Goal: Task Accomplishment & Management: Use online tool/utility

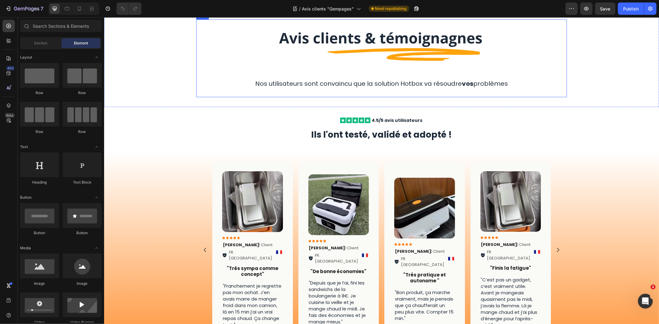
scroll to position [103, 0]
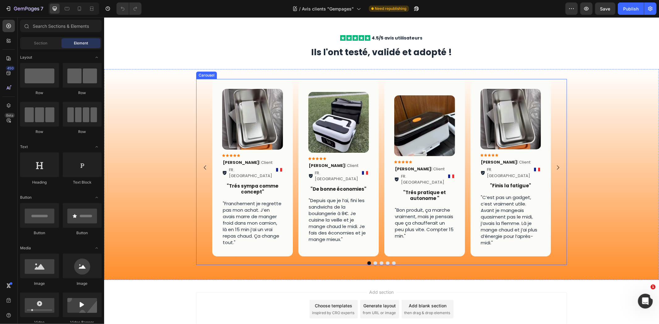
click at [373, 261] on button "Dot" at bounding box center [375, 263] width 4 height 4
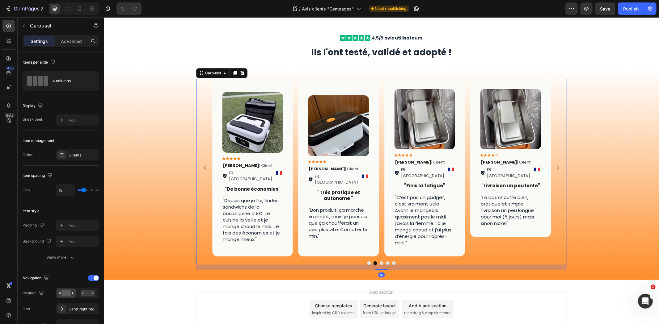
click at [380, 261] on button "Dot" at bounding box center [381, 263] width 4 height 4
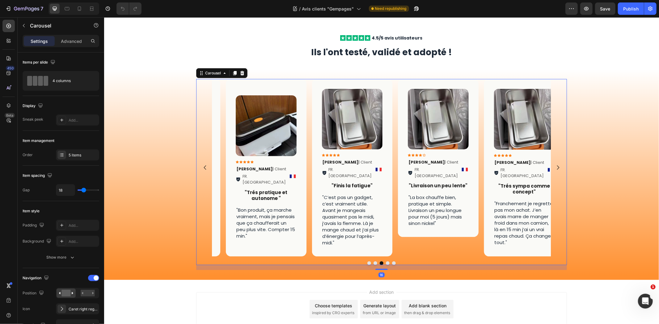
click at [386, 261] on button "Dot" at bounding box center [388, 263] width 4 height 4
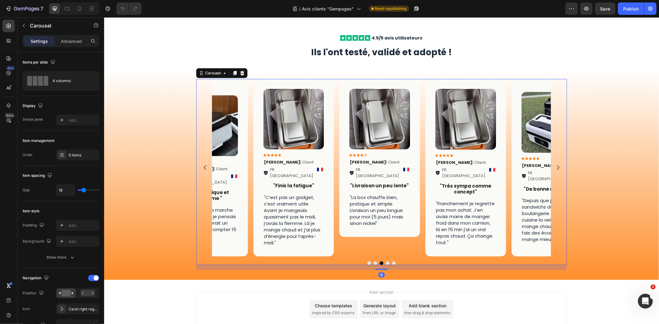
click at [392, 261] on button "Dot" at bounding box center [394, 263] width 4 height 4
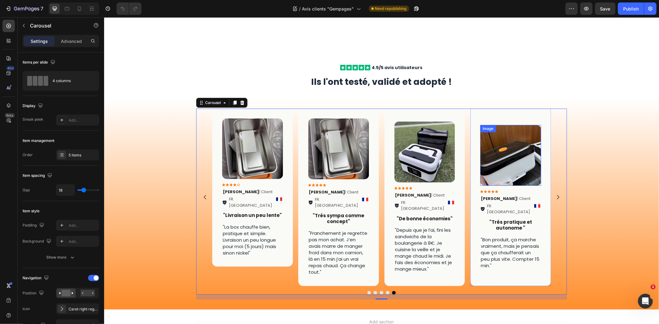
scroll to position [73, 0]
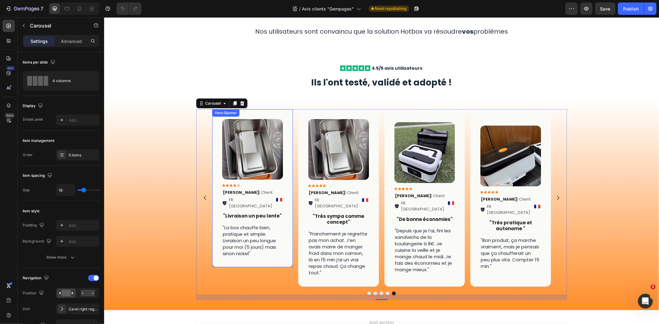
click at [283, 178] on div "Image Icon Icon Icon Icon Icon Icon List Laura T . | Client Text Block FR. Pari…" at bounding box center [252, 188] width 81 height 158
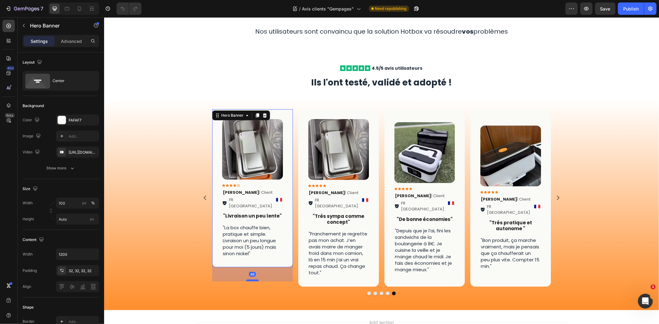
drag, startPoint x: 253, startPoint y: 260, endPoint x: 253, endPoint y: 275, distance: 14.8
click at [253, 280] on div at bounding box center [252, 281] width 12 height 2
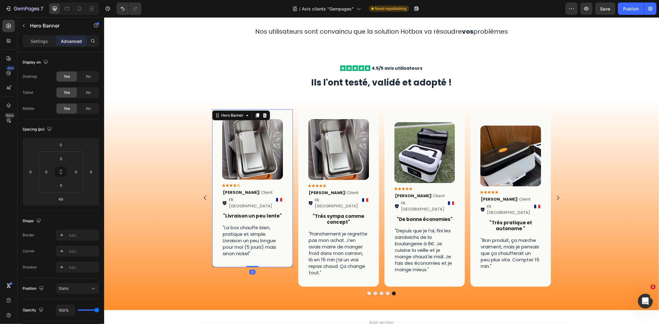
drag, startPoint x: 253, startPoint y: 274, endPoint x: 256, endPoint y: 254, distance: 20.3
click at [255, 254] on div "Image Icon Icon Icon Icon Icon Icon List Laura T . | Client Text Block FR. Pari…" at bounding box center [252, 188] width 81 height 158
type input "0"
click at [41, 42] on p "Settings" at bounding box center [39, 41] width 17 height 6
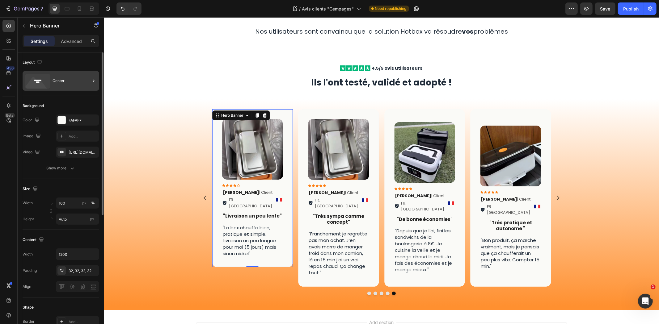
click at [78, 86] on div "Center" at bounding box center [72, 81] width 38 height 14
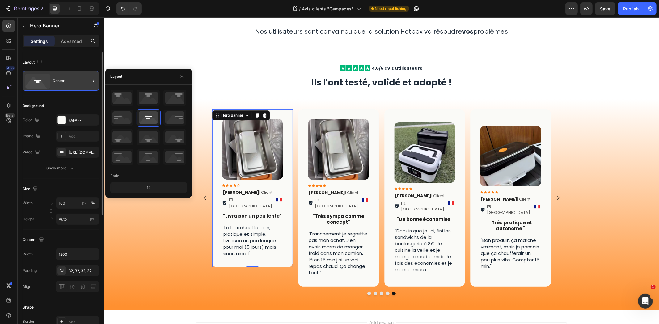
click at [80, 84] on div "Center" at bounding box center [72, 81] width 38 height 14
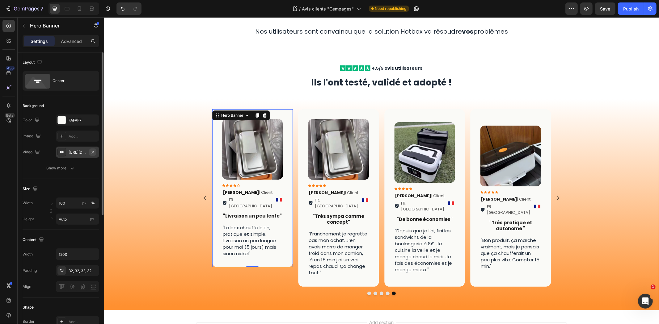
click at [94, 155] on button "button" at bounding box center [92, 152] width 7 height 7
click at [77, 166] on button "Show more" at bounding box center [61, 168] width 77 height 11
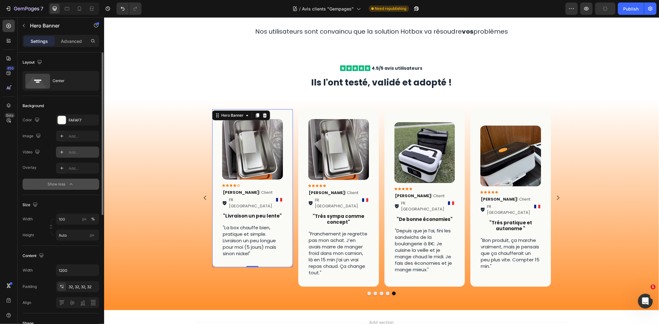
click at [73, 180] on button "Show less" at bounding box center [61, 184] width 77 height 11
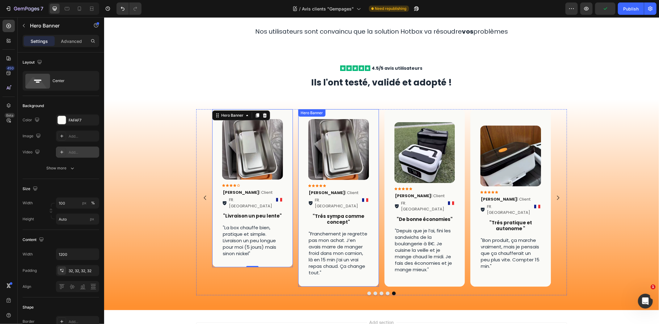
click at [298, 155] on div "Image Icon Icon Icon Icon Icon Icon List Karim S . | Client Text Block FR. Ango…" at bounding box center [338, 197] width 81 height 177
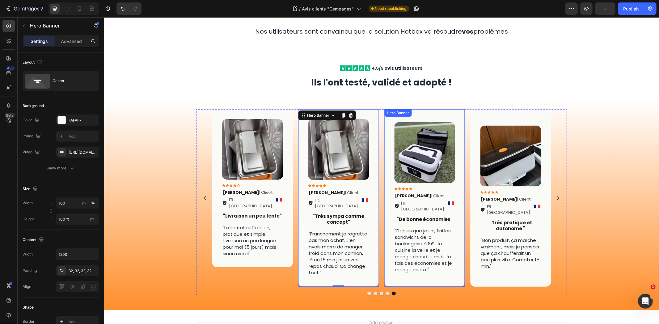
click at [384, 158] on div "Image Icon Icon Icon Icon Icon Icon List Julien Q . | Client Text Block FR. Cog…" at bounding box center [424, 197] width 81 height 171
click at [370, 162] on div "Image Icon Icon Icon Icon Icon Icon List Karim S . | Client Text Block FR. Ango…" at bounding box center [338, 197] width 81 height 177
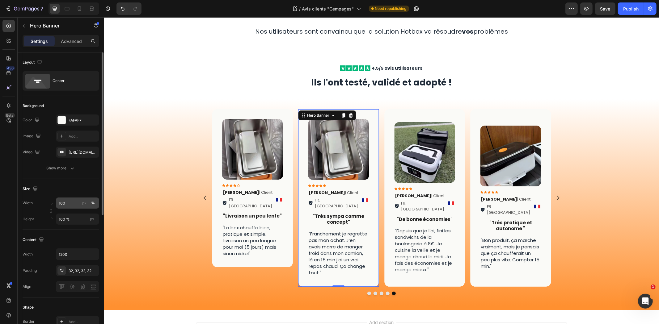
scroll to position [69, 0]
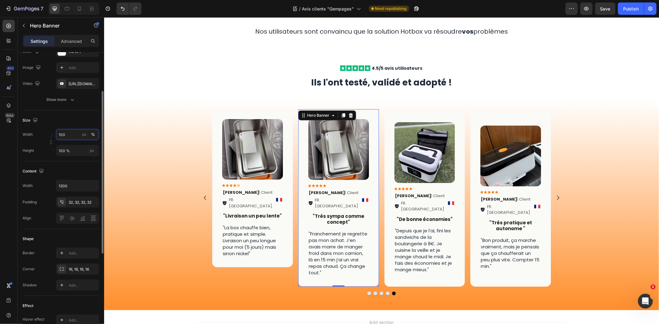
click at [69, 135] on input "100" at bounding box center [77, 134] width 43 height 11
click at [67, 135] on input "100" at bounding box center [77, 134] width 43 height 11
click at [90, 120] on div "Size" at bounding box center [61, 121] width 77 height 10
click at [87, 135] on button "px" at bounding box center [84, 134] width 7 height 7
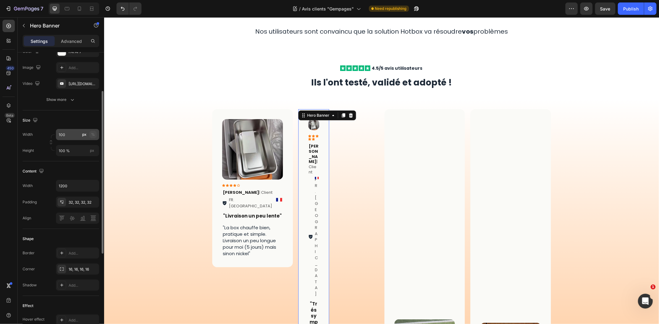
click at [95, 135] on button "%" at bounding box center [92, 134] width 7 height 7
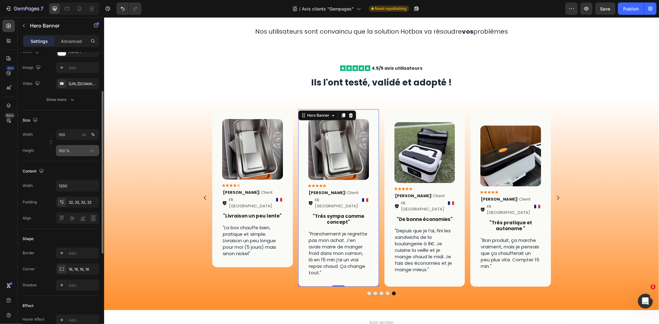
click at [90, 149] on span "px" at bounding box center [92, 150] width 4 height 5
click at [90, 149] on input "100 %" at bounding box center [77, 150] width 43 height 11
click at [91, 150] on span "px" at bounding box center [92, 150] width 4 height 5
click at [91, 150] on input "100 %" at bounding box center [77, 150] width 43 height 11
click at [87, 152] on input "100 %" at bounding box center [77, 150] width 43 height 11
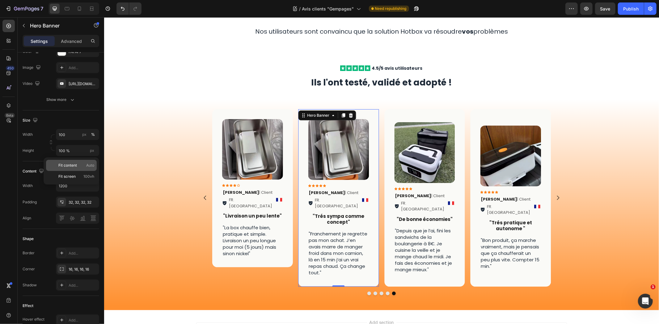
click at [72, 164] on span "Fit content" at bounding box center [67, 166] width 19 height 6
type input "Auto"
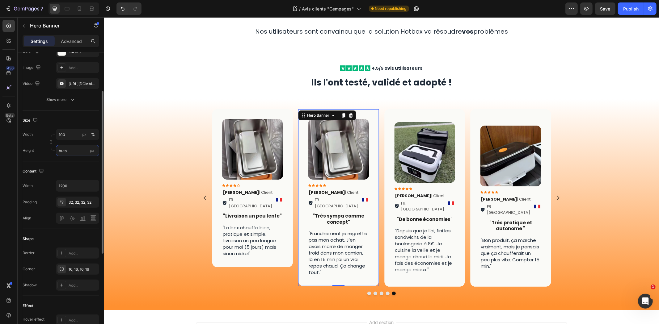
click at [76, 156] on input "Auto" at bounding box center [77, 150] width 43 height 11
click at [81, 117] on div "Size" at bounding box center [61, 121] width 77 height 10
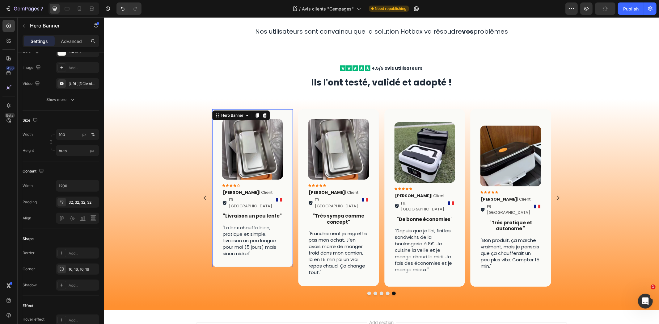
click at [282, 254] on div "Image Icon Icon Icon Icon Icon Icon List Laura T . | Client Text Block FR. Pari…" at bounding box center [252, 188] width 81 height 158
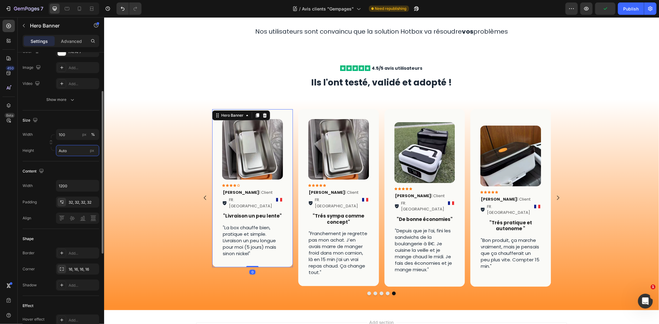
click at [65, 152] on input "Auto" at bounding box center [77, 150] width 43 height 11
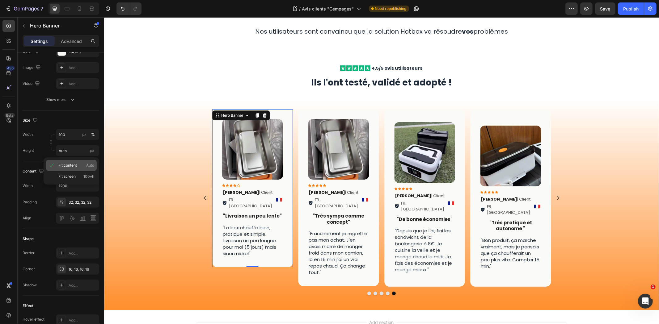
click at [76, 167] on span "Fit content" at bounding box center [67, 166] width 19 height 6
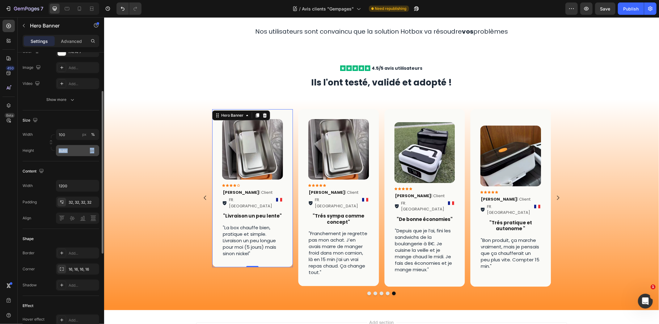
click at [76, 156] on div "Size Width 100 px % Height Auto px" at bounding box center [61, 136] width 77 height 51
click at [65, 150] on input "Auto" at bounding box center [77, 150] width 43 height 11
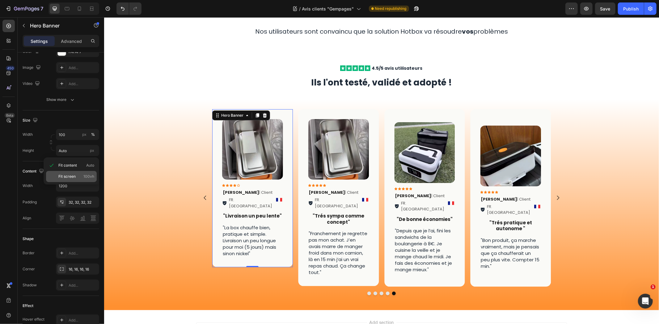
click at [73, 172] on div "Fit screen 100vh" at bounding box center [71, 176] width 51 height 11
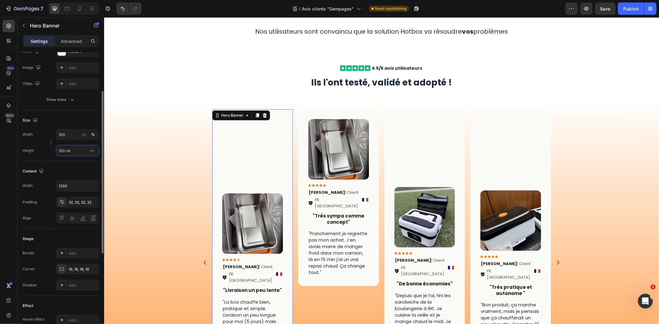
click at [80, 152] on input "100 vh" at bounding box center [77, 150] width 43 height 11
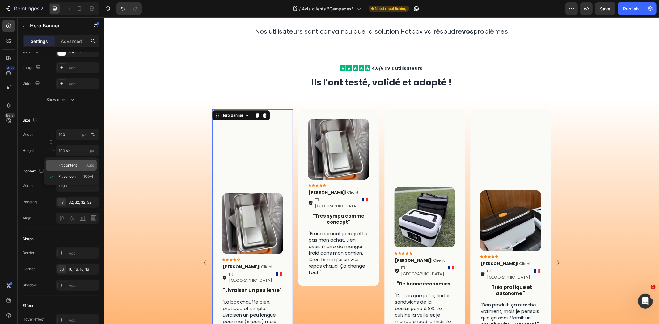
click at [72, 163] on span "Fit content" at bounding box center [67, 166] width 19 height 6
type input "Auto"
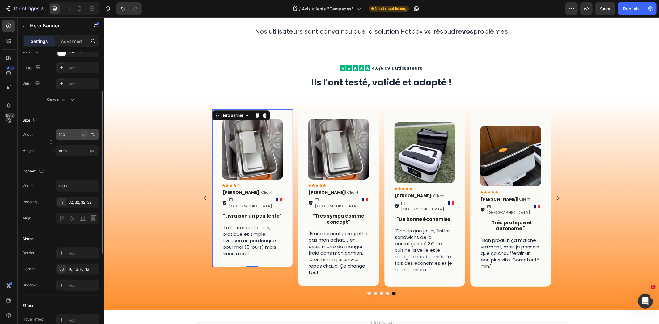
click at [85, 136] on div "px" at bounding box center [84, 135] width 4 height 6
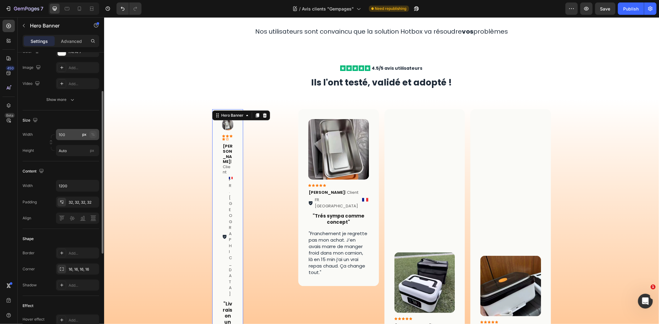
click at [92, 137] on div "%" at bounding box center [93, 135] width 4 height 6
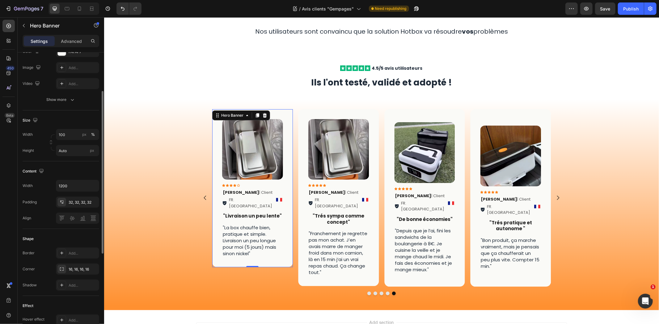
click at [75, 169] on div "Content" at bounding box center [61, 172] width 77 height 10
click at [75, 182] on input "1200" at bounding box center [77, 185] width 43 height 11
click at [90, 185] on icon "button" at bounding box center [93, 186] width 6 height 6
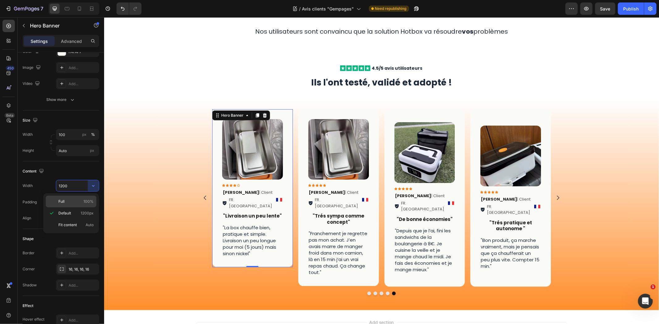
click at [79, 198] on div "Full 100%" at bounding box center [71, 202] width 51 height 12
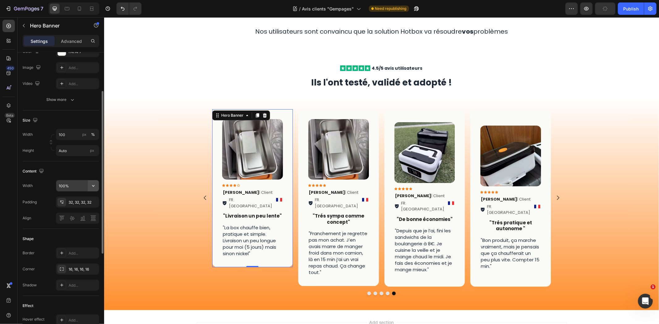
click at [91, 186] on icon "button" at bounding box center [93, 186] width 6 height 6
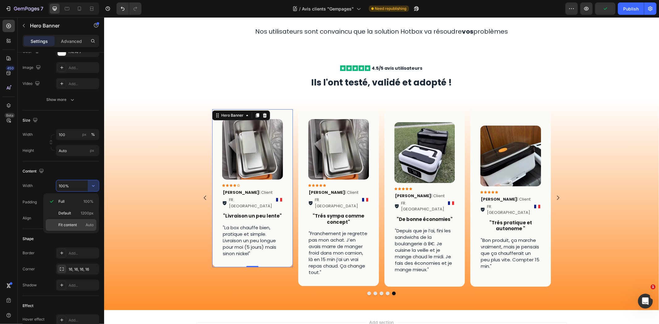
click at [79, 220] on div "Fit content Auto" at bounding box center [71, 225] width 51 height 12
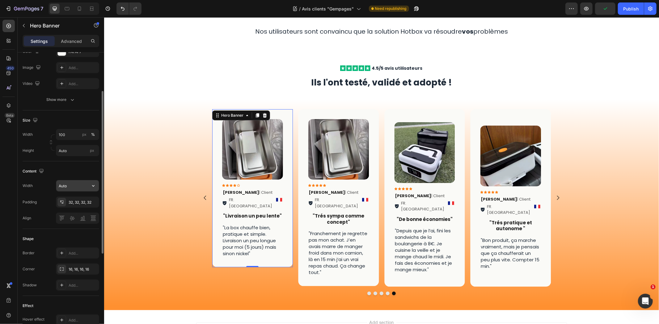
click at [93, 185] on icon "button" at bounding box center [93, 186] width 6 height 6
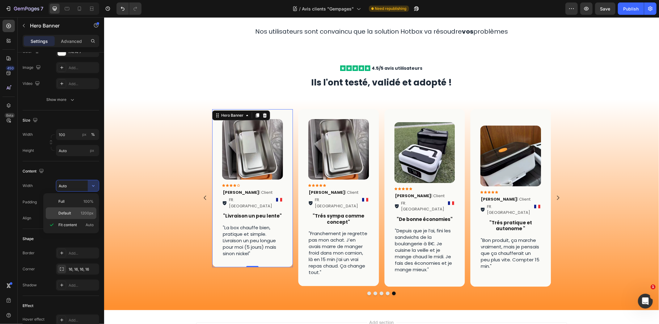
click at [79, 208] on div "Default 1200px" at bounding box center [71, 214] width 51 height 12
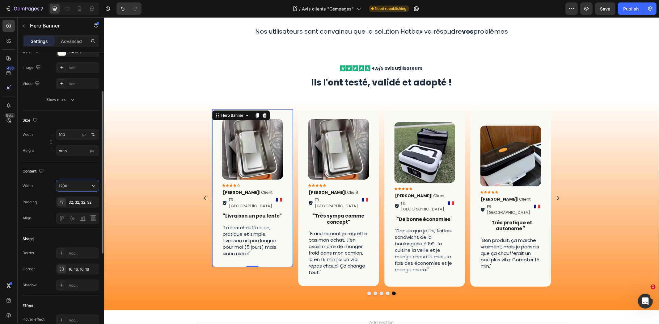
click at [78, 189] on input "1200" at bounding box center [77, 185] width 43 height 11
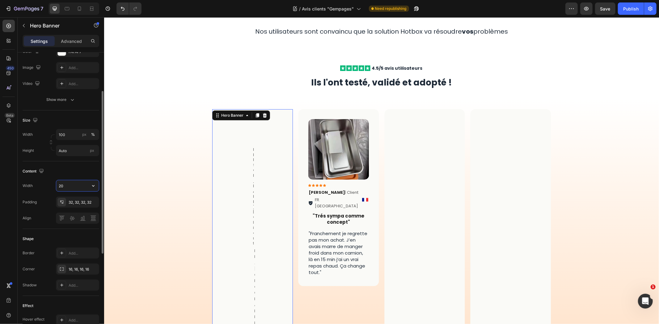
type input "2"
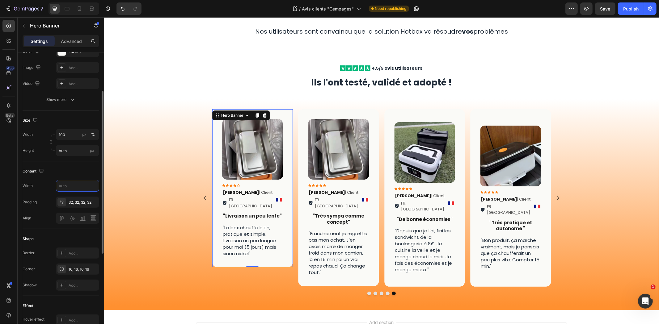
click at [82, 171] on div "Content" at bounding box center [61, 172] width 77 height 10
click at [73, 200] on div "32, 32, 32, 32" at bounding box center [78, 203] width 18 height 6
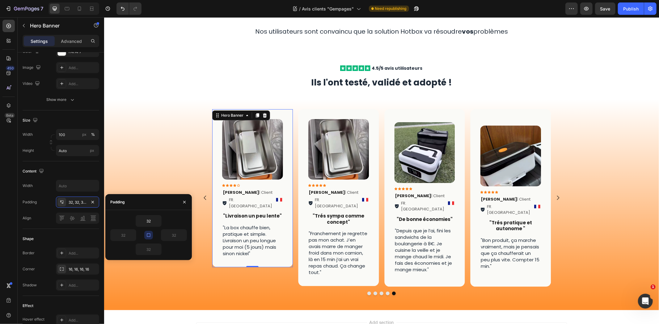
click at [152, 234] on button "button" at bounding box center [148, 235] width 9 height 9
click at [150, 246] on input "32" at bounding box center [148, 249] width 25 height 11
type input "5"
type input "6"
type input "8"
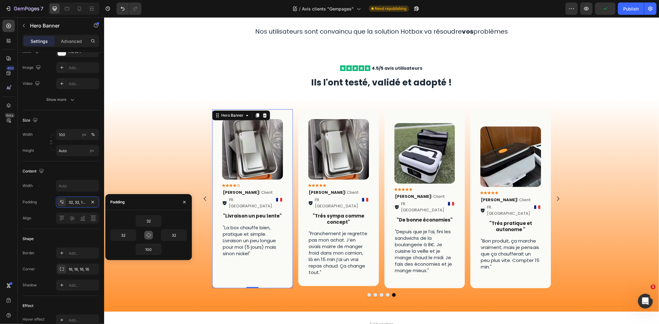
click at [149, 238] on button "button" at bounding box center [148, 235] width 9 height 9
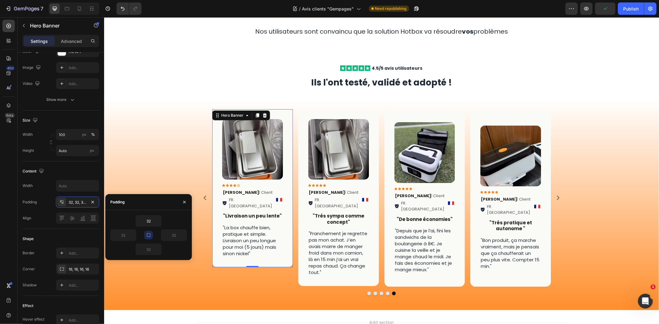
click at [149, 237] on icon "button" at bounding box center [148, 235] width 3 height 3
click at [149, 248] on input "32" at bounding box center [148, 249] width 25 height 11
type input "100"
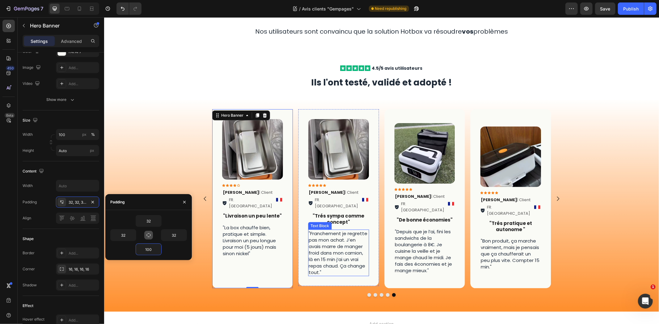
click at [326, 271] on div "Image Icon Icon Icon Icon Icon Icon List Karim S . | Client Text Block FR. Ango…" at bounding box center [338, 197] width 81 height 177
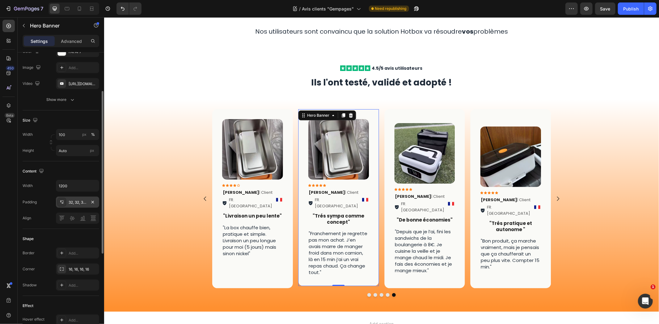
click at [75, 203] on div "32, 32, 32, 32" at bounding box center [78, 203] width 18 height 6
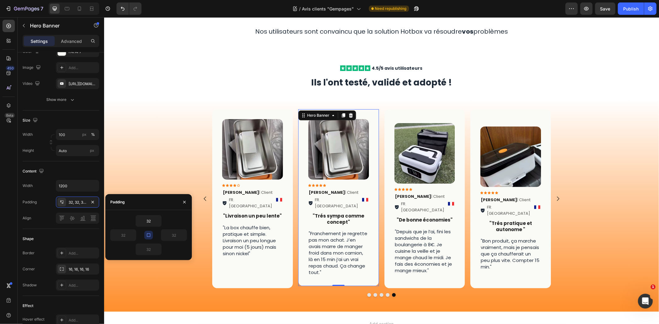
click at [146, 235] on icon "button" at bounding box center [148, 235] width 5 height 5
click at [151, 251] on input "32" at bounding box center [148, 249] width 25 height 11
type input "1"
click at [145, 236] on button "button" at bounding box center [148, 235] width 9 height 9
type input "32"
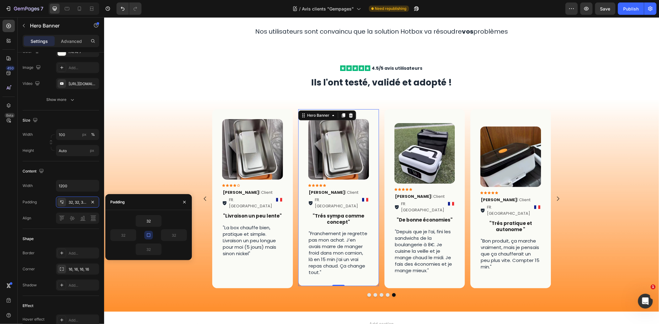
click at [200, 139] on div "Image Icon Icon Icon Icon Icon Icon List Karim S . | Client Text Block FR. Ango…" at bounding box center [381, 198] width 371 height 179
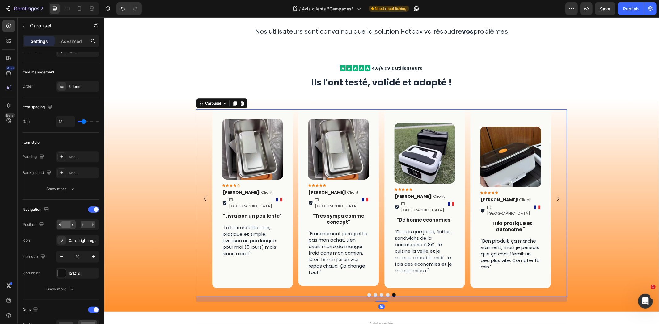
scroll to position [0, 0]
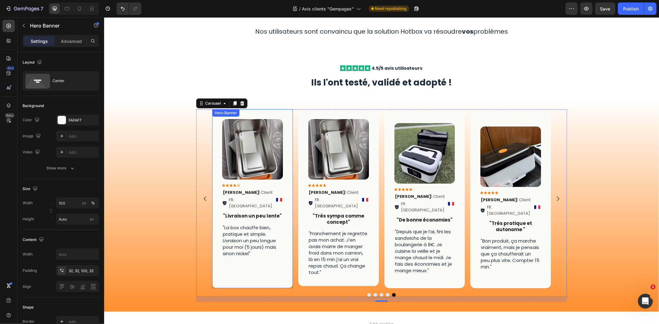
click at [268, 272] on div "Image Icon Icon Icon Icon Icon Icon List Laura T . | Client Text Block FR. Pari…" at bounding box center [252, 198] width 81 height 179
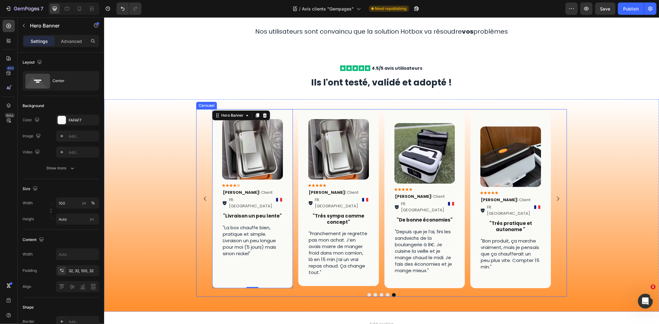
click at [293, 196] on div "Image Icon Icon Icon Icon Icon Icon List Karim S . | Client Text Block FR. Ango…" at bounding box center [381, 198] width 339 height 179
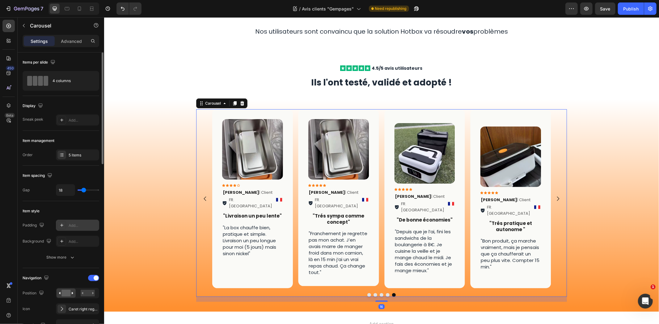
click at [78, 224] on div "Add..." at bounding box center [83, 226] width 29 height 6
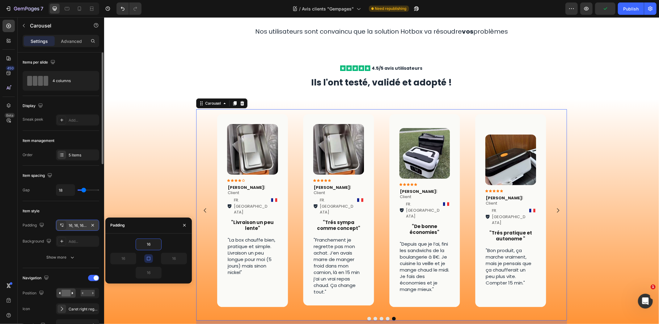
click at [149, 257] on icon "button" at bounding box center [148, 258] width 5 height 5
click at [149, 255] on button "button" at bounding box center [148, 259] width 9 height 9
click at [182, 225] on icon "button" at bounding box center [184, 225] width 5 height 5
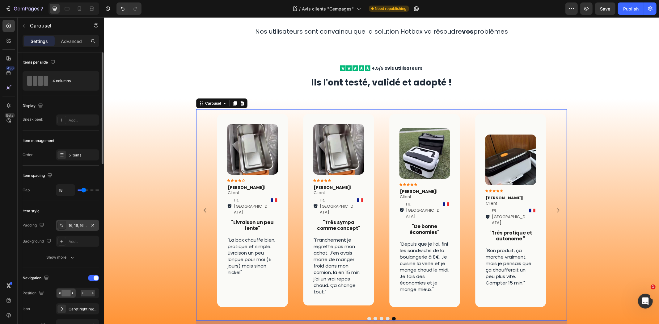
click at [386, 317] on button "Dot" at bounding box center [388, 319] width 4 height 4
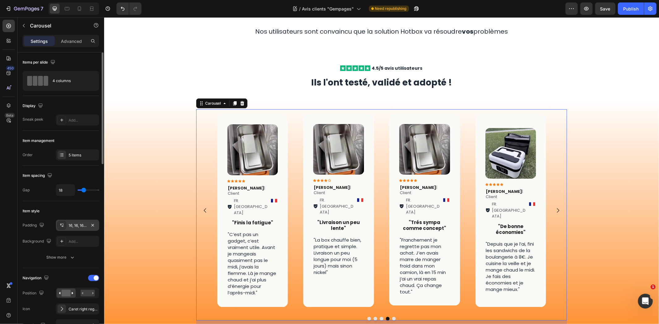
click at [379, 317] on button "Dot" at bounding box center [381, 319] width 4 height 4
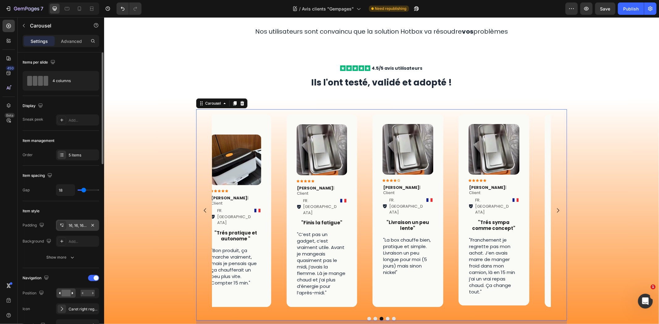
click at [373, 317] on button "Dot" at bounding box center [375, 319] width 4 height 4
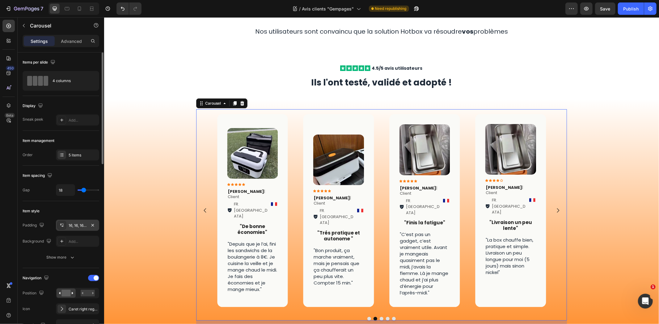
click at [367, 317] on button "Dot" at bounding box center [369, 319] width 4 height 4
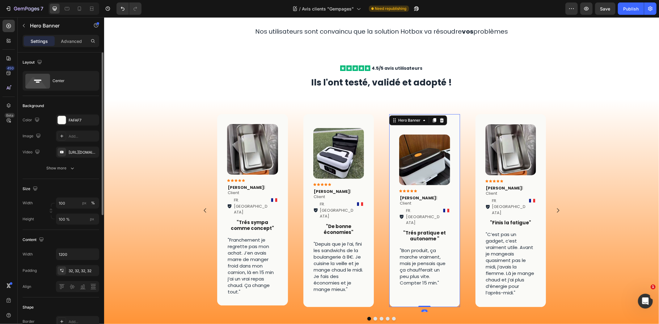
click at [434, 126] on div "Image Icon Icon Icon Icon Icon Icon List Samy R. | Client Text Block FR. Marsei…" at bounding box center [424, 211] width 71 height 172
click at [411, 144] on div "Image" at bounding box center [424, 159] width 51 height 51
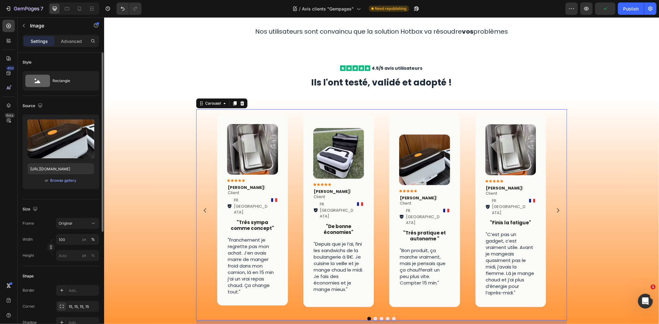
click at [377, 165] on div "Image Icon Icon Icon Icon Icon Icon List Karim S . | Client Text Block FR. Ango…" at bounding box center [381, 210] width 339 height 203
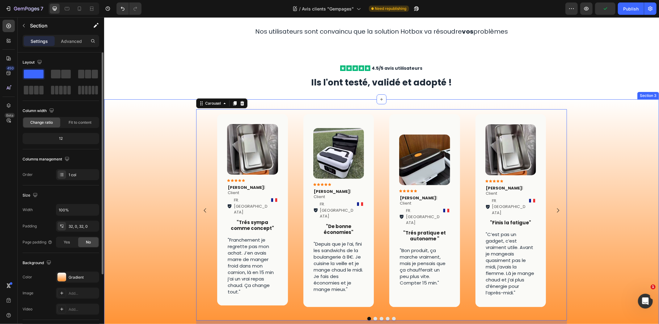
click at [615, 138] on div "Image Icon Icon Icon Icon Icon Icon List Karim S . | Client Text Block FR. Ango…" at bounding box center [381, 217] width 555 height 217
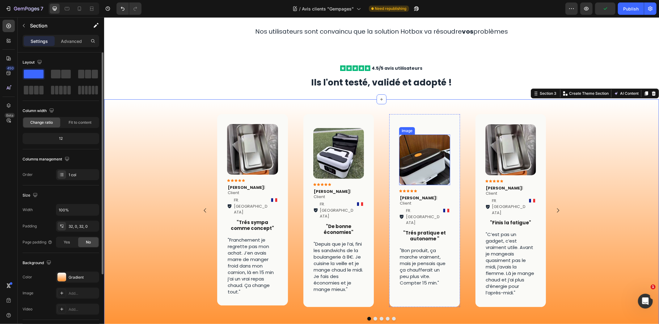
click at [434, 159] on img at bounding box center [424, 159] width 51 height 51
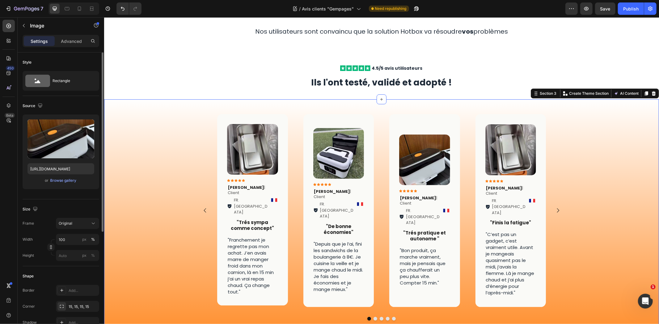
click at [612, 150] on div "Image Icon Icon Icon Icon Icon Icon List Karim S . | Client Text Block FR. Ango…" at bounding box center [381, 217] width 555 height 217
click at [428, 164] on img at bounding box center [424, 159] width 51 height 51
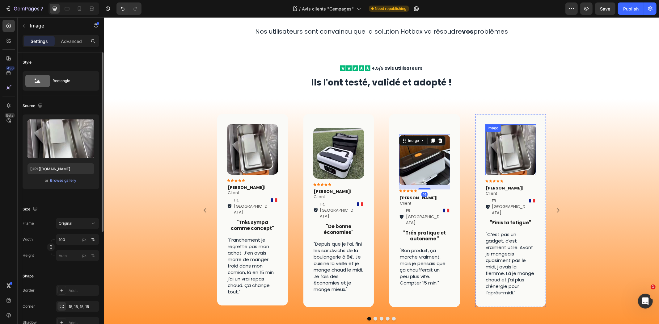
click at [500, 157] on img at bounding box center [510, 149] width 51 height 51
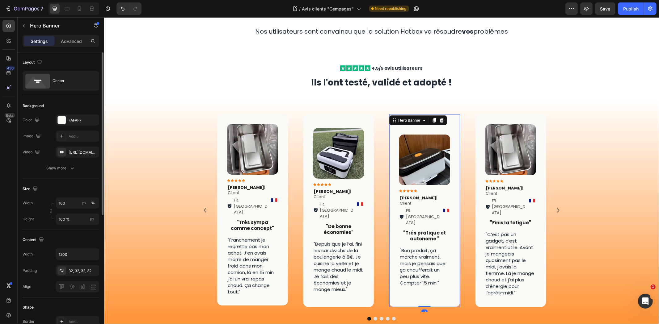
click at [439, 189] on div "Image Icon Icon Icon Icon Icon Icon List Samy R. | Client Text Block FR. Marsei…" at bounding box center [424, 210] width 51 height 152
click at [456, 125] on div "Image Icon Icon Icon Icon Icon Icon List Samy R. | Client Text Block FR. Marsei…" at bounding box center [424, 211] width 71 height 172
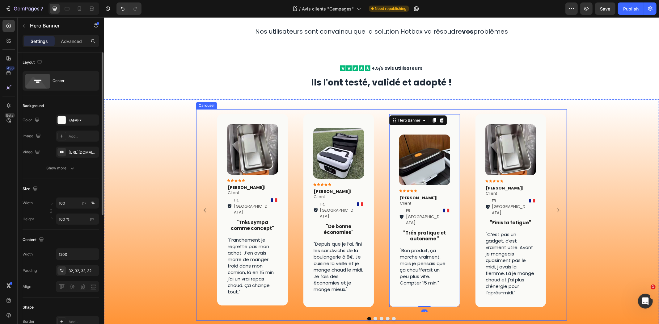
click at [496, 113] on div "Hero Banner" at bounding box center [489, 111] width 25 height 6
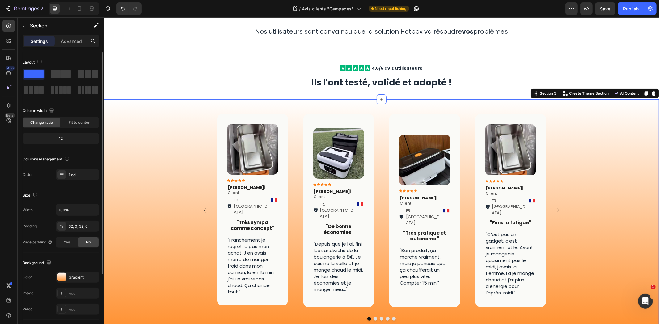
click at [621, 128] on div "Image Icon Icon Icon Icon Icon Icon List Karim S . | Client Text Block FR. Ango…" at bounding box center [381, 217] width 555 height 217
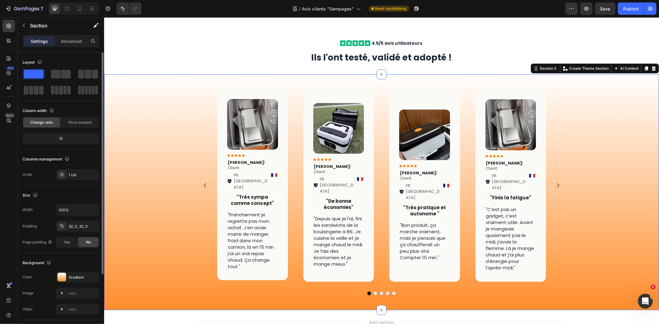
scroll to position [87, 0]
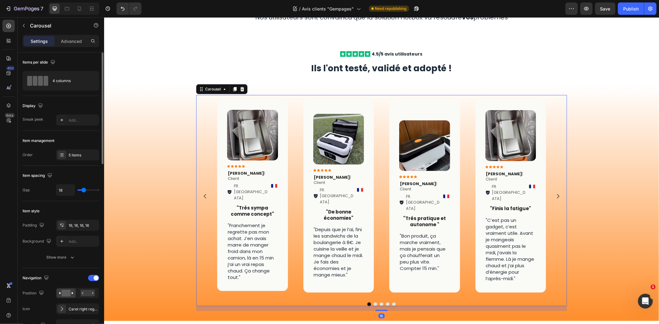
click at [558, 188] on button "Carousel Next Arrow" at bounding box center [558, 196] width 16 height 16
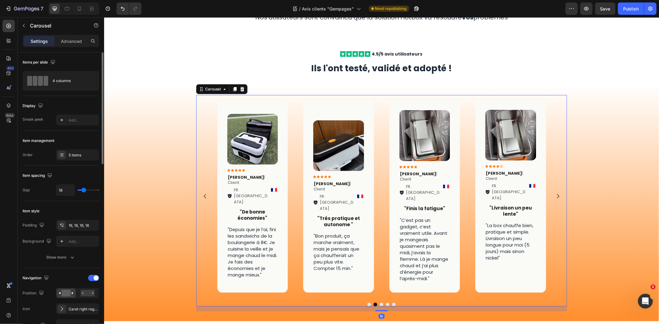
click at [557, 193] on icon "Carousel Next Arrow" at bounding box center [558, 196] width 6 height 6
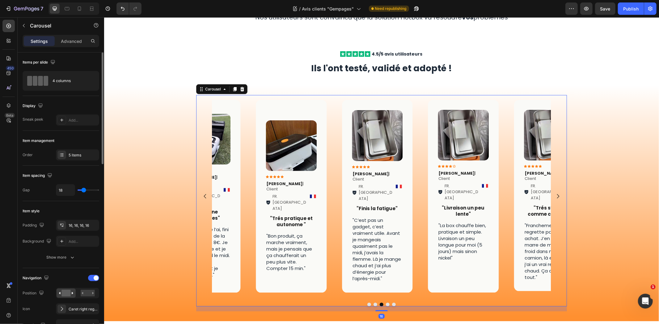
click at [557, 193] on icon "Carousel Next Arrow" at bounding box center [558, 196] width 6 height 6
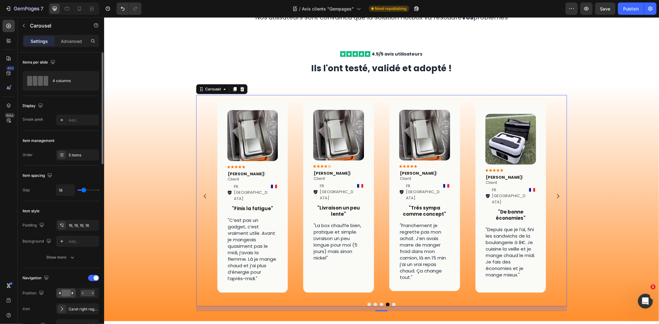
click at [557, 193] on icon "Carousel Next Arrow" at bounding box center [558, 196] width 6 height 6
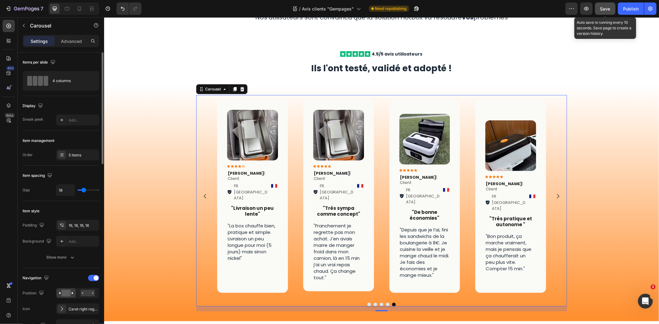
click at [606, 12] on button "Save" at bounding box center [605, 8] width 20 height 12
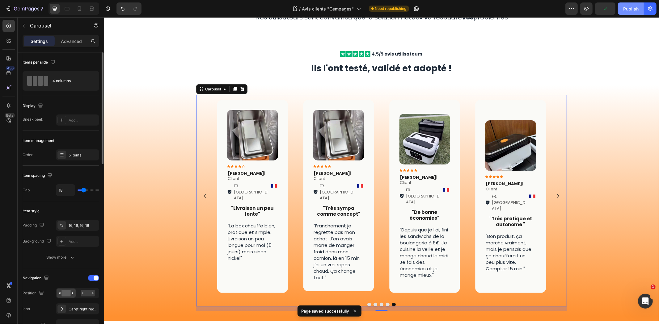
click at [628, 11] on div "Publish" at bounding box center [630, 9] width 15 height 6
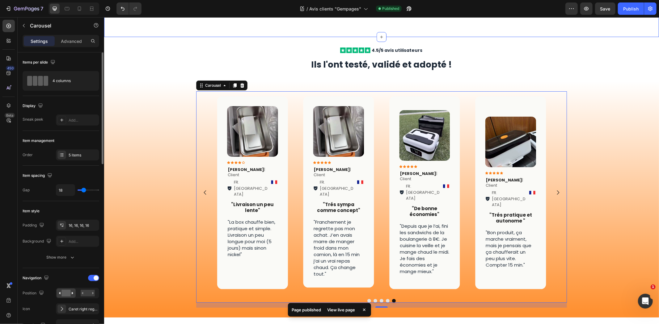
scroll to position [103, 0]
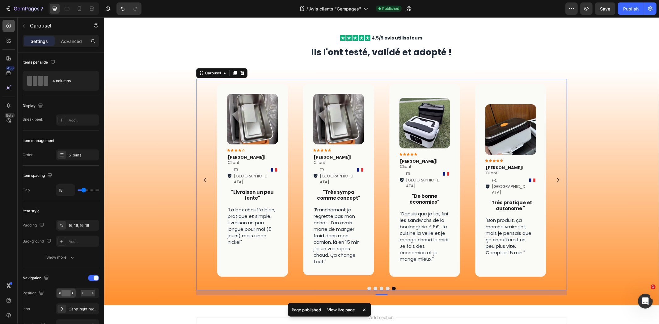
click at [8, 23] on icon at bounding box center [9, 26] width 6 height 6
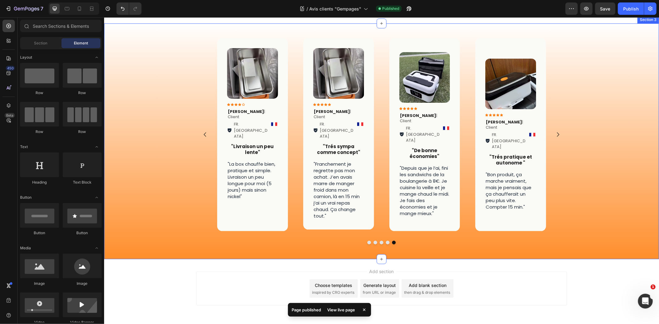
scroll to position [155, 0]
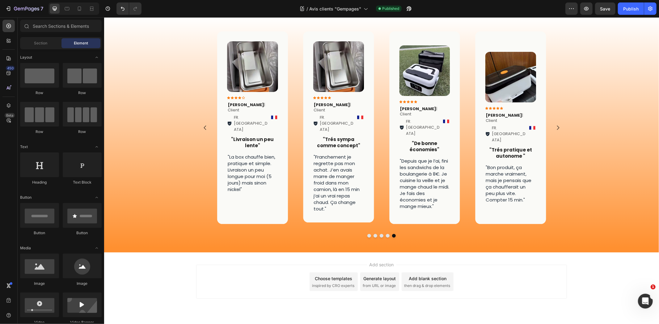
click at [5, 33] on div "450 Beta" at bounding box center [8, 150] width 12 height 260
click at [7, 76] on div "450" at bounding box center [8, 73] width 12 height 12
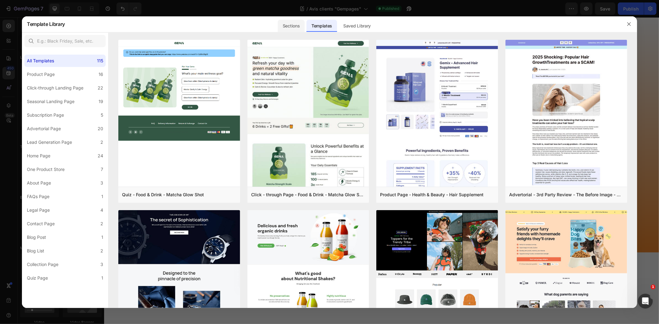
click at [289, 25] on div "Sections" at bounding box center [291, 26] width 27 height 12
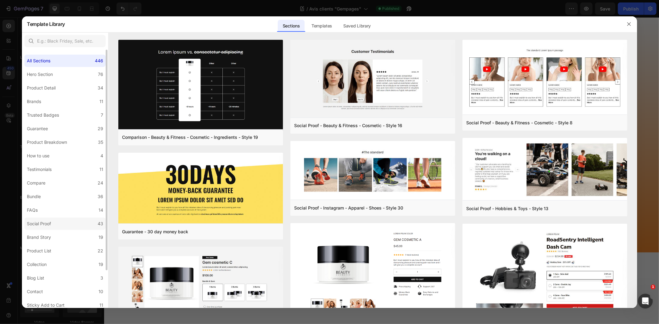
click at [54, 219] on label "Social Proof 43" at bounding box center [64, 224] width 81 height 12
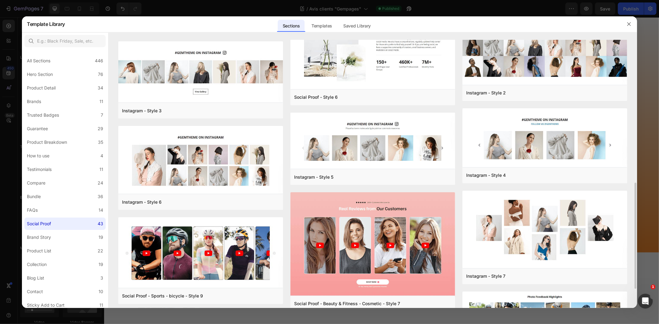
scroll to position [274, 0]
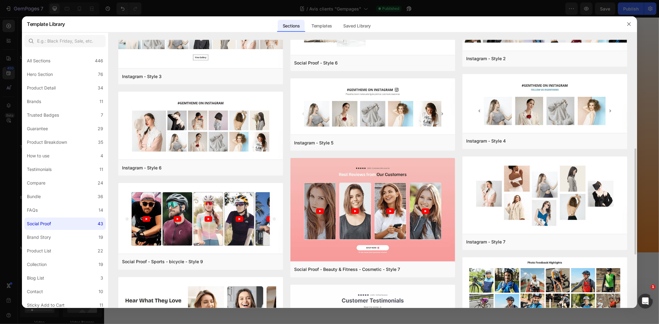
click at [289, 132] on div "Instagram - Style 1 Add to page Preview Social Proof - Style 5 Add to page Prev…" at bounding box center [372, 104] width 509 height 677
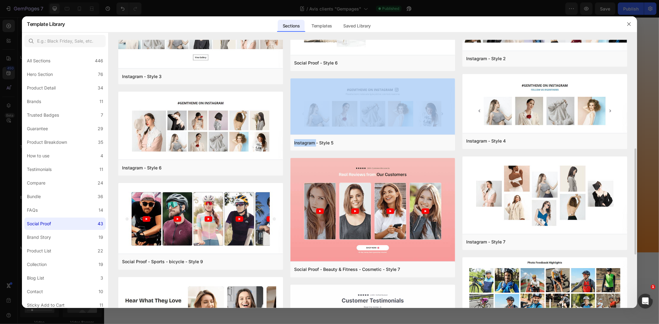
click at [289, 132] on div "Instagram - Style 1 Add to page Preview Social Proof - Style 5 Add to page Prev…" at bounding box center [372, 104] width 509 height 677
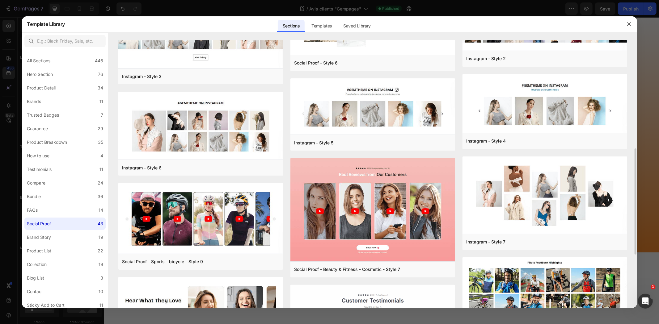
click at [288, 131] on div "Instagram - Style 1 Add to page Preview Social Proof - Style 5 Add to page Prev…" at bounding box center [372, 104] width 509 height 677
drag, startPoint x: 289, startPoint y: 125, endPoint x: 289, endPoint y: 121, distance: 4.0
click at [289, 121] on div "Instagram - Style 1 Add to page Preview Social Proof - Style 5 Add to page Prev…" at bounding box center [372, 104] width 509 height 677
drag, startPoint x: 289, startPoint y: 118, endPoint x: 286, endPoint y: 104, distance: 13.9
click at [286, 104] on div "Instagram - Style 1 Add to page Preview Social Proof - Style 5 Add to page Prev…" at bounding box center [372, 104] width 509 height 677
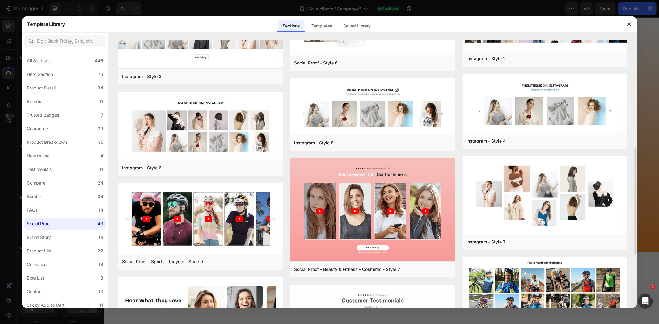
drag, startPoint x: 286, startPoint y: 104, endPoint x: 287, endPoint y: 97, distance: 7.2
click at [287, 97] on div "Instagram - Style 1 Add to page Preview Social Proof - Style 5 Add to page Prev…" at bounding box center [372, 104] width 509 height 677
drag, startPoint x: 287, startPoint y: 97, endPoint x: 287, endPoint y: 93, distance: 3.5
click at [287, 93] on div "Instagram - Style 1 Add to page Preview Social Proof - Style 5 Add to page Prev…" at bounding box center [372, 104] width 509 height 677
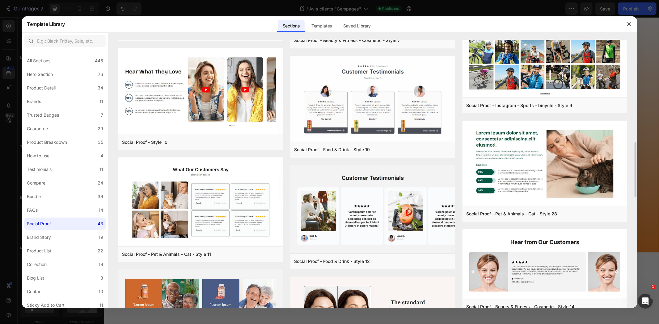
scroll to position [572, 0]
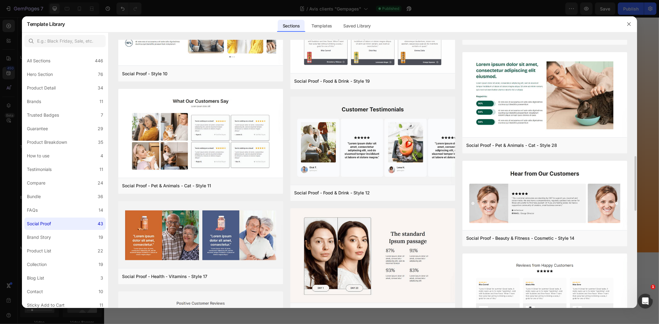
click at [288, 97] on div "Instagram - Style 1 Add to page Preview Social Proof - Style 5 Add to page Prev…" at bounding box center [372, 127] width 509 height 1318
click at [287, 91] on div "Instagram - Style 1 Add to page Preview Social Proof - Style 5 Add to page Prev…" at bounding box center [372, 127] width 509 height 1318
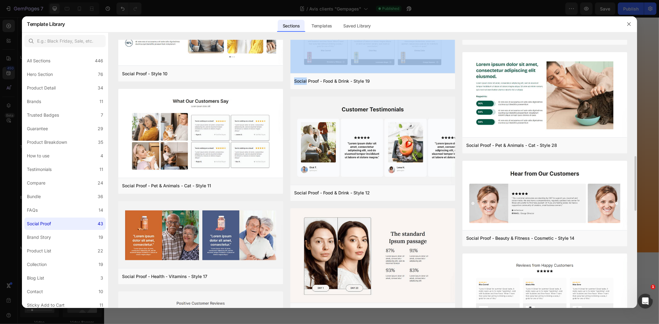
click at [287, 91] on div "Instagram - Style 1 Add to page Preview Social Proof - Style 5 Add to page Prev…" at bounding box center [372, 127] width 509 height 1318
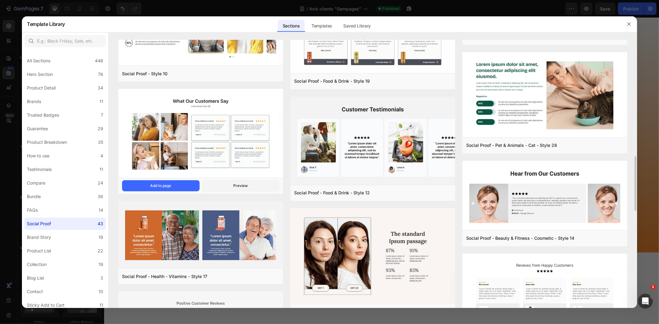
click at [288, 103] on div "Instagram - Style 1 Add to page Preview Social Proof - Style 5 Add to page Prev…" at bounding box center [372, 127] width 509 height 1318
click at [174, 183] on button "Add to page" at bounding box center [160, 185] width 77 height 11
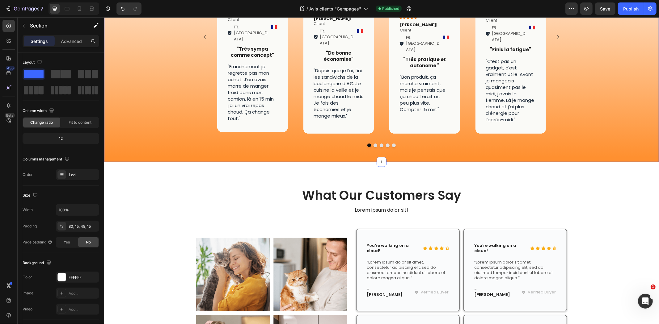
scroll to position [240, 0]
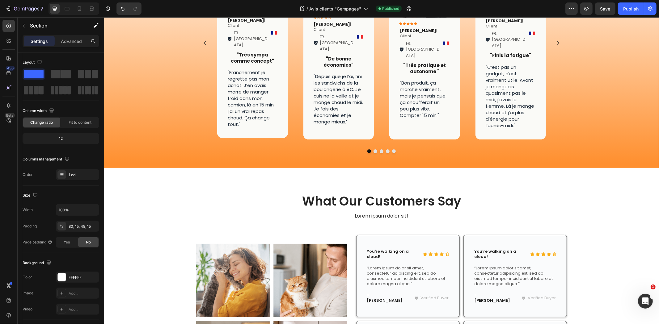
click at [295, 168] on div "What Our Customers Say Heading Lorem ipsum dolor sit! Text Block Row Image Imag…" at bounding box center [381, 298] width 555 height 260
click at [593, 128] on div "Image Icon Icon Icon Icon Icon Icon List Karim S . | Client Text Block FR. Ango…" at bounding box center [381, 50] width 555 height 217
click at [582, 174] on div "What Our Customers Say Heading Lorem ipsum dolor sit! Text Block Row Image Imag…" at bounding box center [381, 298] width 555 height 260
click at [651, 159] on icon at bounding box center [653, 161] width 5 height 5
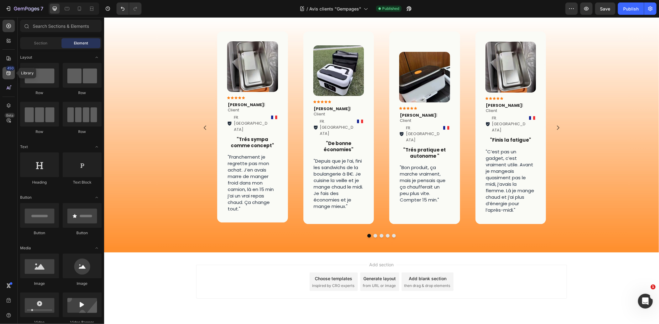
click at [8, 74] on icon at bounding box center [9, 73] width 6 height 6
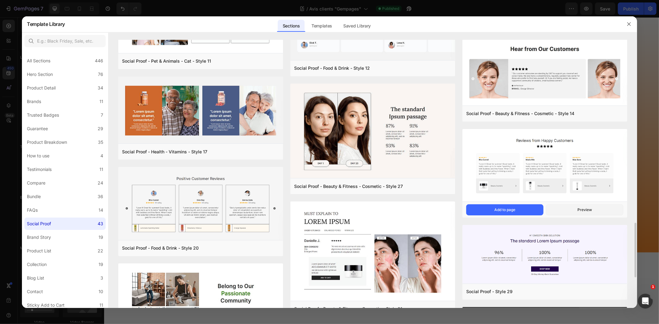
scroll to position [731, 0]
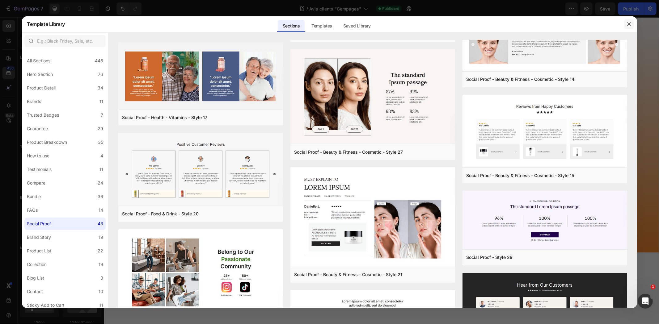
click at [629, 23] on icon "button" at bounding box center [629, 24] width 5 height 5
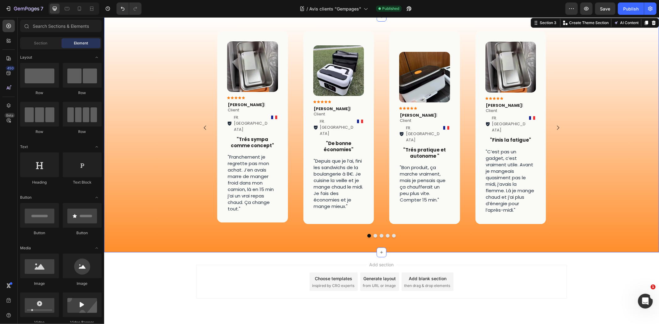
click at [585, 80] on div "Image Icon Icon Icon Icon Icon Icon List Karim S . | Client Text Block FR. Ango…" at bounding box center [381, 134] width 555 height 217
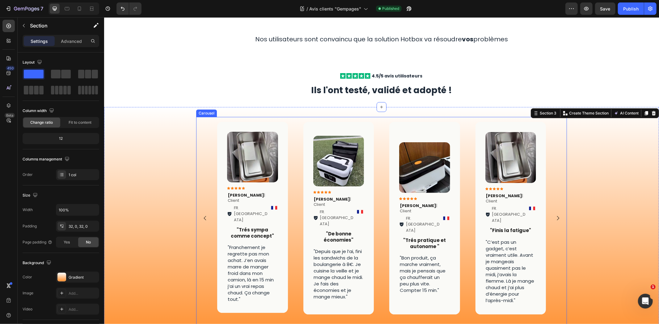
scroll to position [87, 0]
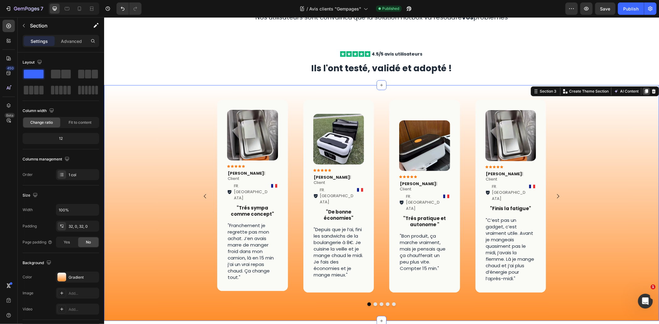
click at [644, 91] on icon at bounding box center [645, 91] width 3 height 4
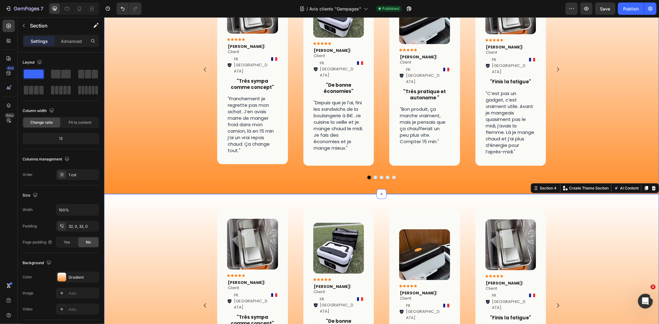
scroll to position [283, 0]
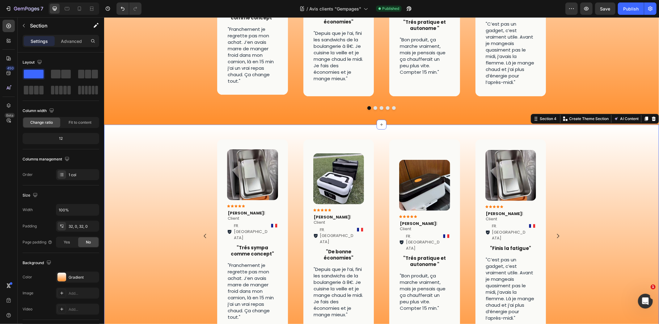
click at [581, 140] on div "Image Icon Icon Icon Icon Icon Icon List Karim S . | Client Text Block FR. Ango…" at bounding box center [381, 242] width 555 height 217
click at [595, 134] on div "Image Icon Icon Icon Icon Icon Icon List Karim S . | Client Text Block FR. Ango…" at bounding box center [381, 242] width 555 height 217
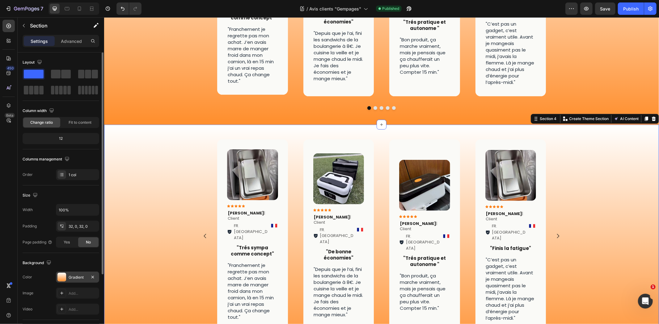
click at [70, 277] on div "Gradient" at bounding box center [78, 278] width 18 height 6
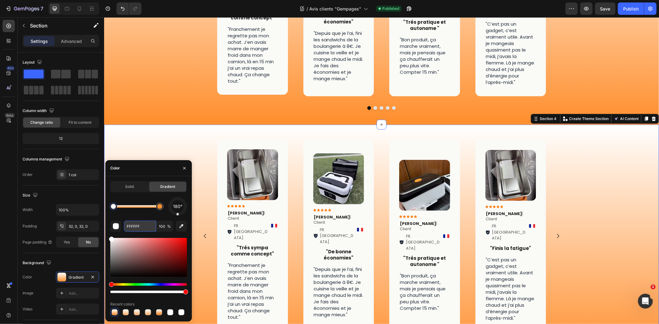
click at [137, 228] on input "FFFFFF" at bounding box center [140, 226] width 32 height 11
click at [160, 209] on div at bounding box center [159, 206] width 7 height 7
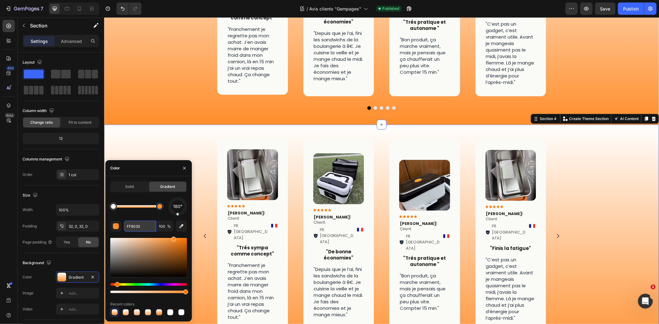
click at [135, 225] on input "FF9030" at bounding box center [140, 226] width 32 height 11
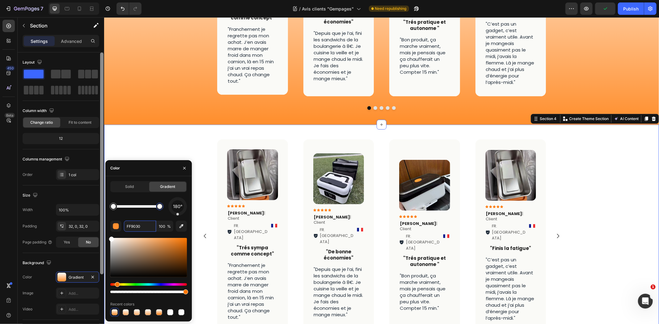
drag, startPoint x: 119, startPoint y: 249, endPoint x: 100, endPoint y: 225, distance: 31.3
click at [100, 225] on div "450 Beta Sections(18) Elements(83) Section Element Hero Section Product Detail …" at bounding box center [52, 170] width 104 height 307
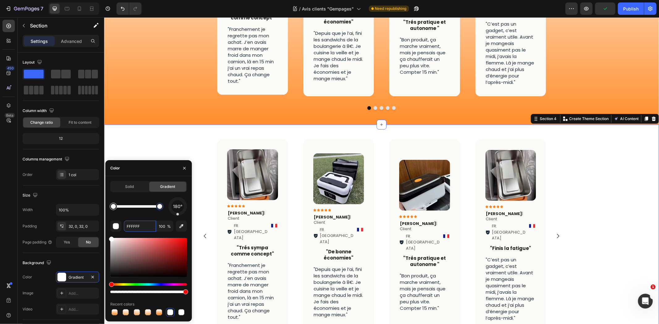
click at [113, 206] on div at bounding box center [113, 206] width 5 height 5
click at [138, 228] on input "FFFFFF" at bounding box center [140, 226] width 32 height 11
paste input "9030"
type input "FF9030"
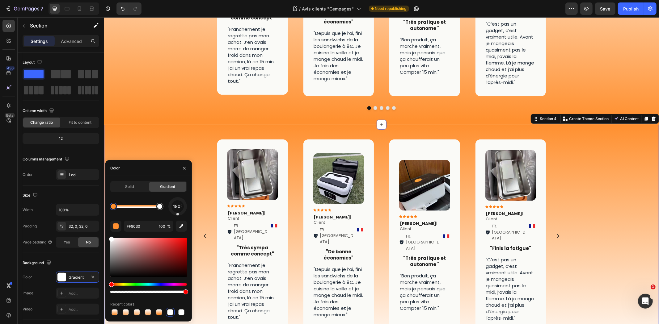
click at [157, 134] on div "Image Icon Icon Icon Icon Icon Icon List Karim S . | Client Text Block FR. Ango…" at bounding box center [381, 242] width 555 height 217
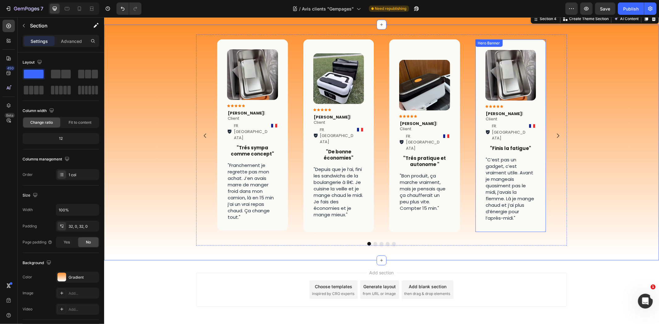
scroll to position [374, 0]
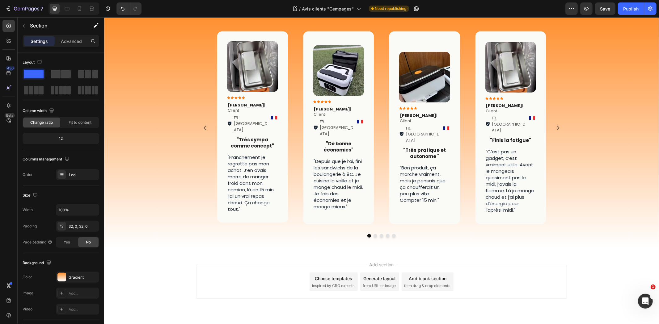
click at [616, 257] on div "Add section Choose templates inspired by CRO experts Generate layout from URL o…" at bounding box center [381, 290] width 555 height 76
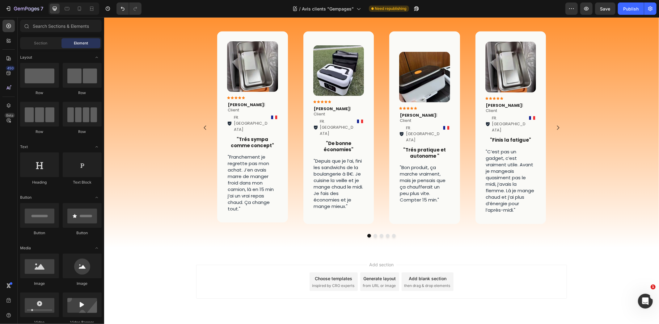
drag, startPoint x: 658, startPoint y: 232, endPoint x: 656, endPoint y: 179, distance: 52.9
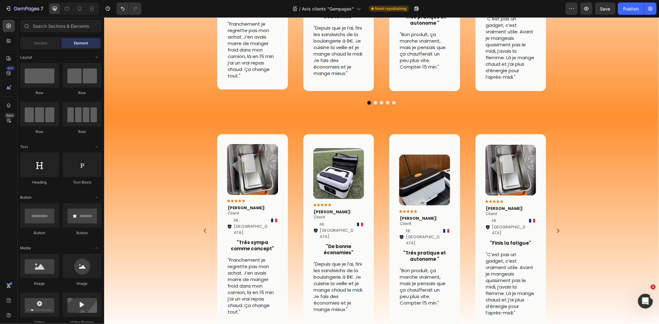
scroll to position [289, 0]
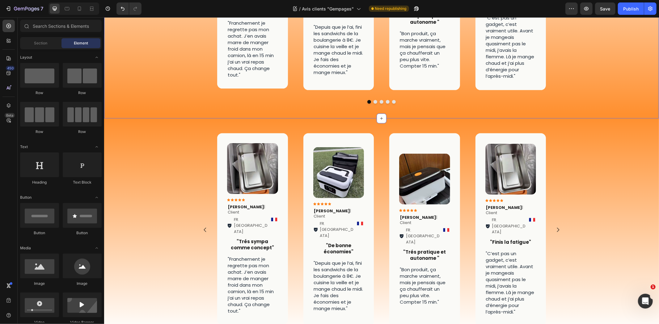
click at [610, 118] on div "Image Icon Icon Icon Icon Icon Icon List Karim S . | Client Text Block FR. Ango…" at bounding box center [381, 227] width 555 height 219
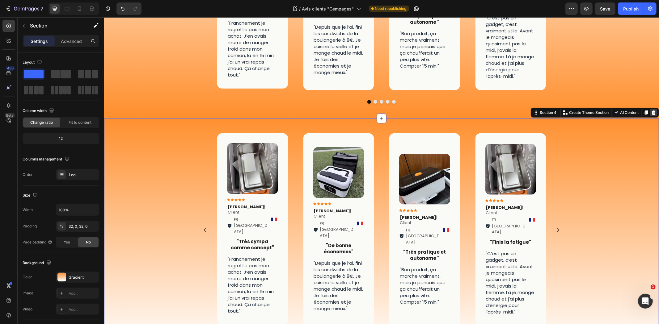
click at [651, 110] on icon at bounding box center [653, 112] width 5 height 5
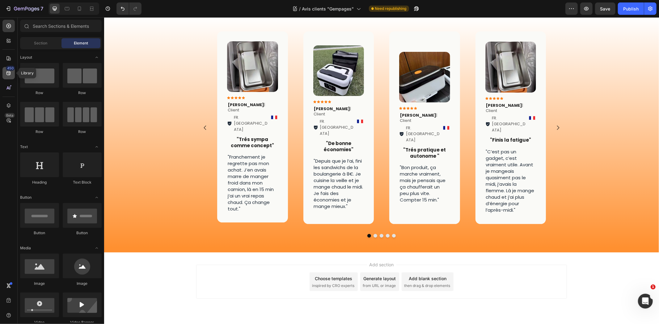
click at [10, 75] on icon at bounding box center [9, 73] width 6 height 6
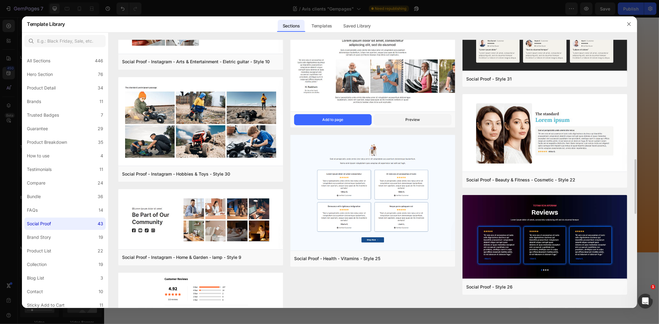
scroll to position [924, 0]
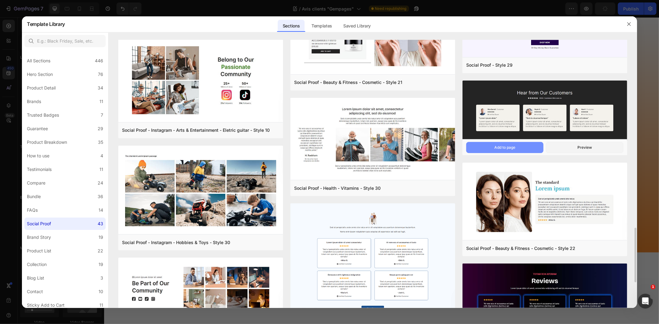
click at [522, 144] on button "Add to page" at bounding box center [504, 147] width 77 height 11
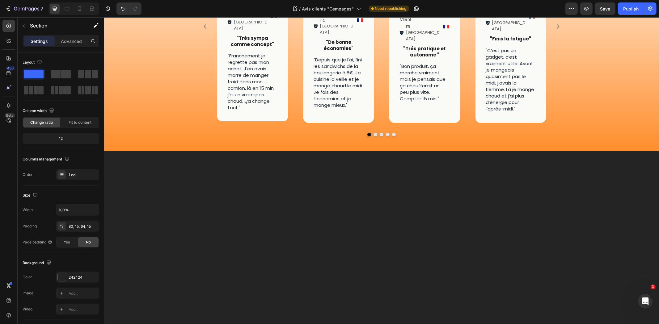
scroll to position [274, 0]
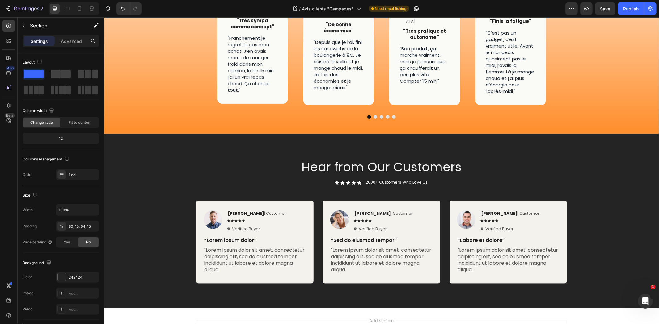
click at [578, 133] on div "Hear from Our Customers Heading Icon Icon Icon Icon Icon Icon List 2000+ Custom…" at bounding box center [381, 220] width 555 height 175
click at [593, 158] on div "Hear from Our Customers Heading Icon Icon Icon Icon Icon Icon List 2000+ Custom…" at bounding box center [381, 223] width 546 height 130
click at [613, 88] on div "Image Icon Icon Icon Icon Icon Icon List Karim S . | Client Text Block FR. Ango…" at bounding box center [381, 15] width 555 height 217
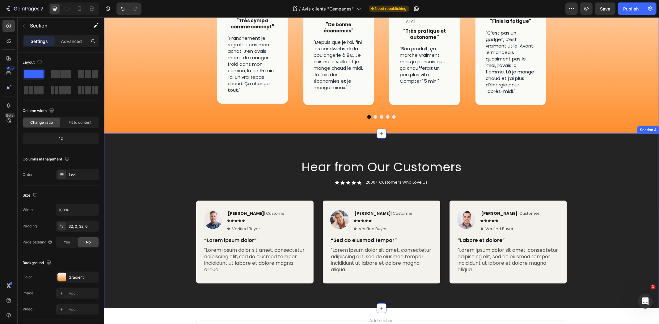
click at [624, 133] on div "Hear from Our Customers Heading Icon Icon Icon Icon Icon Icon List 2000+ Custom…" at bounding box center [381, 220] width 555 height 175
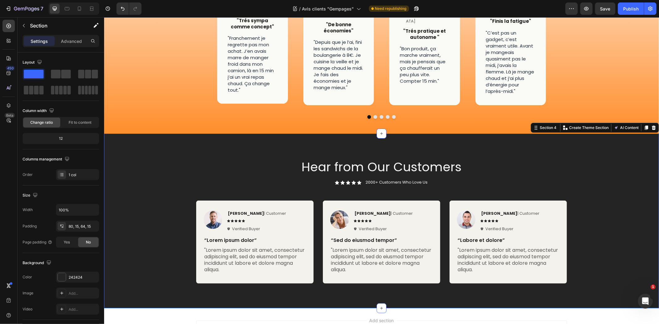
click at [647, 123] on div "Section 4 Create Theme Section AI Content Write with GemAI What would you like …" at bounding box center [594, 128] width 128 height 10
click at [650, 124] on div at bounding box center [653, 127] width 7 height 7
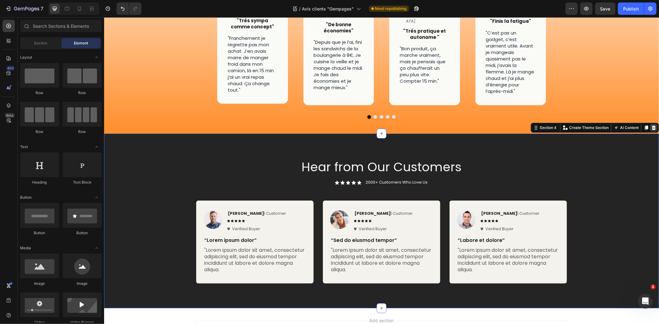
scroll to position [155, 0]
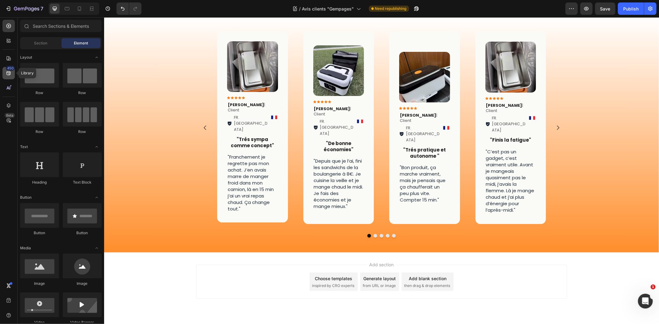
click at [13, 78] on div "450" at bounding box center [8, 73] width 12 height 12
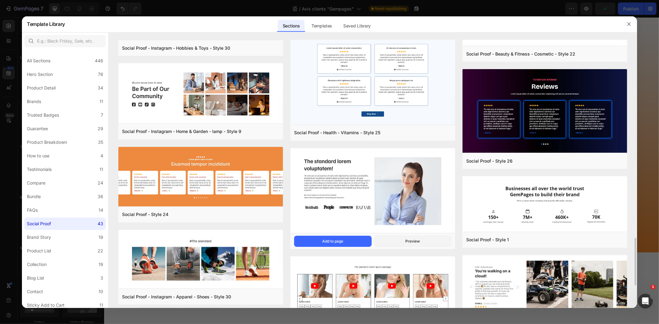
scroll to position [1187, 0]
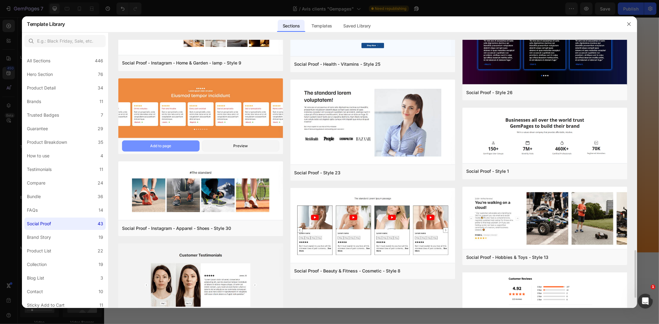
click at [184, 141] on button "Add to page" at bounding box center [160, 146] width 77 height 11
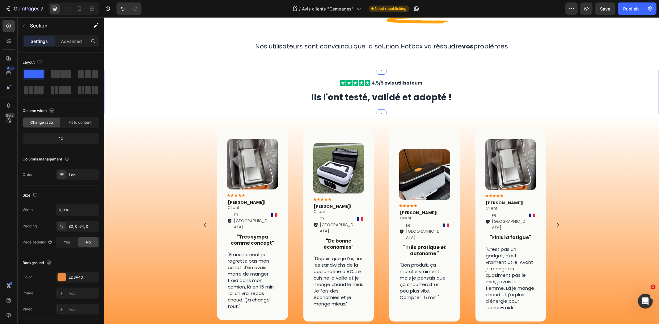
scroll to position [209, 0]
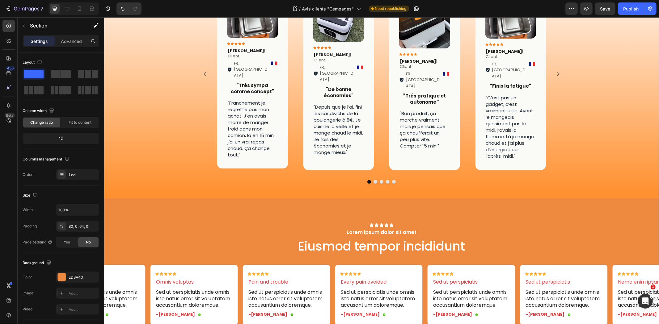
click at [541, 198] on div "Icon Icon Icon Icon Icon Icon List Lorem ipsum dolor sit amet Text Block Eiusmo…" at bounding box center [381, 276] width 555 height 157
click at [479, 198] on div "Icon Icon Icon Icon Icon Icon List Lorem ipsum dolor sit amet Text Block Eiusmo…" at bounding box center [381, 276] width 555 height 157
click at [590, 160] on div "Image Icon Icon Icon Icon Icon Icon List Karim S . | Client Text Block FR. Ango…" at bounding box center [381, 80] width 555 height 217
click at [555, 199] on div "Icon Icon Icon Icon Icon Icon List Lorem ipsum dolor sit amet Text Block Eiusmo…" at bounding box center [381, 276] width 555 height 157
click at [585, 142] on div "Image Icon Icon Icon Icon Icon Icon List Karim S . | Client Text Block FR. Ango…" at bounding box center [381, 80] width 555 height 217
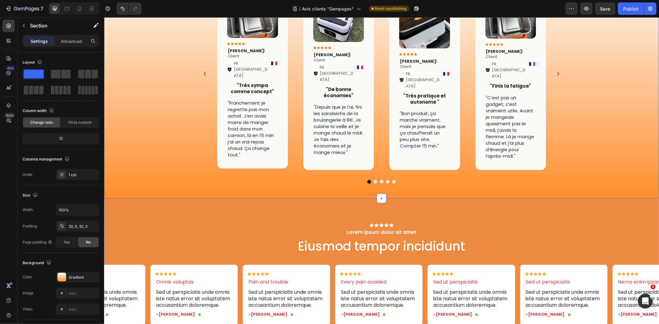
click at [547, 198] on div "Icon Icon Icon Icon Icon Icon List Lorem ipsum dolor sit amet Text Block Eiusmo…" at bounding box center [381, 276] width 555 height 157
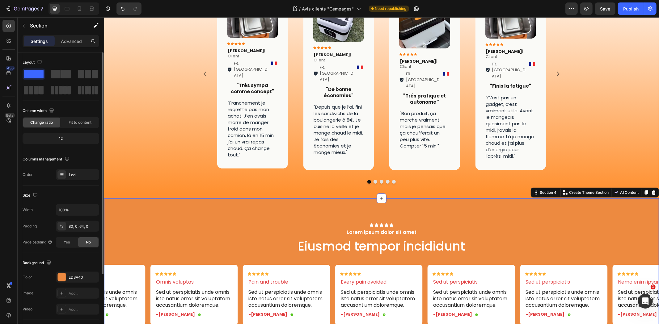
click at [63, 269] on div "Background The changes might be hidden by the video. Color ED8A40 Image Add... …" at bounding box center [61, 286] width 77 height 67
click at [70, 275] on div "ED8A40" at bounding box center [78, 278] width 18 height 6
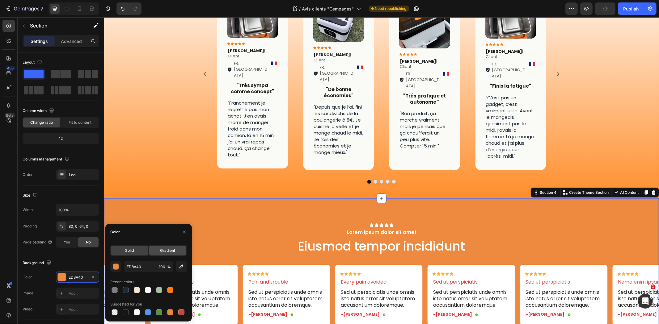
click at [162, 252] on span "Gradient" at bounding box center [167, 251] width 15 height 6
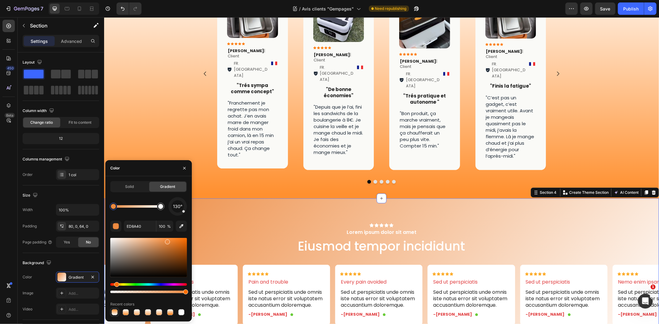
click at [117, 313] on div at bounding box center [115, 313] width 6 height 6
type input "FF9030"
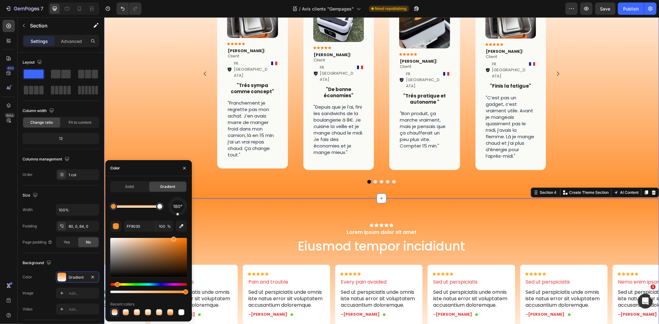
click at [609, 100] on div "Image Icon Icon Icon Icon Icon Icon List Karim S . | Client Text Block FR. Ango…" at bounding box center [381, 80] width 555 height 217
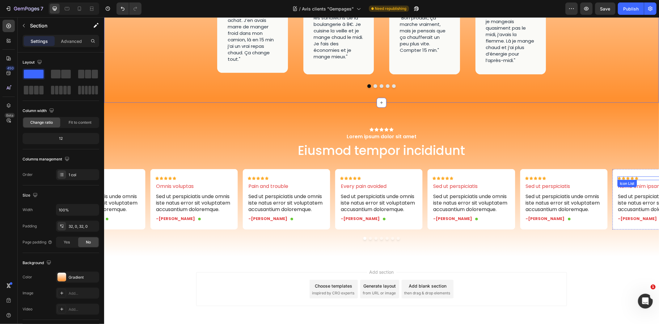
scroll to position [313, 0]
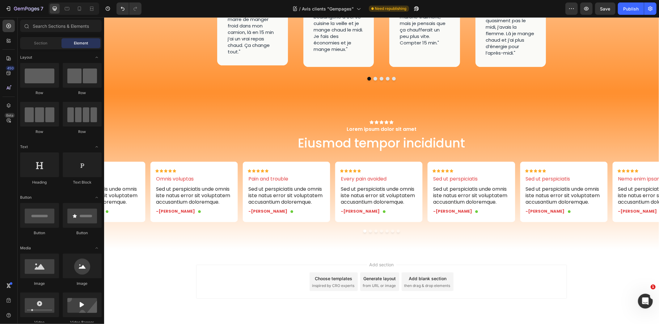
drag, startPoint x: 658, startPoint y: 218, endPoint x: 658, endPoint y: 132, distance: 85.9
click at [658, 132] on html "Header Image Icon Icon Icon Icon Icon Icon List Karim S . | Client Text Block F…" at bounding box center [381, 22] width 555 height 637
click at [624, 252] on div "Add section Choose templates inspired by CRO experts Generate layout from URL o…" at bounding box center [381, 290] width 555 height 76
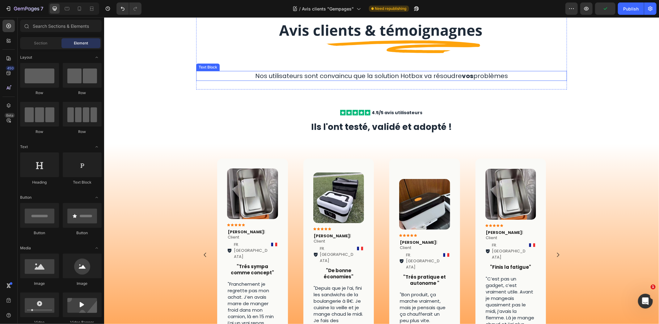
scroll to position [240, 0]
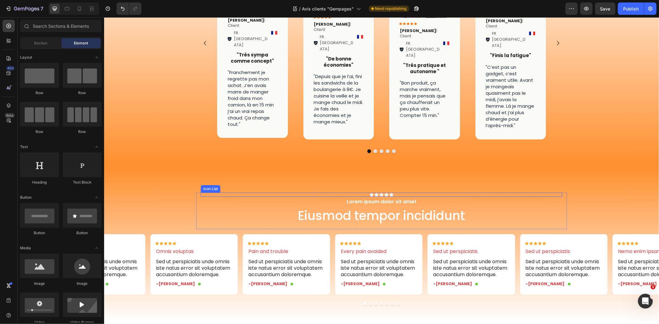
click at [396, 192] on div "Icon Icon Icon Icon Icon" at bounding box center [380, 194] width 361 height 4
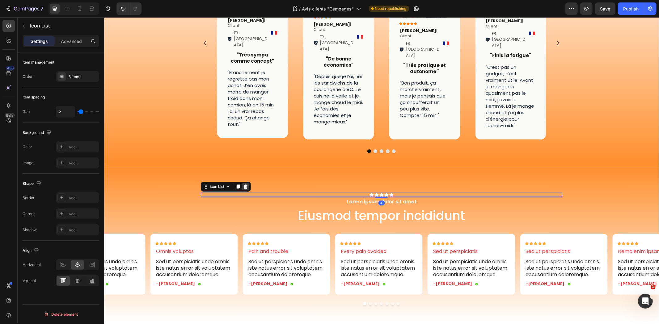
click at [244, 184] on icon at bounding box center [245, 186] width 4 height 4
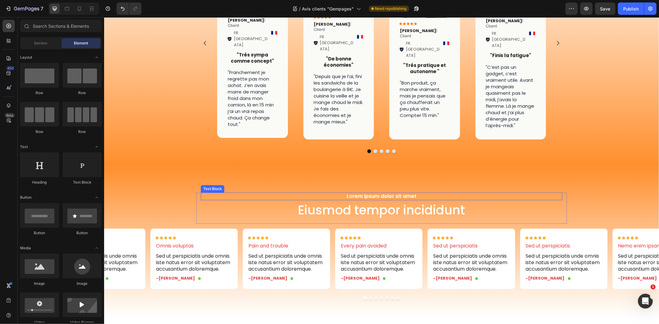
click at [416, 193] on p "Lorem ipsum dolor sit amet" at bounding box center [381, 196] width 360 height 6
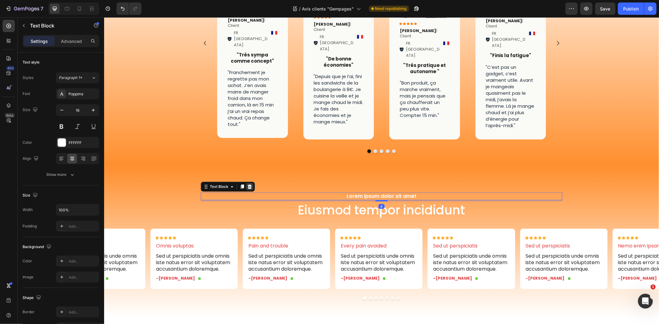
click at [247, 184] on icon at bounding box center [249, 186] width 5 height 5
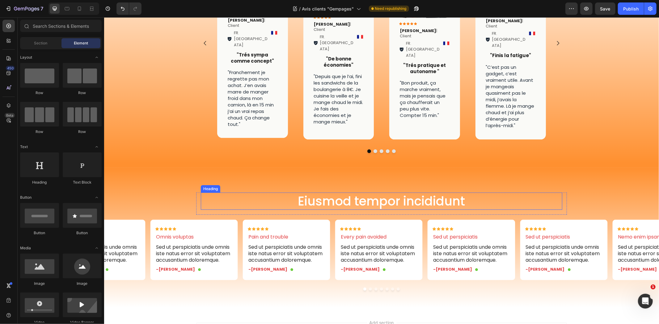
click at [371, 192] on h2 "Eiusmod tempor incididunt" at bounding box center [380, 200] width 361 height 17
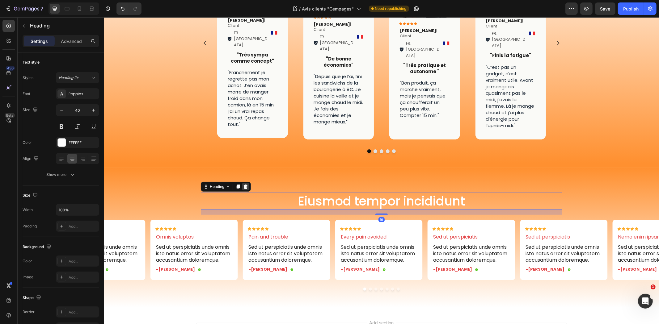
click at [243, 184] on icon at bounding box center [245, 186] width 5 height 5
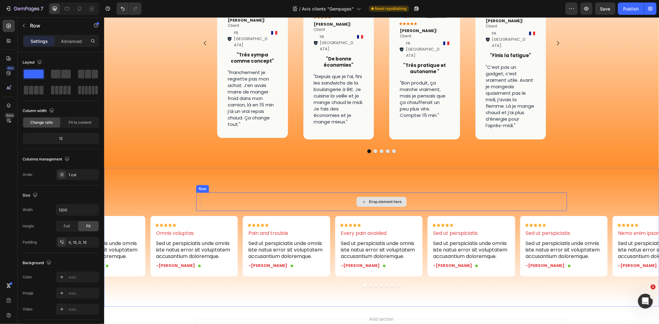
click at [539, 192] on div "Drop element here" at bounding box center [380, 201] width 361 height 19
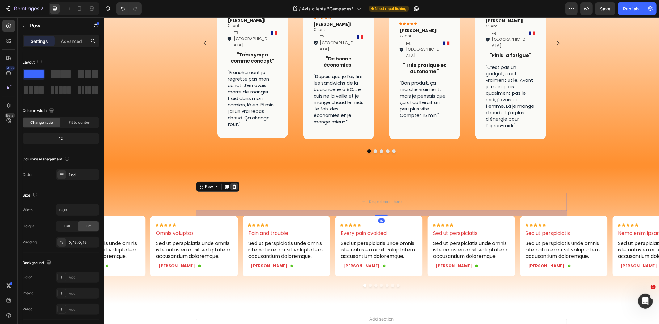
click at [231, 184] on icon at bounding box center [233, 186] width 5 height 5
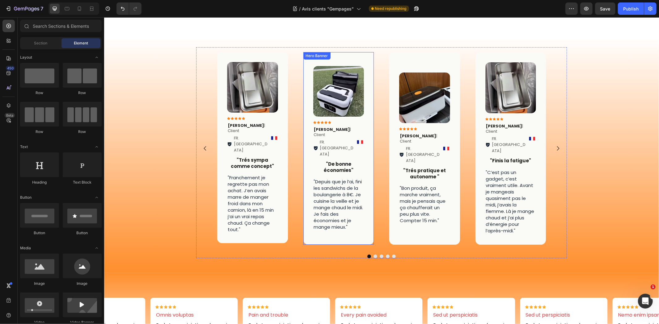
scroll to position [134, 0]
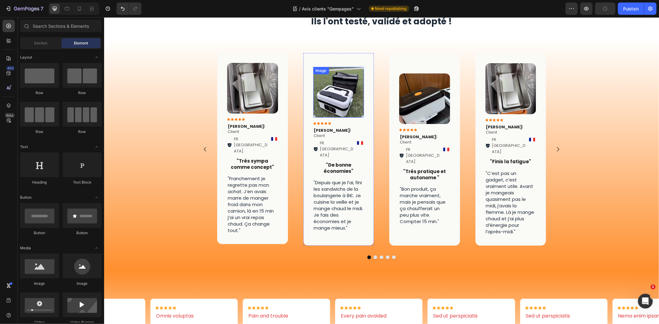
click at [348, 107] on img at bounding box center [338, 92] width 51 height 51
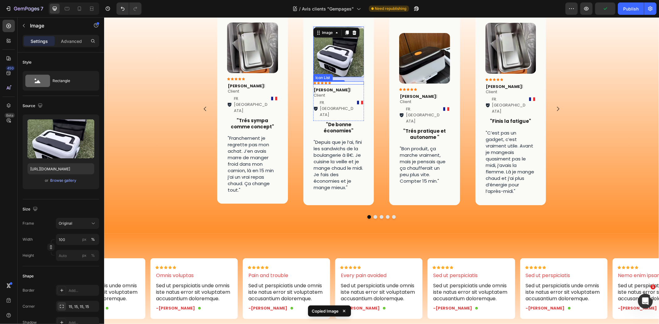
scroll to position [271, 0]
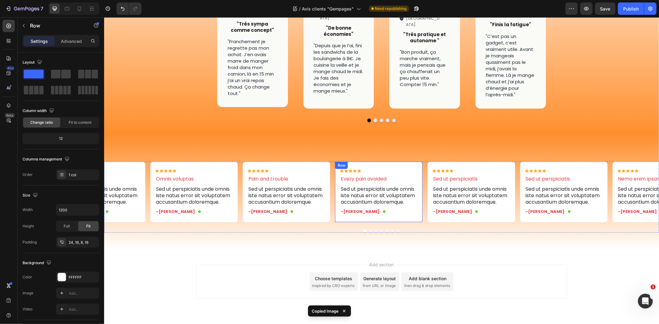
click at [379, 162] on div "Icon Icon Icon Icon Icon Icon List Every pain avoided Text Block Sed ut perspic…" at bounding box center [378, 192] width 87 height 61
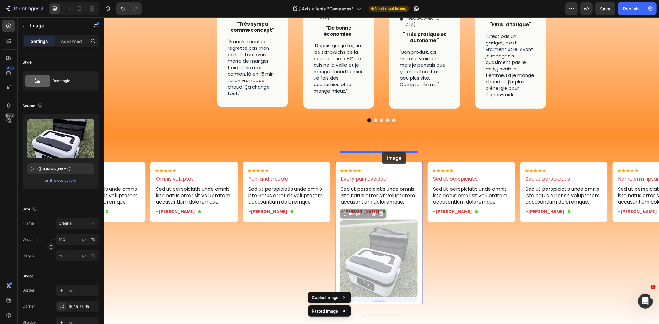
drag, startPoint x: 387, startPoint y: 241, endPoint x: 382, endPoint y: 152, distance: 89.1
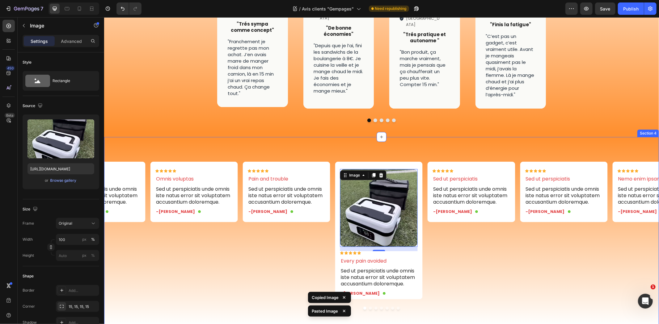
click at [405, 137] on div "Icon Icon Icon Icon Icon Icon List Omnis voluptas Text Block Sed ut perspiciati…" at bounding box center [381, 233] width 555 height 192
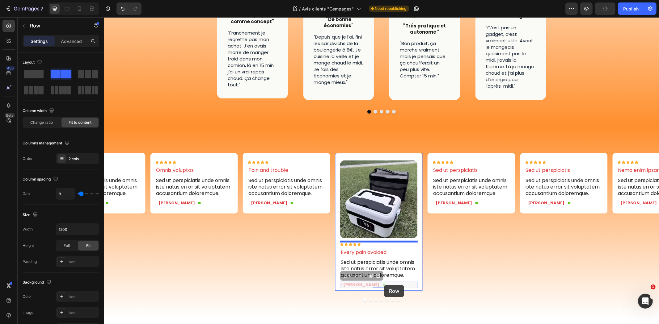
scroll to position [288, 0]
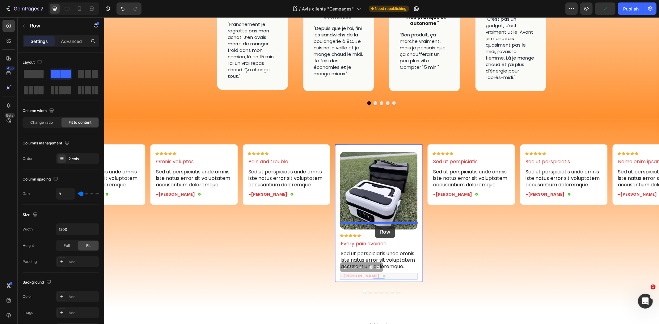
drag, startPoint x: 377, startPoint y: 310, endPoint x: 375, endPoint y: 226, distance: 84.4
click at [375, 226] on div "Header Image Icon Icon Icon Icon Icon Icon List Karim S . | Client Text Block F…" at bounding box center [381, 65] width 555 height 673
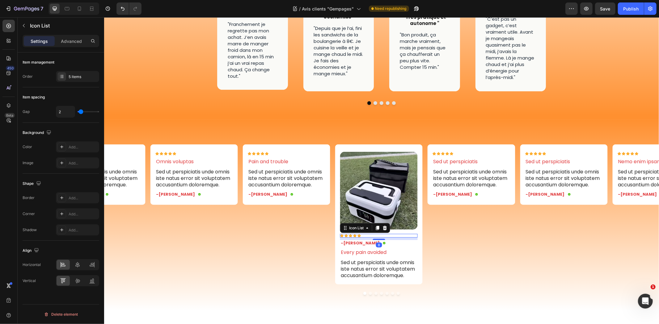
click at [397, 234] on div "Icon Icon Icon Icon Icon" at bounding box center [379, 236] width 78 height 4
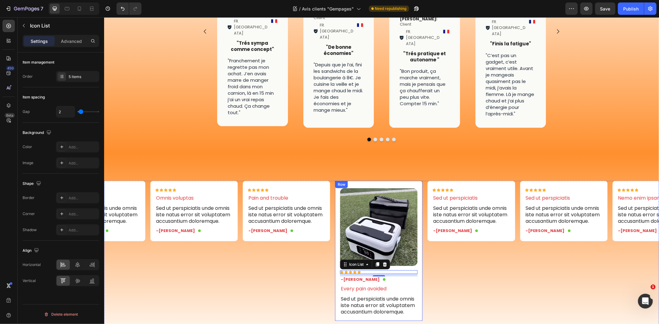
scroll to position [254, 0]
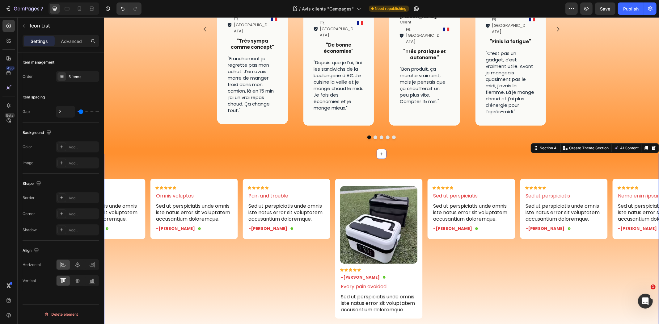
click at [431, 154] on div "Icon Icon Icon Icon Icon Icon List Omnis voluptas Text Block Sed ut perspiciati…" at bounding box center [381, 251] width 555 height 195
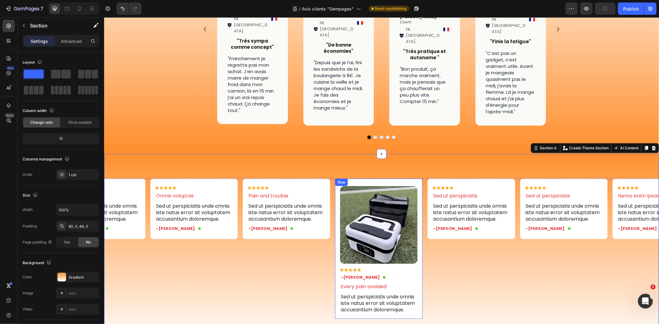
click at [420, 196] on div "Image Icon Icon Icon Icon Icon Icon List -Reylo Q. Text Block Icon Row Every pa…" at bounding box center [378, 249] width 87 height 140
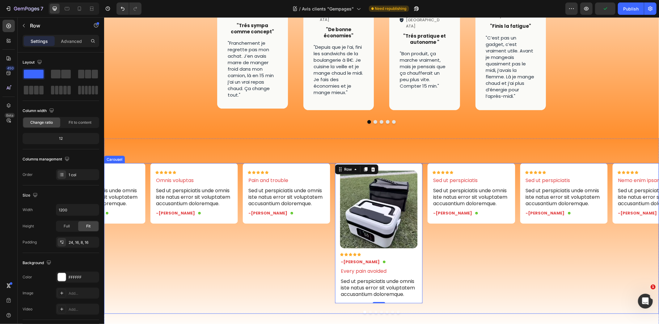
scroll to position [288, 0]
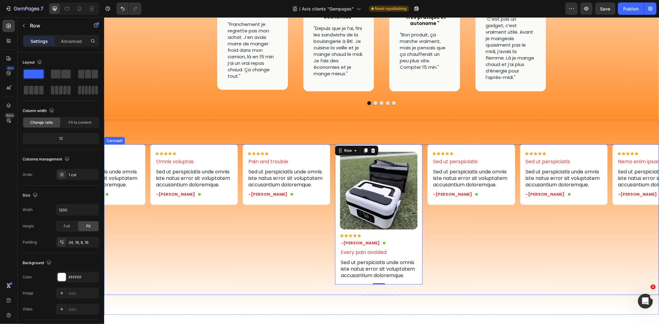
click at [331, 153] on div "Icon Icon Icon Icon Icon Icon List Omnis voluptas Text Block Sed ut perspiciati…" at bounding box center [381, 214] width 555 height 140
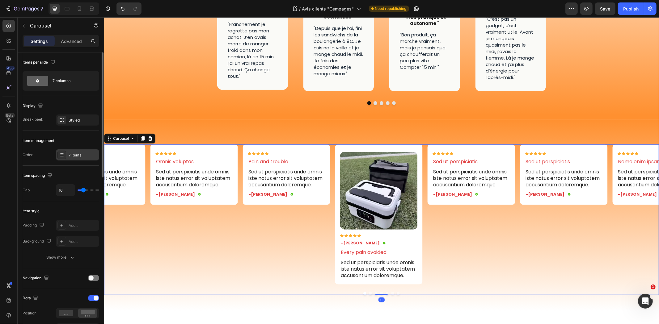
click at [80, 154] on div "7 items" at bounding box center [83, 156] width 29 height 6
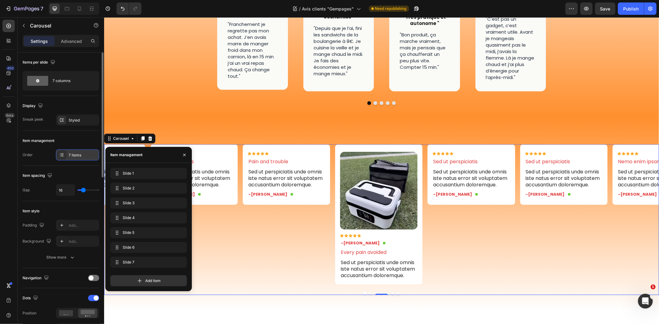
click at [80, 154] on div "7 items" at bounding box center [83, 156] width 29 height 6
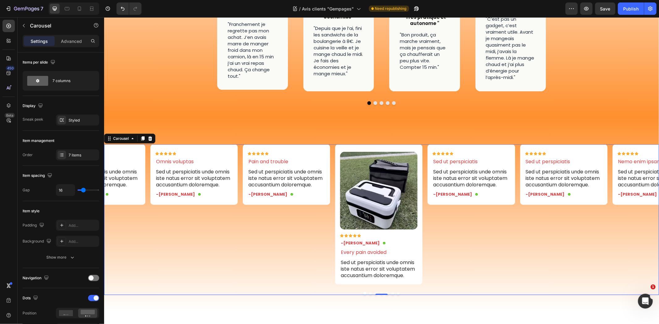
click at [369, 292] on button "Dot" at bounding box center [370, 293] width 3 height 3
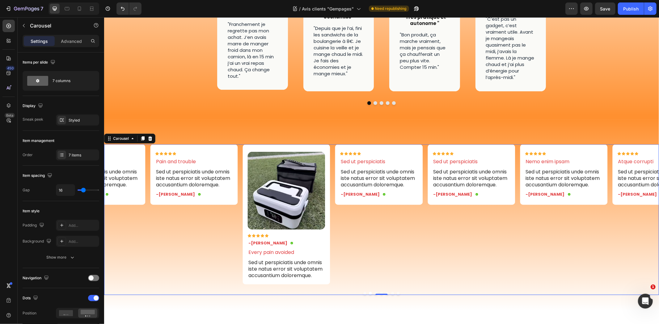
click at [374, 292] on button "Dot" at bounding box center [375, 293] width 3 height 3
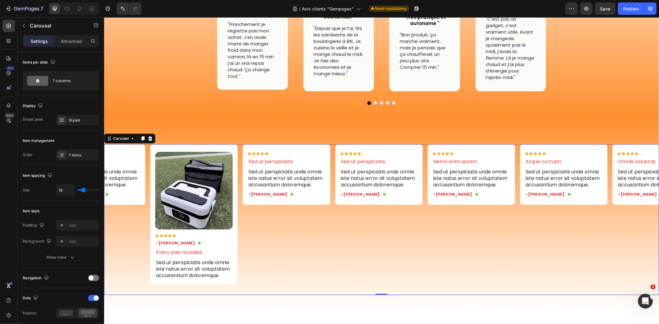
click at [391, 292] on button "Dot" at bounding box center [392, 293] width 3 height 3
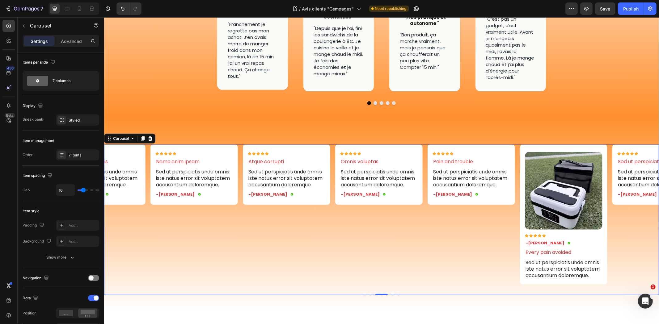
click at [396, 292] on button "Dot" at bounding box center [397, 293] width 3 height 3
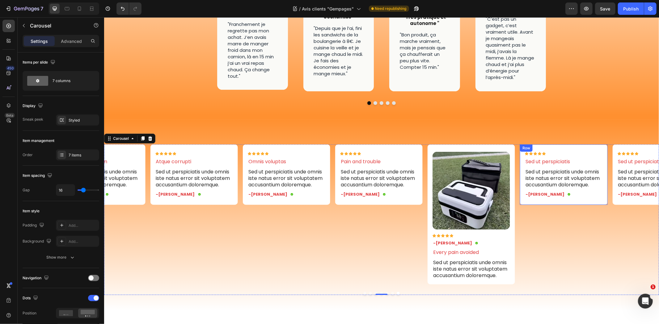
click at [547, 182] on div "Icon Icon Icon Icon Icon Icon List Sed ut perspiciatis Text Block Sed ut perspi…" at bounding box center [564, 177] width 78 height 51
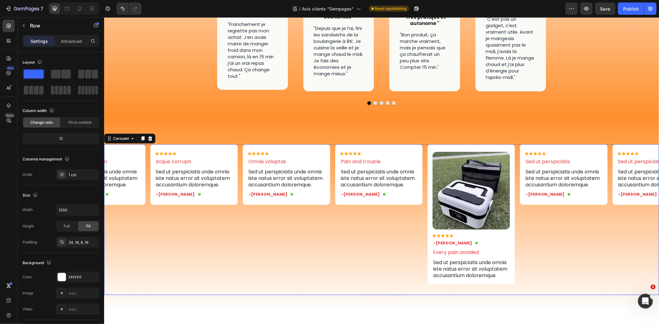
click at [363, 292] on button "Dot" at bounding box center [364, 293] width 3 height 3
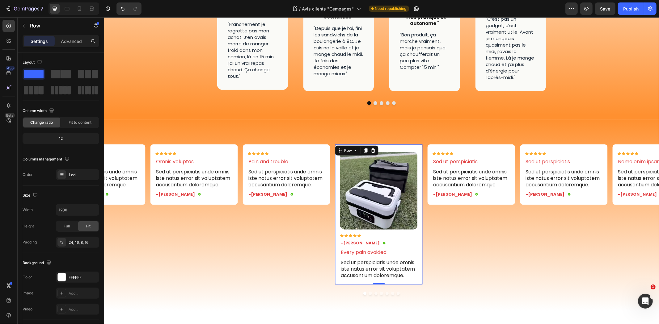
click at [403, 215] on div "Image Icon Icon Icon Icon Icon Icon List -Reylo Q. Text Block Icon Row Every pa…" at bounding box center [379, 217] width 78 height 130
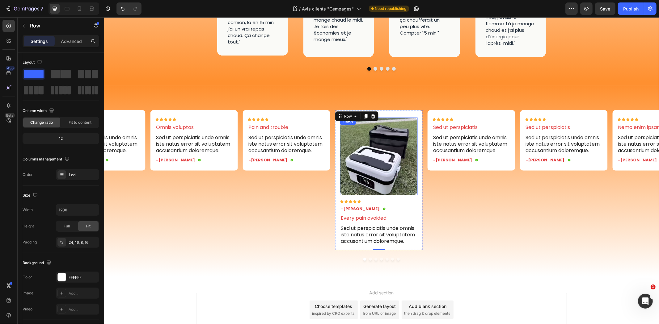
click at [412, 162] on img at bounding box center [379, 156] width 78 height 78
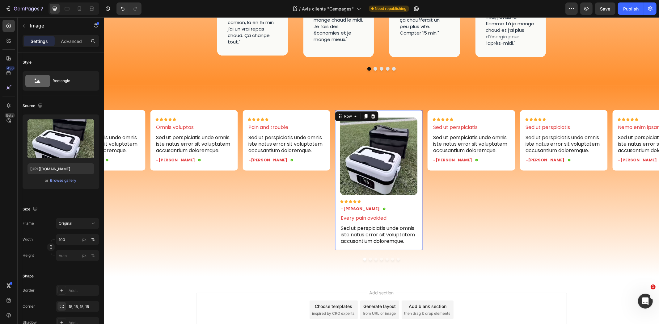
click at [419, 180] on div "Image Icon Icon Icon Icon Icon Icon List -Reylo Q. Text Block Icon Row Every pa…" at bounding box center [378, 180] width 87 height 140
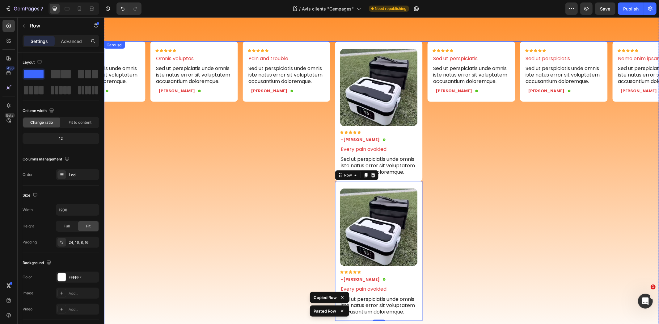
scroll to position [353, 0]
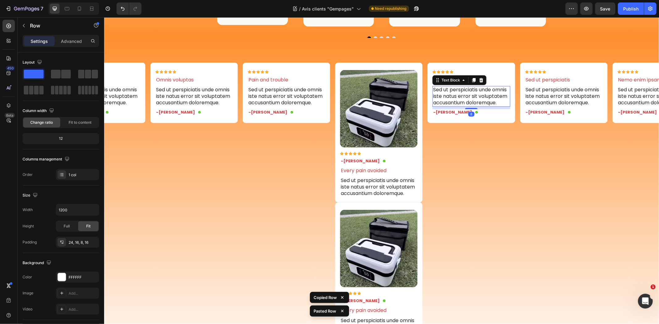
click at [453, 95] on p "Sed ut perspiciatis unde omnis iste natus error sit voluptatem accusantium dolo…" at bounding box center [471, 96] width 76 height 19
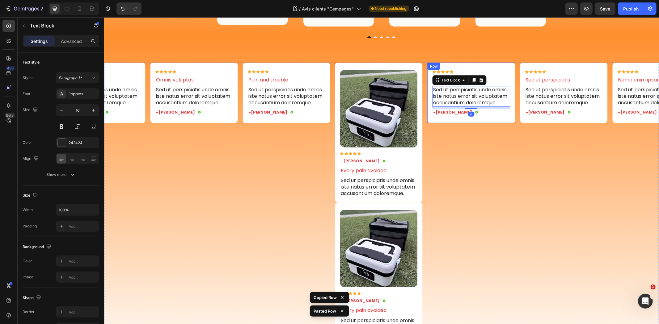
click at [509, 63] on div "Icon Icon Icon Icon Icon Icon List Sed ut perspiciatis Text Block Sed ut perspi…" at bounding box center [470, 92] width 87 height 61
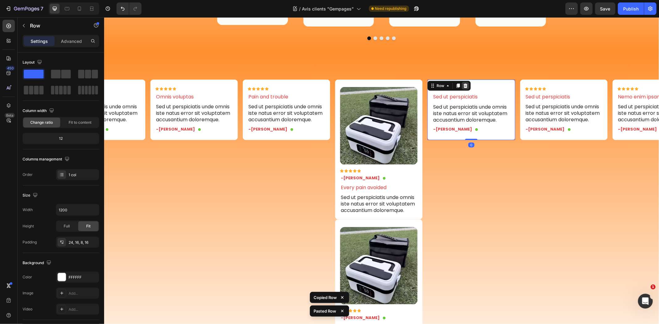
click at [463, 83] on icon at bounding box center [465, 85] width 5 height 5
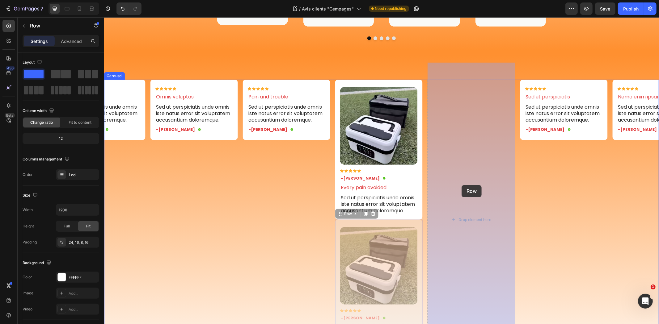
drag, startPoint x: 418, startPoint y: 212, endPoint x: 461, endPoint y: 185, distance: 50.9
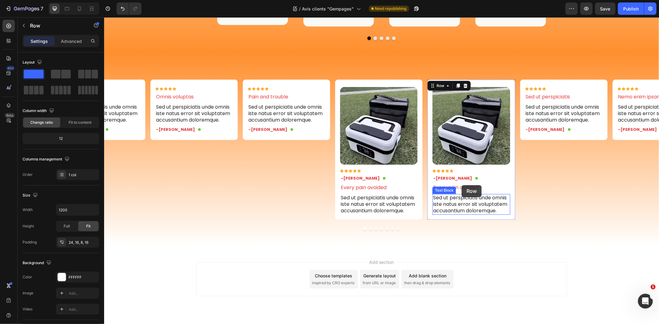
scroll to position [350, 0]
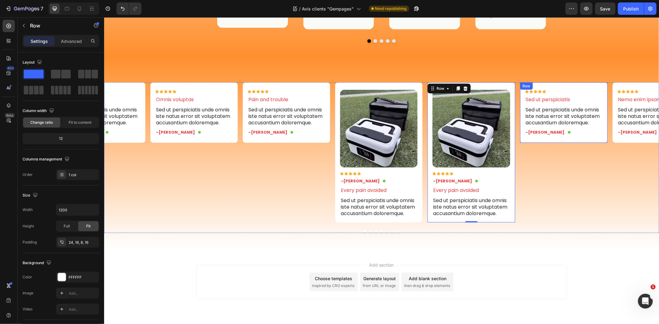
click at [597, 82] on div "Icon Icon Icon Icon Icon Icon List Sed ut perspiciatis Text Block Sed ut perspi…" at bounding box center [563, 112] width 87 height 61
click at [556, 86] on icon at bounding box center [557, 88] width 5 height 5
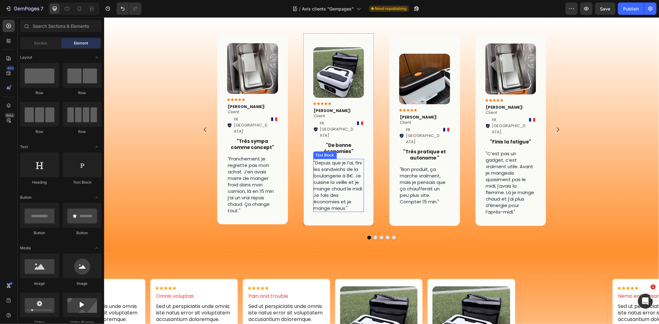
scroll to position [144, 0]
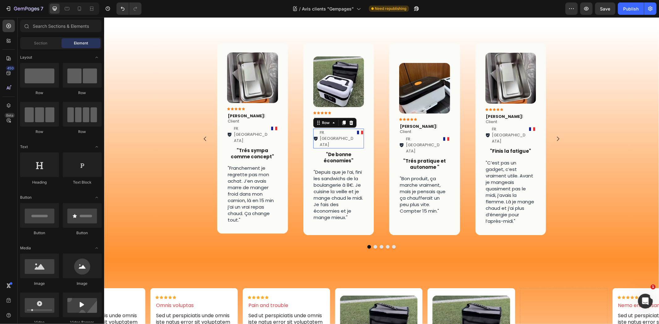
click at [354, 129] on div "FR. Cognac Item List Image Row 0" at bounding box center [338, 139] width 51 height 20
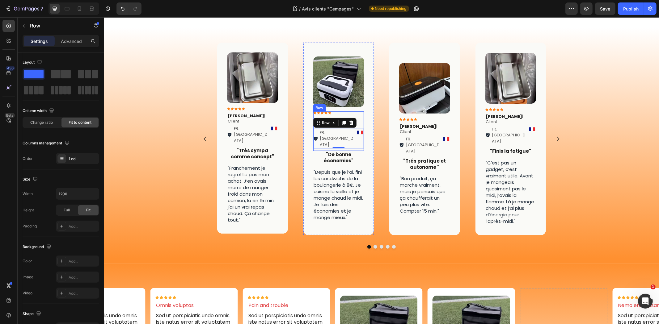
click at [360, 115] on div "Icon Icon Icon Icon Icon Icon List Julien Q . | Client Text Block FR. Cognac It…" at bounding box center [338, 131] width 51 height 40
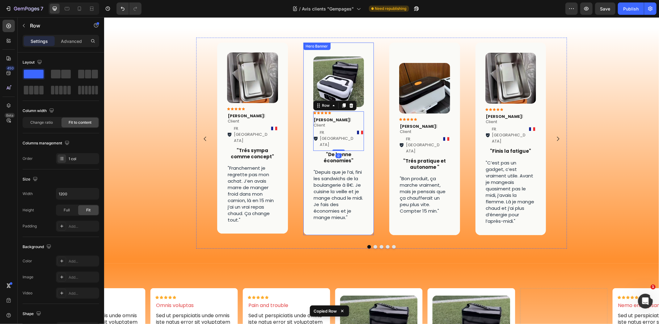
scroll to position [350, 0]
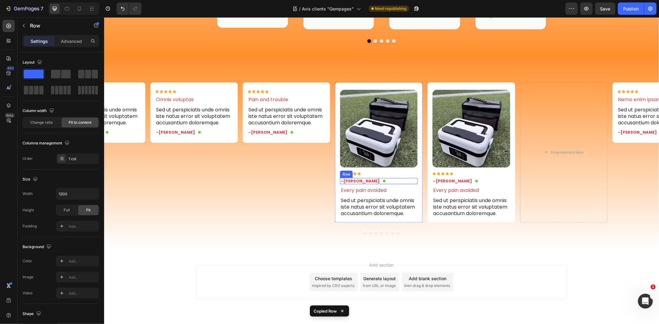
click at [369, 178] on div "-Reylo Q. Text Block Icon Row" at bounding box center [379, 181] width 78 height 6
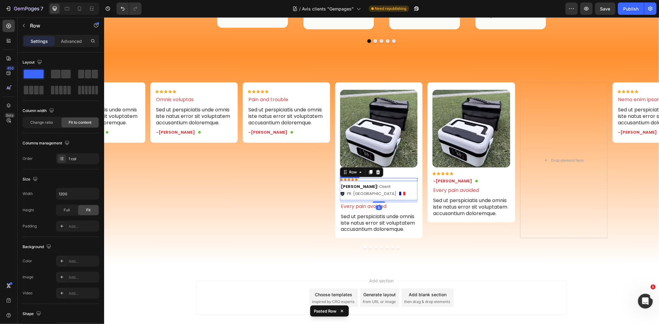
click at [416, 178] on div "Icon Icon Icon Icon Icon" at bounding box center [379, 179] width 78 height 3
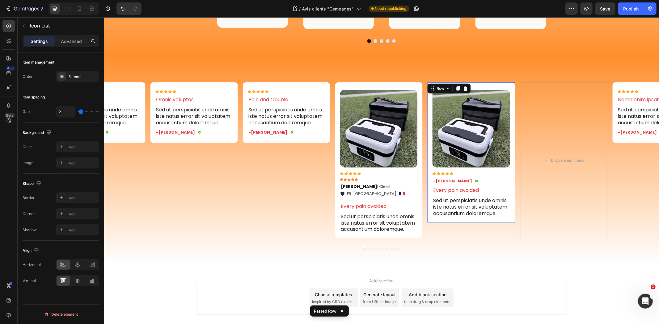
click at [495, 205] on div "Image Icon Icon Icon Icon Icon Icon List -Reylo Q. Text Block Icon Row Every pa…" at bounding box center [470, 152] width 87 height 140
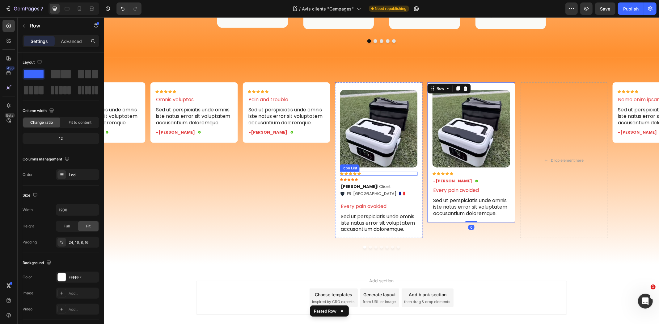
click at [382, 172] on div "Icon Icon Icon Icon Icon" at bounding box center [379, 174] width 78 height 4
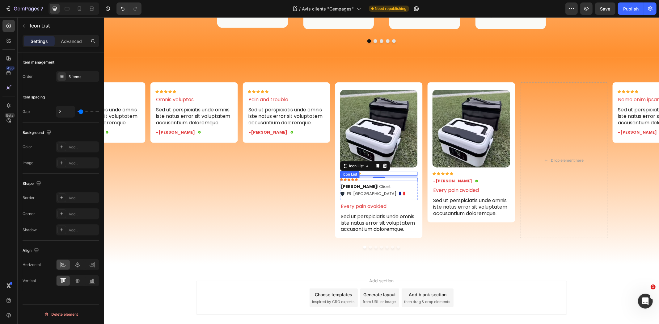
click at [358, 178] on div "Icon Icon Icon Icon Icon" at bounding box center [379, 179] width 78 height 3
click at [386, 170] on icon at bounding box center [384, 172] width 4 height 4
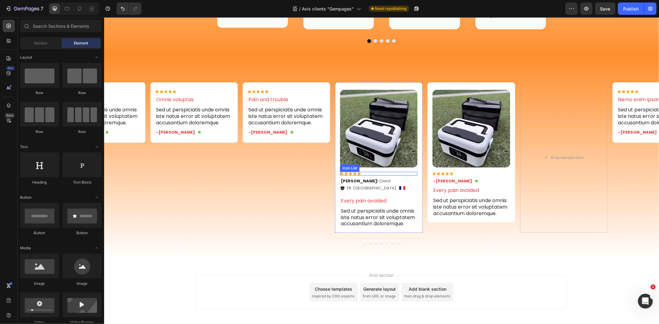
click at [377, 172] on div "Icon Icon Icon Icon Icon" at bounding box center [379, 174] width 78 height 4
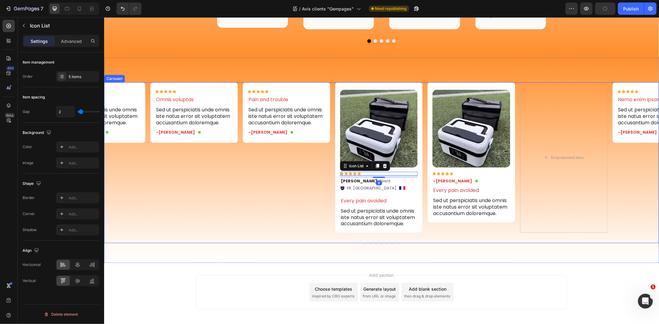
click at [424, 155] on div "Icon Icon Icon Icon Icon Icon List Omnis voluptas Text Block Sed ut perspiciati…" at bounding box center [381, 157] width 555 height 150
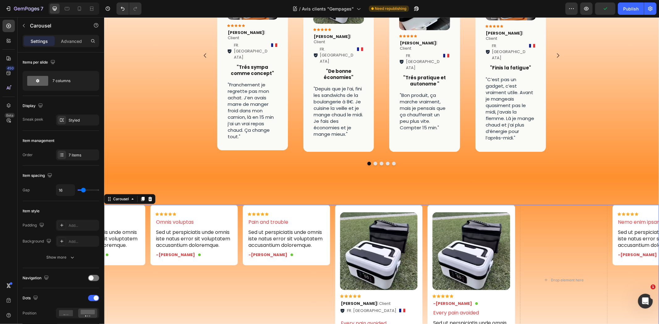
scroll to position [316, 0]
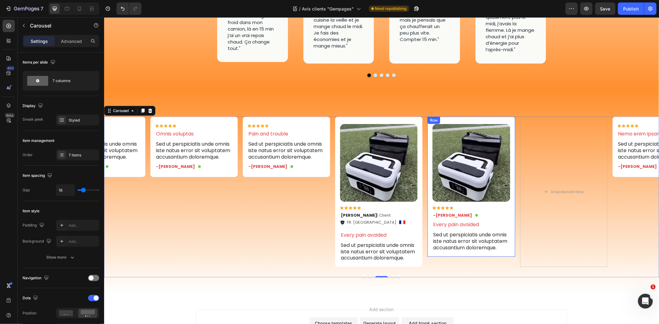
click at [512, 167] on div "Image Icon Icon Icon Icon Icon Icon List -Reylo Q. Text Block Icon Row Every pa…" at bounding box center [470, 186] width 87 height 140
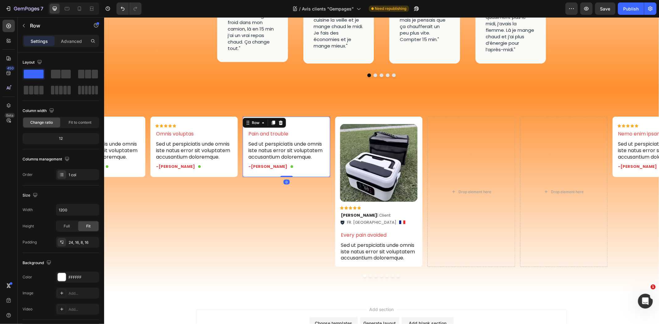
click at [328, 118] on div "Icon Icon Icon Icon Icon Icon List Pain and trouble Text Block Sed ut perspicia…" at bounding box center [286, 146] width 87 height 61
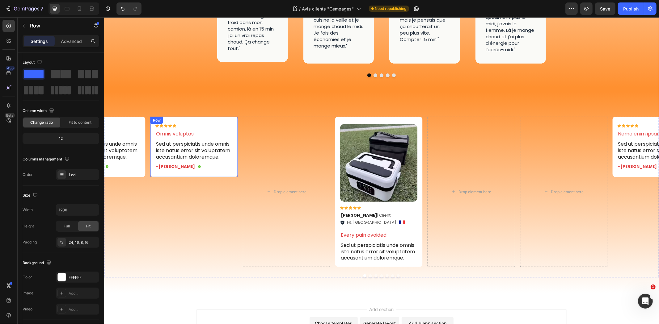
click at [234, 118] on div "Icon Icon Icon Icon Icon Icon List Omnis voluptas Text Block Sed ut perspiciati…" at bounding box center [193, 146] width 87 height 61
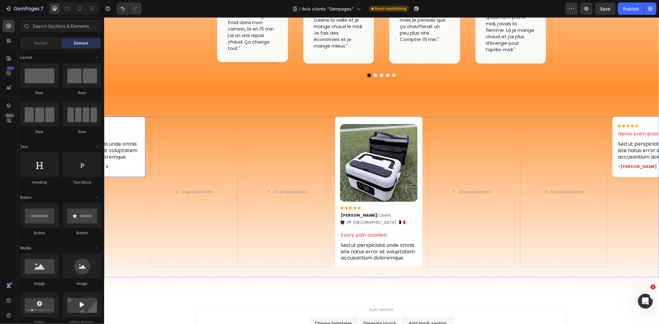
click at [143, 119] on div "Icon Icon Icon Icon Icon Icon List Atque corrupti Text Block Sed ut perspiciati…" at bounding box center [100, 146] width 87 height 61
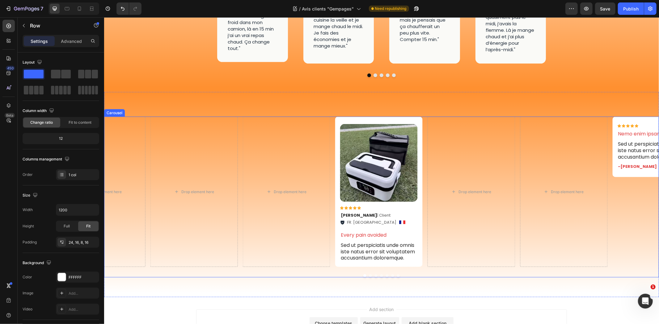
click at [612, 121] on div "Icon Icon Icon Icon Icon Icon List Nemo enim ipsam Text Block Sed ut perspiciat…" at bounding box center [655, 146] width 87 height 61
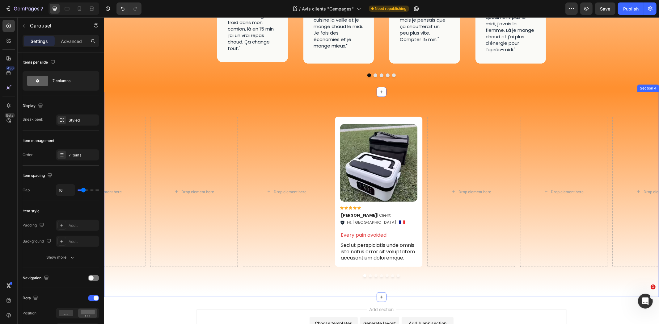
click at [385, 274] on button "Dot" at bounding box center [386, 275] width 3 height 3
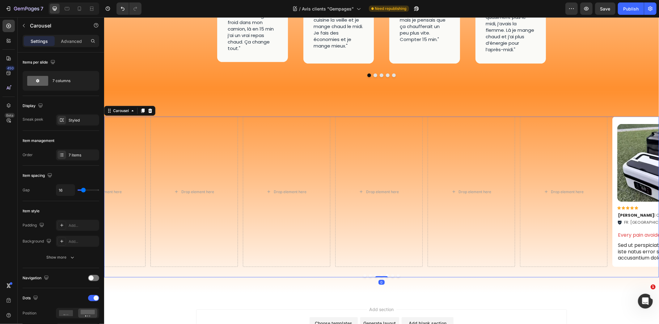
click at [396, 274] on button "Dot" at bounding box center [397, 275] width 3 height 3
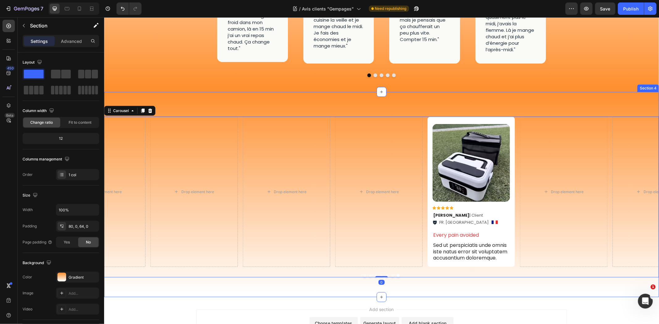
click at [368, 261] on div "Drop element here Drop element here Image Icon Icon Icon Icon Icon Icon List Ju…" at bounding box center [381, 194] width 555 height 205
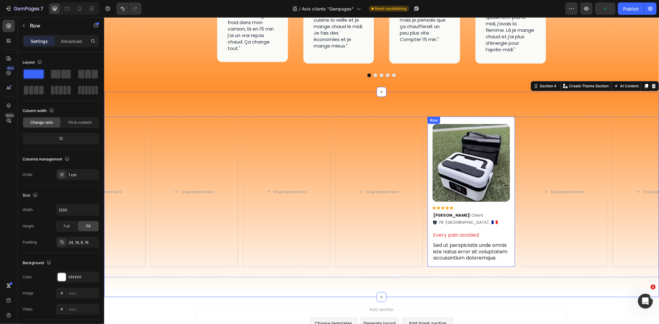
click at [434, 117] on div "Row" at bounding box center [433, 120] width 10 height 6
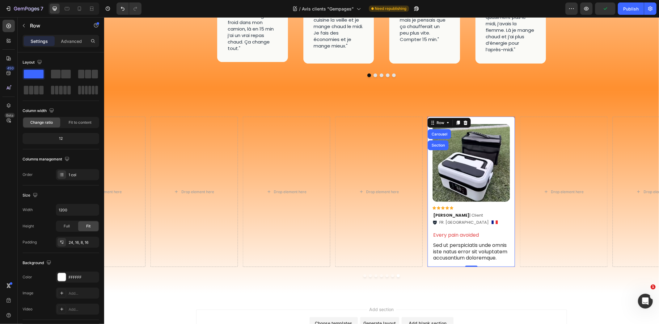
click at [484, 116] on div "Image Icon Icon Icon Icon Icon Icon List Julien Q . | Client Text Block FR. Cog…" at bounding box center [470, 191] width 87 height 150
click at [459, 120] on icon at bounding box center [457, 122] width 5 height 5
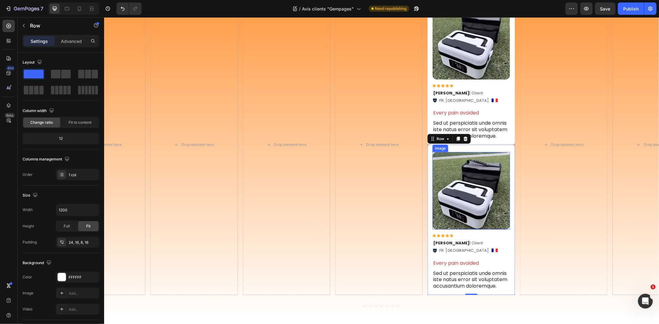
scroll to position [408, 0]
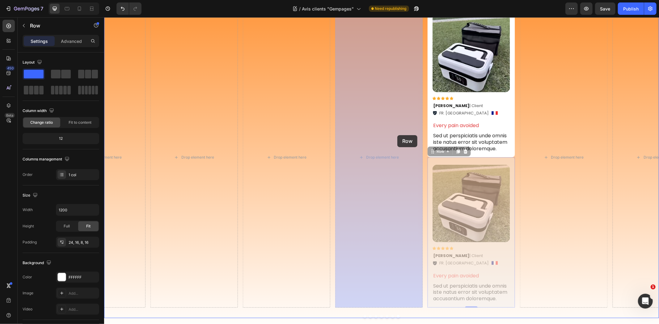
drag, startPoint x: 478, startPoint y: 160, endPoint x: 396, endPoint y: 135, distance: 85.2
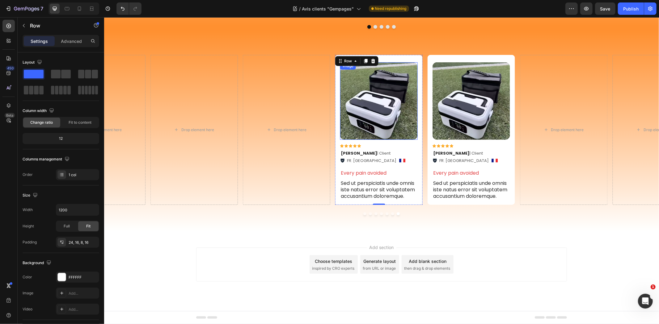
scroll to position [333, 0]
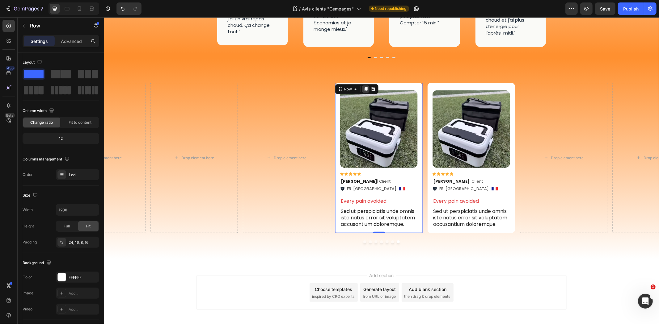
drag, startPoint x: 365, startPoint y: 87, endPoint x: 366, endPoint y: 90, distance: 3.5
click at [366, 87] on icon at bounding box center [365, 89] width 3 height 4
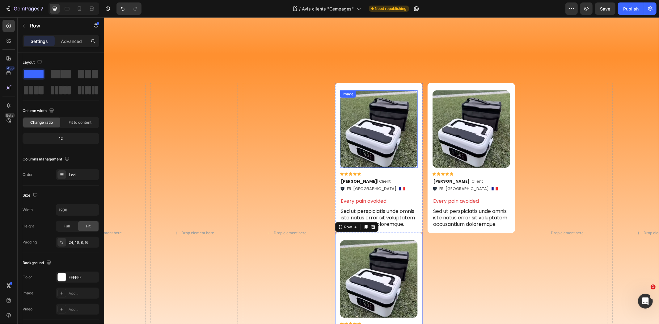
scroll to position [408, 0]
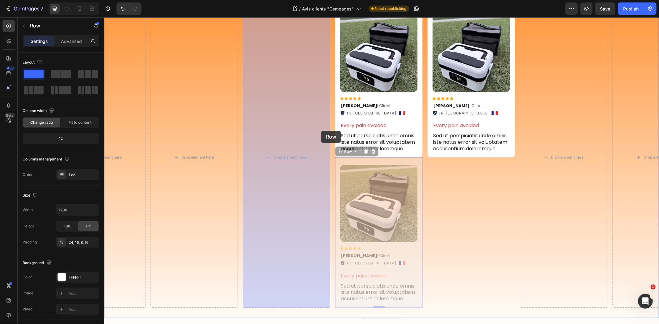
drag, startPoint x: 400, startPoint y: 160, endPoint x: 321, endPoint y: 131, distance: 84.4
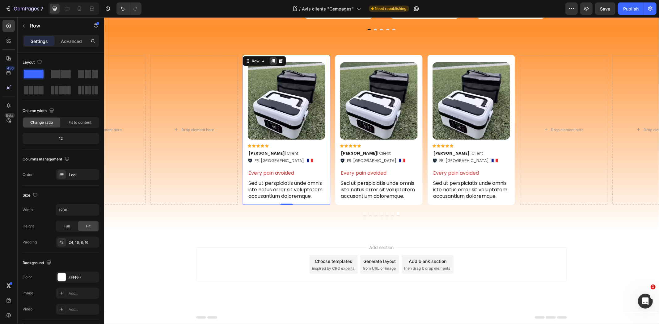
click at [271, 61] on icon at bounding box center [273, 60] width 5 height 5
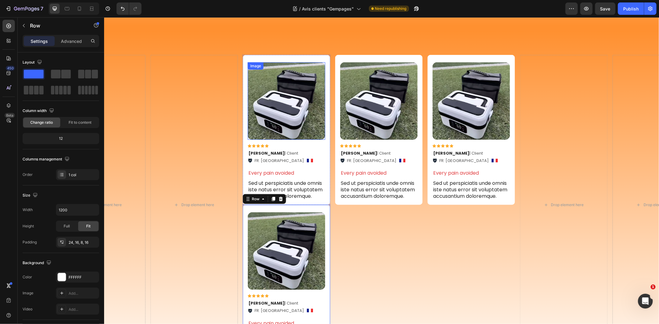
scroll to position [408, 0]
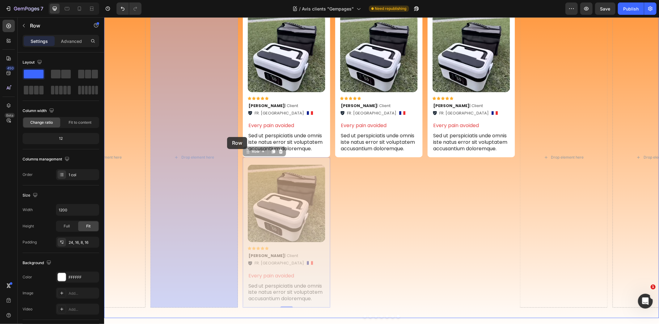
drag, startPoint x: 311, startPoint y: 160, endPoint x: 229, endPoint y: 139, distance: 84.7
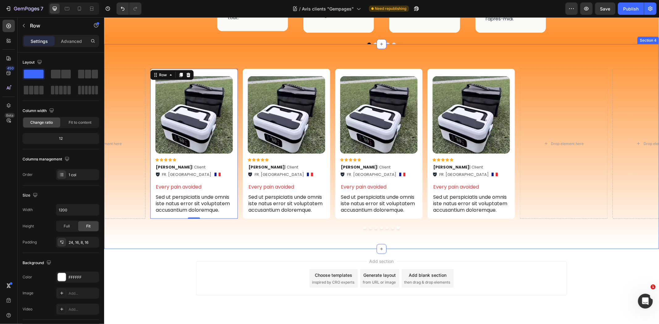
scroll to position [292, 0]
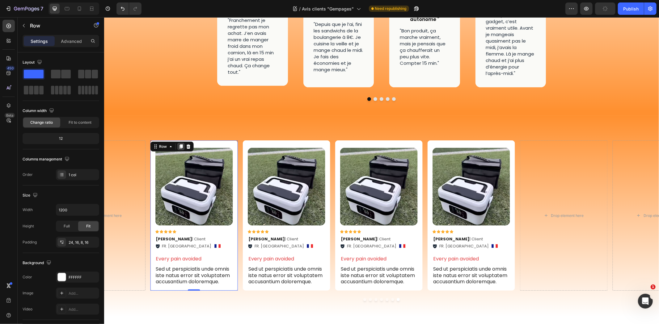
click at [182, 145] on icon at bounding box center [180, 147] width 3 height 4
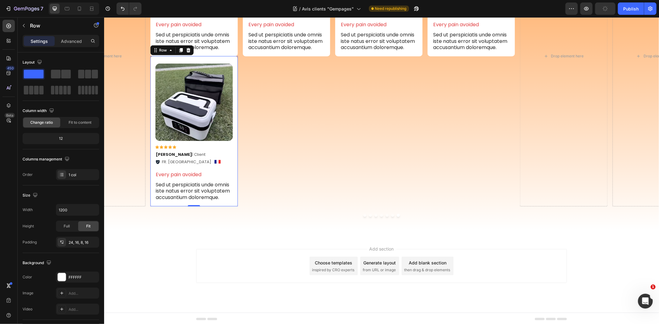
scroll to position [511, 0]
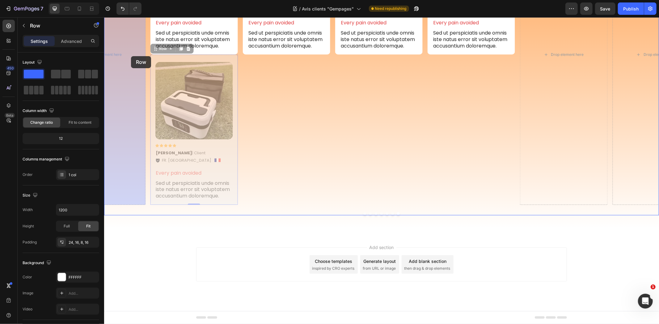
drag, startPoint x: 215, startPoint y: 59, endPoint x: 130, endPoint y: 56, distance: 84.7
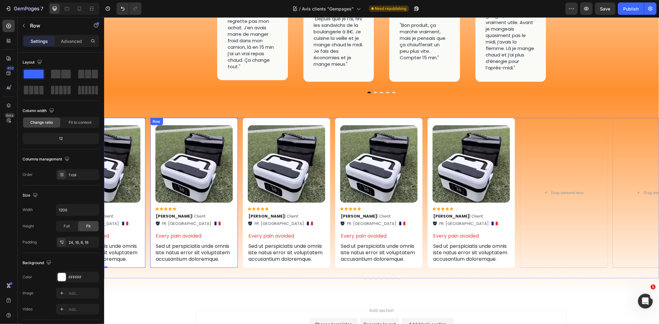
scroll to position [292, 0]
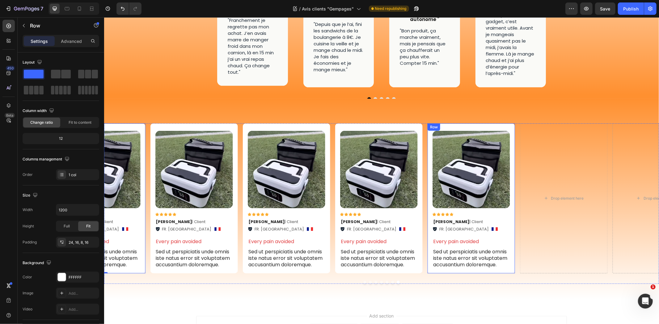
click at [484, 125] on div "Image Icon Icon Icon Icon Icon Icon List Julien Q . | Client Text Block FR. Cog…" at bounding box center [470, 198] width 87 height 150
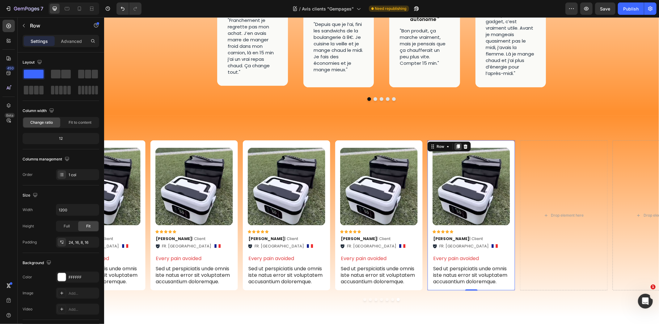
click at [456, 145] on icon at bounding box center [457, 147] width 3 height 4
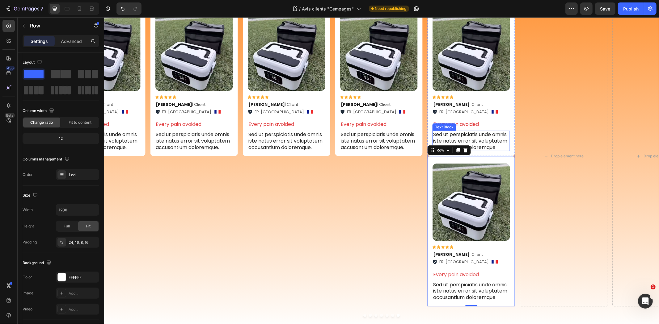
scroll to position [408, 0]
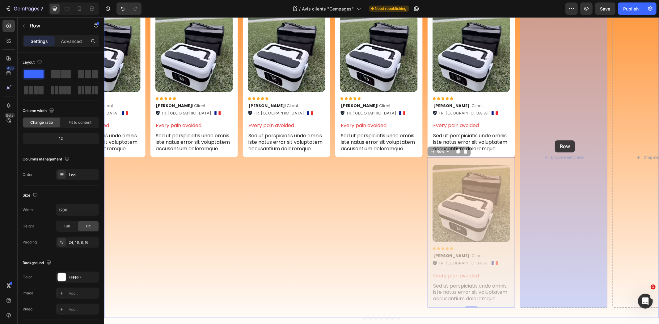
drag, startPoint x: 488, startPoint y: 161, endPoint x: 551, endPoint y: 144, distance: 65.7
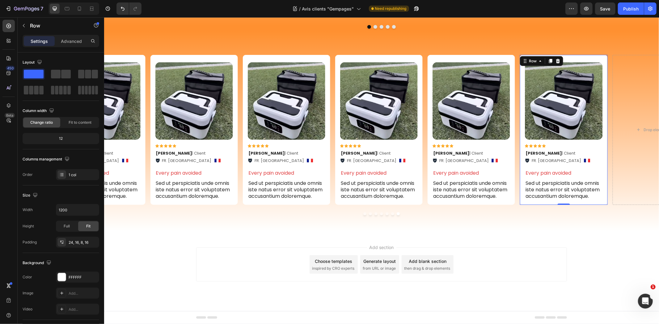
scroll to position [361, 0]
click at [549, 62] on icon at bounding box center [550, 61] width 3 height 4
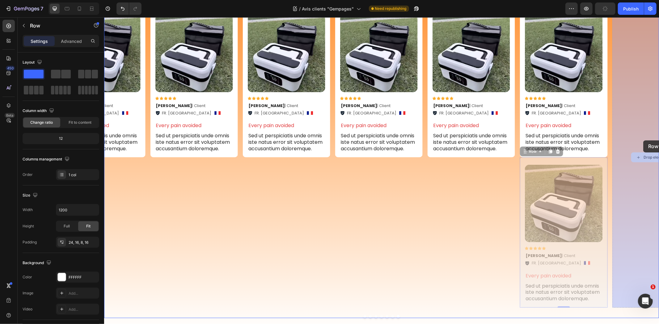
drag, startPoint x: 575, startPoint y: 162, endPoint x: 642, endPoint y: 141, distance: 70.1
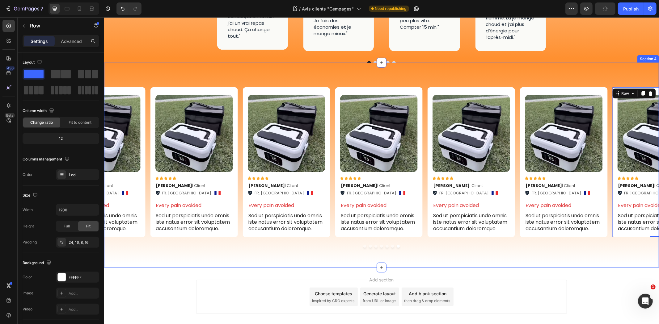
scroll to position [361, 0]
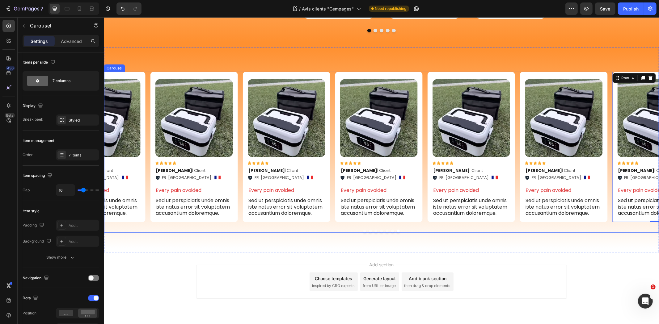
click at [375, 230] on div at bounding box center [381, 231] width 555 height 3
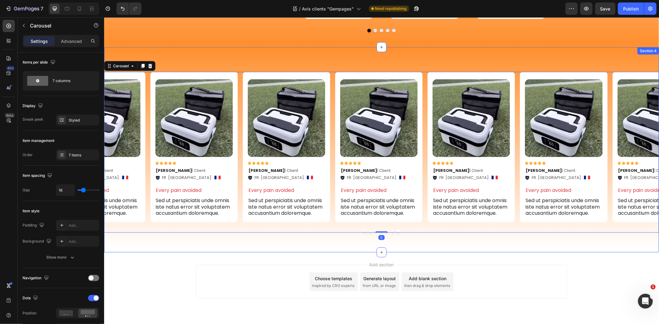
click at [363, 215] on div "Image Icon Icon Icon Icon Icon Icon List Julien Q . | Client Text Block FR. Cog…" at bounding box center [381, 149] width 555 height 205
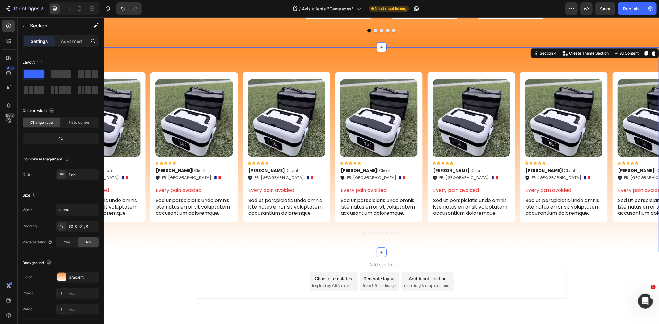
click at [362, 215] on div "Image Icon Icon Icon Icon Icon Icon List Julien Q . | Client Text Block FR. Cog…" at bounding box center [381, 149] width 555 height 205
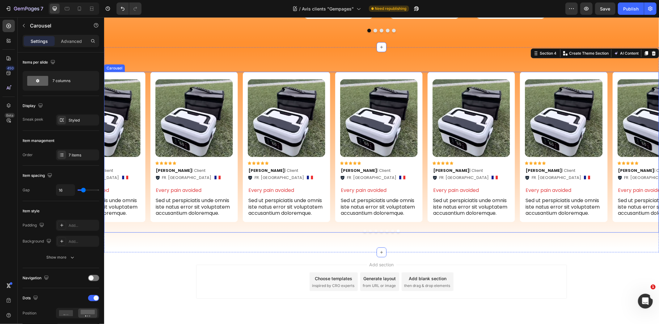
click at [363, 230] on button "Dot" at bounding box center [364, 231] width 3 height 3
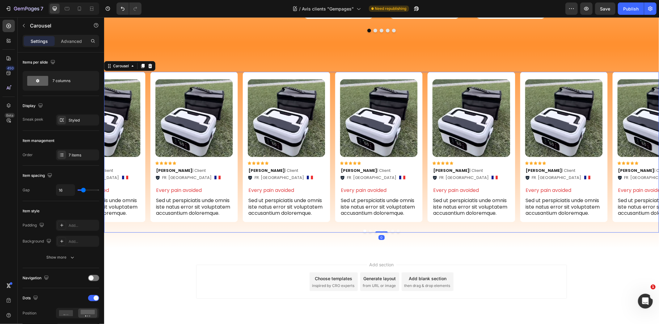
click at [369, 230] on button "Dot" at bounding box center [370, 231] width 3 height 3
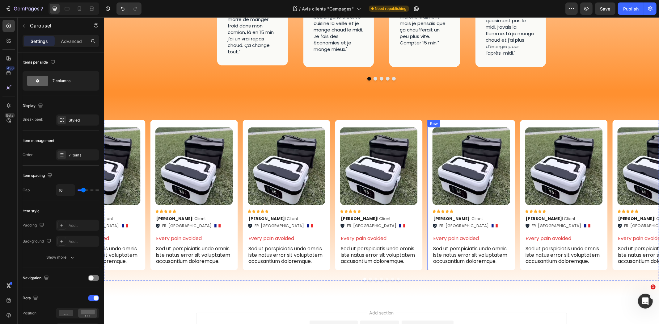
scroll to position [327, 0]
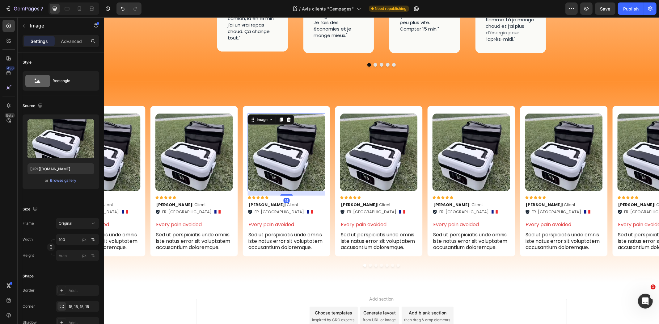
click at [265, 127] on img at bounding box center [286, 152] width 78 height 78
click at [66, 182] on div "Browse gallery" at bounding box center [63, 181] width 26 height 6
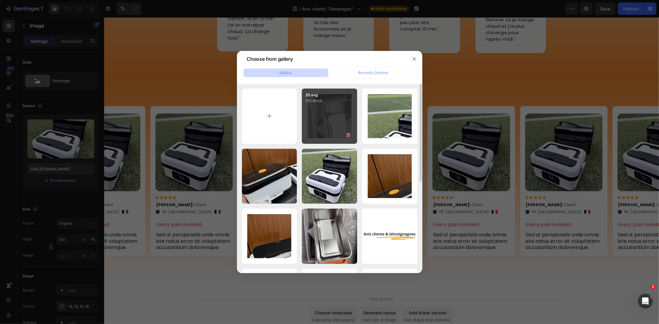
click at [329, 129] on div "25.svg 915.98 kb" at bounding box center [329, 116] width 55 height 55
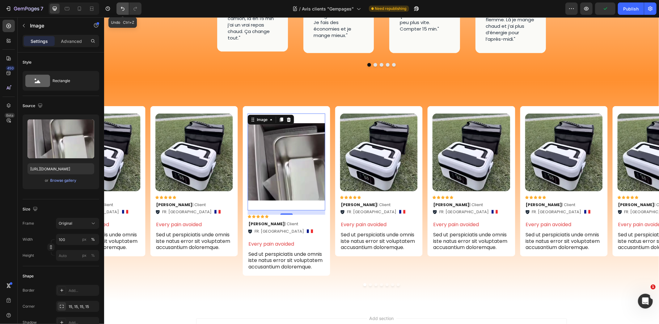
click at [122, 10] on icon "Undo/Redo" at bounding box center [123, 9] width 6 height 6
type input "https://cdn.shopify.com/s/files/1/0947/1977/0948/files/gempages_584826131627115…"
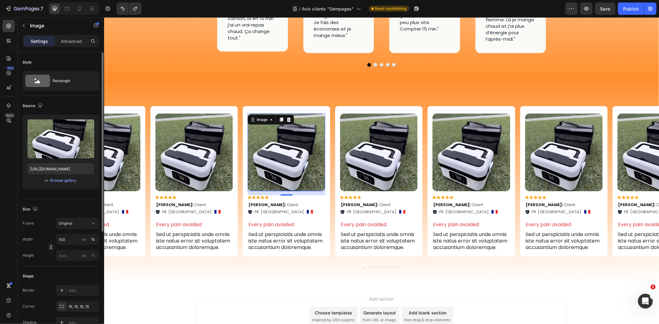
click at [63, 177] on div "or Browse gallery" at bounding box center [60, 180] width 67 height 7
click at [66, 180] on div "Browse gallery" at bounding box center [63, 181] width 26 height 6
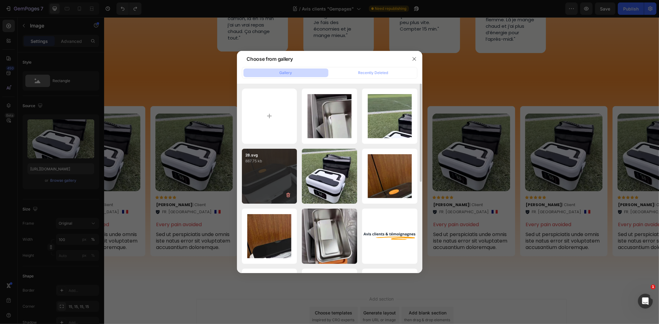
click at [272, 184] on div "28.svg 887.75 kb" at bounding box center [269, 176] width 55 height 55
type input "[URL][DOMAIN_NAME]"
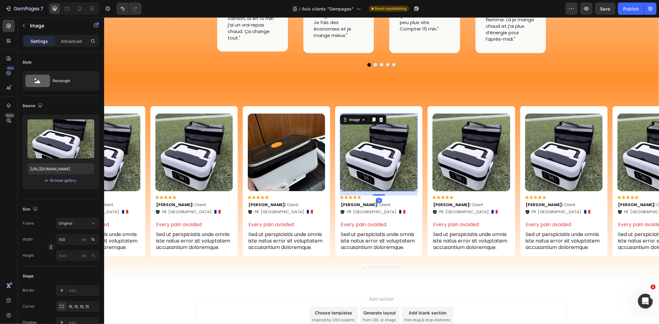
click at [367, 142] on img at bounding box center [379, 152] width 78 height 78
click at [444, 132] on img at bounding box center [471, 152] width 78 height 78
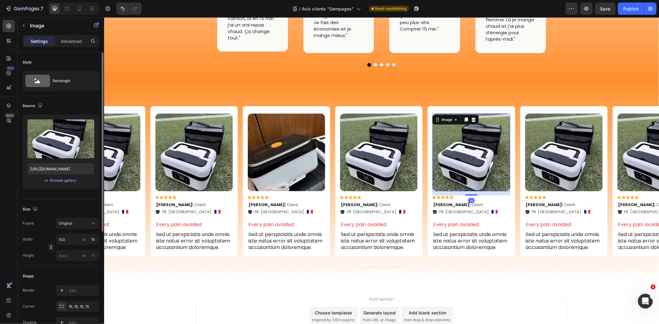
click at [63, 177] on div "or Browse gallery" at bounding box center [60, 180] width 67 height 7
click at [63, 181] on div "Browse gallery" at bounding box center [63, 181] width 26 height 6
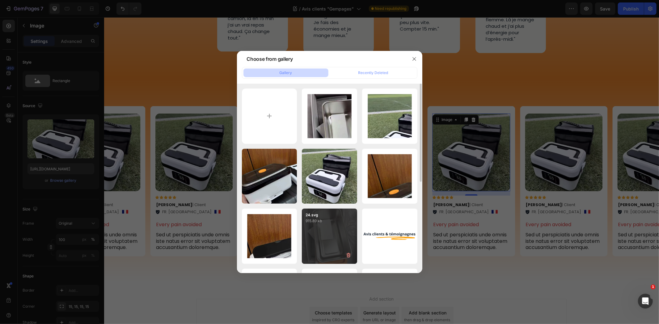
click at [323, 226] on div "24.svg 915.89 kb" at bounding box center [329, 236] width 55 height 55
type input "[URL][DOMAIN_NAME]"
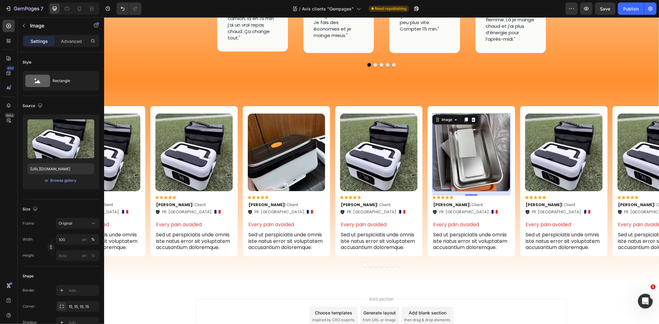
click at [544, 133] on img at bounding box center [564, 152] width 78 height 78
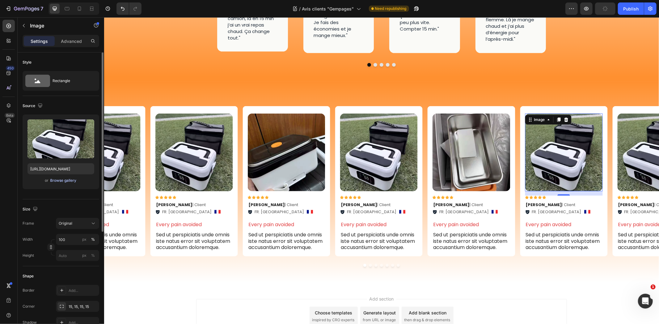
click at [73, 182] on div "Browse gallery" at bounding box center [63, 181] width 26 height 6
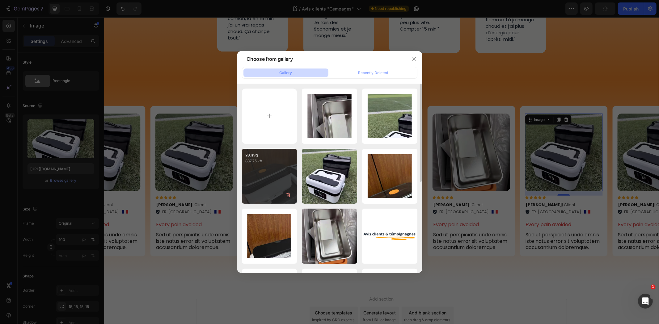
click at [274, 179] on div "28.svg 887.75 kb" at bounding box center [269, 176] width 55 height 55
type input "[URL][DOMAIN_NAME]"
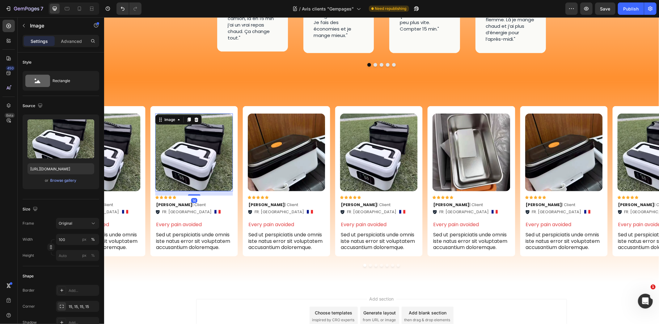
click at [195, 156] on img at bounding box center [194, 152] width 78 height 78
click at [70, 181] on div "Browse gallery" at bounding box center [63, 181] width 26 height 6
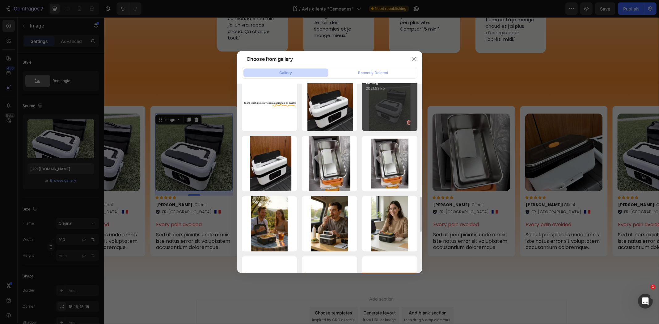
scroll to position [580, 0]
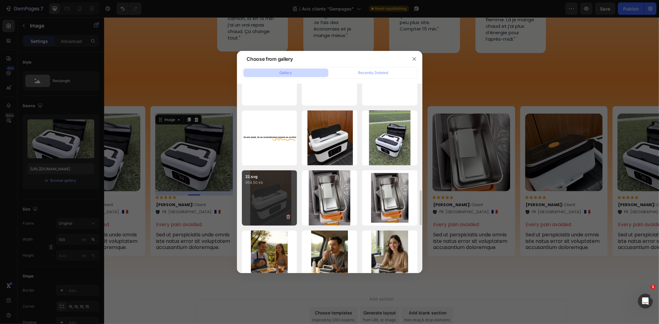
click at [280, 206] on div "22.svg 954.50 kb" at bounding box center [269, 198] width 55 height 55
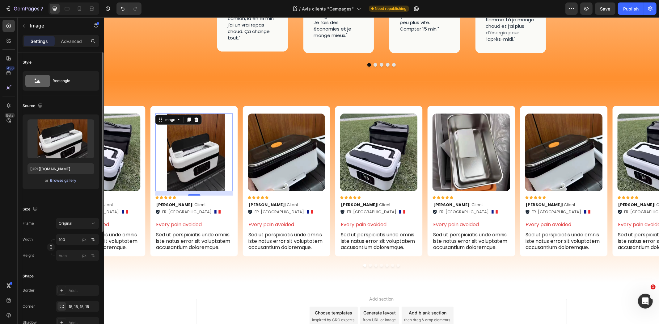
click at [66, 180] on div "Browse gallery" at bounding box center [63, 181] width 26 height 6
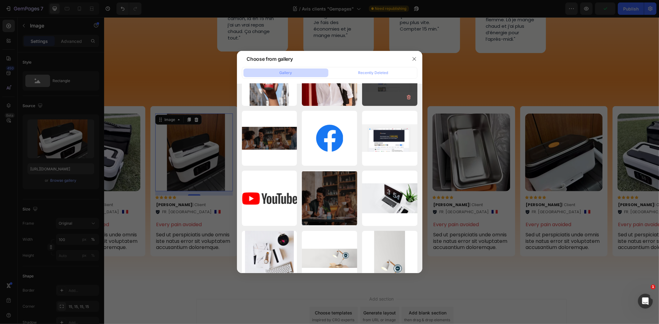
scroll to position [1834, 0]
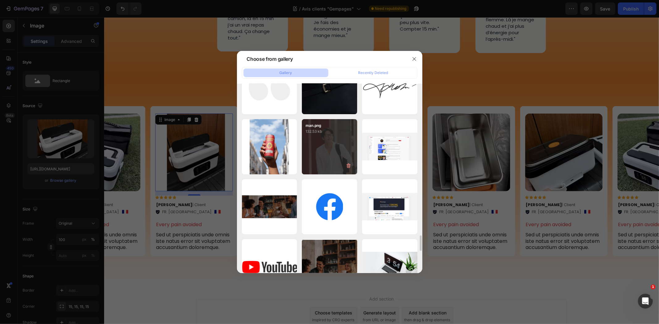
click at [330, 155] on div "man.png 132.53 kb" at bounding box center [329, 146] width 55 height 55
type input "https://cdn.shopify.com/s/files/1/0947/1977/0948/files/gempages_584826131627115…"
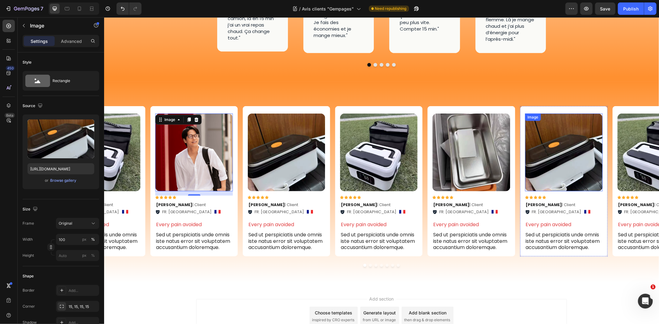
click at [561, 141] on img at bounding box center [564, 152] width 78 height 78
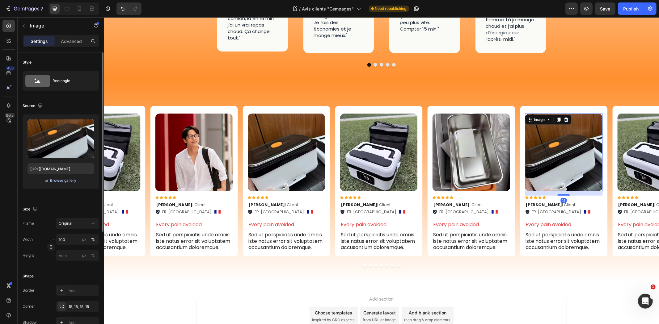
click at [71, 182] on div "Browse gallery" at bounding box center [63, 181] width 26 height 6
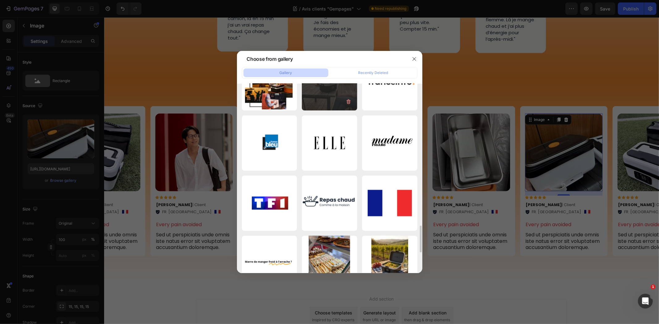
scroll to position [927, 0]
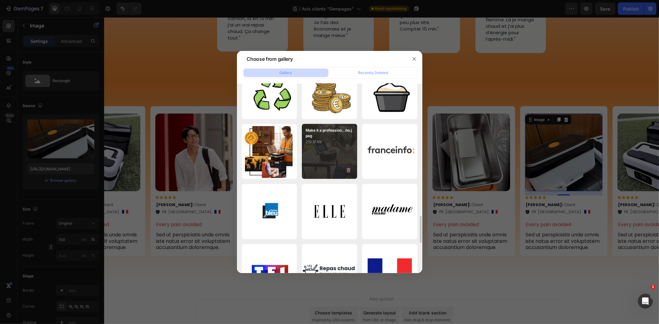
click at [323, 150] on div "Make it a profession...ho.jpeg 210.51 kb" at bounding box center [329, 151] width 55 height 55
type input "https://cdn.shopify.com/s/files/1/0947/1977/0948/files/gempages_584826131627115…"
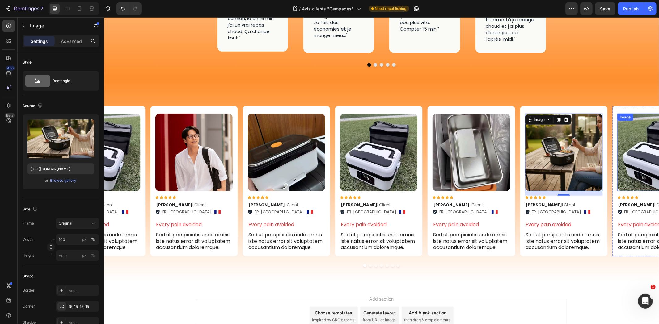
click at [621, 127] on img at bounding box center [656, 152] width 78 height 78
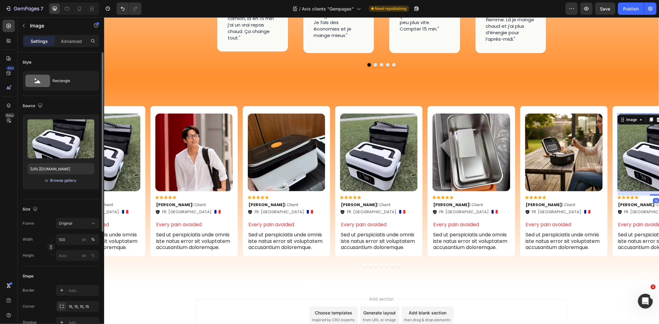
click at [67, 183] on div "Browse gallery" at bounding box center [63, 181] width 26 height 6
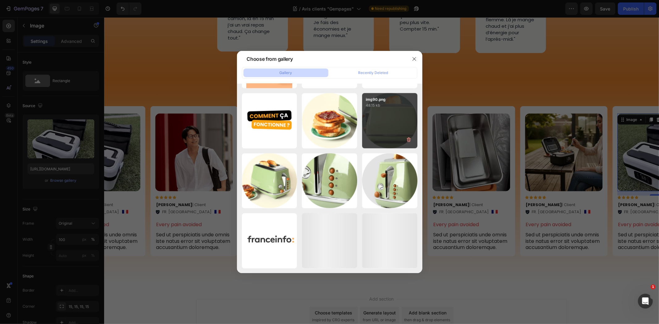
scroll to position [2933, 0]
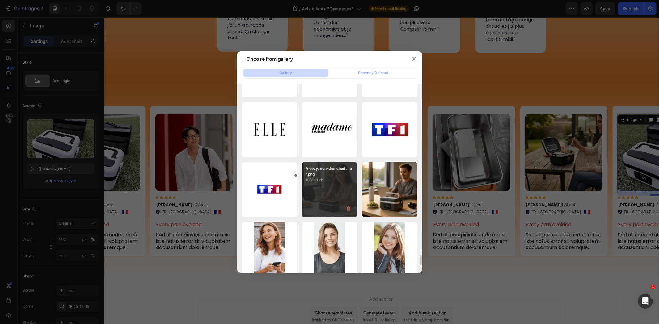
click at [340, 193] on div "A cozy, sun-drenched ...ar.png 1061.81 kb" at bounding box center [329, 189] width 55 height 55
type input "https://cdn.shopify.com/s/files/1/0947/1977/0948/files/gempages_584826131627115…"
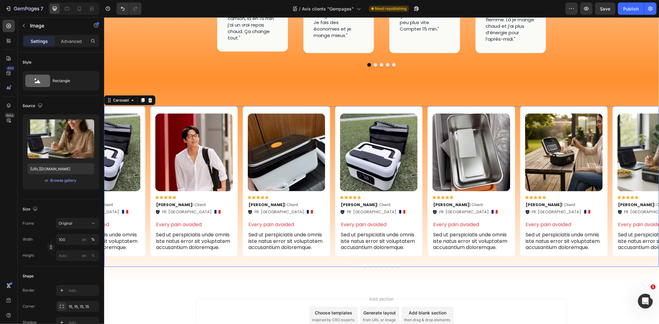
click at [396, 264] on button "Dot" at bounding box center [397, 265] width 3 height 3
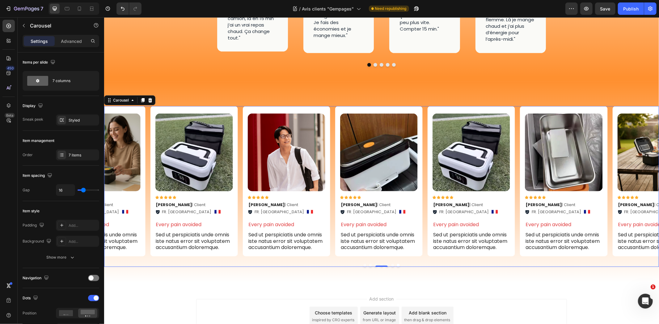
click at [363, 264] on button "Dot" at bounding box center [364, 265] width 3 height 3
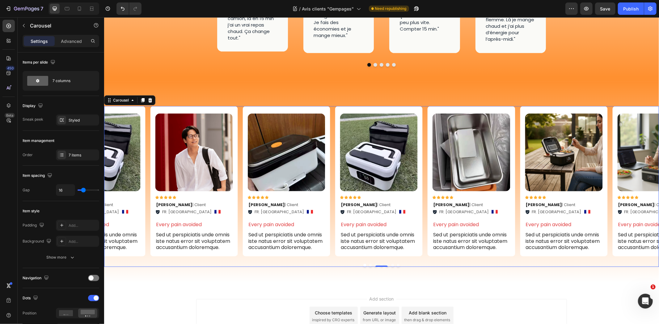
click at [396, 264] on button "Dot" at bounding box center [397, 265] width 3 height 3
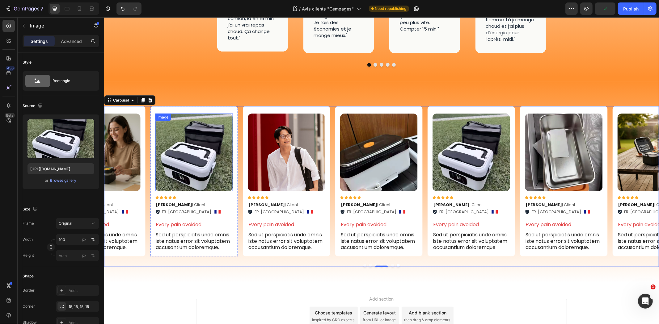
click at [218, 142] on img at bounding box center [194, 152] width 78 height 78
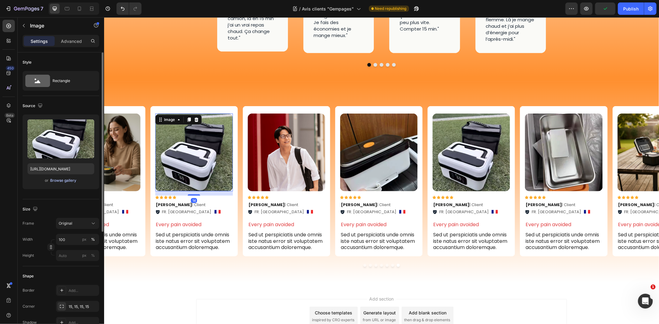
click at [66, 182] on div "Browse gallery" at bounding box center [63, 181] width 26 height 6
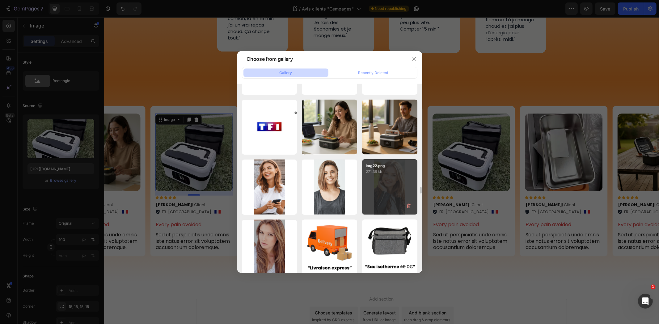
scroll to position [3031, 0]
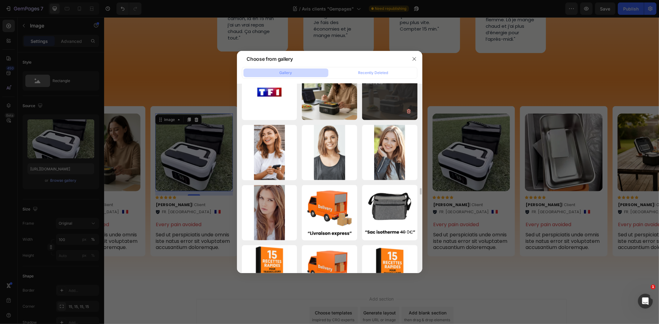
click at [387, 108] on div "Golden hour sunlight ...at.png 982.72 kb" at bounding box center [389, 92] width 55 height 55
type input "https://cdn.shopify.com/s/files/1/0947/1977/0948/files/gempages_584826131627115…"
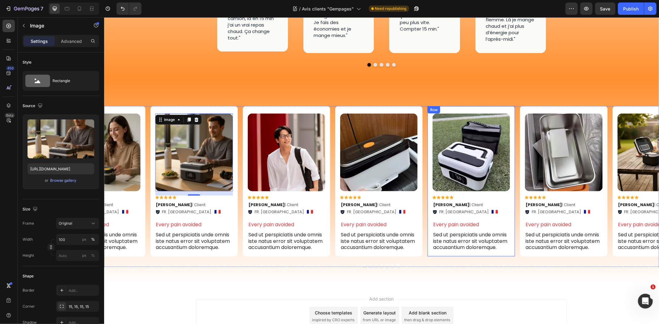
click at [428, 123] on div "Image Icon Icon Icon Icon Icon Icon List Julien Q . | Client Text Block FR. Cog…" at bounding box center [470, 181] width 87 height 150
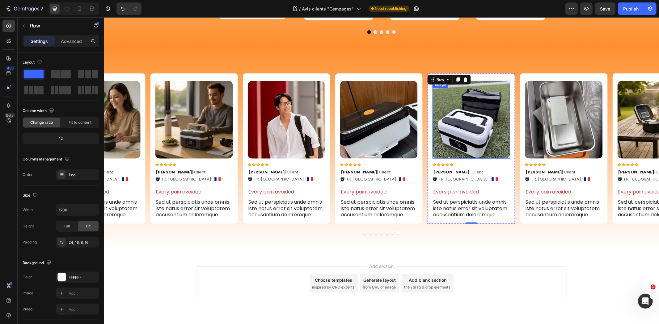
scroll to position [361, 0]
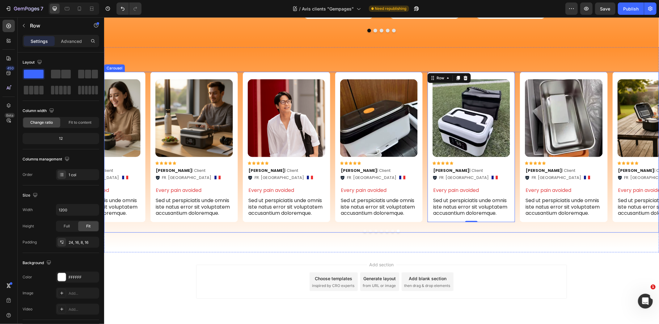
click at [391, 230] on div at bounding box center [381, 231] width 555 height 3
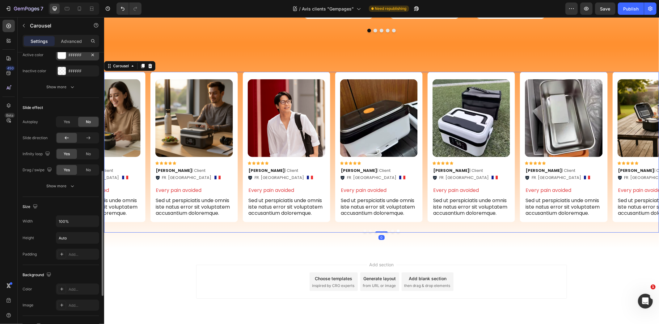
scroll to position [171, 0]
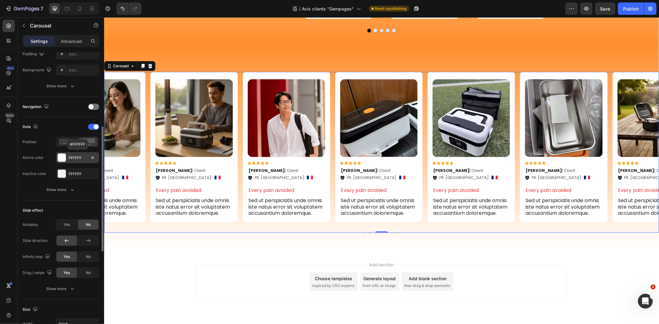
click at [76, 159] on div "FFFFFF" at bounding box center [78, 158] width 18 height 6
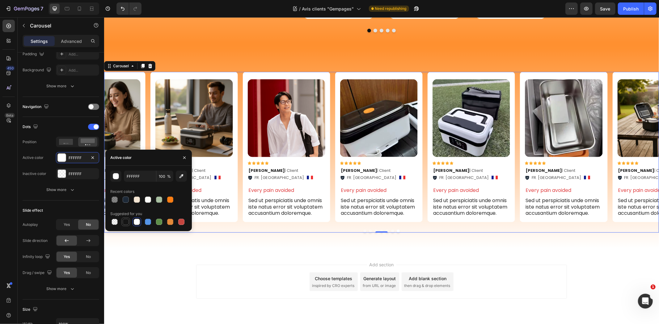
click at [123, 220] on div at bounding box center [126, 222] width 6 height 6
type input "151515"
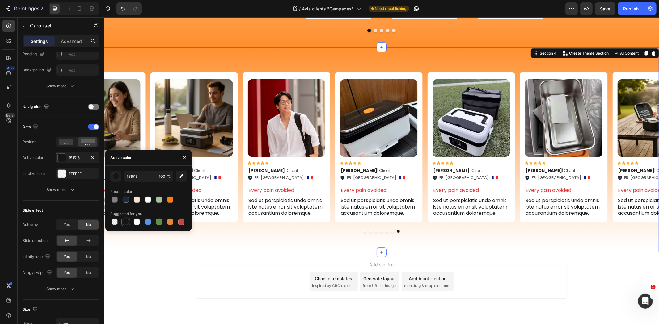
click at [427, 226] on div "Image Icon Icon Icon Icon Icon Icon List Julien Q . | Client Text Block FR. Cog…" at bounding box center [381, 149] width 555 height 205
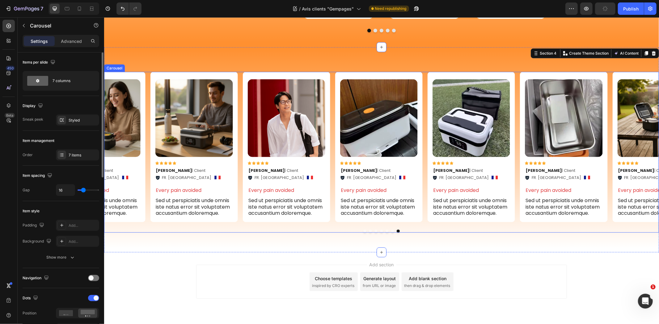
click at [391, 230] on button "Dot" at bounding box center [392, 231] width 3 height 3
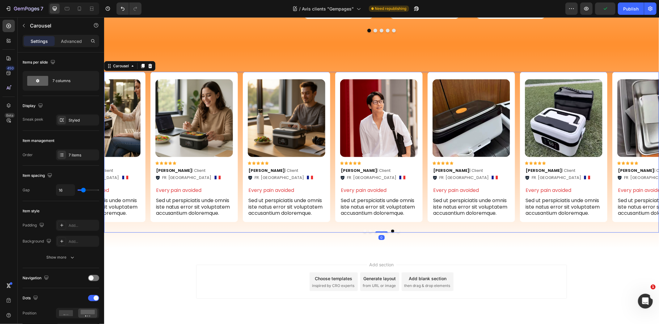
click at [396, 230] on button "Dot" at bounding box center [397, 231] width 3 height 3
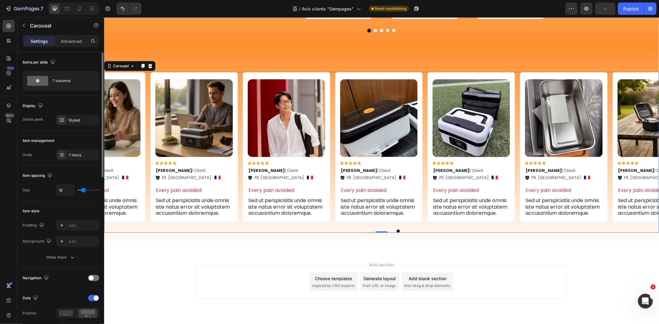
scroll to position [103, 0]
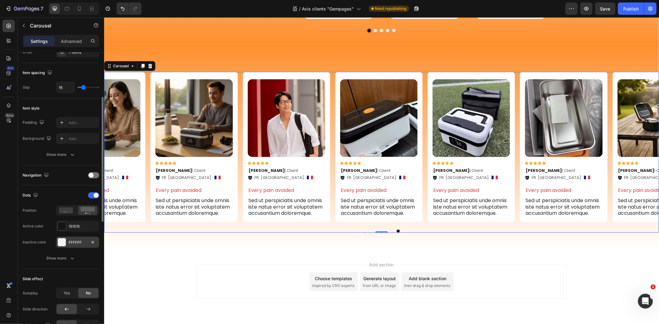
click at [66, 243] on div "FFFFFF" at bounding box center [77, 242] width 43 height 11
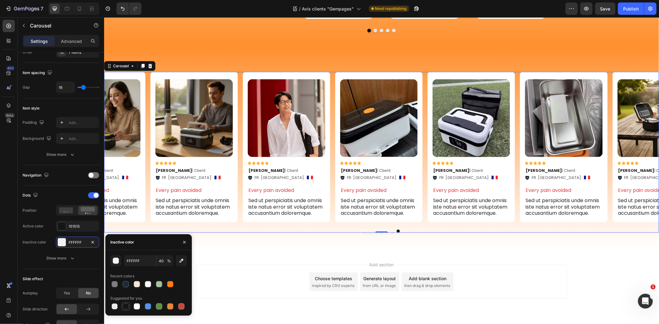
click at [126, 305] on div at bounding box center [126, 307] width 6 height 6
type input "151515"
type input "100"
click at [72, 225] on div "151515" at bounding box center [78, 227] width 18 height 6
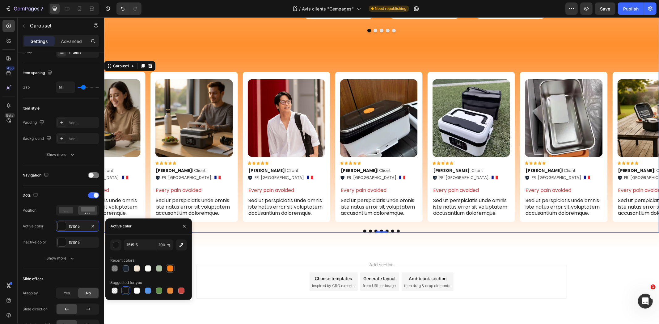
click at [169, 269] on div at bounding box center [170, 269] width 6 height 6
type input "FD7F14"
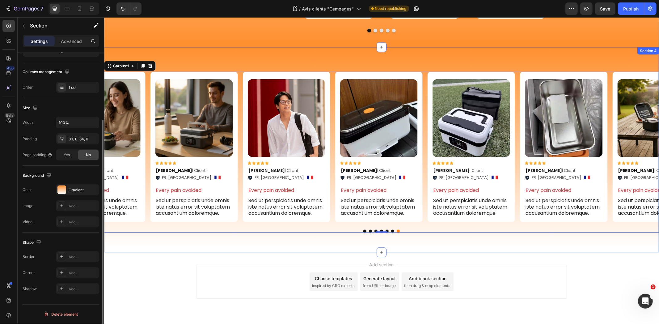
click at [444, 217] on div "Image Icon Icon Icon Icon Icon Icon List Julien Q . | Client Text Block FR. Cog…" at bounding box center [381, 149] width 555 height 205
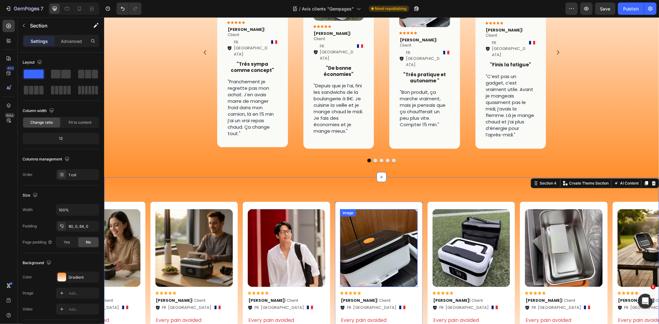
scroll to position [224, 0]
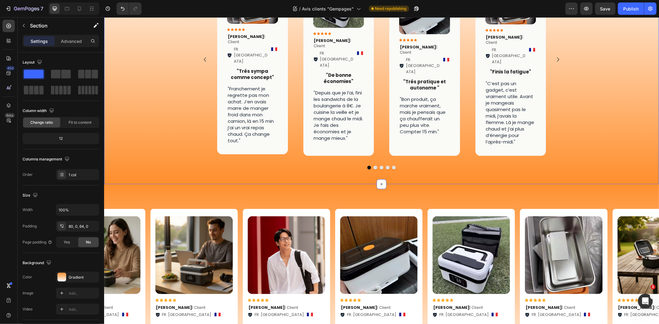
click at [640, 98] on div "Image Icon Icon Icon Icon Icon Icon List Karim S . | Client Text Block FR. Ango…" at bounding box center [381, 66] width 555 height 217
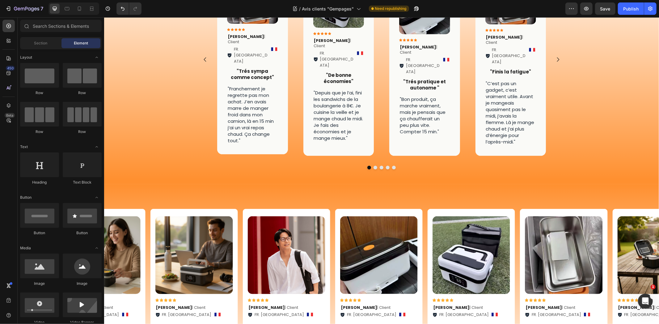
drag, startPoint x: 658, startPoint y: 155, endPoint x: 658, endPoint y: 174, distance: 18.8
click at [658, 176] on html "Header Image Icon Icon Icon Icon Icon Icon List Karim S . | Client Text Block F…" at bounding box center [381, 135] width 555 height 685
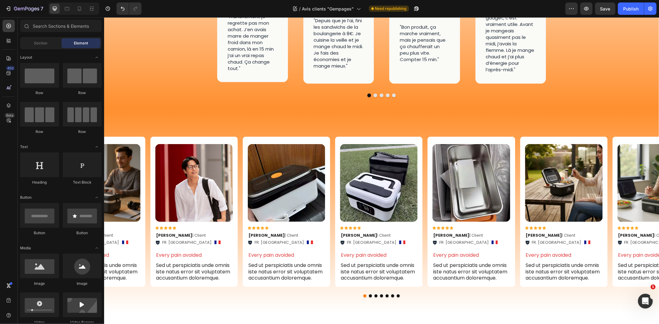
scroll to position [300, 0]
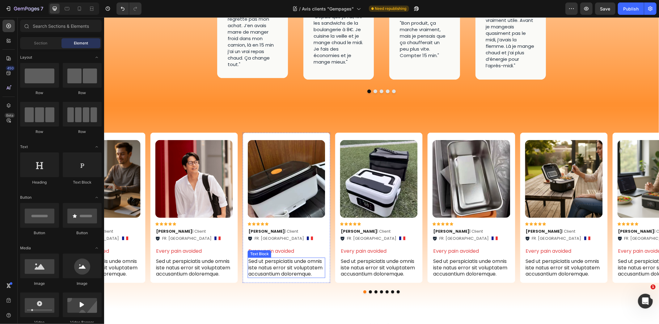
click at [273, 258] on p "Sed ut perspiciatis unde omnis iste natus error sit voluptatem accusantium dolo…" at bounding box center [286, 267] width 76 height 19
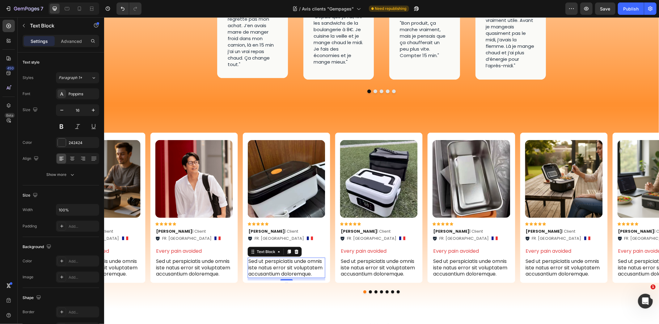
click at [273, 258] on p "Sed ut perspiciatis unde omnis iste natus error sit voluptatem accusantium dolo…" at bounding box center [286, 267] width 76 height 19
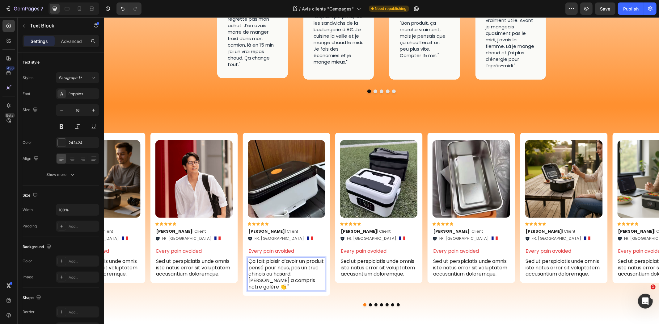
click at [249, 258] on p "Ça fait plaisir d’avoir un produit pensé pour nous, pas un truc chinois au hasa…" at bounding box center [286, 274] width 76 height 32
click at [286, 248] on p "Every pain avoided" at bounding box center [286, 251] width 76 height 6
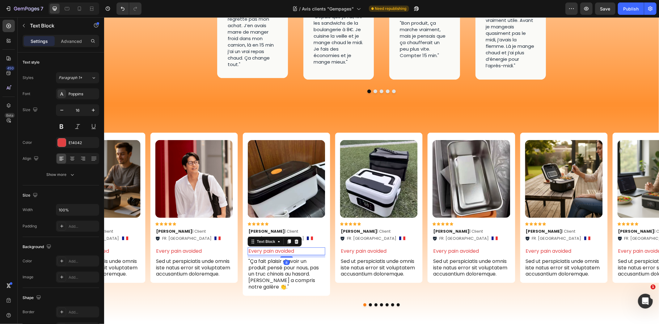
click at [286, 248] on p "Every pain avoided" at bounding box center [286, 251] width 76 height 6
click at [304, 234] on div "FR. Cognac Item List Image Row 0" at bounding box center [286, 238] width 78 height 8
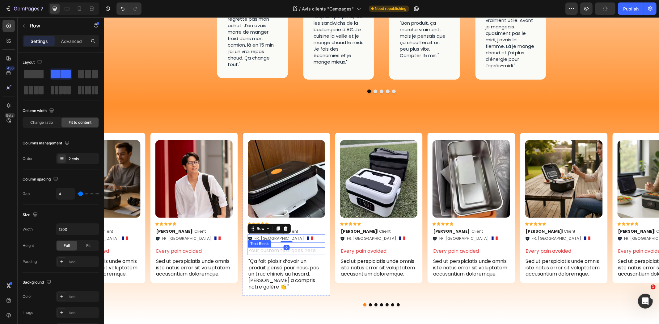
click at [304, 247] on div "Rich Text Editor. Editing area: main" at bounding box center [286, 251] width 78 height 8
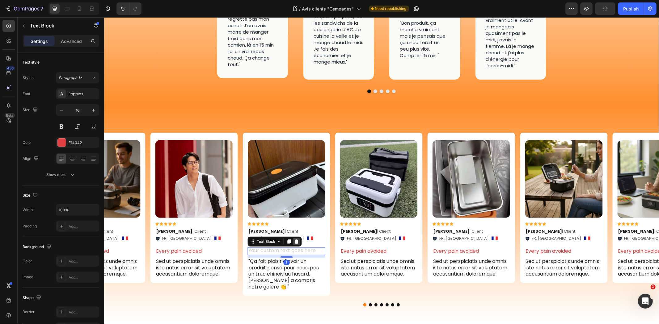
click at [293, 238] on div at bounding box center [296, 241] width 7 height 7
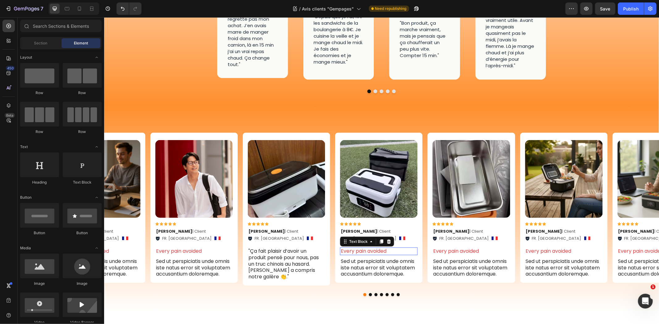
click at [384, 248] on p "Every pain avoided" at bounding box center [378, 251] width 76 height 6
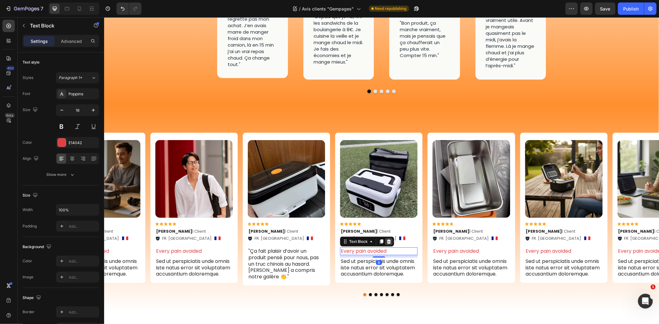
click at [388, 239] on icon at bounding box center [388, 241] width 4 height 4
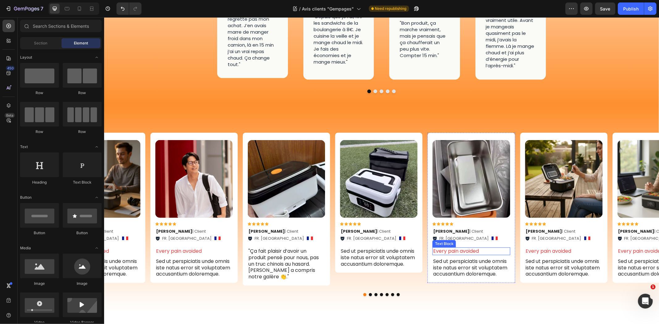
click at [458, 248] on p "Every pain avoided" at bounding box center [471, 251] width 76 height 6
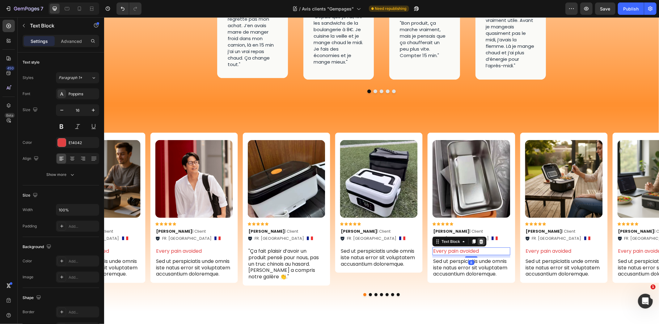
click at [480, 239] on icon at bounding box center [481, 241] width 4 height 4
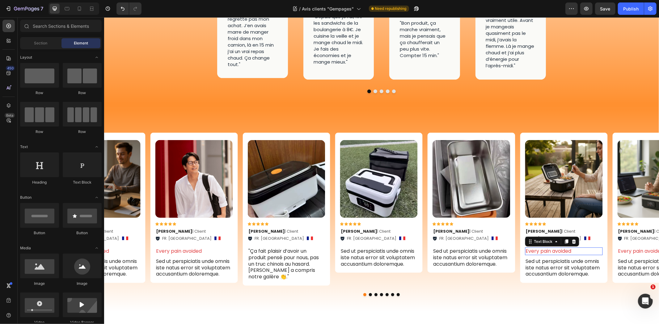
click at [532, 248] on p "Every pain avoided" at bounding box center [563, 251] width 76 height 6
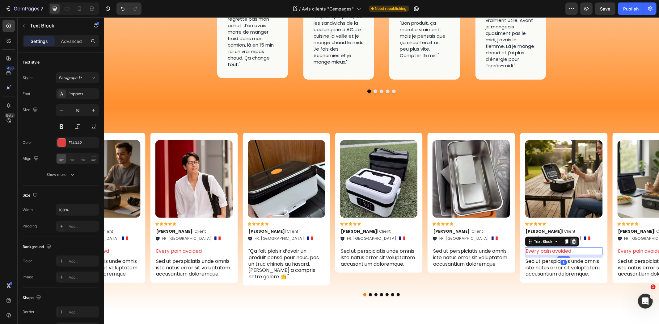
click at [573, 238] on div at bounding box center [573, 241] width 7 height 7
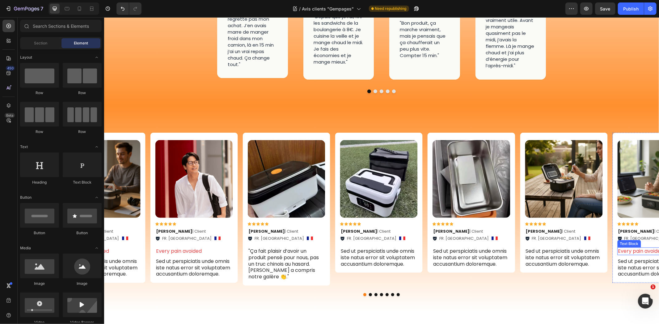
click at [623, 248] on p "Every pain avoided" at bounding box center [656, 251] width 76 height 6
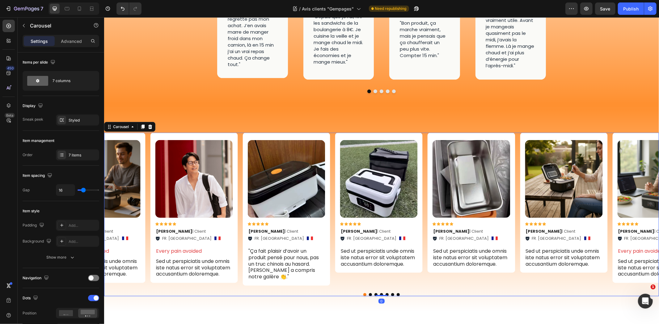
click at [374, 293] on button "Dot" at bounding box center [375, 294] width 3 height 3
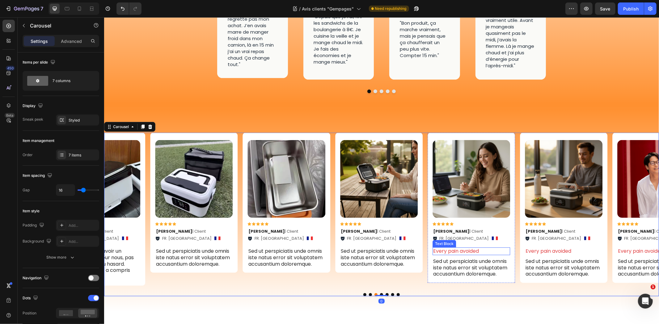
click at [476, 248] on p "Every pain avoided" at bounding box center [471, 251] width 76 height 6
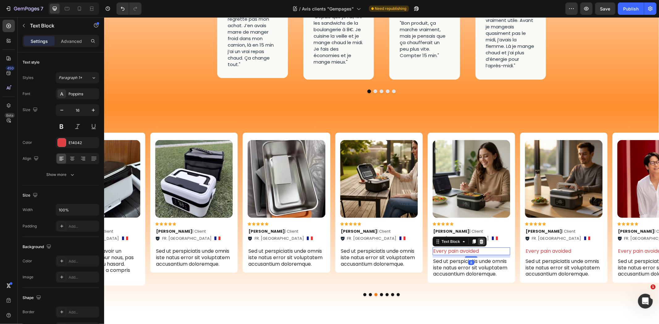
click at [484, 238] on div at bounding box center [480, 241] width 7 height 7
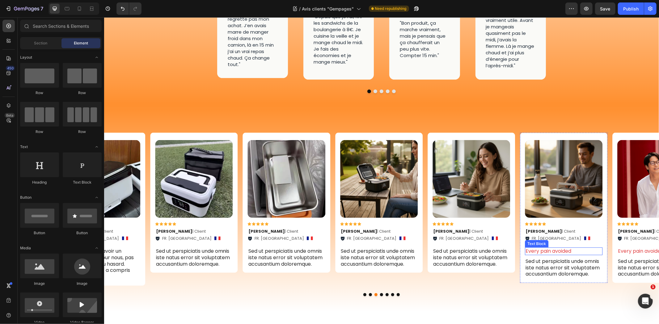
click at [539, 248] on p "Every pain avoided" at bounding box center [563, 251] width 76 height 6
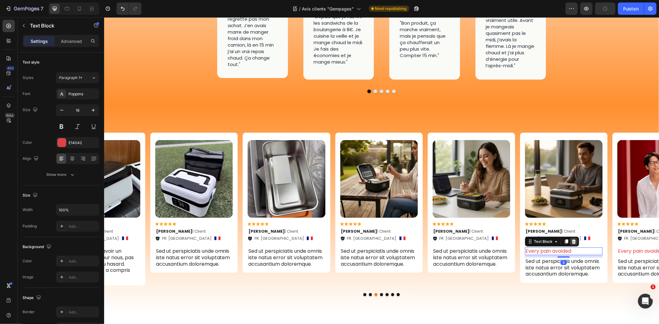
click at [574, 239] on icon at bounding box center [573, 241] width 5 height 5
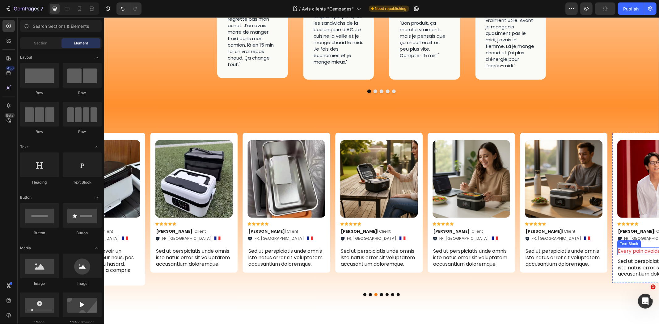
click at [626, 248] on p "Every pain avoided" at bounding box center [656, 251] width 76 height 6
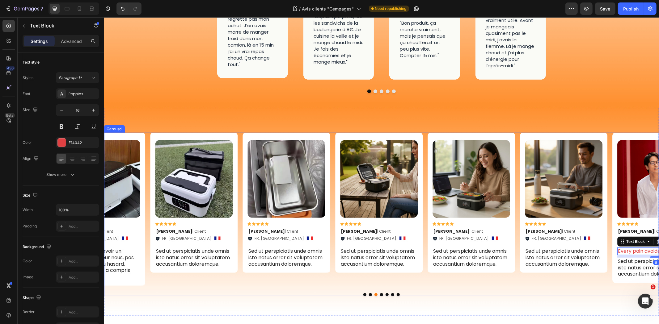
click at [386, 275] on div "Image Icon Icon Icon Icon Icon Icon List Julien Q . | Client Text Block FR. Cog…" at bounding box center [381, 215] width 555 height 164
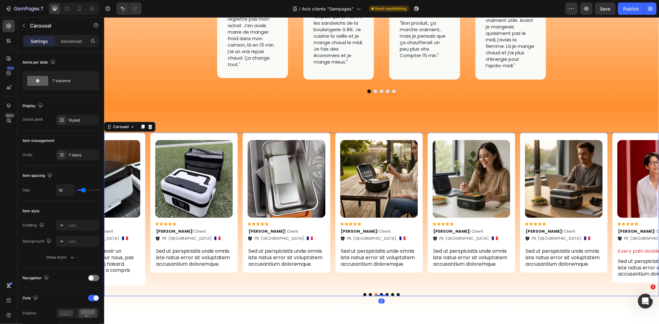
click at [385, 293] on button "Dot" at bounding box center [386, 294] width 3 height 3
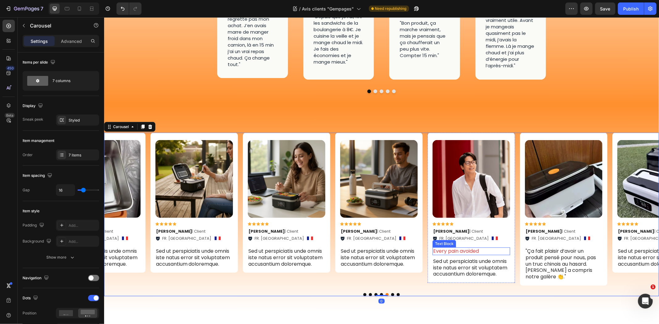
click at [480, 248] on p "Every pain avoided" at bounding box center [471, 251] width 76 height 6
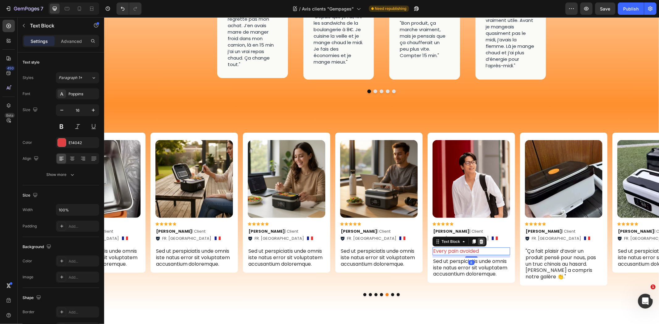
click at [483, 239] on icon at bounding box center [481, 241] width 5 height 5
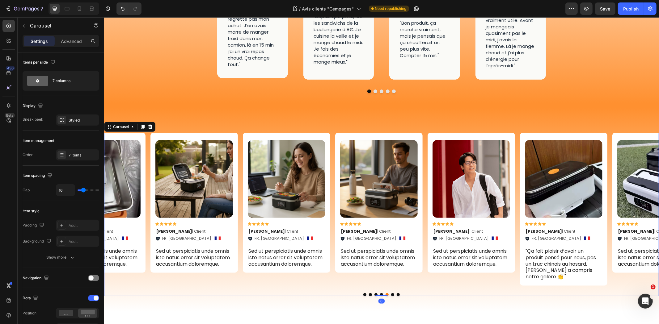
click at [363, 293] on button "Dot" at bounding box center [364, 294] width 3 height 3
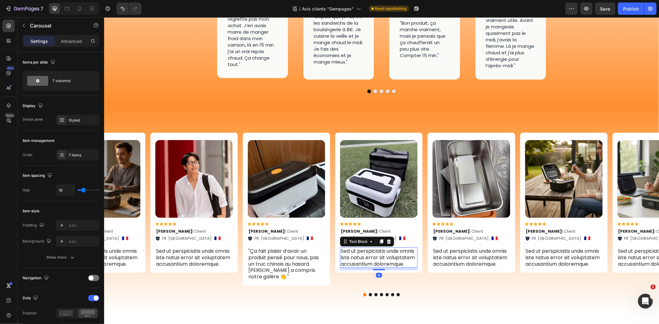
click at [375, 248] on p "Sed ut perspiciatis unde omnis iste natus error sit voluptatem accusantium dolo…" at bounding box center [378, 257] width 76 height 19
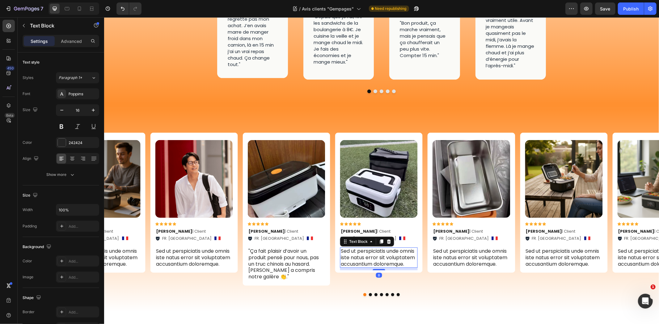
click at [375, 248] on p "Sed ut perspiciatis unde omnis iste natus error sit voluptatem accusantium dolo…" at bounding box center [378, 257] width 76 height 19
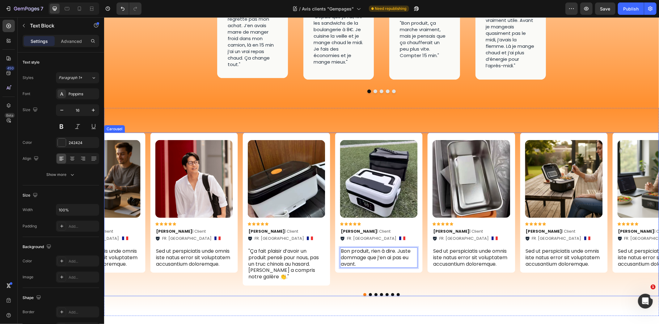
click at [443, 273] on div "Image Icon Icon Icon Icon Icon Icon List Julien Q . | Client Text Block FR. Cog…" at bounding box center [381, 215] width 555 height 164
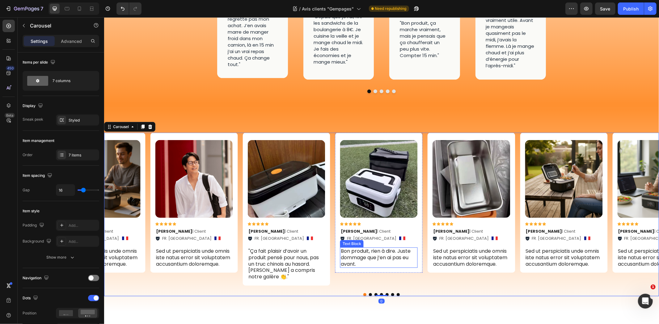
click at [376, 248] on p "Bon produit, rien à dire. Juste dommage que j’en ai pas eu avant." at bounding box center [378, 257] width 76 height 19
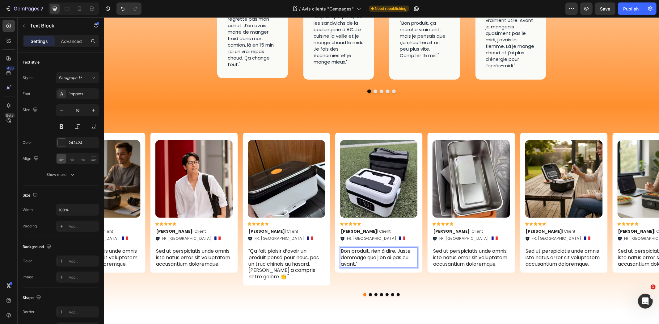
click at [342, 248] on p "Bon produit, rien à dire. Juste dommage que j’en ai pas eu avant."" at bounding box center [378, 257] width 76 height 19
click at [341, 248] on p "Bon produit, rien à dire. Juste dommage que j’en ai pas eu avant."" at bounding box center [378, 257] width 76 height 19
click at [455, 248] on p "Sed ut perspiciatis unde omnis iste natus error sit voluptatem accusantium dolo…" at bounding box center [471, 257] width 76 height 19
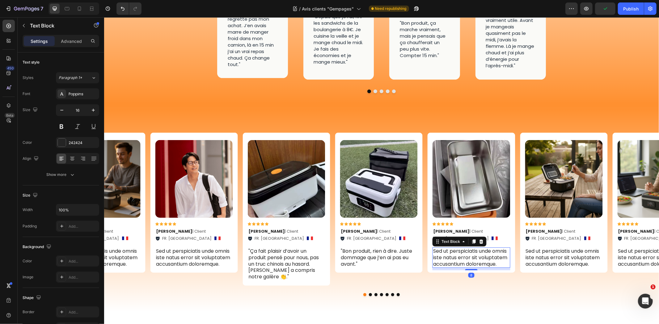
click at [455, 248] on p "Sed ut perspiciatis unde omnis iste natus error sit voluptatem accusantium dolo…" at bounding box center [471, 257] width 76 height 19
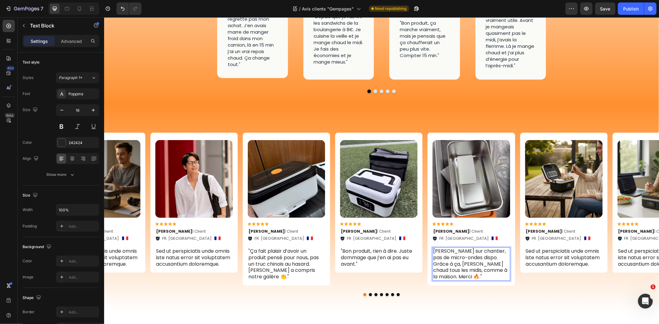
click at [434, 248] on p "Je bosse sur chantier, pas de micro-ondes dispo. Grâce à ça, je mange chaud tou…" at bounding box center [471, 264] width 76 height 32
click at [551, 248] on p "Sed ut perspiciatis unde omnis iste natus error sit voluptatem accusantium dolo…" at bounding box center [563, 257] width 76 height 19
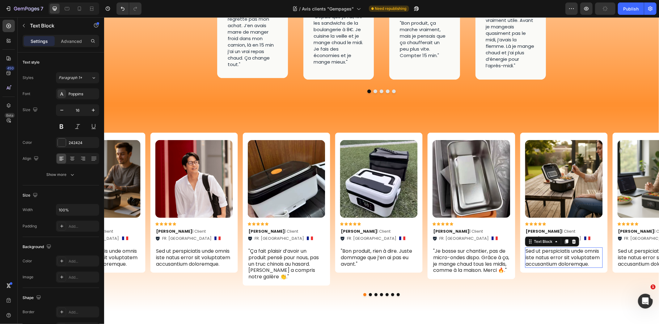
click at [551, 248] on p "Sed ut perspiciatis unde omnis iste natus error sit voluptatem accusantium dolo…" at bounding box center [563, 257] width 76 height 19
click at [525, 248] on p "Ma femme me prépare des plats et je les réchauffe le midi. J’ai l’impression d’…" at bounding box center [563, 261] width 76 height 26
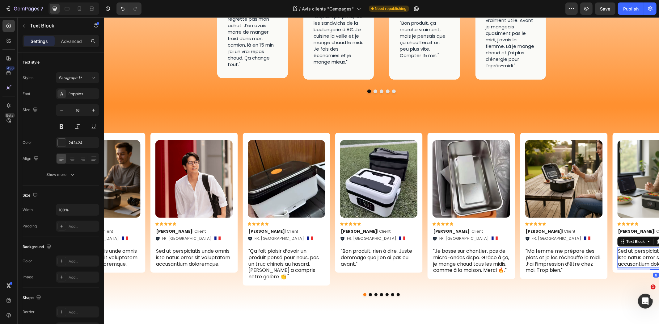
click at [641, 248] on p "Sed ut perspiciatis unde omnis iste natus error sit voluptatem accusantium dolo…" at bounding box center [656, 257] width 76 height 19
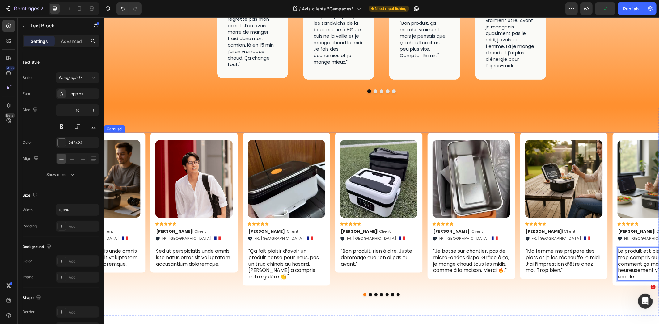
click at [374, 293] on button "Dot" at bounding box center [375, 294] width 3 height 3
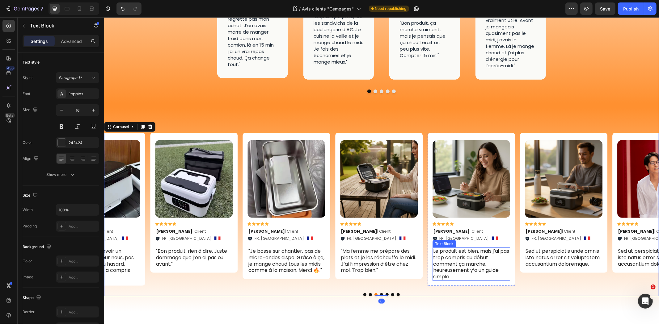
click at [438, 248] on p "Le produit est bien, mais j’ai pas trop compris au début comment ça marche, heu…" at bounding box center [471, 264] width 76 height 32
click at [433, 248] on p "Le produit est bien, mais j’ai pas trop compris au début comment ça marche, heu…" at bounding box center [471, 264] width 76 height 32
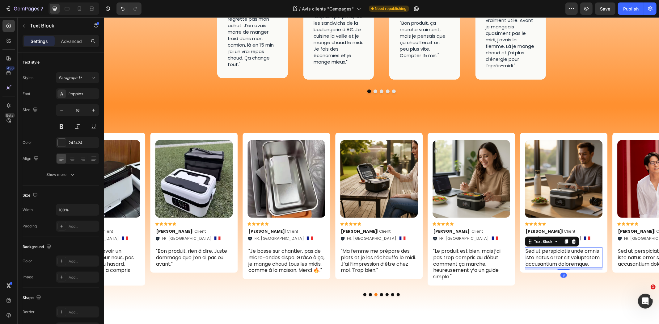
click at [548, 248] on p "Sed ut perspiciatis unde omnis iste natus error sit voluptatem accusantium dolo…" at bounding box center [563, 257] width 76 height 19
click at [525, 247] on div "Franchement la pause midi n’a plus rien à voir. J’ai plus la dalle l’après-midi…" at bounding box center [564, 260] width 78 height 27
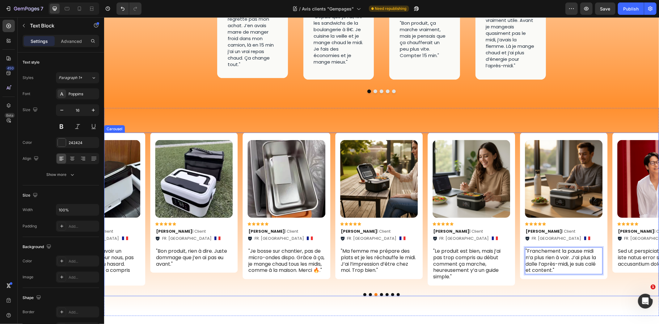
click at [385, 293] on button "Dot" at bounding box center [386, 294] width 3 height 3
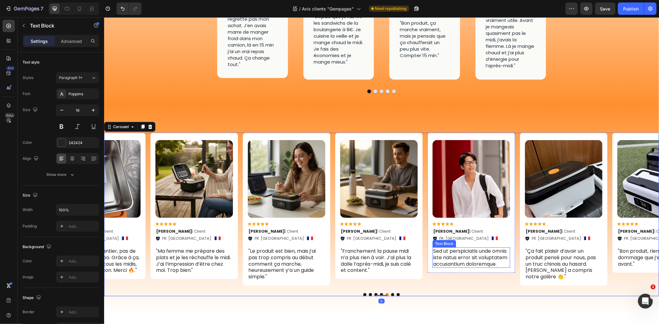
click at [461, 248] on p "Sed ut perspiciatis unde omnis iste natus error sit voluptatem accusantium dolo…" at bounding box center [471, 257] width 76 height 19
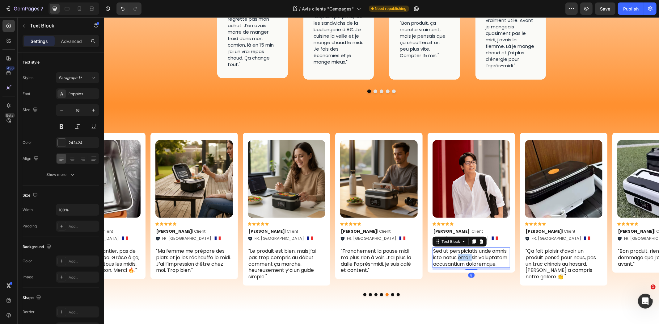
click at [461, 248] on p "Sed ut perspiciatis unde omnis iste natus error sit voluptatem accusantium dolo…" at bounding box center [471, 257] width 76 height 19
click at [434, 248] on p "La box est solide et belle, pas cheap. Seul bémol, faudrait plus de couleurs di…" at bounding box center [471, 257] width 76 height 19
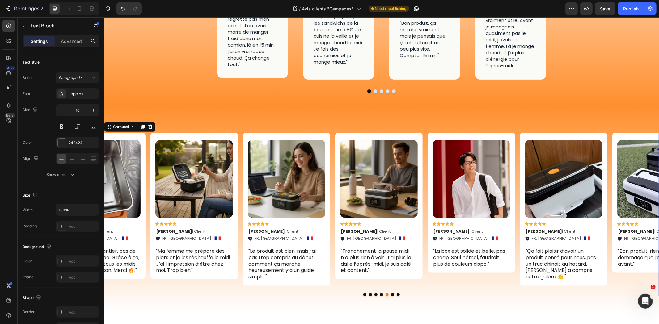
click at [471, 270] on div "Image Icon Icon Icon Icon Icon Icon List Julien Q . | Client Text Block FR. Cog…" at bounding box center [381, 215] width 555 height 164
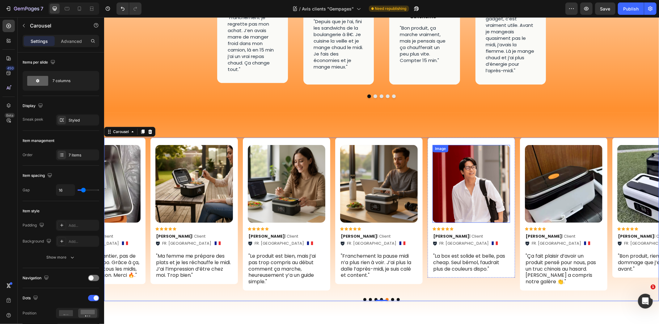
scroll to position [329, 0]
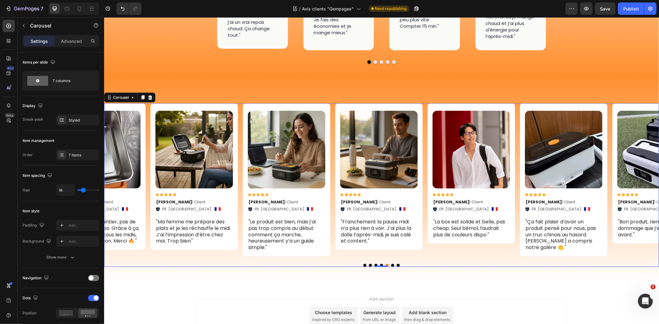
click at [517, 153] on div "Image Icon Icon Icon Icon Icon Icon List Julien Q . | Client Text Block FR. Cog…" at bounding box center [381, 179] width 555 height 153
click at [518, 150] on div "Image Icon Icon Icon Icon Icon Icon List Julien Q . | Client Text Block FR. Cog…" at bounding box center [381, 179] width 555 height 153
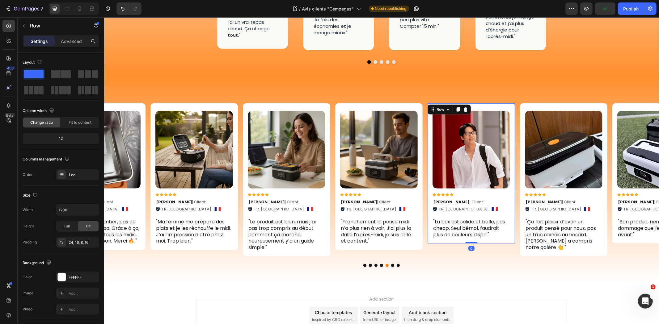
click at [512, 173] on div "Image Icon Icon Icon Icon Icon Icon List Julien Q . | Client Text Block FR. Cog…" at bounding box center [470, 173] width 87 height 140
click at [520, 162] on div "Image Icon Icon Icon Icon Icon Icon List Julien Q . | Client Text Block FR. Cog…" at bounding box center [563, 179] width 87 height 153
click at [518, 161] on div "Image Icon Icon Icon Icon Icon Icon List Julien Q . | Client Text Block FR. Cog…" at bounding box center [381, 179] width 555 height 153
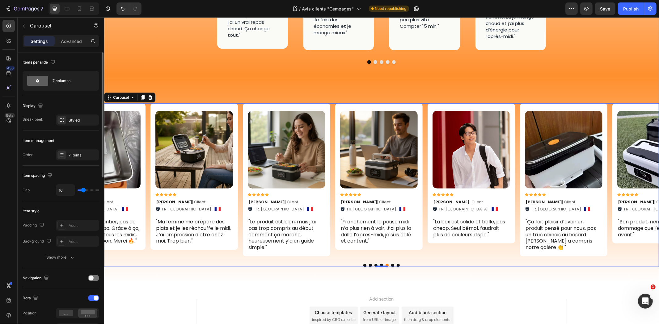
type input "10"
type input "0"
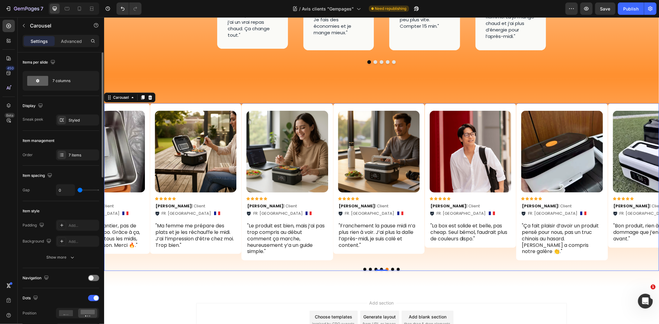
type input "5"
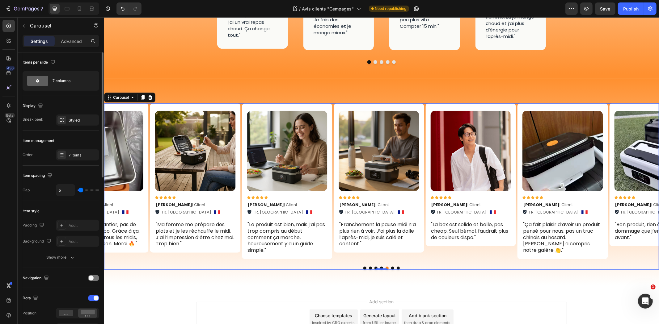
type input "6"
type input "8"
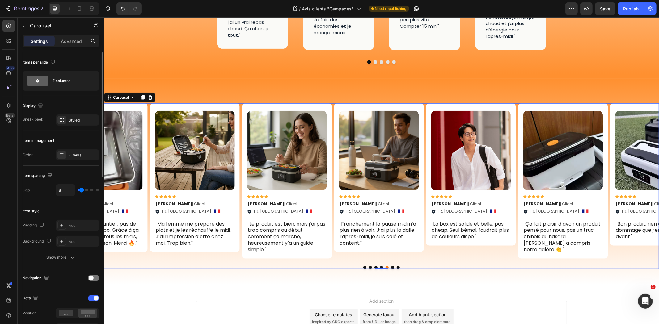
type input "13"
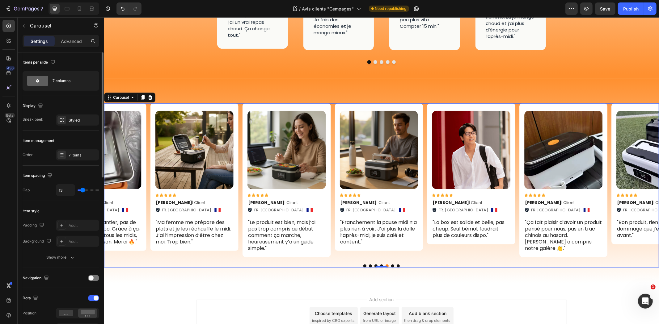
type input "13"
click at [82, 190] on input "range" at bounding box center [89, 190] width 22 height 1
click at [123, 6] on icon "Undo/Redo" at bounding box center [123, 9] width 6 height 6
type input "16"
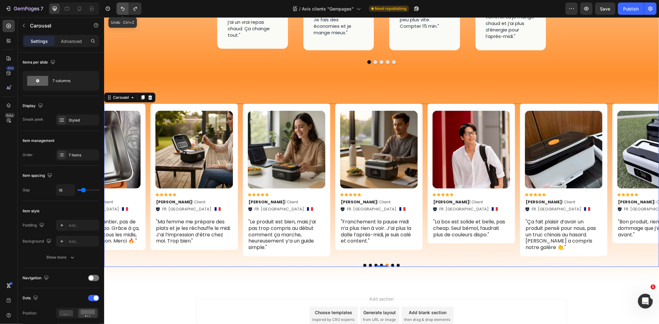
click at [123, 6] on icon "Undo/Redo" at bounding box center [123, 9] width 6 height 6
click at [131, 7] on button "Undo/Redo" at bounding box center [135, 8] width 12 height 12
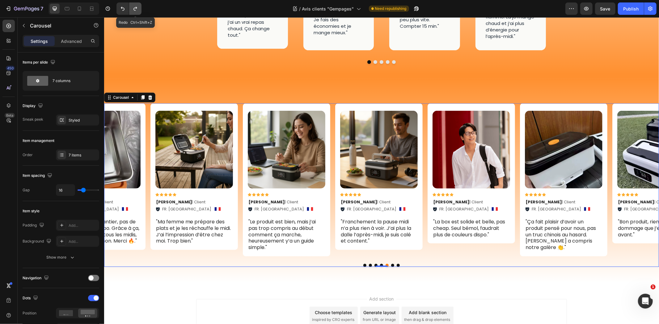
type input "13"
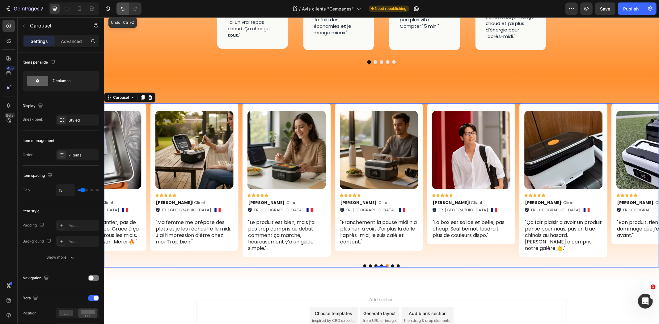
click at [124, 8] on icon "Undo/Redo" at bounding box center [123, 9] width 6 height 6
type input "16"
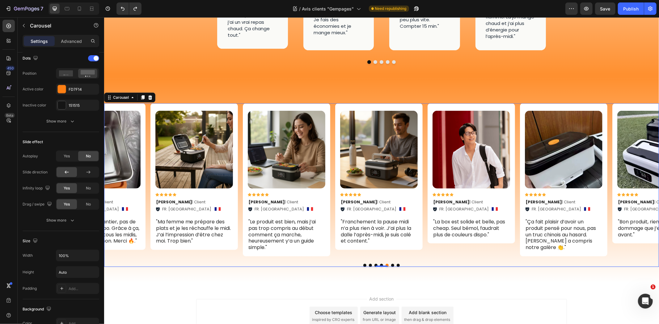
click at [396, 264] on button "Dot" at bounding box center [397, 265] width 3 height 3
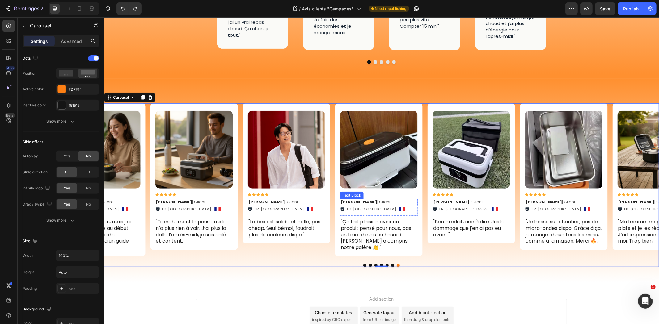
click at [352, 199] on strong "Julien Q ." at bounding box center [358, 202] width 36 height 6
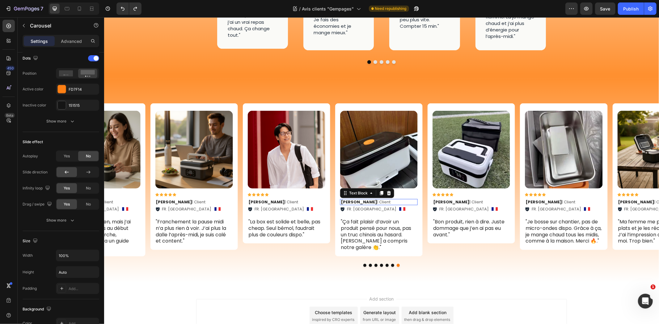
scroll to position [0, 0]
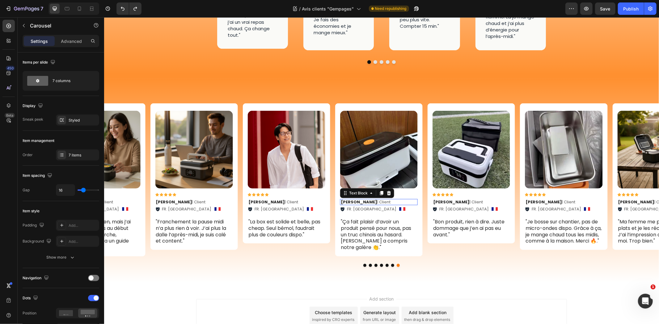
click at [352, 199] on strong "Julien Q ." at bounding box center [358, 202] width 36 height 6
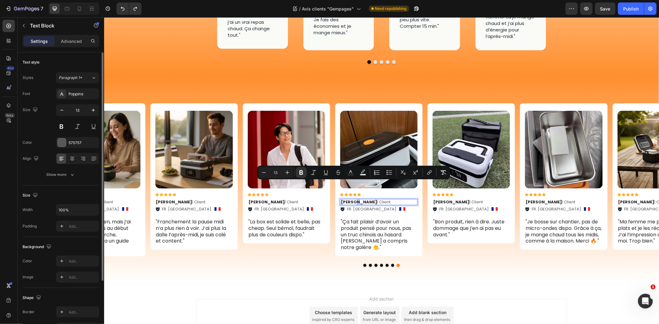
click at [355, 199] on strong "Julien Q ." at bounding box center [358, 202] width 36 height 6
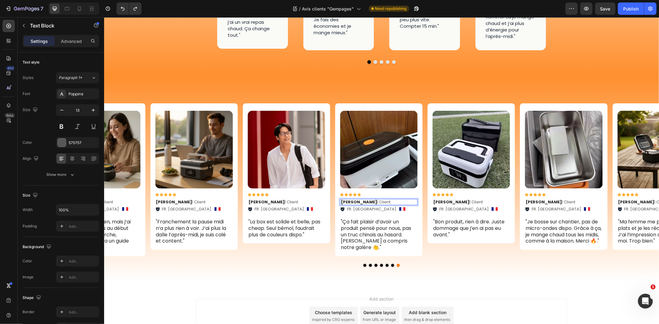
click at [357, 199] on strong "Julien Q ." at bounding box center [358, 202] width 36 height 6
click at [362, 199] on strong "Maxime B ." at bounding box center [358, 202] width 36 height 6
click at [361, 199] on strong "Maxime B ." at bounding box center [358, 202] width 36 height 6
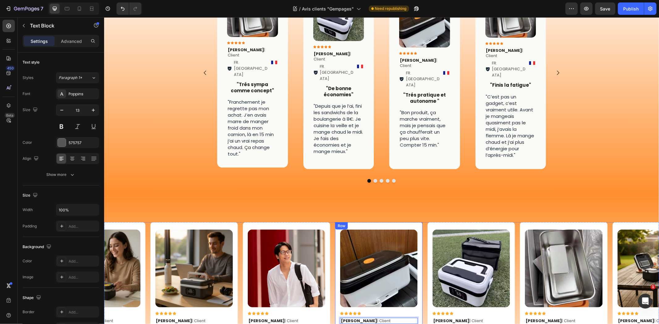
scroll to position [192, 0]
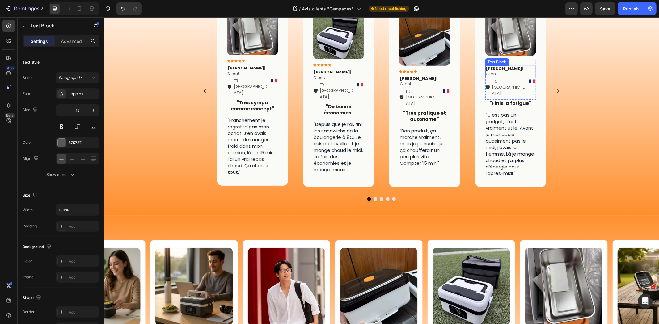
click at [503, 71] on strong "Anthony L ." at bounding box center [504, 68] width 36 height 6
click at [505, 71] on strong "Anthony L ." at bounding box center [504, 68] width 36 height 6
click at [328, 72] on strong "Julien Q ." at bounding box center [332, 72] width 36 height 6
click at [329, 72] on strong "Julien Q ." at bounding box center [332, 72] width 36 height 6
click at [241, 68] on strong "Karim S ." at bounding box center [245, 68] width 36 height 6
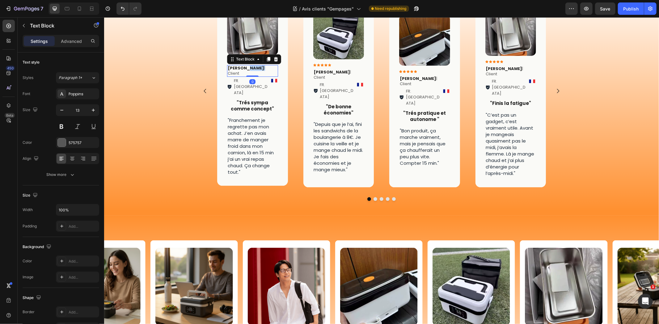
click at [241, 68] on strong "Karim S ." at bounding box center [245, 68] width 36 height 6
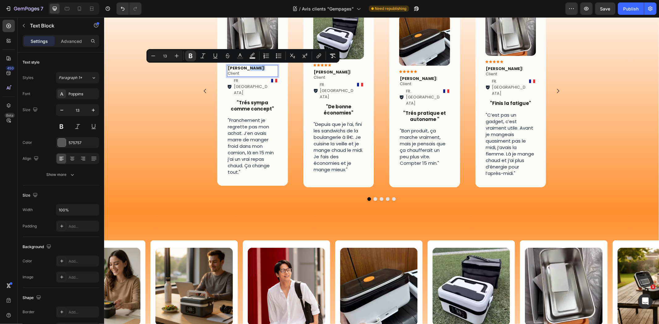
click at [242, 68] on p "Karim S . | Client" at bounding box center [252, 70] width 50 height 11
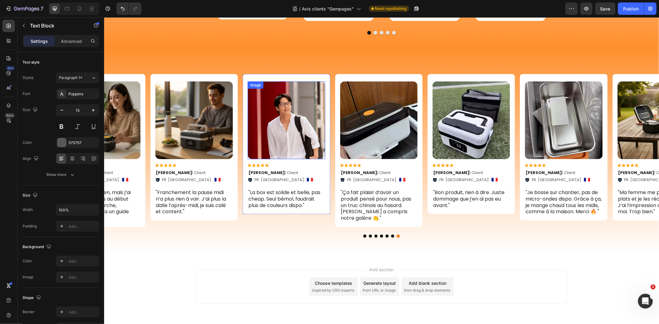
scroll to position [364, 0]
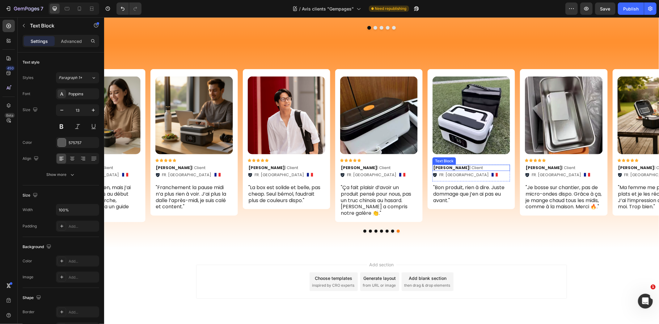
click at [449, 165] on strong "Julien Q ." at bounding box center [451, 168] width 36 height 6
click at [450, 165] on strong "Julien Q ." at bounding box center [451, 168] width 36 height 6
click at [452, 165] on p "Julien Q . | Client" at bounding box center [471, 167] width 76 height 5
click at [448, 165] on strong "Julien Q ." at bounding box center [451, 168] width 36 height 6
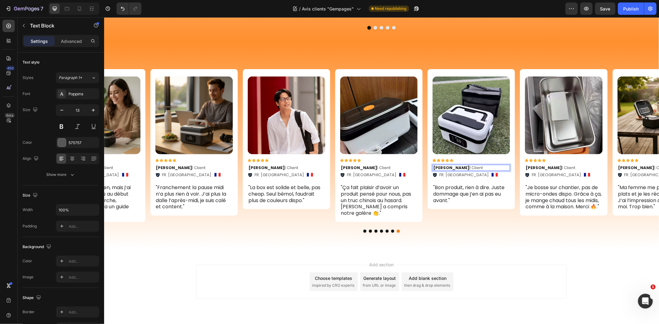
click at [455, 165] on strong "Quentin R. ." at bounding box center [451, 168] width 36 height 6
click at [456, 165] on p "Quentin R. . | Client" at bounding box center [471, 167] width 76 height 5
click at [540, 165] on strong "Julien Q ." at bounding box center [543, 168] width 36 height 6
click at [543, 165] on strong "Julien Q ." at bounding box center [543, 168] width 36 height 6
click at [623, 165] on strong "Julien Q ." at bounding box center [636, 168] width 36 height 6
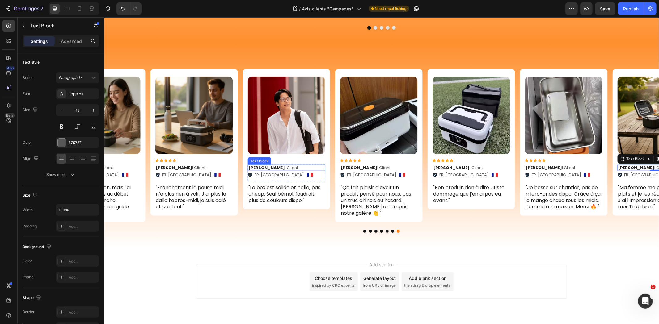
click at [260, 165] on strong "Julien Q ." at bounding box center [266, 168] width 36 height 6
click at [265, 165] on strong "Julien Q ." at bounding box center [266, 168] width 36 height 6
click at [265, 172] on p "FR. [GEOGRAPHIC_DATA]" at bounding box center [278, 175] width 49 height 6
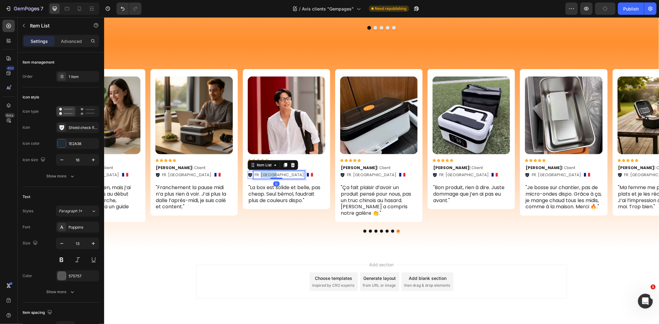
click at [265, 172] on p "FR. [GEOGRAPHIC_DATA]" at bounding box center [278, 175] width 49 height 6
click at [354, 172] on p "FR. [GEOGRAPHIC_DATA]" at bounding box center [371, 175] width 49 height 6
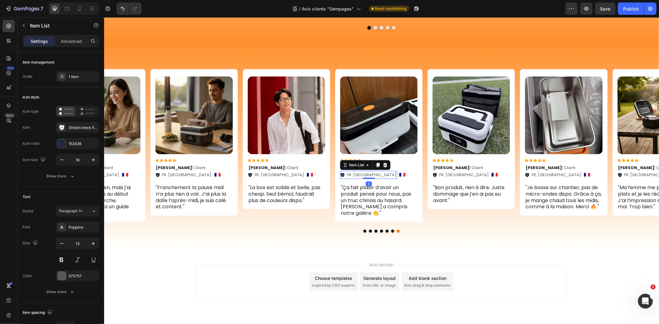
click at [354, 172] on p "FR. [GEOGRAPHIC_DATA]" at bounding box center [371, 175] width 49 height 6
click at [452, 172] on p "FR. [GEOGRAPHIC_DATA]" at bounding box center [463, 175] width 49 height 6
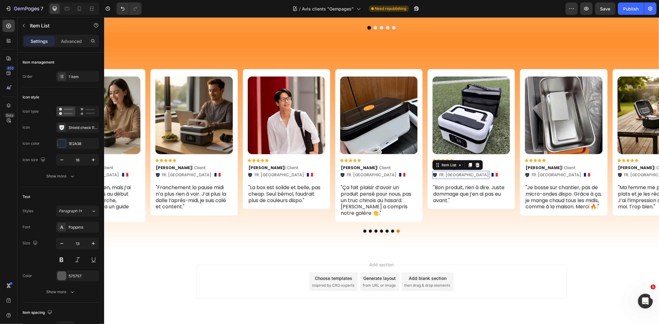
click at [452, 172] on p "FR. [GEOGRAPHIC_DATA]" at bounding box center [463, 175] width 49 height 6
click at [545, 172] on p "FR. [GEOGRAPHIC_DATA]" at bounding box center [555, 175] width 49 height 6
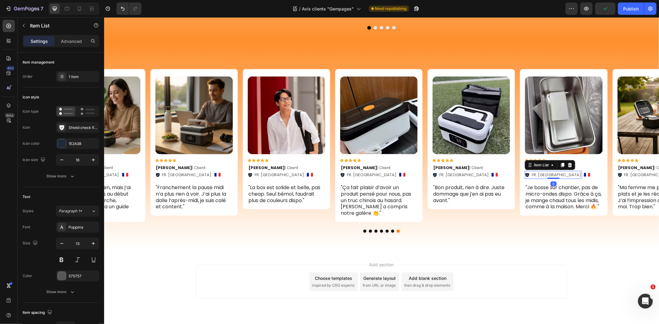
click at [545, 172] on p "FR. [GEOGRAPHIC_DATA]" at bounding box center [555, 175] width 49 height 6
click at [641, 172] on p "FR. [GEOGRAPHIC_DATA]" at bounding box center [648, 175] width 49 height 6
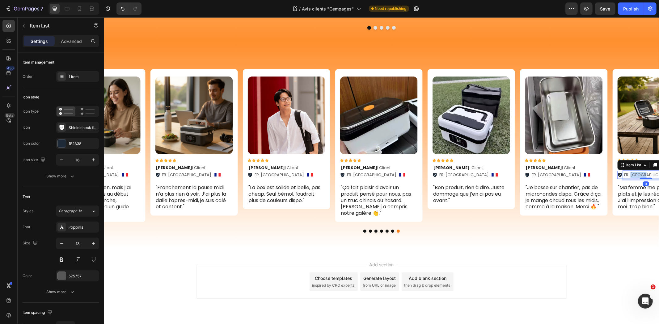
click at [641, 172] on p "FR. [GEOGRAPHIC_DATA]" at bounding box center [648, 175] width 49 height 6
click at [626, 165] on strong "Julien Q ." at bounding box center [636, 168] width 36 height 6
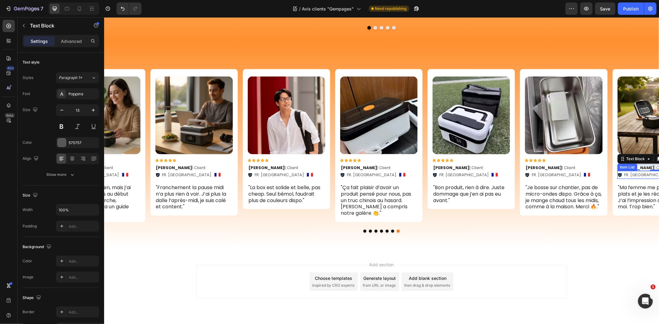
click at [635, 163] on div "Item List" at bounding box center [627, 166] width 20 height 7
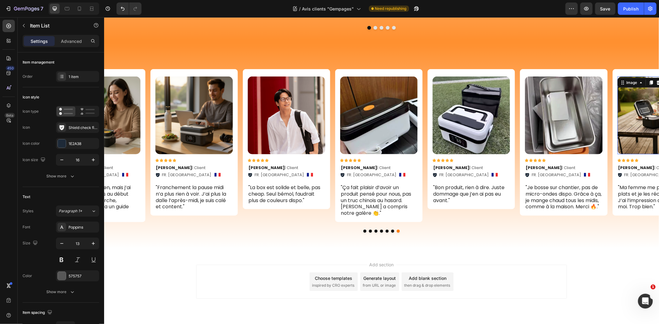
click at [631, 124] on img at bounding box center [656, 115] width 78 height 78
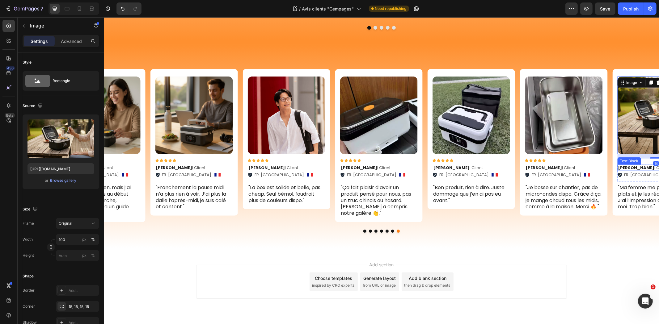
click at [634, 165] on strong "Julien Q ." at bounding box center [636, 168] width 36 height 6
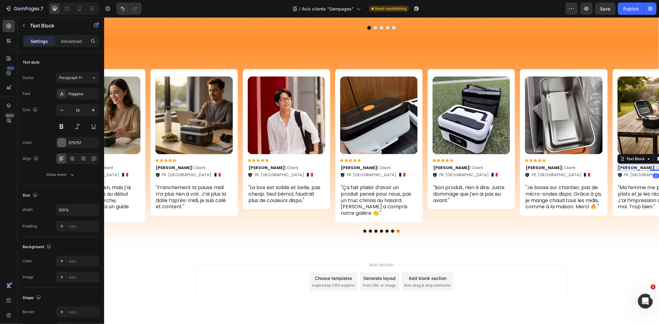
click at [634, 165] on strong "Julien Q ." at bounding box center [636, 168] width 36 height 6
click at [363, 230] on button "Dot" at bounding box center [364, 231] width 3 height 3
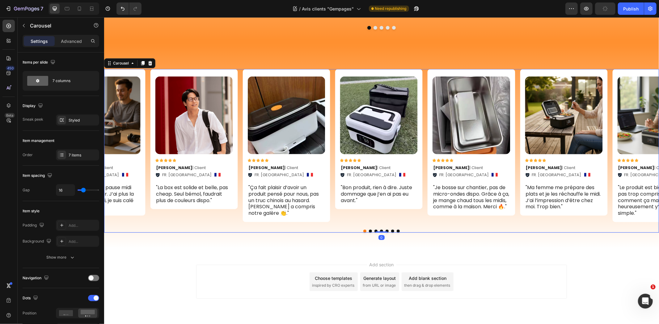
click at [369, 230] on button "Dot" at bounding box center [370, 231] width 3 height 3
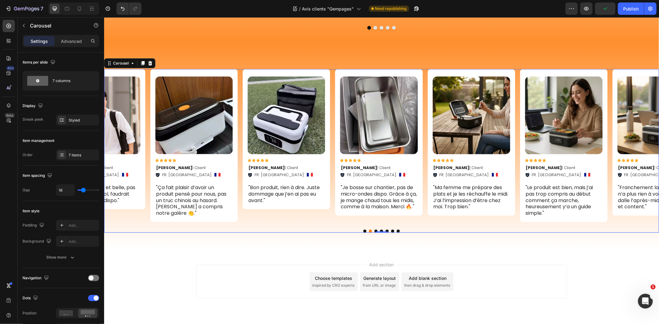
click at [380, 230] on button "Dot" at bounding box center [381, 231] width 3 height 3
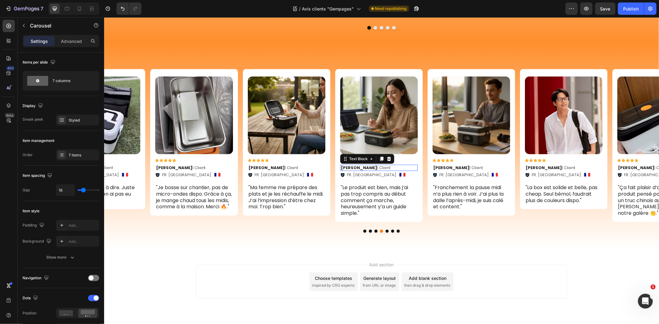
click at [351, 165] on strong "Julien Q ." at bounding box center [358, 168] width 36 height 6
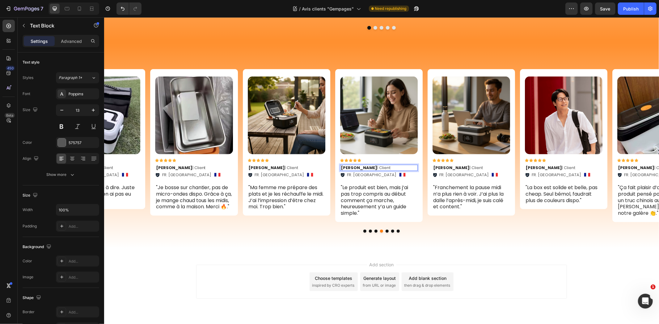
click at [356, 165] on strong "Julien Q ." at bounding box center [358, 168] width 36 height 6
click at [265, 165] on p "Lucas V. | Client" at bounding box center [286, 167] width 76 height 5
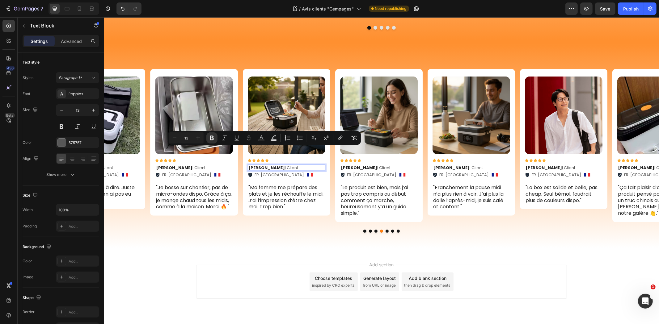
click at [265, 165] on p "Lucas V. | Client" at bounding box center [286, 167] width 76 height 5
click at [264, 165] on strong "Lucas V." at bounding box center [266, 168] width 36 height 6
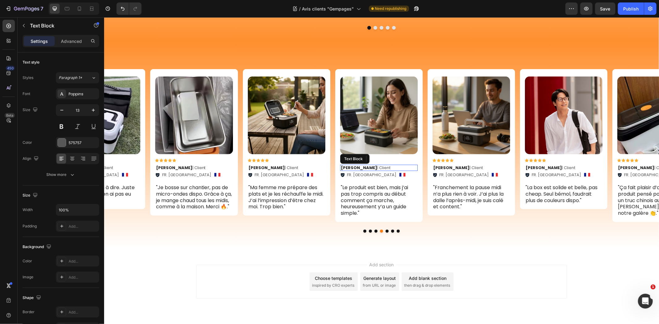
click at [352, 165] on strong "Julie S ." at bounding box center [358, 168] width 36 height 6
click at [354, 165] on strong "Julie S ." at bounding box center [358, 168] width 36 height 6
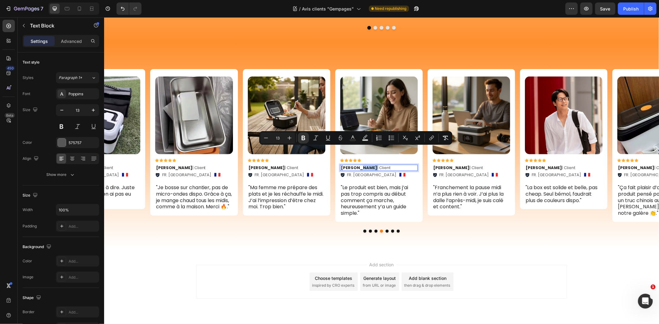
click at [355, 165] on strong "Julie S ." at bounding box center [358, 168] width 36 height 6
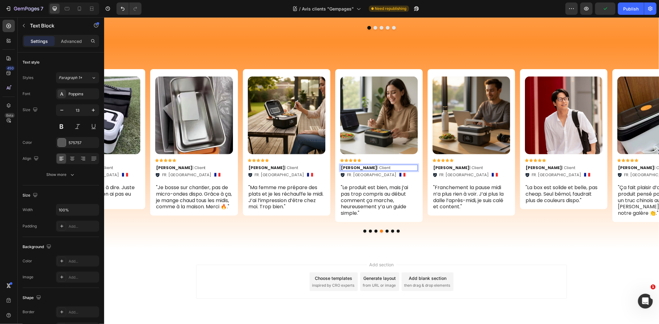
click at [365, 165] on p "Julie S. | Client" at bounding box center [378, 167] width 76 height 5
click at [361, 172] on p "FR. [GEOGRAPHIC_DATA]" at bounding box center [371, 175] width 49 height 6
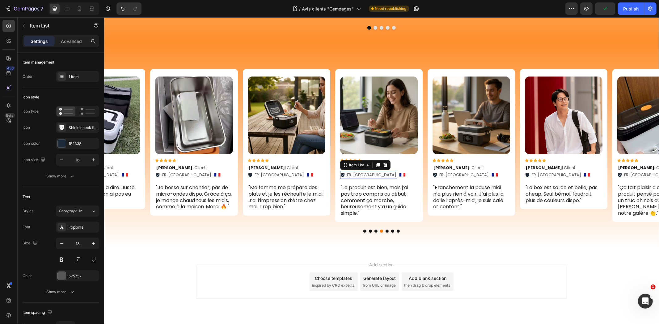
click at [361, 172] on p "FR. [GEOGRAPHIC_DATA]" at bounding box center [371, 175] width 49 height 6
click at [452, 172] on p "FR. [GEOGRAPHIC_DATA]" at bounding box center [463, 175] width 49 height 6
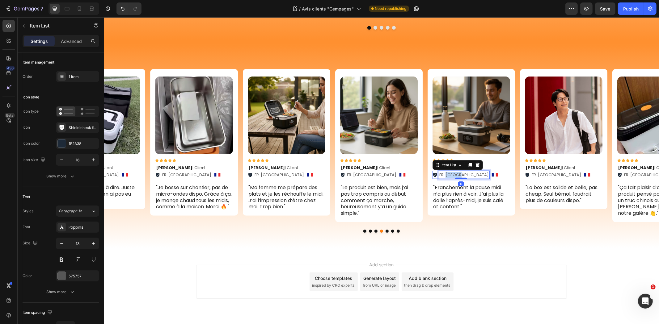
click at [452, 172] on p "FR. [GEOGRAPHIC_DATA]" at bounding box center [463, 175] width 49 height 6
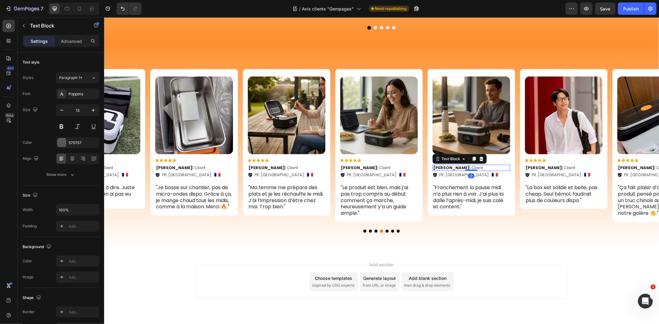
click at [449, 165] on strong "[PERSON_NAME]" at bounding box center [451, 168] width 36 height 6
click at [450, 165] on strong "[PERSON_NAME]" at bounding box center [451, 168] width 36 height 6
click at [385, 230] on button "Dot" at bounding box center [386, 231] width 3 height 3
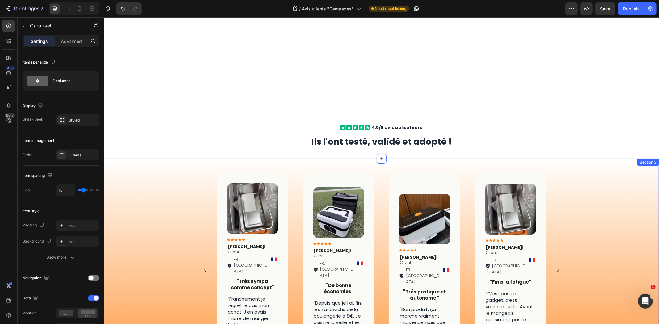
scroll to position [171, 0]
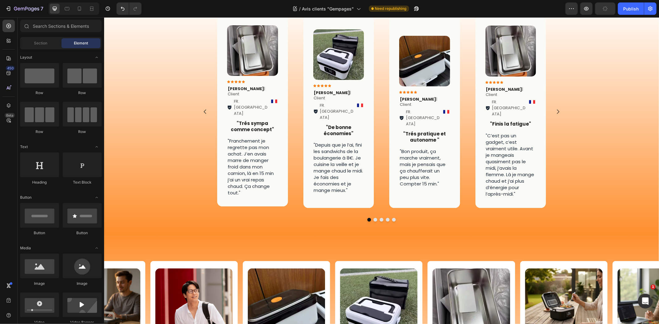
drag, startPoint x: 658, startPoint y: 163, endPoint x: 658, endPoint y: 222, distance: 59.6
click at [658, 222] on html "Header Image Icon Icon Icon Icon Icon Icon List Karim S. | Client Text Block FR…" at bounding box center [381, 190] width 555 height 688
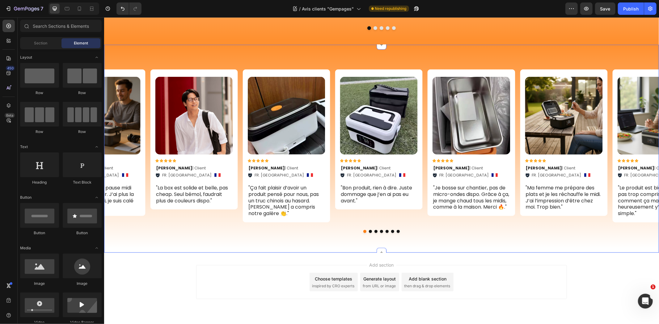
scroll to position [364, 0]
click at [456, 226] on div "Image Icon Icon Icon Icon Icon Icon List Moizant J. | Client Text Block FR. Avi…" at bounding box center [381, 148] width 555 height 208
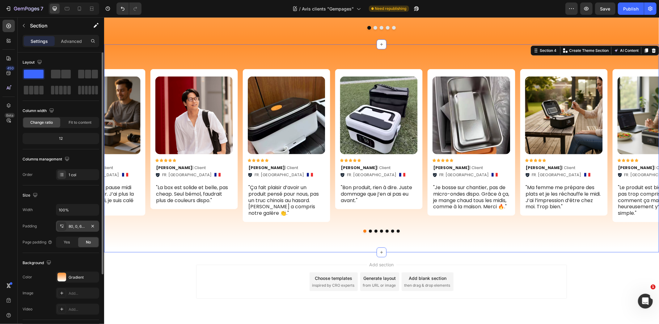
click at [79, 227] on div "80, 0, 64, 0" at bounding box center [78, 227] width 18 height 6
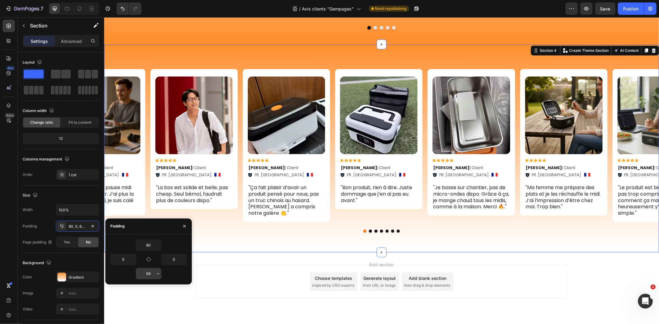
click at [151, 270] on input "64" at bounding box center [148, 273] width 25 height 11
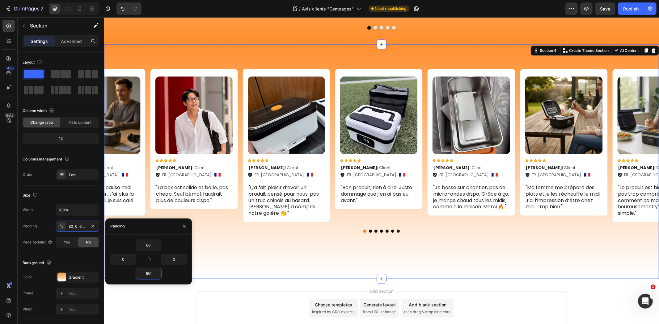
click at [569, 249] on div "Image Icon Icon Icon Icon Icon Icon List Moizant J. | Client Text Block FR. Avi…" at bounding box center [381, 161] width 555 height 235
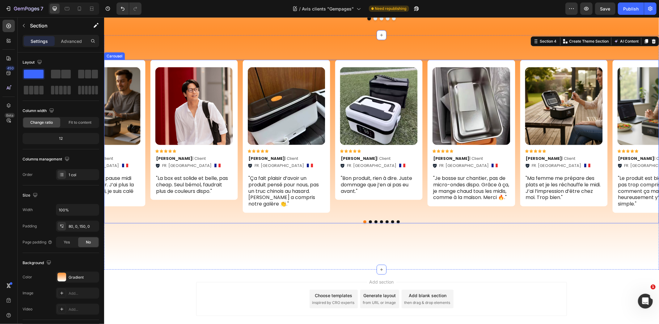
scroll to position [390, 0]
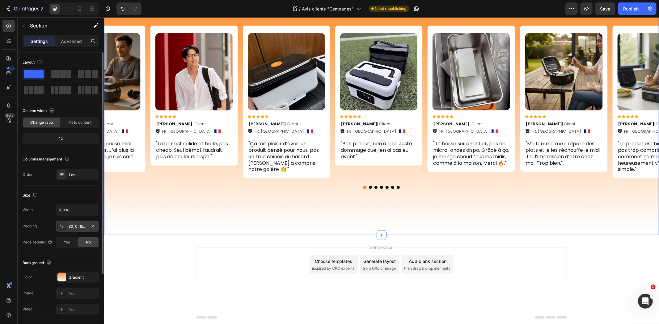
click at [74, 228] on div "80, 0, 150, 0" at bounding box center [78, 227] width 18 height 6
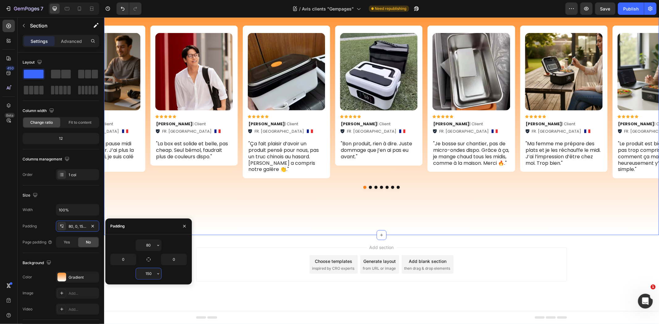
click at [140, 275] on input "150" at bounding box center [148, 273] width 25 height 11
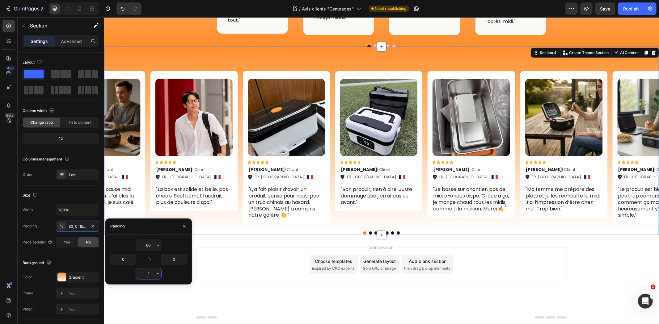
scroll to position [344, 0]
type input "200"
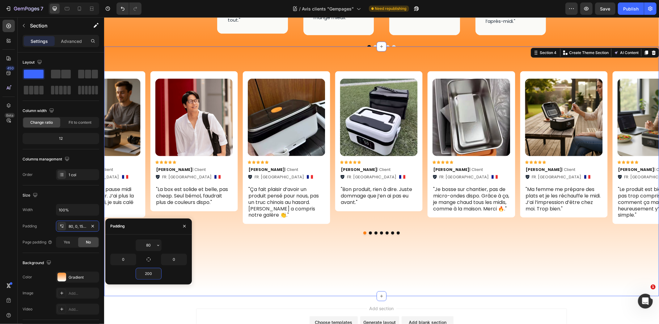
click at [466, 251] on div "Image Icon Icon Icon Icon Icon Icon List Moizant J. | Client Text Block FR. Avi…" at bounding box center [381, 171] width 555 height 250
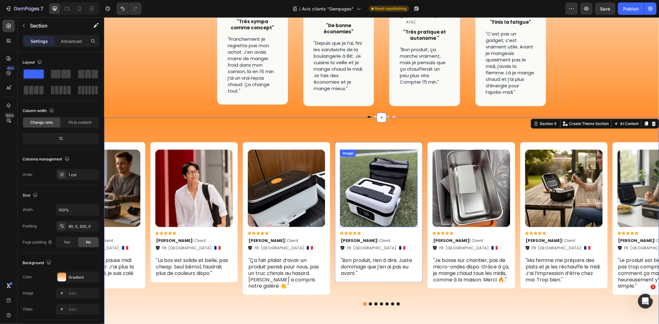
scroll to position [207, 0]
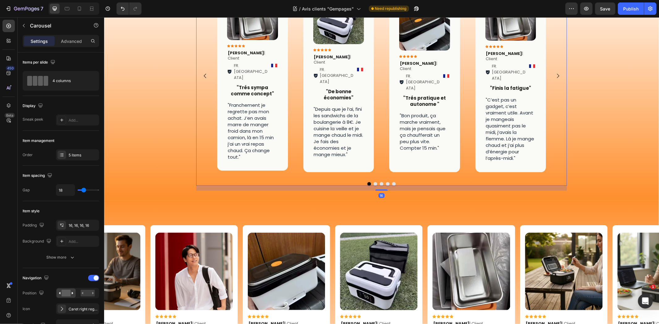
click at [392, 182] on button "Dot" at bounding box center [394, 184] width 4 height 4
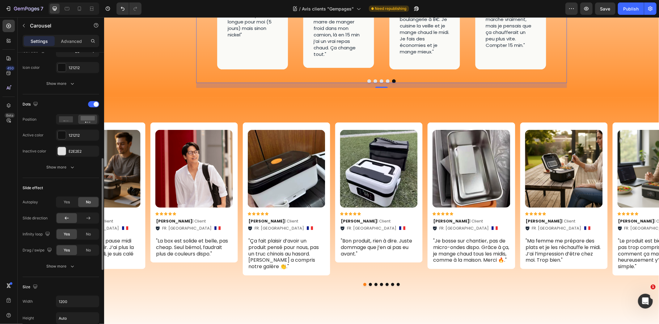
scroll to position [240, 0]
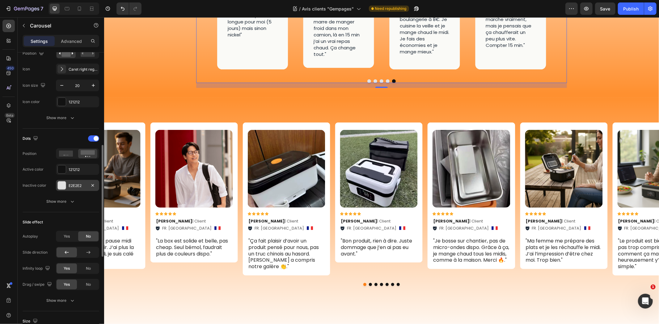
click at [69, 187] on div "E2E2E2" at bounding box center [78, 186] width 18 height 6
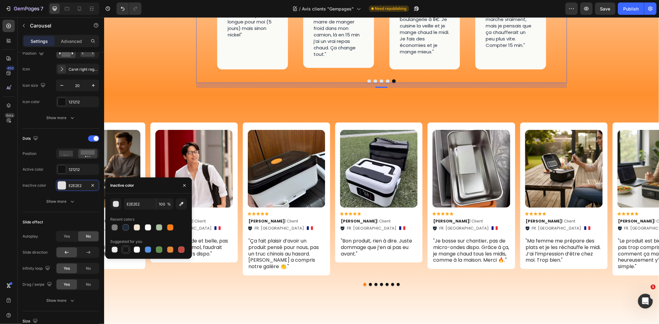
click at [126, 248] on div at bounding box center [126, 250] width 6 height 6
type input "151515"
click at [69, 170] on div "121212" at bounding box center [78, 170] width 18 height 6
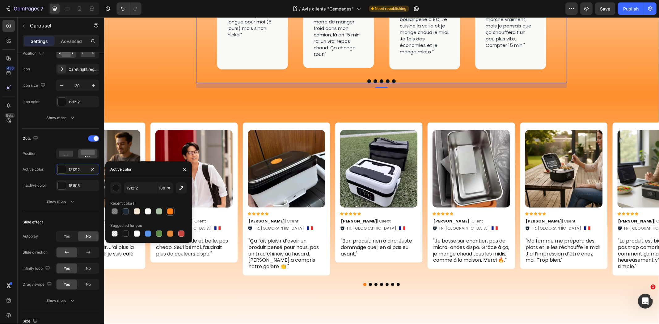
click at [167, 211] on div at bounding box center [170, 212] width 6 height 6
click at [137, 232] on div at bounding box center [137, 234] width 6 height 6
click at [146, 211] on div at bounding box center [148, 212] width 6 height 6
type input "FAFAF7"
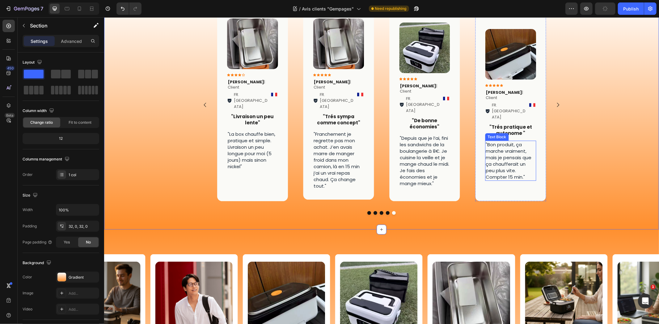
scroll to position [242, 0]
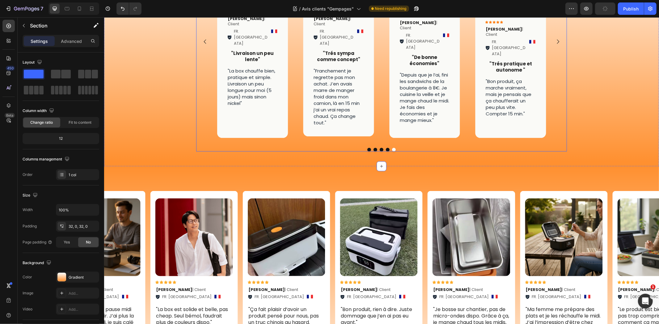
click at [276, 107] on div "Image Icon Icon Icon Icon Icon Icon List Laura T . | Client Text Block FR. Pari…" at bounding box center [252, 41] width 71 height 193
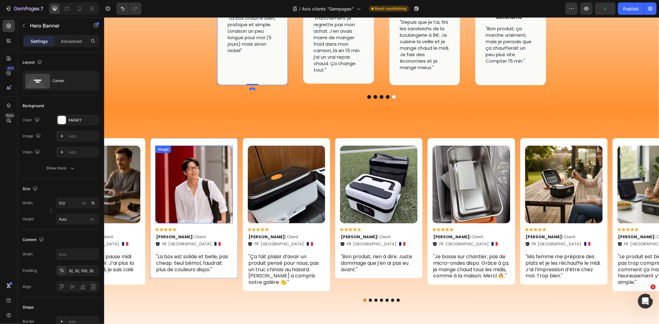
scroll to position [379, 0]
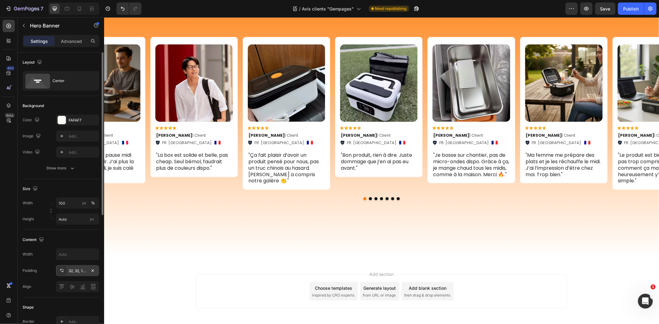
click at [77, 270] on div "32, 32, 100, 32" at bounding box center [78, 271] width 18 height 6
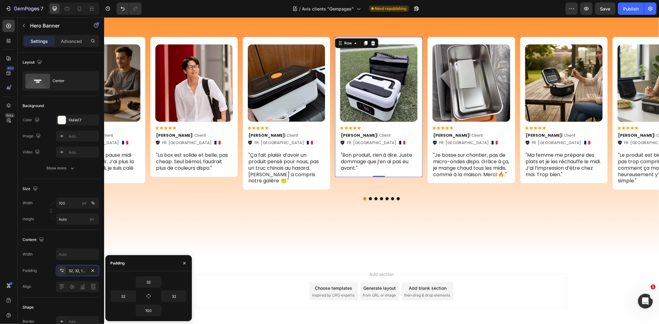
click at [347, 175] on div "Image Icon Icon Icon Icon Icon Icon List Quentin R. | Client Text Block FR. Dij…" at bounding box center [378, 107] width 87 height 140
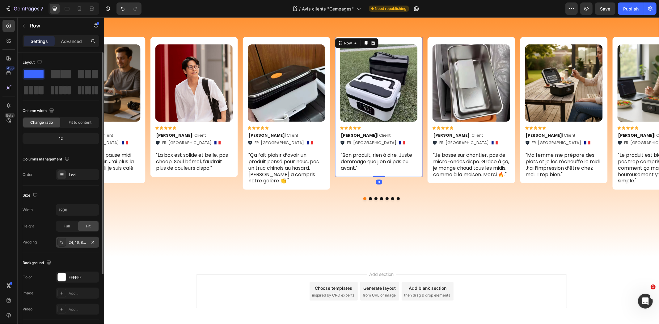
click at [78, 243] on div "24, 16, 8, 16" at bounding box center [78, 243] width 18 height 6
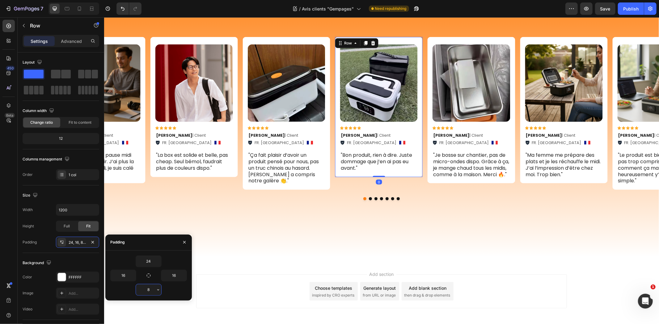
click at [147, 285] on input "8" at bounding box center [148, 290] width 25 height 11
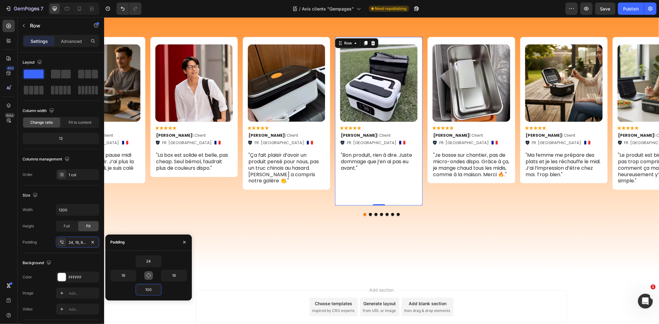
type input "100"
click at [147, 274] on icon "button" at bounding box center [148, 275] width 5 height 5
type input "24"
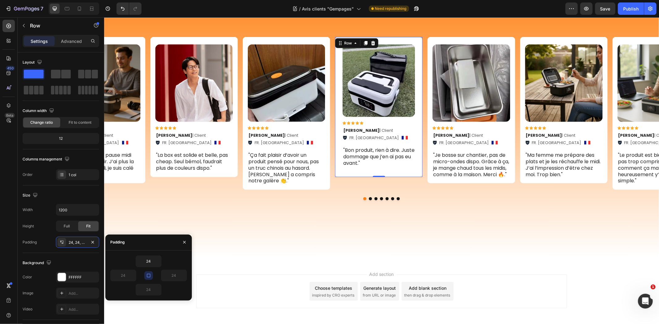
click at [147, 274] on icon "button" at bounding box center [148, 275] width 5 height 5
click at [150, 291] on input "24" at bounding box center [148, 290] width 25 height 11
type input "100"
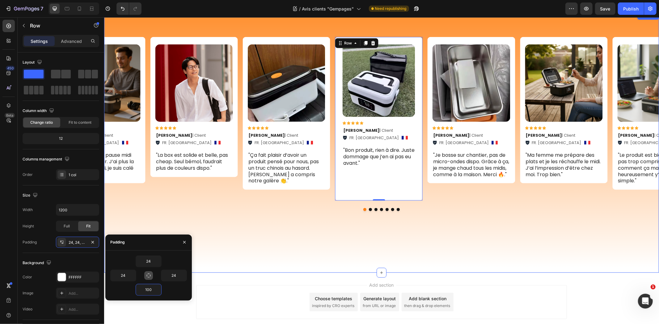
click at [454, 218] on div "Image Icon Icon Icon Icon Icon Icon List Moizant J. | Client Text Block FR. Avi…" at bounding box center [381, 142] width 555 height 261
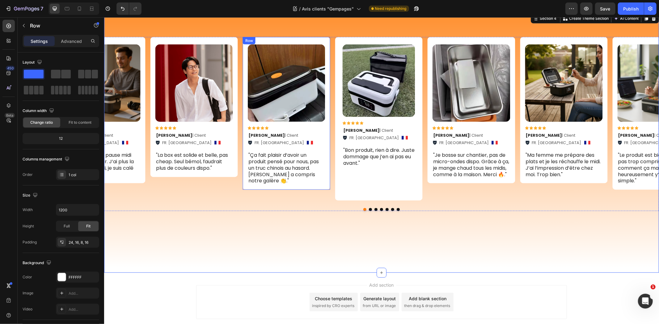
click at [329, 185] on div "Image Icon Icon Icon Icon Icon Icon List Maxime B. | Client Text Block FR. Chau…" at bounding box center [286, 113] width 87 height 153
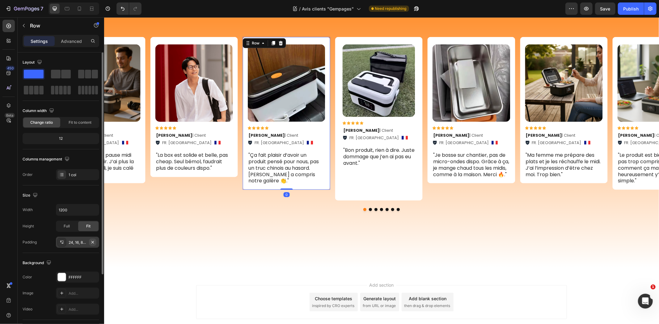
click at [91, 245] on button "button" at bounding box center [92, 242] width 7 height 7
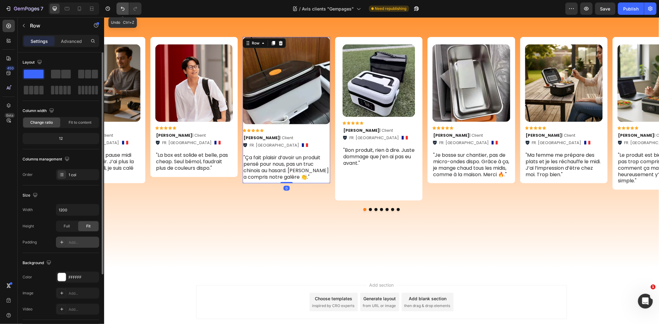
click at [121, 7] on icon "Undo/Redo" at bounding box center [123, 9] width 4 height 4
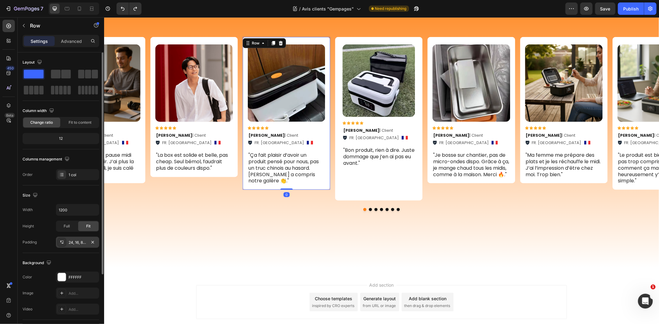
click at [79, 239] on div "24, 16, 8, 16" at bounding box center [77, 242] width 43 height 11
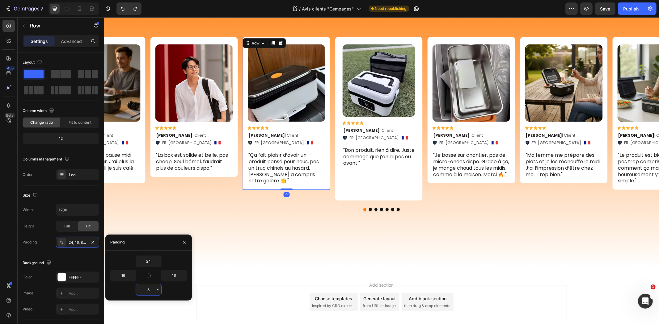
click at [154, 288] on input "8" at bounding box center [148, 290] width 25 height 11
type input "1"
click at [150, 260] on input "24" at bounding box center [148, 261] width 25 height 11
type input "0"
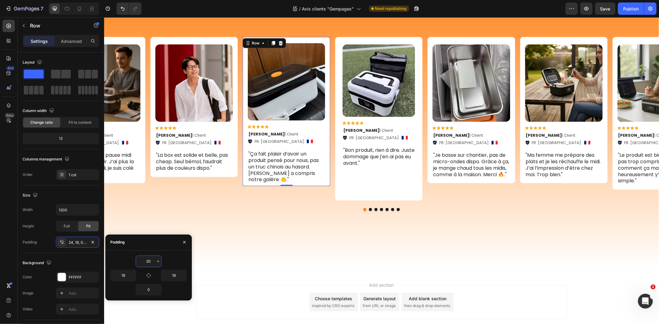
type input "2"
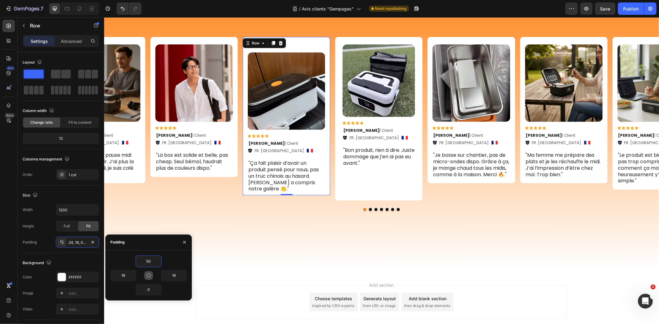
type input "50"
click at [147, 276] on icon "button" at bounding box center [149, 276] width 4 height 4
type input "50"
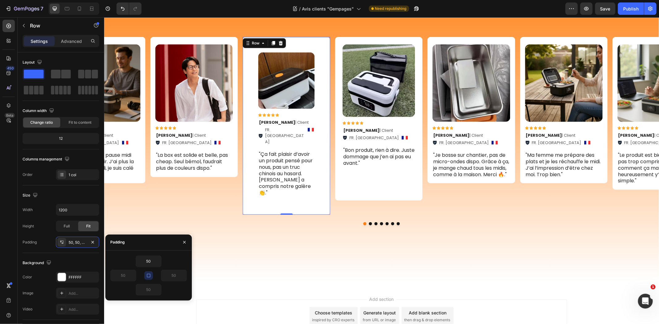
click at [147, 276] on icon "button" at bounding box center [148, 275] width 3 height 3
click at [121, 9] on icon "Undo/Redo" at bounding box center [123, 9] width 6 height 6
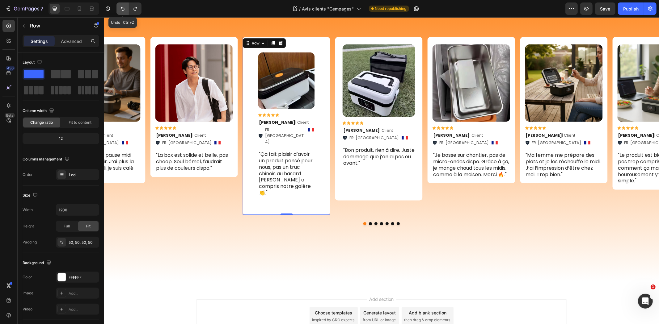
click at [121, 9] on icon "Undo/Redo" at bounding box center [123, 9] width 6 height 6
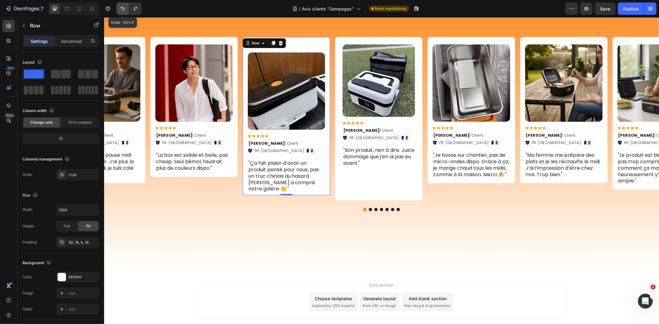
click at [121, 9] on icon "Undo/Redo" at bounding box center [123, 9] width 6 height 6
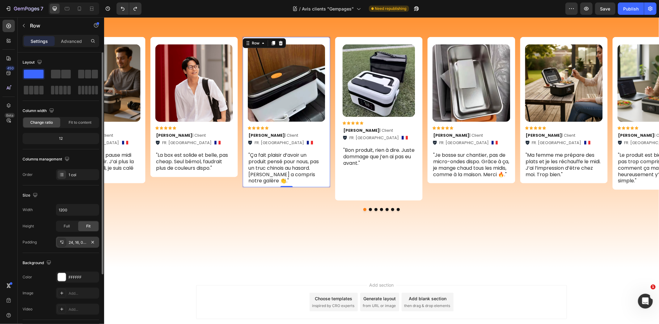
click at [81, 244] on div "24, 16, 0, 16" at bounding box center [78, 243] width 18 height 6
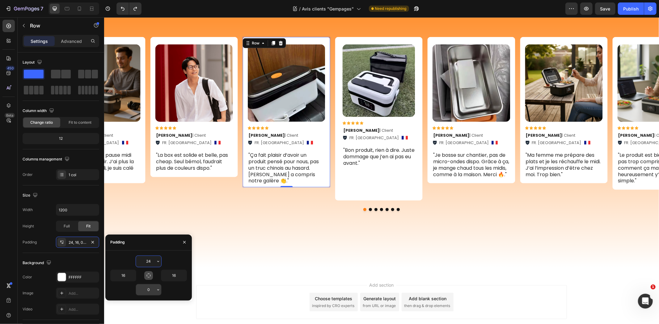
click at [149, 288] on input "0" at bounding box center [148, 290] width 25 height 11
type input "100"
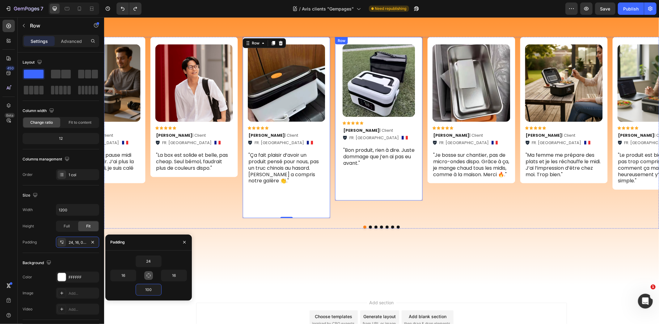
click at [354, 192] on div "Image Icon Icon Icon Icon Icon Icon List Quentin R. | Client Text Block FR. Dij…" at bounding box center [378, 119] width 87 height 164
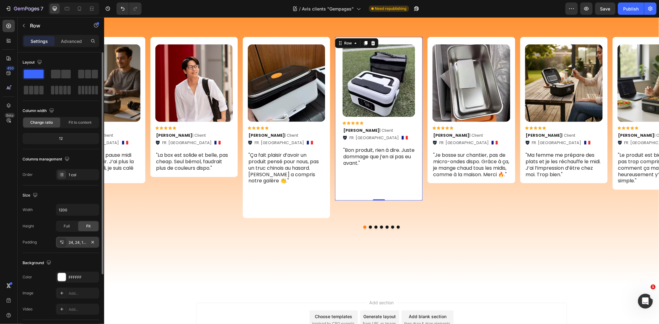
click at [80, 245] on div "24, 24, 100, 24" at bounding box center [78, 243] width 18 height 6
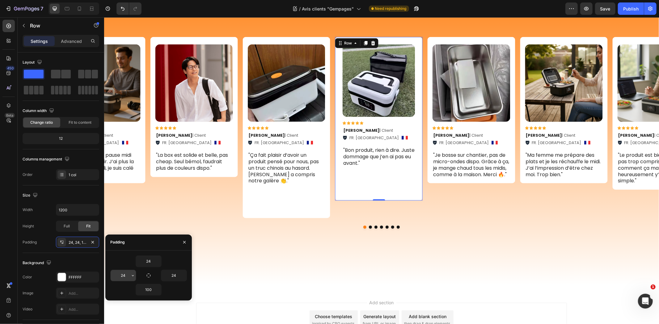
click at [124, 274] on input "24" at bounding box center [123, 275] width 25 height 11
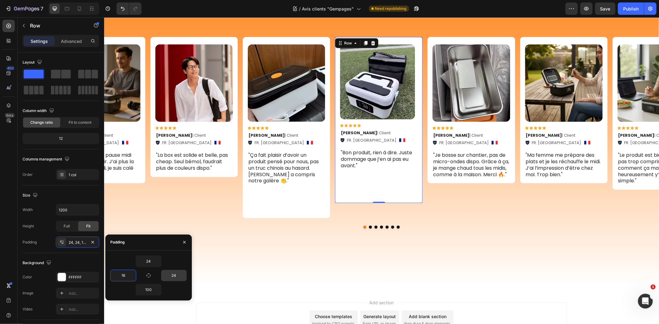
type input "16"
click at [172, 273] on input "24" at bounding box center [173, 275] width 25 height 11
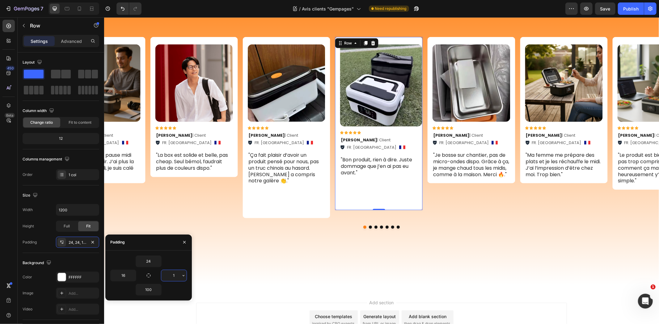
type input "16"
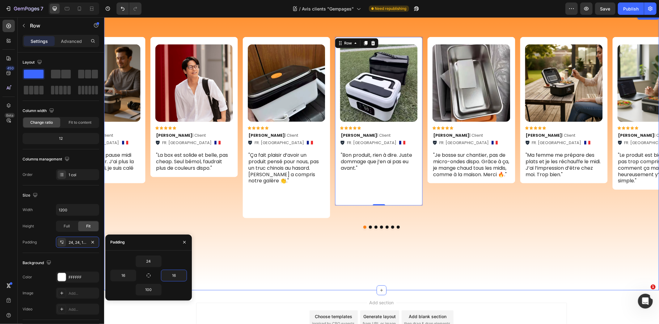
click at [344, 243] on div "Image Icon Icon Icon Icon Icon Icon List Moizant J. | Client Text Block FR. Avi…" at bounding box center [381, 151] width 555 height 279
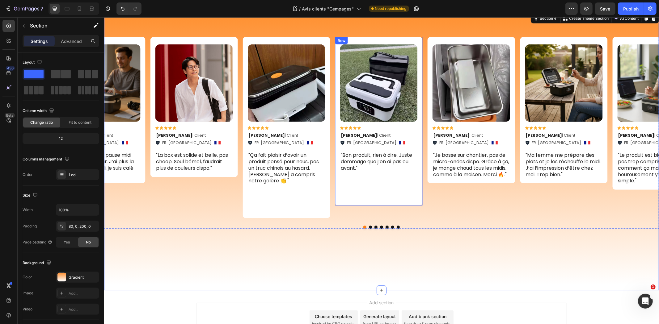
click at [372, 198] on div "Image Icon Icon Icon Icon Icon Icon List Quentin R. | Client Text Block FR. Dij…" at bounding box center [378, 121] width 87 height 169
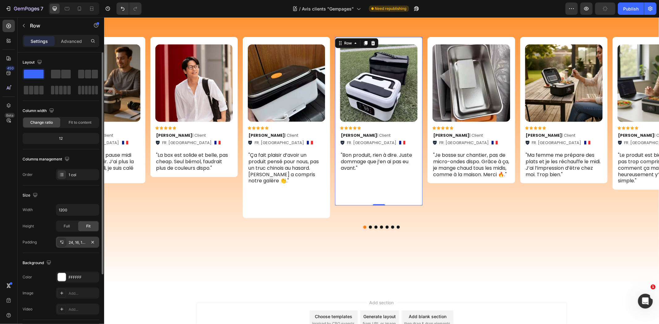
click at [85, 240] on div "24, 16, 100, 16" at bounding box center [78, 243] width 18 height 6
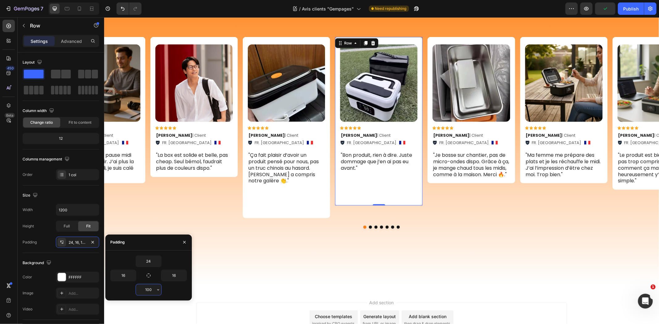
click at [144, 285] on input "100" at bounding box center [148, 290] width 25 height 11
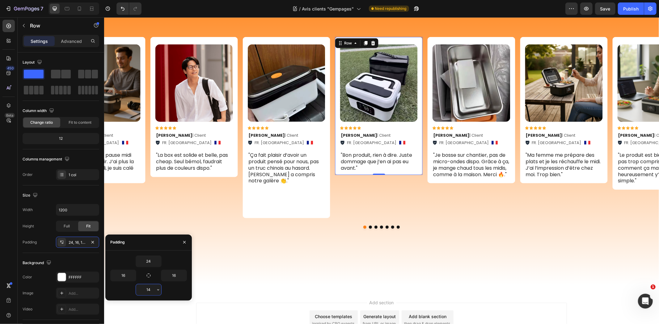
type input "140"
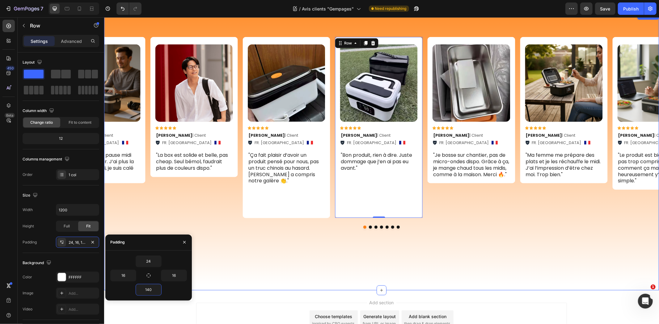
click at [466, 270] on div "Image Icon Icon Icon Icon Icon Icon List Moizant J. | Client Text Block FR. Avi…" at bounding box center [381, 151] width 555 height 279
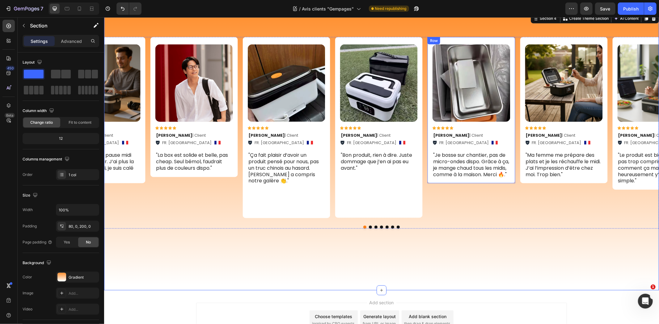
click at [511, 145] on div "Image Icon Icon Icon Icon Icon Icon List Enzo D. | Client Text Block FR. Amiens…" at bounding box center [470, 110] width 87 height 147
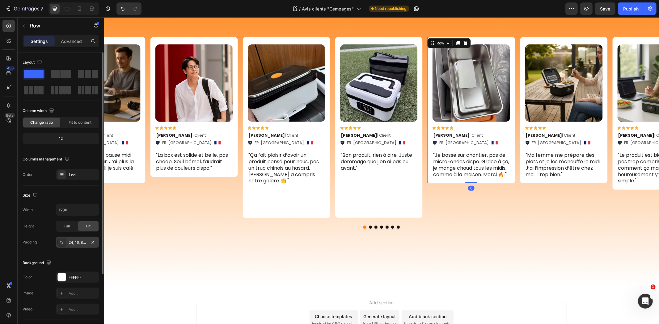
click at [69, 238] on div "24, 16, 8, 16" at bounding box center [77, 242] width 43 height 11
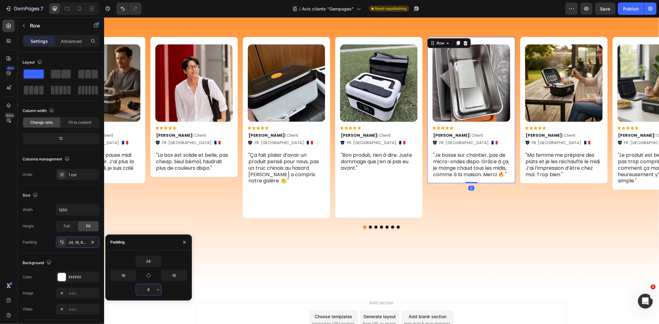
click at [146, 285] on input "8" at bounding box center [148, 290] width 25 height 11
type input "100"
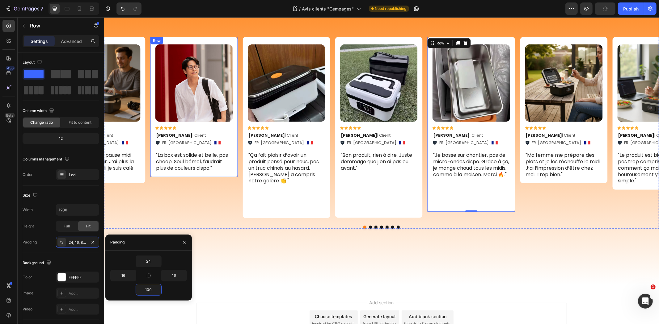
click at [234, 171] on div "Image Icon Icon Icon Icon Icon Icon List Moizant J. | Client Text Block FR. Avi…" at bounding box center [193, 107] width 87 height 140
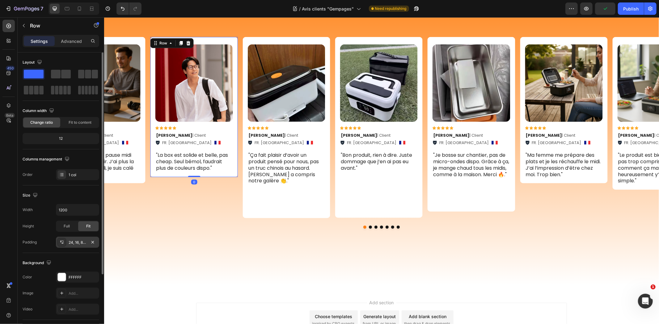
click at [80, 243] on div "24, 16, 8, 16" at bounding box center [78, 243] width 18 height 6
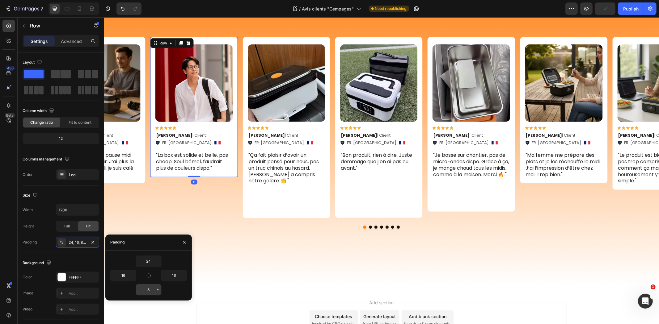
click at [150, 286] on input "8" at bounding box center [148, 290] width 25 height 11
type input "140"
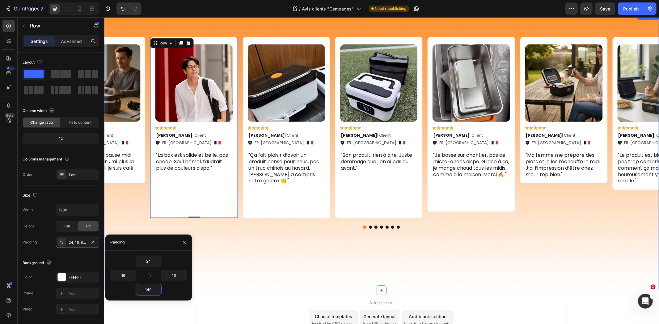
click at [647, 231] on div "Image Icon Icon Icon Icon Icon Icon List Moizant J. | Client Text Block FR. Avi…" at bounding box center [381, 151] width 555 height 279
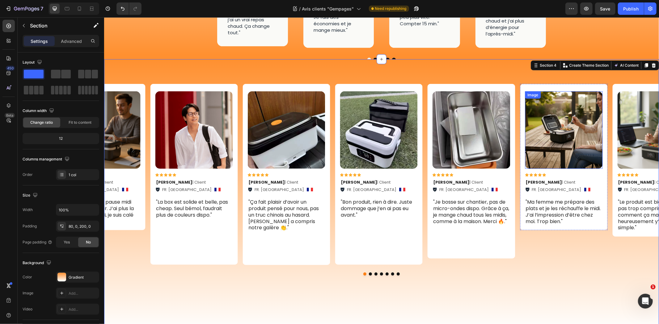
scroll to position [344, 0]
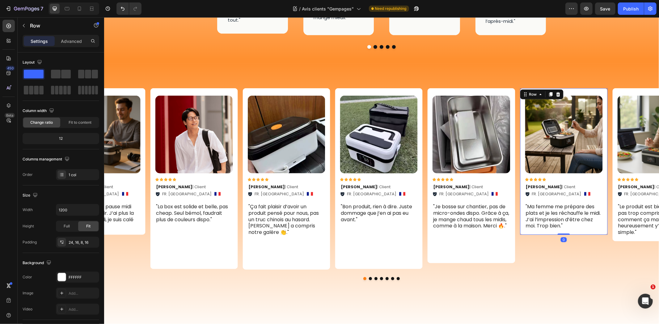
click at [527, 215] on div "Image Icon Icon Icon Icon Icon Icon List Lucas V. | Client Text Block FR. Colma…" at bounding box center [563, 161] width 87 height 147
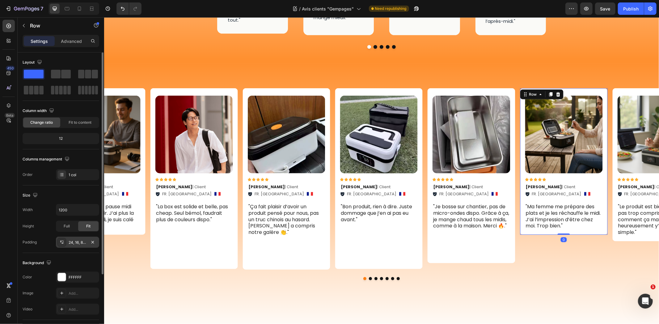
click at [84, 242] on div "24, 16, 8, 16" at bounding box center [78, 243] width 18 height 6
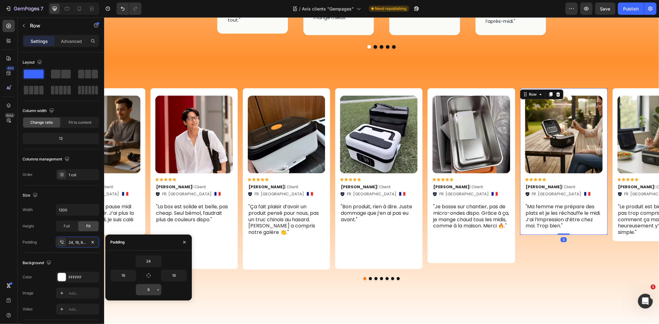
click at [152, 286] on input "8" at bounding box center [148, 290] width 25 height 11
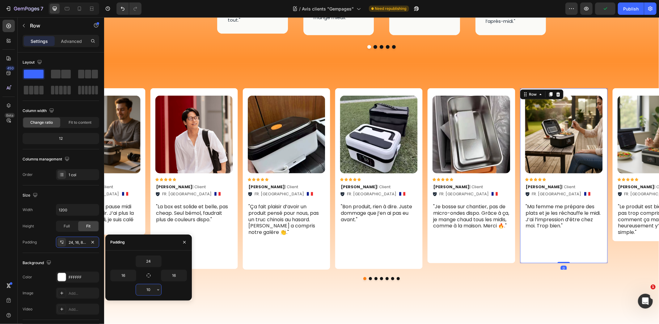
type input "1"
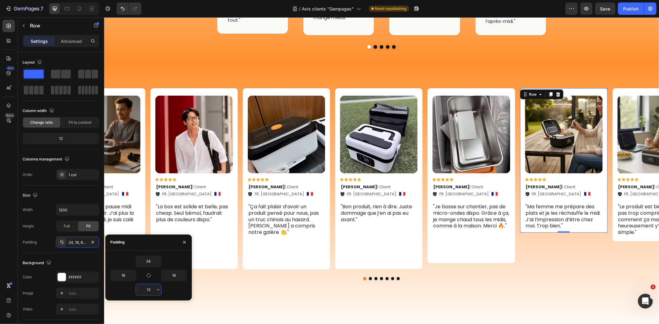
type input "120"
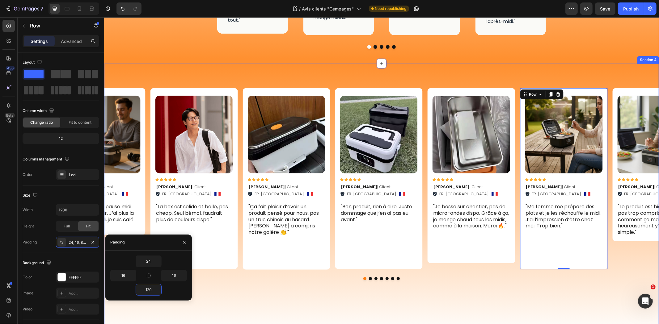
click at [474, 282] on div "Image Icon Icon Icon Icon Icon Icon List Moizant J. | Client Text Block FR. Avi…" at bounding box center [381, 202] width 555 height 279
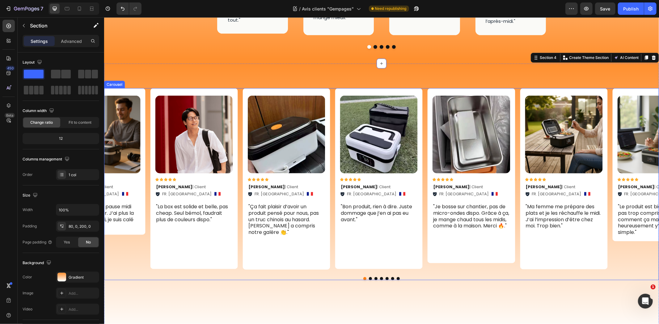
click at [385, 277] on div at bounding box center [381, 278] width 555 height 3
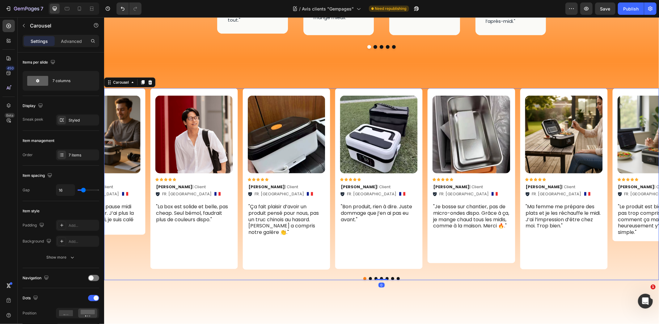
click at [385, 277] on button "Dot" at bounding box center [386, 278] width 3 height 3
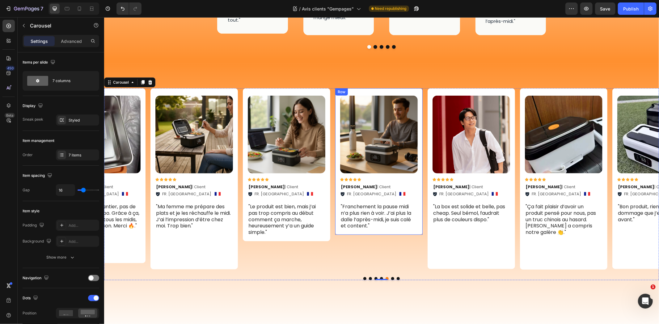
click at [407, 217] on div "Image Icon Icon Icon Icon Icon Icon List Dimitri K. | Client Text Block FR. Avi…" at bounding box center [378, 161] width 87 height 147
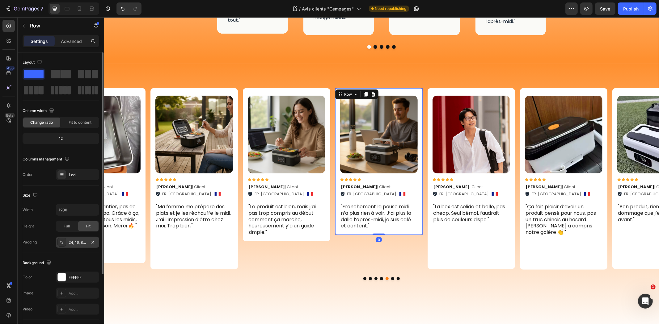
click at [87, 241] on div "24, 16, 8, 16" at bounding box center [77, 242] width 43 height 11
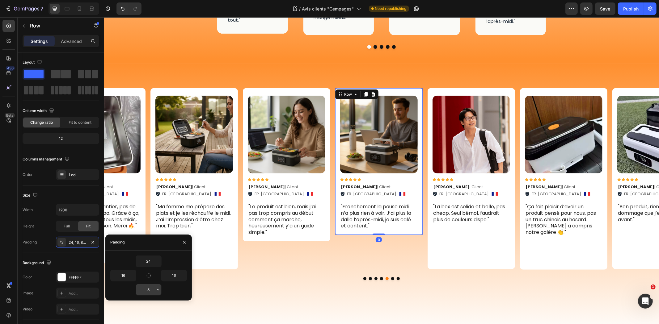
click at [147, 290] on input "8" at bounding box center [148, 290] width 25 height 11
type input "120"
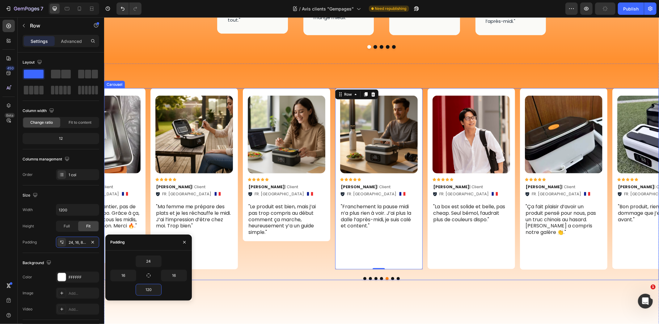
click at [285, 255] on div "Image Icon Icon Icon Icon Icon Icon List Moizant J. | Client Text Block FR. Avi…" at bounding box center [381, 184] width 555 height 192
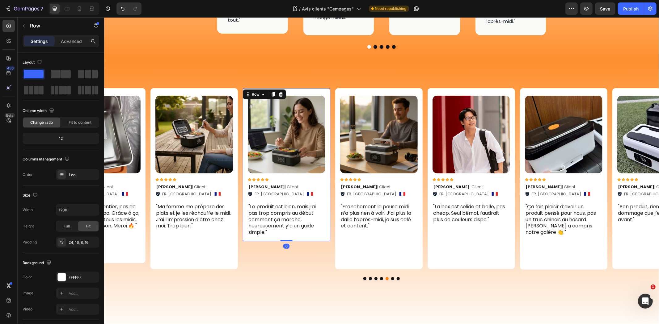
click at [322, 220] on div "Image Icon Icon Icon Icon Icon Icon List Julie S. | Client Text Block FR. Orléa…" at bounding box center [286, 166] width 78 height 143
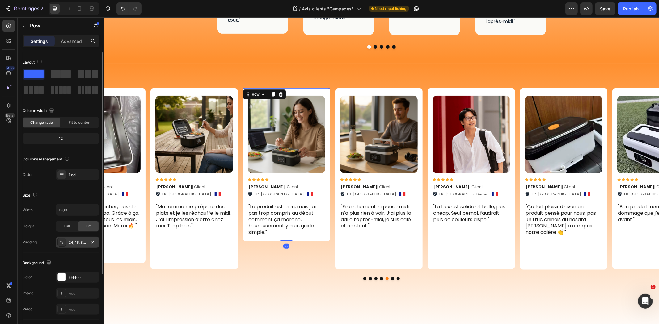
click at [73, 242] on div "24, 16, 8, 16" at bounding box center [78, 243] width 18 height 6
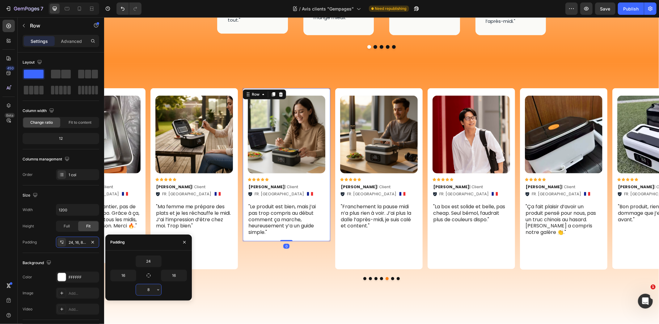
click at [150, 291] on input "8" at bounding box center [148, 290] width 25 height 11
type input "100"
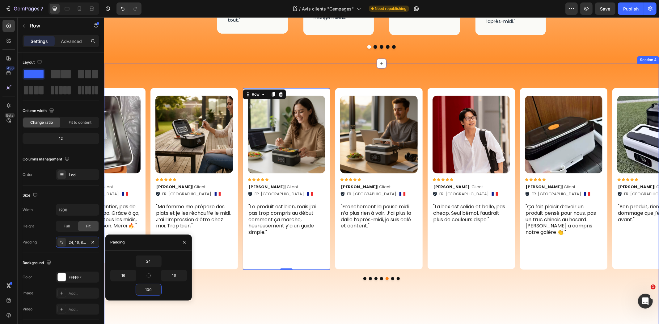
click at [461, 281] on div "Image Icon Icon Icon Icon Icon Icon List Moizant J. | Client Text Block FR. Avi…" at bounding box center [381, 202] width 555 height 279
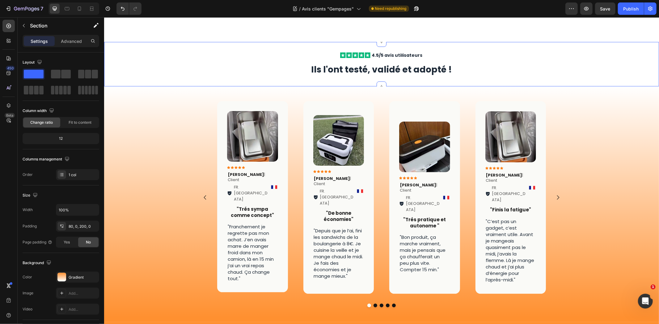
scroll to position [70, 0]
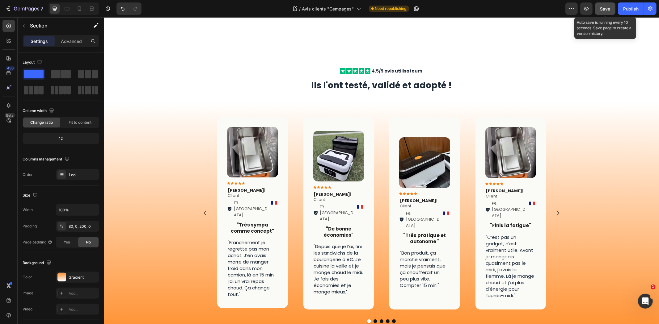
click at [609, 9] on span "Save" at bounding box center [605, 8] width 10 height 5
click at [631, 8] on div "Publish" at bounding box center [630, 9] width 15 height 6
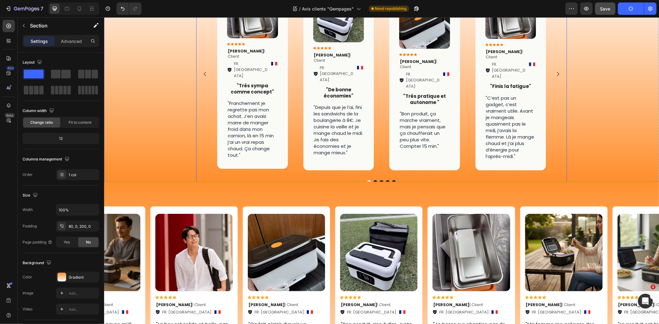
scroll to position [299, 0]
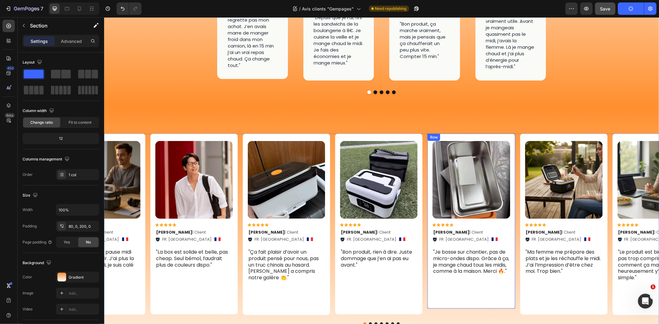
click at [513, 133] on div "Image Icon Icon Icon Icon Icon Icon List Enzo D. | Client Text Block FR. Amiens…" at bounding box center [470, 220] width 87 height 175
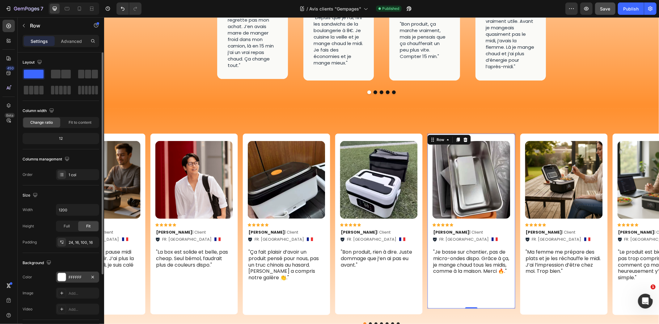
click at [70, 277] on div "FFFFFF" at bounding box center [78, 278] width 18 height 6
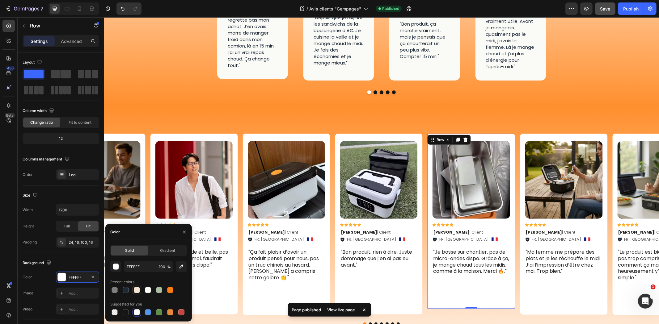
click at [135, 289] on div at bounding box center [137, 290] width 6 height 6
type input "F5E6D3"
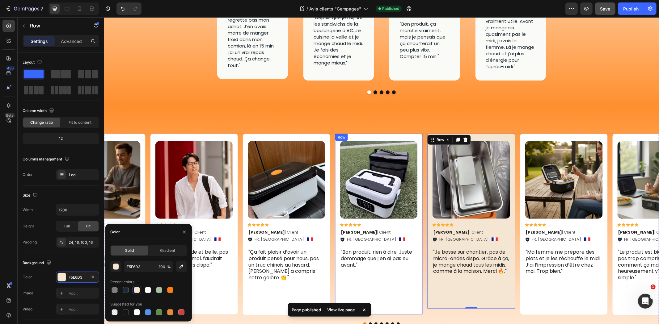
click at [419, 133] on div "Image Icon Icon Icon Icon Icon Icon List Quentin R. | Client Text Block FR. Dij…" at bounding box center [378, 223] width 87 height 181
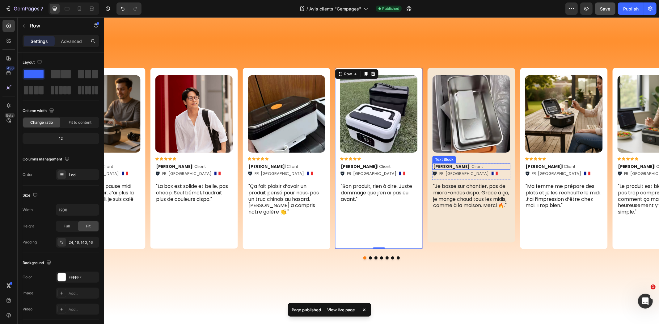
scroll to position [402, 0]
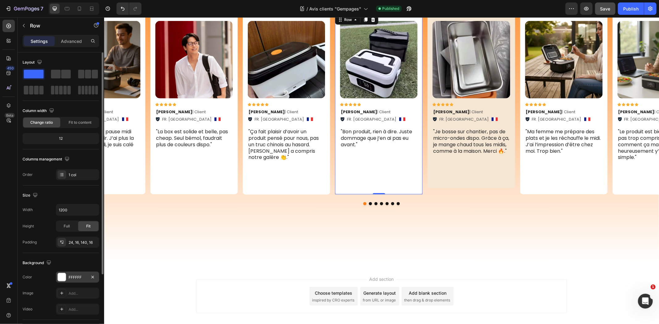
click at [78, 273] on div "FFFFFF" at bounding box center [77, 277] width 43 height 11
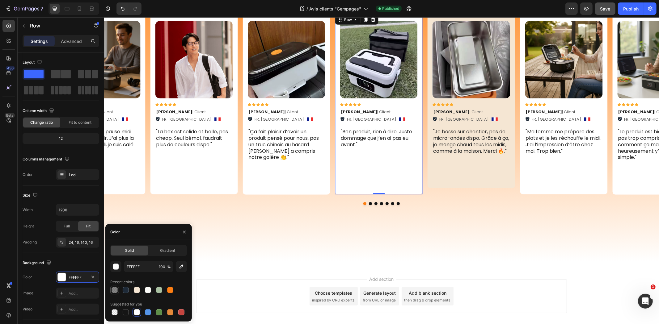
click at [116, 289] on div at bounding box center [115, 290] width 6 height 6
type input "151515"
type input "50"
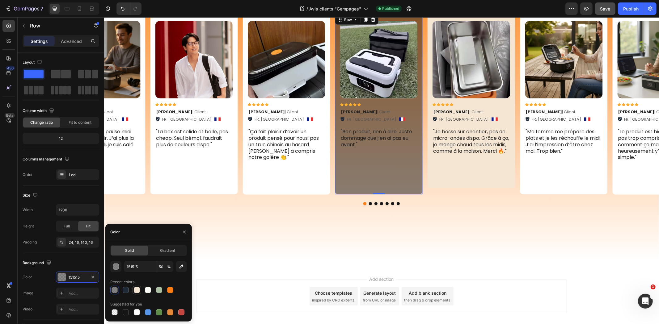
click at [137, 288] on div at bounding box center [137, 290] width 6 height 6
type input "F5E6D3"
type input "100"
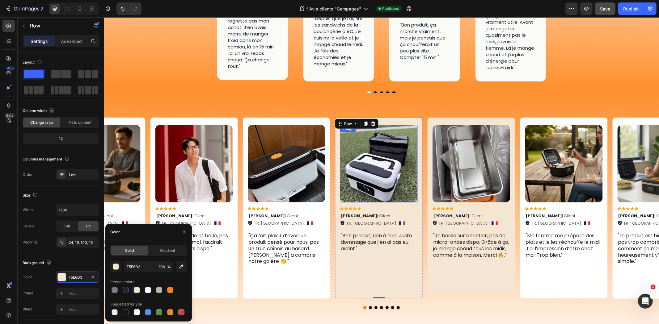
scroll to position [302, 0]
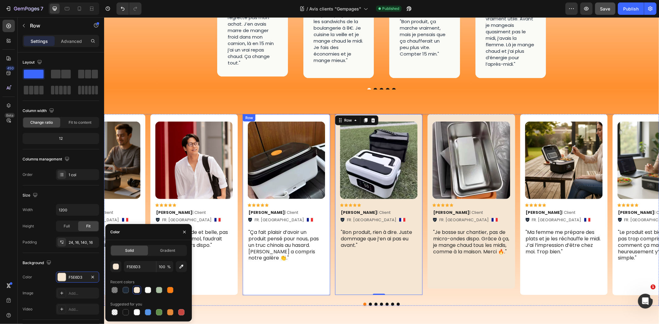
click at [326, 127] on div "Image Icon Icon Icon Icon Icon Icon List Maxime B. | Client Text Block FR. Chau…" at bounding box center [286, 205] width 87 height 182
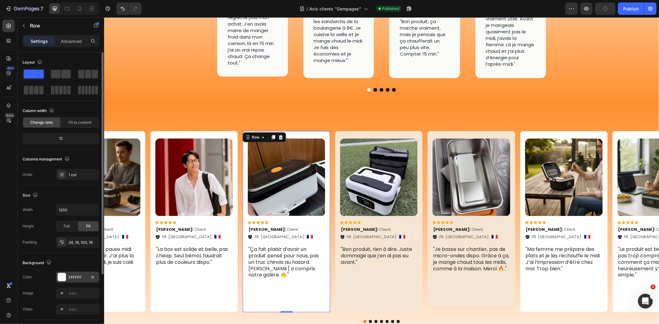
drag, startPoint x: 70, startPoint y: 276, endPoint x: 87, endPoint y: 279, distance: 16.9
click at [70, 276] on div "FFFFFF" at bounding box center [78, 278] width 18 height 6
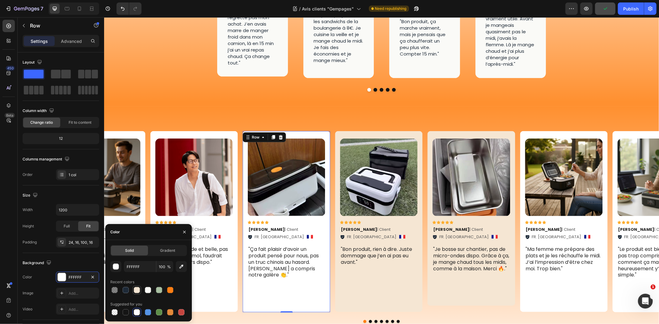
click at [138, 292] on div at bounding box center [137, 290] width 6 height 6
type input "F5E6D3"
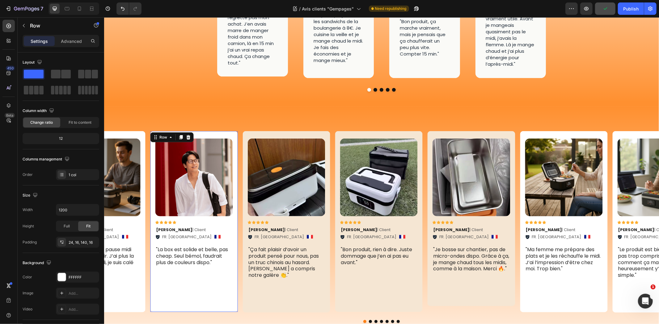
click at [227, 131] on div "Image Icon Icon Icon Icon Icon Icon List Moizant J. | Client Text Block FR. Avi…" at bounding box center [193, 221] width 87 height 181
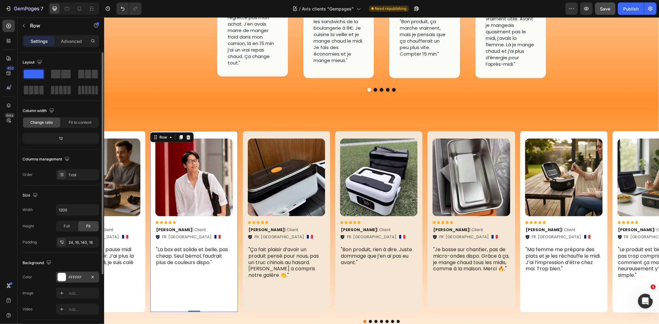
click at [72, 279] on div "FFFFFF" at bounding box center [78, 278] width 18 height 6
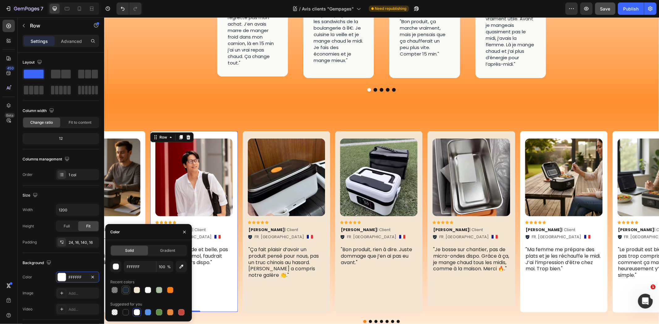
click at [125, 292] on div at bounding box center [126, 290] width 6 height 6
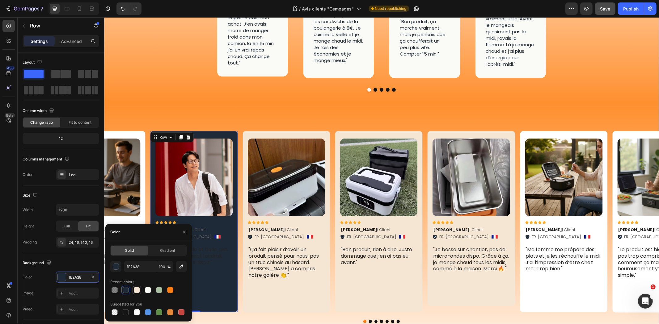
click at [138, 289] on div at bounding box center [137, 290] width 6 height 6
type input "F5E6D3"
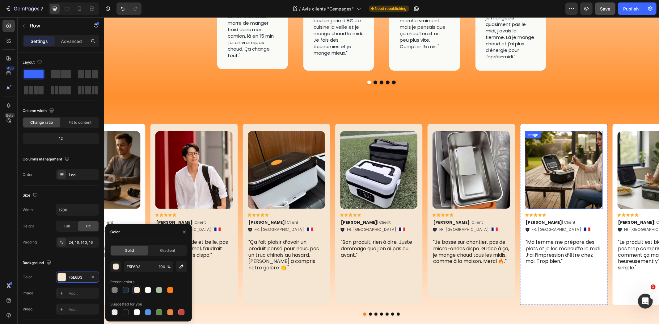
scroll to position [343, 0]
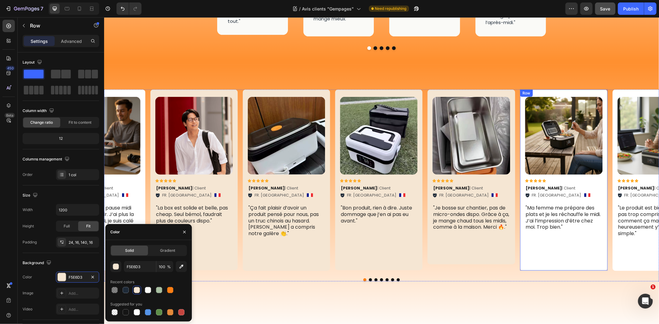
click at [521, 128] on div "Image Icon Icon Icon Icon Icon Icon List Lucas V. | Client Text Block FR. Colma…" at bounding box center [563, 179] width 87 height 181
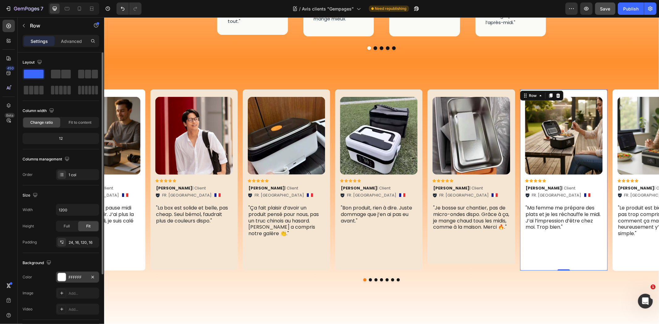
click at [73, 275] on div "FFFFFF" at bounding box center [78, 278] width 18 height 6
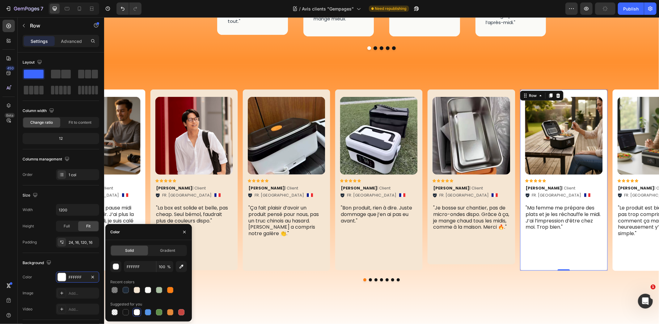
click at [131, 288] on div at bounding box center [148, 290] width 77 height 9
click at [134, 288] on div at bounding box center [137, 290] width 6 height 6
type input "F5E6D3"
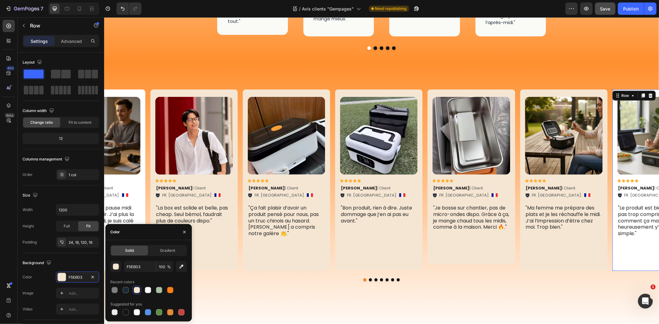
click at [612, 146] on div "Image Icon Icon Icon Icon Icon Icon List Julie S. | Client Text Block FR. Orléa…" at bounding box center [655, 180] width 87 height 182
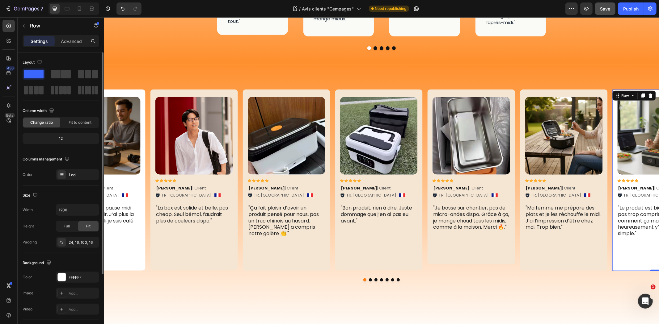
click at [70, 271] on div "Background The changes might be hidden by the video. Color FFFFFF Image Add... …" at bounding box center [61, 286] width 77 height 67
click at [82, 276] on div "FFFFFF" at bounding box center [78, 278] width 18 height 6
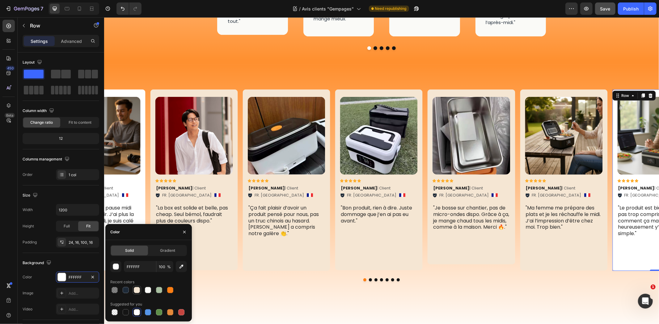
click at [138, 291] on div at bounding box center [137, 290] width 6 height 6
type input "F5E6D3"
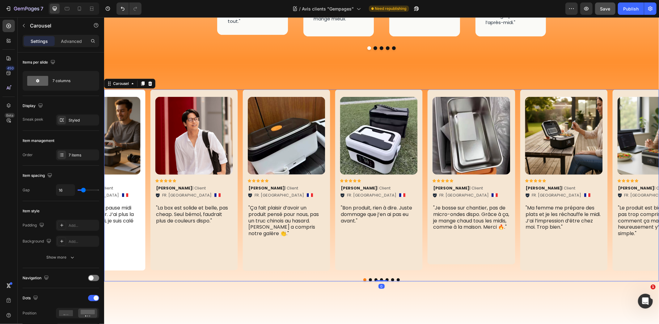
click at [391, 278] on button "Dot" at bounding box center [392, 279] width 3 height 3
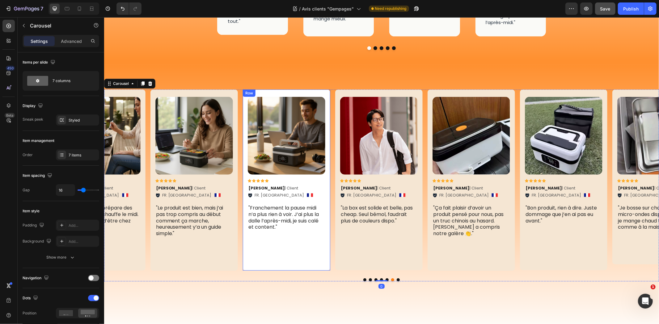
click at [328, 158] on div "Image Icon Icon Icon Icon Icon Icon List Dimitri K. | Client Text Block FR. Avi…" at bounding box center [286, 179] width 87 height 181
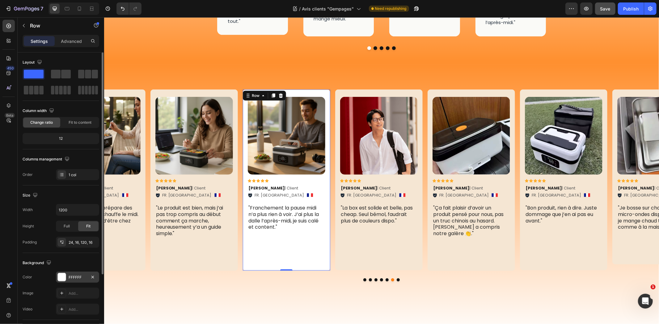
click at [69, 277] on div "FFFFFF" at bounding box center [78, 278] width 18 height 6
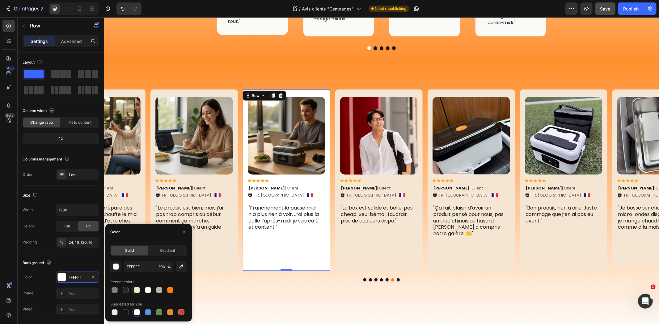
click at [134, 289] on div at bounding box center [137, 290] width 6 height 6
type input "F5E6D3"
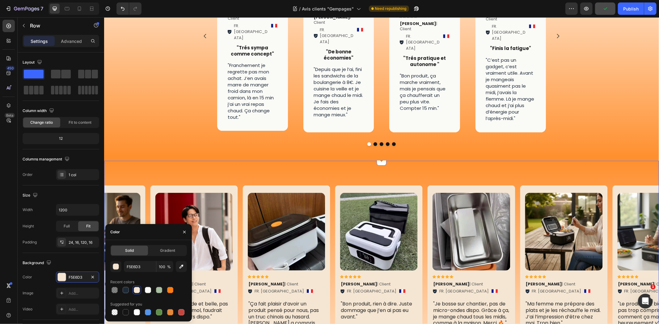
scroll to position [206, 0]
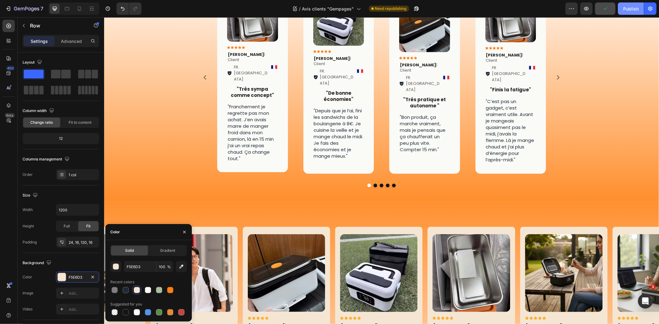
click at [620, 10] on button "Publish" at bounding box center [631, 8] width 26 height 12
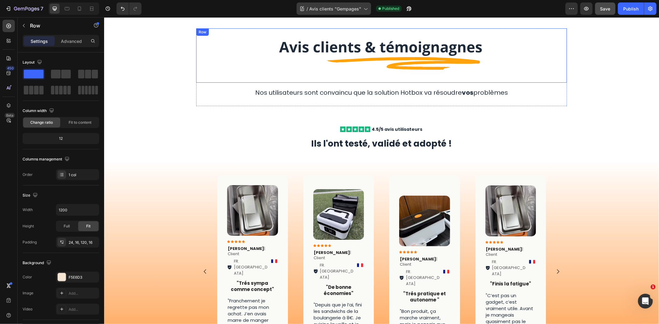
scroll to position [0, 0]
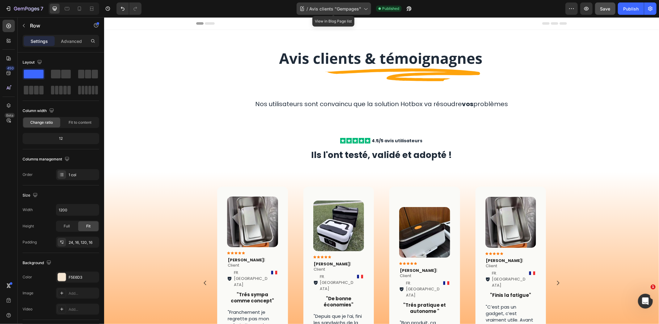
click at [356, 6] on span "Avis clients "Gempages"" at bounding box center [335, 9] width 52 height 6
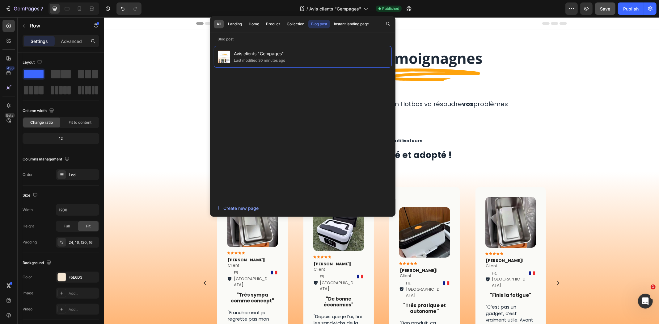
click at [221, 23] on div "All" at bounding box center [219, 24] width 5 height 6
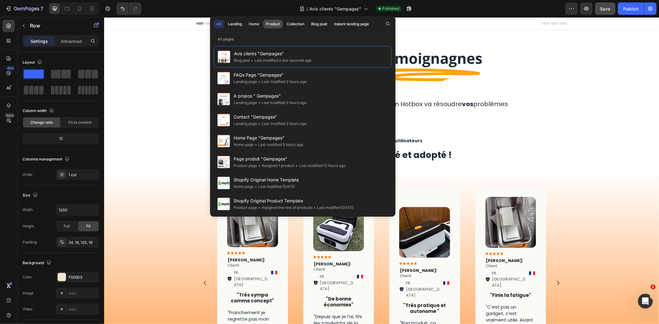
click at [273, 21] on button "Product" at bounding box center [272, 24] width 19 height 9
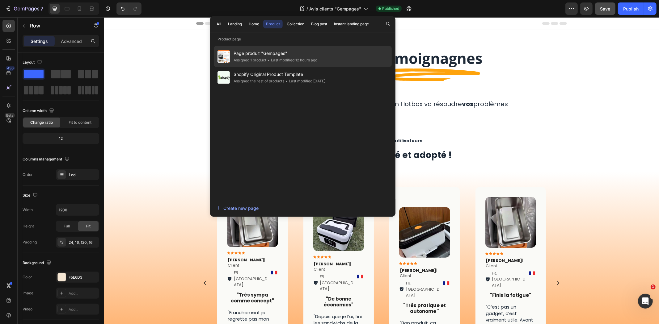
click at [332, 55] on div "Page produit "Gempages" Assigned 1 product • Last modified 12 hours ago" at bounding box center [303, 56] width 178 height 21
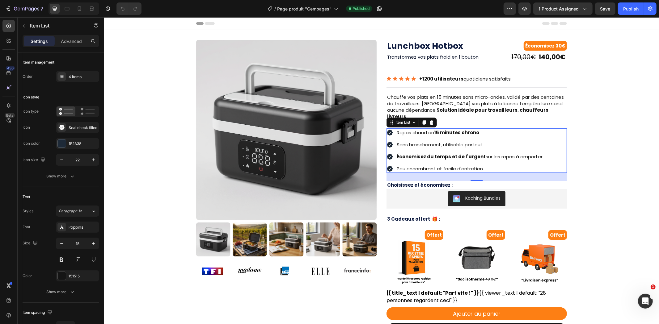
click at [388, 141] on icon at bounding box center [389, 144] width 7 height 7
click at [387, 141] on icon at bounding box center [389, 144] width 6 height 6
click at [74, 141] on div "1E2A38" at bounding box center [78, 144] width 18 height 6
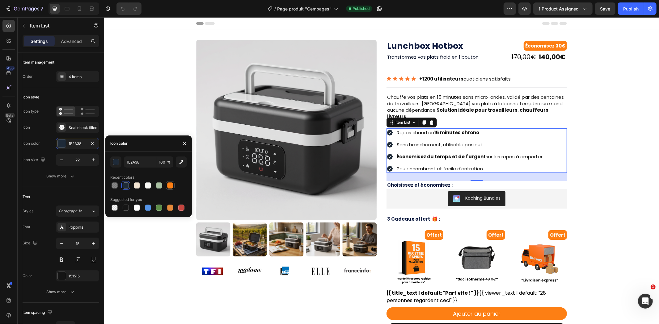
click at [169, 184] on div at bounding box center [170, 186] width 6 height 6
type input "FD7F14"
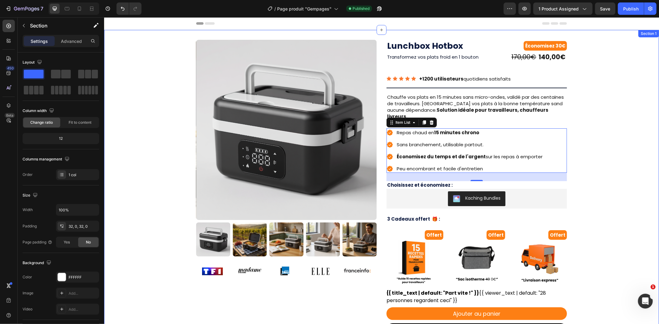
click at [625, 121] on div "Product Images Image Image Image Image Image Image Image Image Image Image Marq…" at bounding box center [381, 274] width 555 height 468
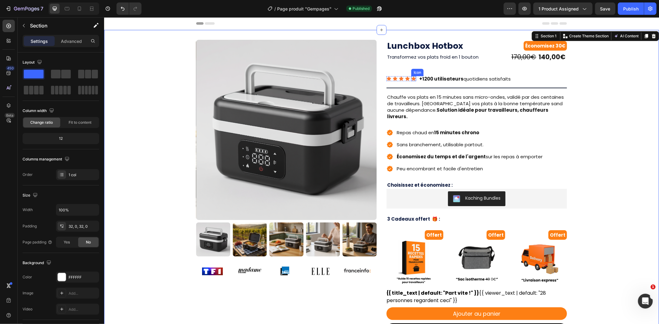
click at [412, 79] on div "Icon" at bounding box center [413, 78] width 5 height 5
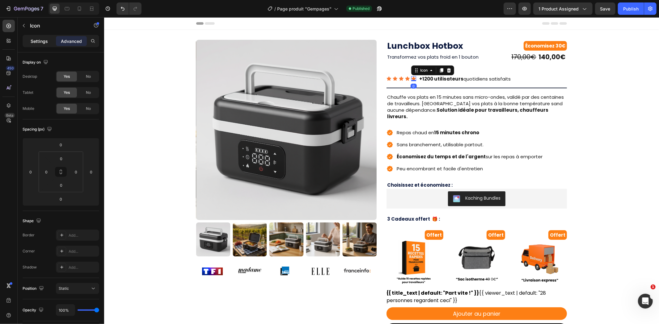
click at [33, 40] on p "Settings" at bounding box center [39, 41] width 17 height 6
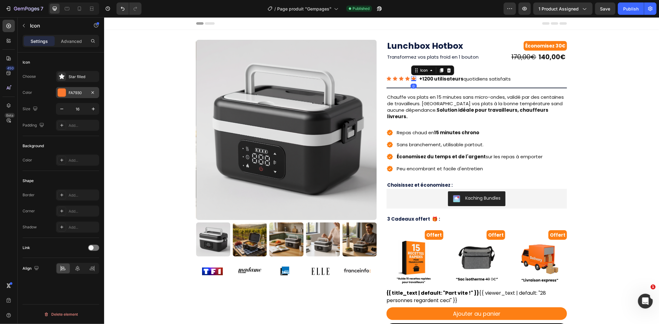
click at [69, 92] on div "FA7930" at bounding box center [78, 93] width 18 height 6
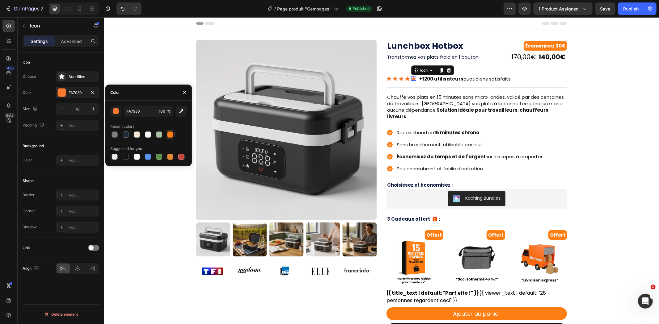
click at [172, 135] on div at bounding box center [170, 135] width 6 height 6
type input "FD7F14"
click at [405, 77] on icon at bounding box center [407, 78] width 4 height 4
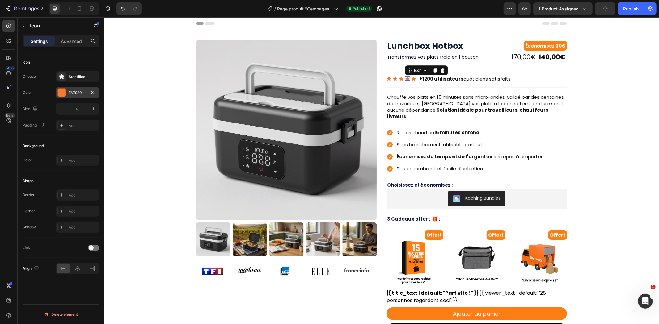
click at [75, 95] on div "FA7930" at bounding box center [78, 93] width 18 height 6
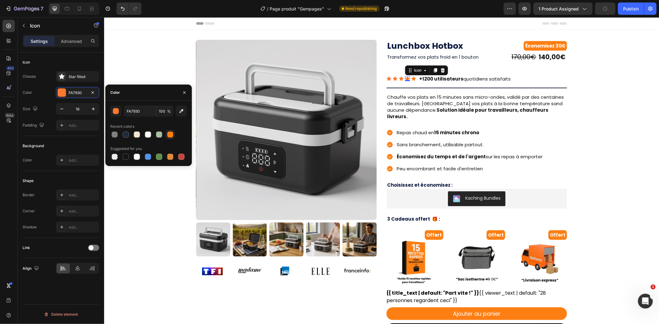
drag, startPoint x: 170, startPoint y: 131, endPoint x: 121, endPoint y: 105, distance: 55.3
click at [170, 131] on div at bounding box center [170, 134] width 7 height 7
type input "FD7F14"
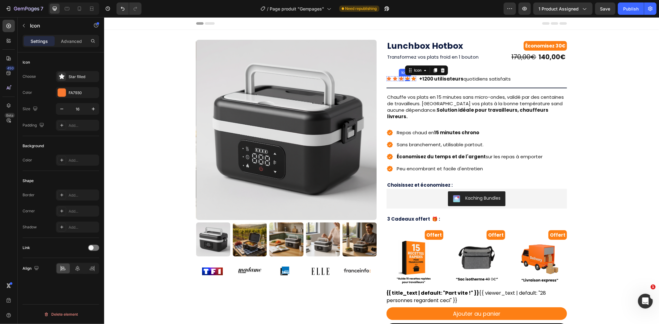
click at [399, 79] on div "Icon" at bounding box center [401, 78] width 5 height 5
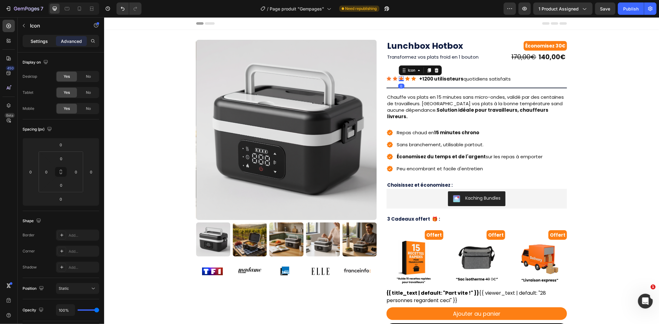
click at [35, 38] on p "Settings" at bounding box center [39, 41] width 17 height 6
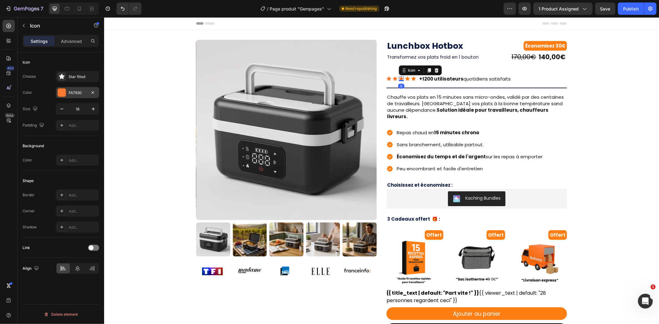
click at [75, 95] on div "FA7930" at bounding box center [78, 93] width 18 height 6
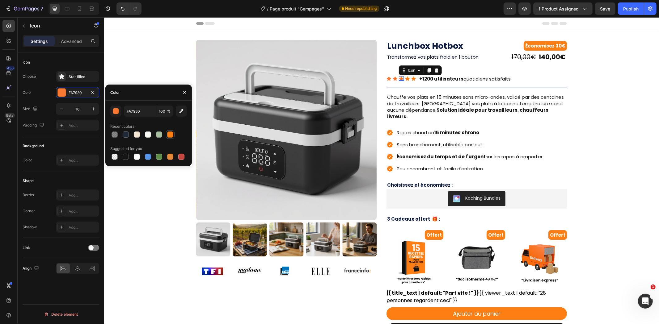
click at [171, 135] on div at bounding box center [170, 135] width 6 height 6
type input "FD7F14"
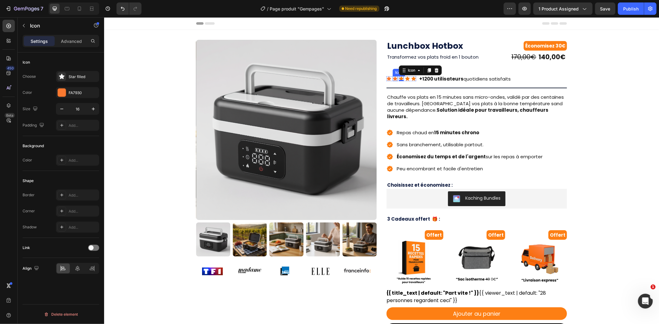
click at [393, 77] on icon at bounding box center [395, 78] width 4 height 4
click at [65, 90] on div at bounding box center [62, 93] width 8 height 8
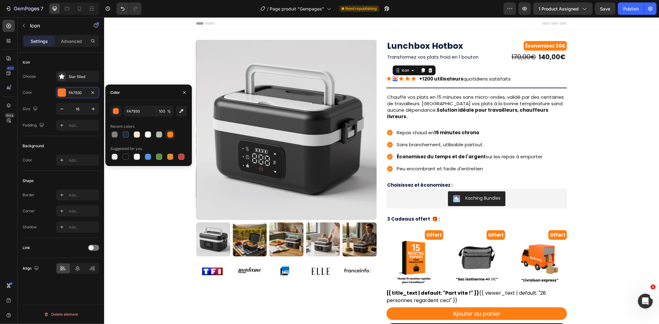
click at [168, 134] on div at bounding box center [170, 135] width 6 height 6
type input "FD7F14"
click at [386, 78] on icon at bounding box center [388, 78] width 4 height 4
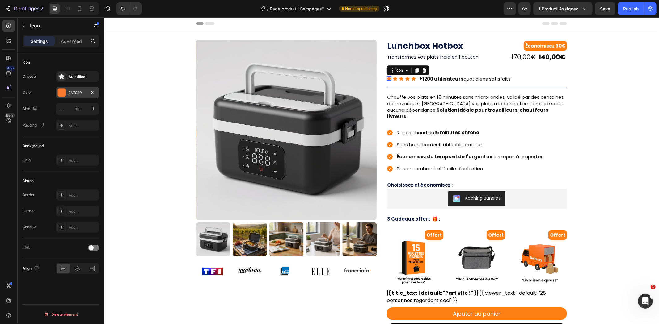
click at [65, 90] on div at bounding box center [62, 93] width 8 height 8
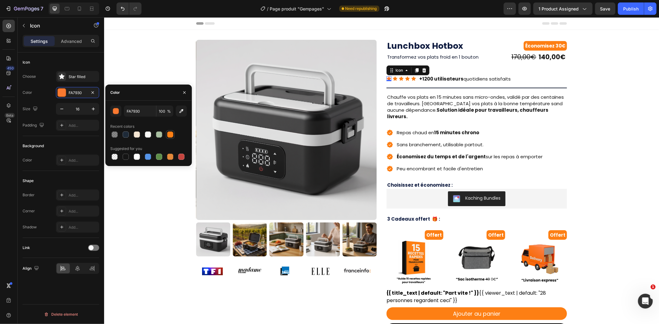
click at [170, 136] on div at bounding box center [170, 135] width 6 height 6
type input "FD7F14"
click at [563, 45] on button "Économisez 30€" at bounding box center [544, 46] width 43 height 10
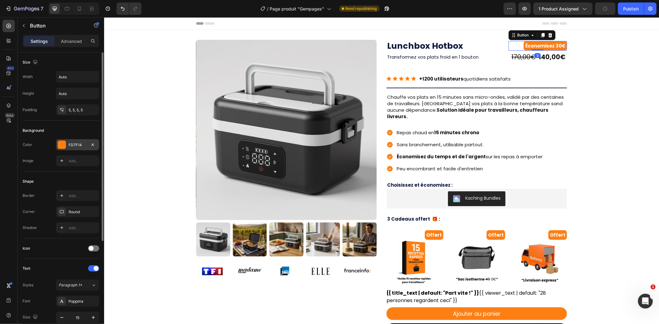
click at [74, 145] on div "FD7F14" at bounding box center [78, 145] width 18 height 6
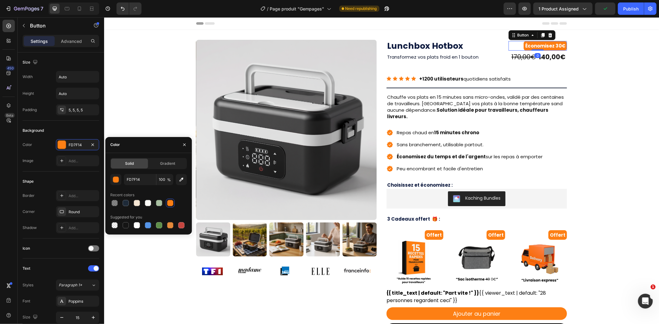
click at [170, 203] on div at bounding box center [170, 203] width 6 height 6
click at [436, 232] on button "Offert" at bounding box center [433, 235] width 19 height 10
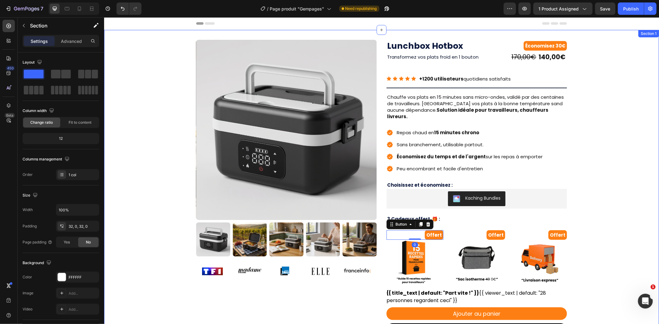
click at [611, 78] on div "Product Images Image Image Image Image Image Image Image Image Image Image Marq…" at bounding box center [381, 274] width 555 height 468
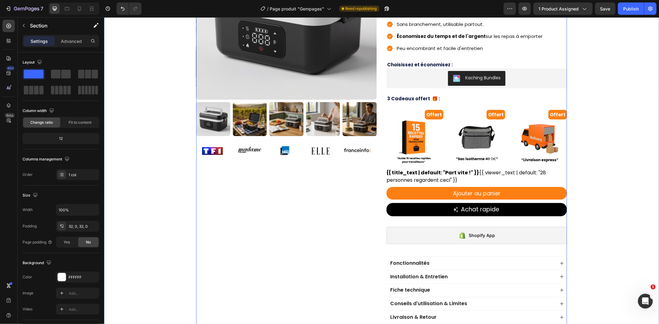
scroll to position [171, 0]
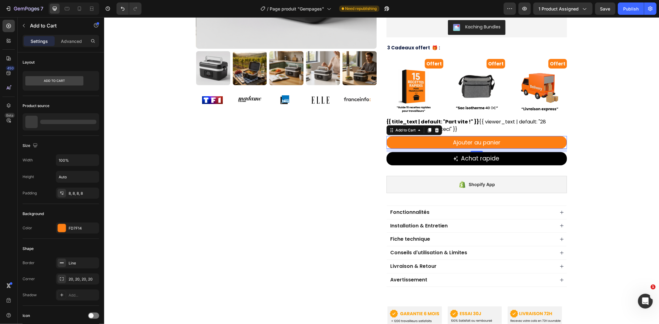
click at [536, 136] on button "Ajouter au panier" at bounding box center [476, 142] width 180 height 13
click at [84, 227] on div "FD7F14" at bounding box center [78, 229] width 18 height 6
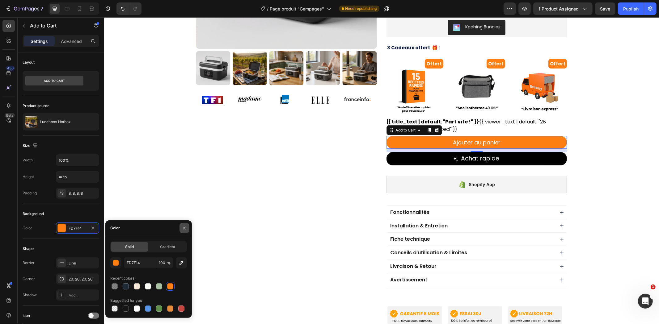
click at [188, 229] on button "button" at bounding box center [184, 228] width 10 height 10
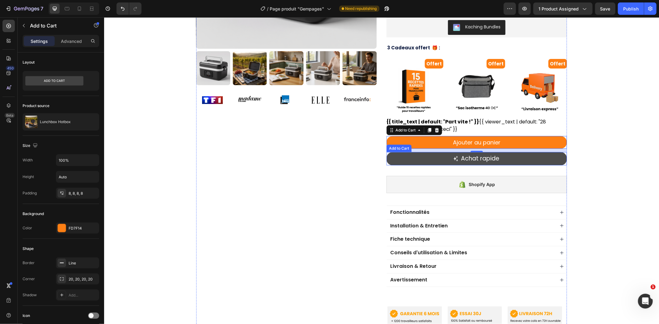
click at [559, 152] on button "Achat rapide" at bounding box center [476, 158] width 180 height 13
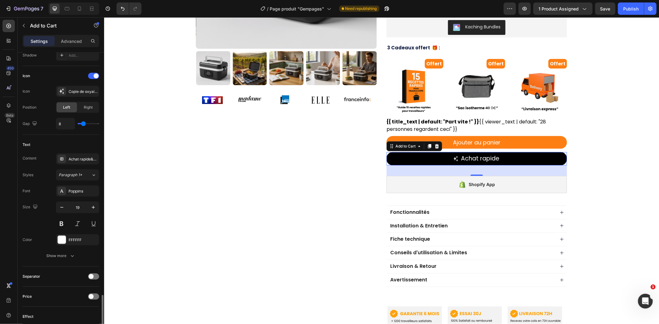
scroll to position [412, 0]
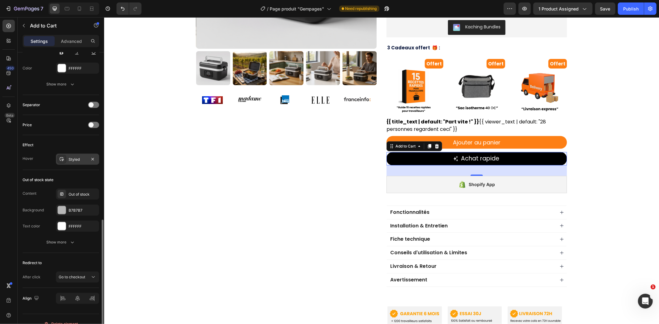
click at [79, 163] on div "Styled" at bounding box center [77, 159] width 43 height 11
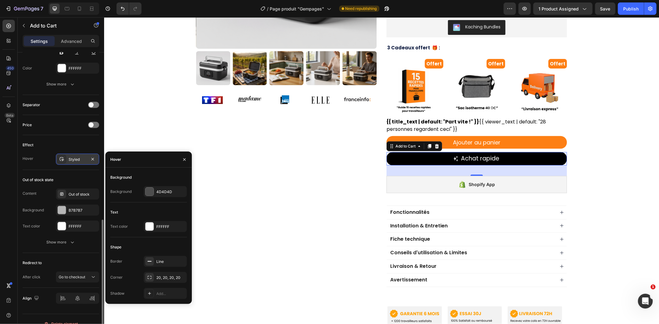
click at [79, 163] on div "Styled" at bounding box center [77, 159] width 43 height 11
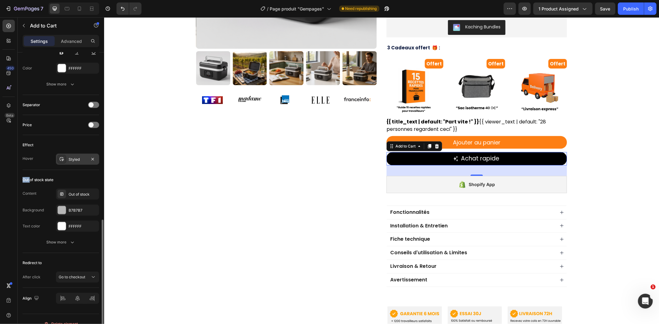
click at [79, 163] on div "Styled" at bounding box center [77, 159] width 43 height 11
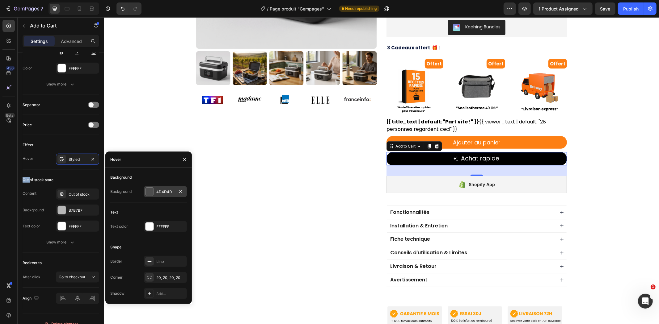
click at [158, 193] on div "4D4D4D" at bounding box center [165, 192] width 18 height 6
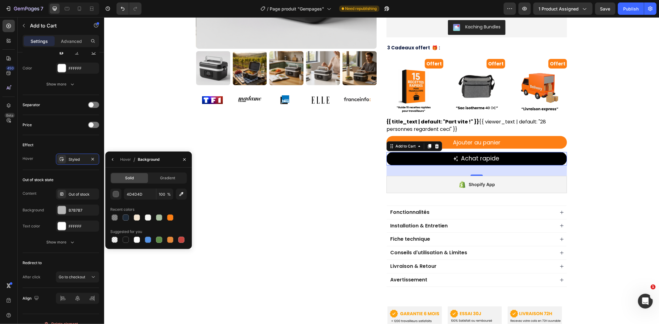
click at [123, 235] on div "Suggested for you" at bounding box center [148, 232] width 77 height 10
click at [123, 237] on div at bounding box center [126, 240] width 6 height 6
type input "151515"
click at [604, 139] on div "Product Images Image Image Image Image Image Image Image Image Image Image Marq…" at bounding box center [381, 102] width 555 height 468
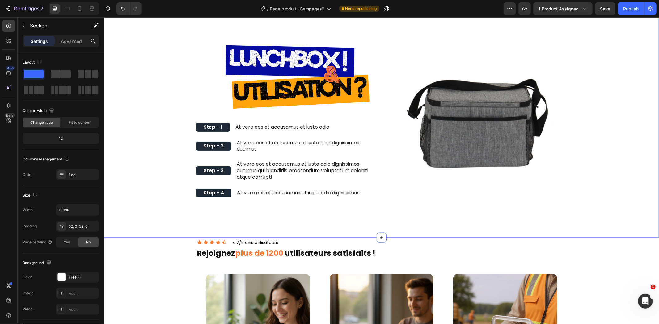
scroll to position [515, 0]
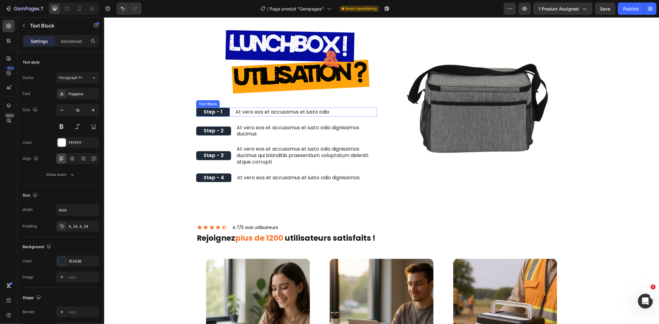
click at [211, 110] on p "Step - 1" at bounding box center [212, 112] width 19 height 6
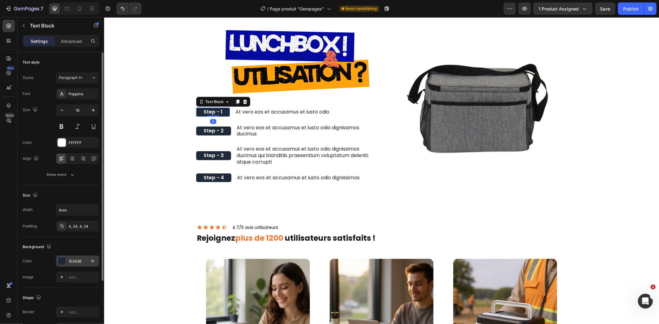
click at [73, 264] on div "1E2A38" at bounding box center [78, 262] width 18 height 6
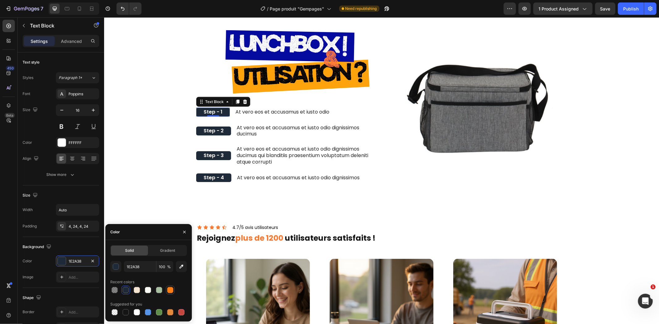
click at [171, 287] on div at bounding box center [170, 290] width 7 height 7
type input "FD7F14"
click at [216, 130] on p "Step - 2" at bounding box center [213, 131] width 20 height 6
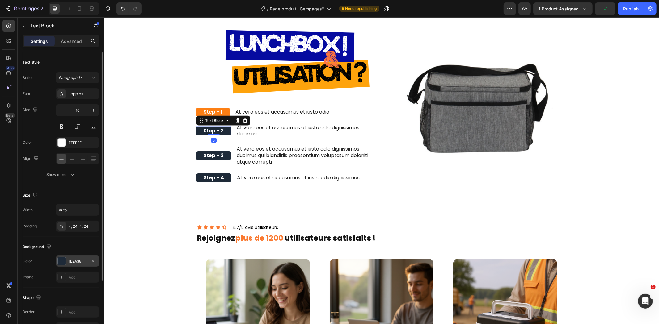
click at [87, 259] on div "1E2A38" at bounding box center [77, 261] width 43 height 11
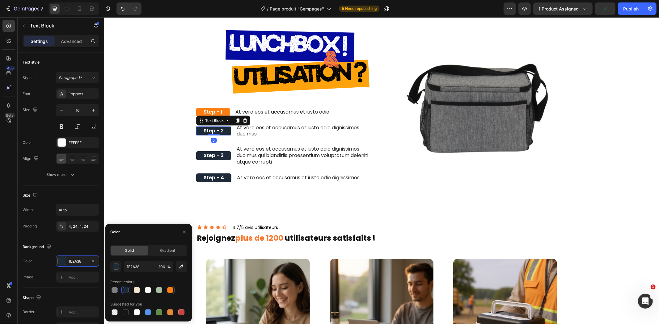
click at [169, 288] on div at bounding box center [170, 290] width 6 height 6
type input "FD7F14"
click at [213, 154] on p "Step - 3" at bounding box center [213, 155] width 20 height 6
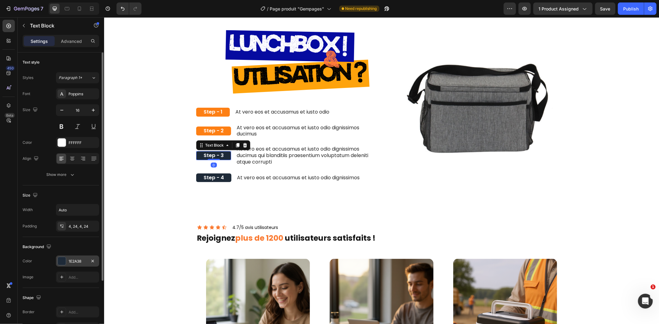
click at [81, 256] on div "1E2A38" at bounding box center [77, 261] width 43 height 11
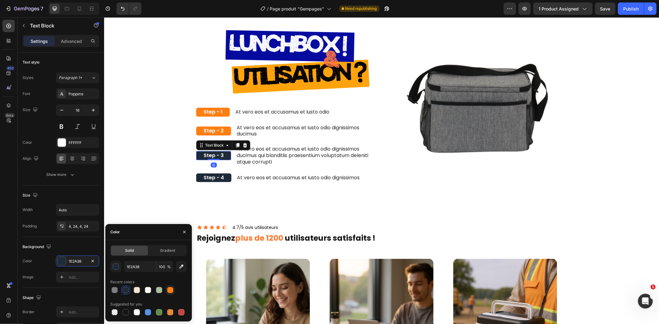
click at [171, 290] on div at bounding box center [170, 290] width 6 height 6
type input "FD7F14"
click at [219, 178] on p "Step - 4" at bounding box center [213, 178] width 20 height 6
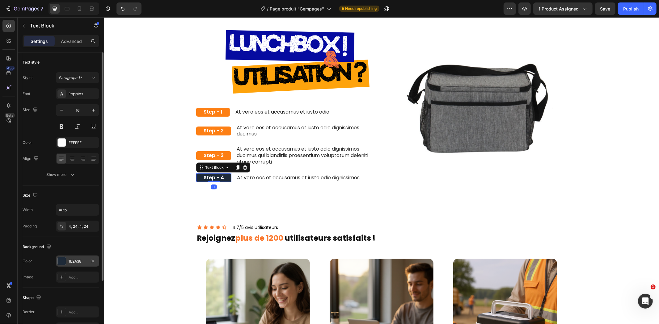
click at [67, 262] on div "1E2A38" at bounding box center [77, 261] width 43 height 11
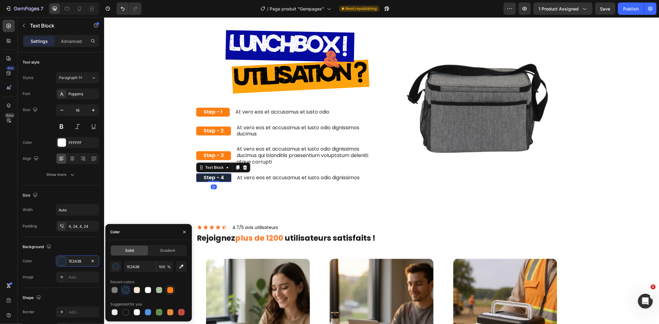
click at [172, 293] on div at bounding box center [170, 290] width 6 height 6
type input "FD7F14"
click at [211, 116] on div "Step - 1 Text Block" at bounding box center [213, 112] width 34 height 9
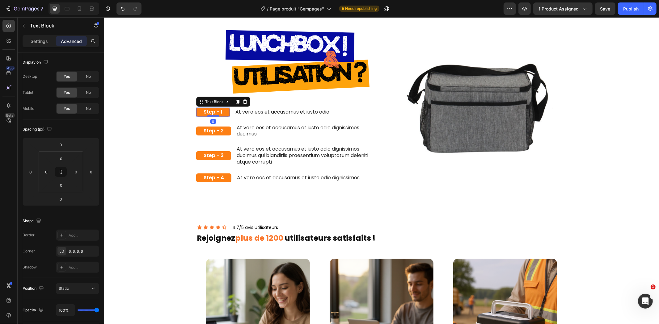
click at [213, 111] on p "Step - 1" at bounding box center [212, 112] width 19 height 6
drag, startPoint x: 222, startPoint y: 111, endPoint x: 209, endPoint y: 111, distance: 12.4
click at [209, 111] on div "Step - 1" at bounding box center [213, 112] width 34 height 9
click at [210, 111] on p "Step - 1" at bounding box center [212, 112] width 19 height 6
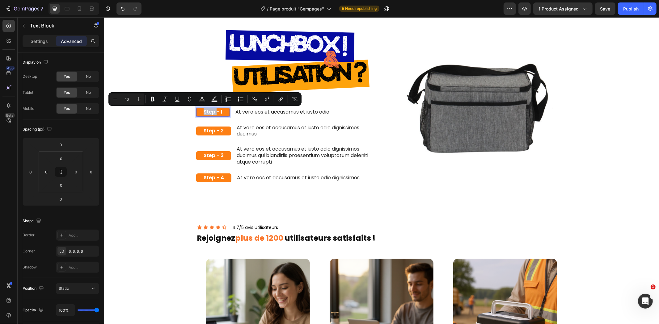
click at [210, 111] on p "Step - 1" at bounding box center [212, 112] width 19 height 6
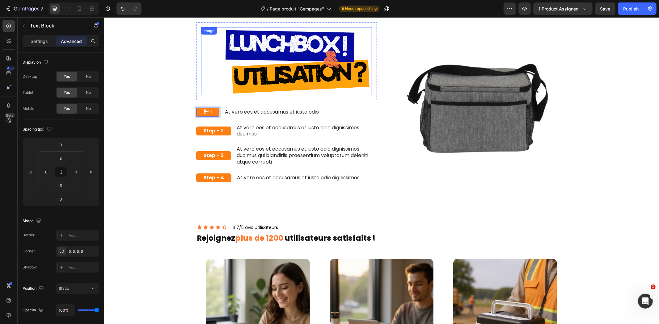
click at [196, 53] on div "Image Row" at bounding box center [286, 61] width 181 height 78
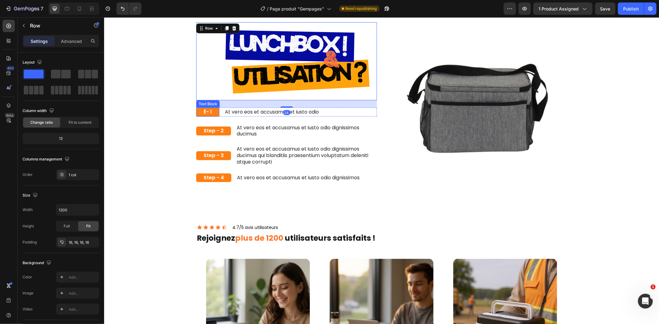
click at [203, 112] on p "É- 1" at bounding box center [207, 112] width 8 height 6
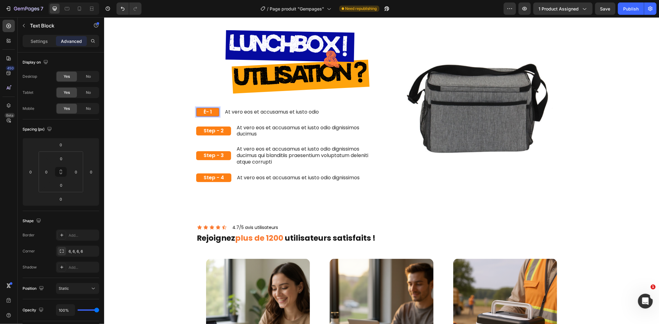
click at [204, 112] on p "É- 1" at bounding box center [207, 112] width 8 height 6
click at [208, 130] on p "Step - 2" at bounding box center [213, 131] width 20 height 6
click at [208, 154] on p "Step - 3" at bounding box center [213, 155] width 20 height 6
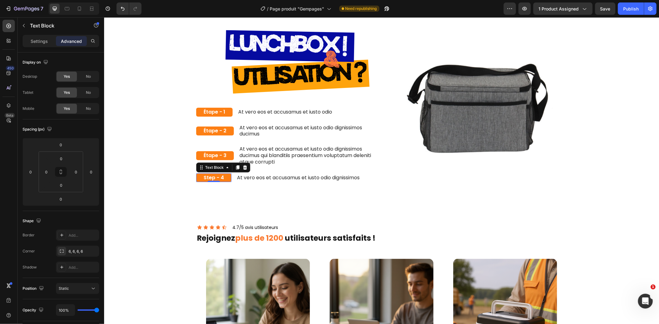
click at [208, 177] on p "Step - 4" at bounding box center [213, 178] width 20 height 6
click at [606, 99] on div "Image Row Étape - 1 Text Block At vero eos et accusamus et iusto odio Text Bloc…" at bounding box center [381, 112] width 546 height 181
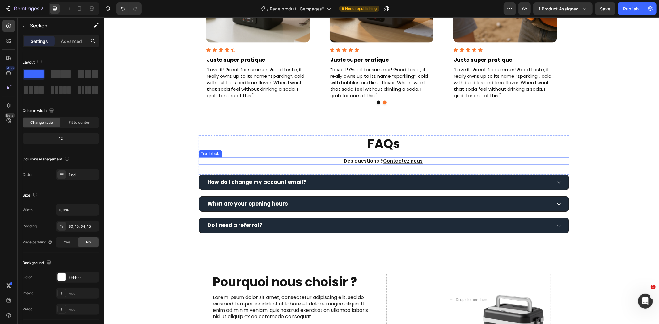
scroll to position [927, 0]
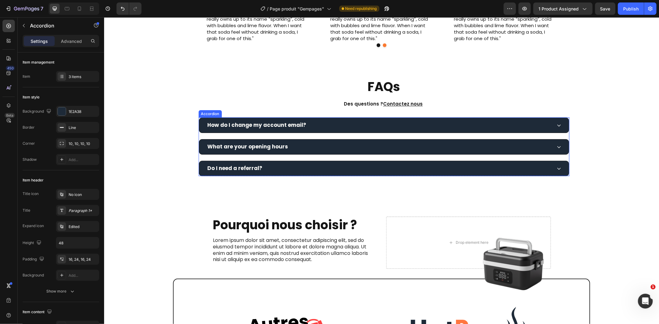
click at [525, 117] on div "How do I change my account email?" at bounding box center [384, 124] width 370 height 15
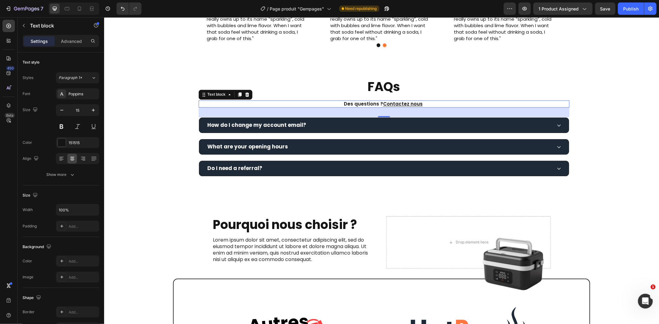
click at [504, 103] on p "Des questions ? Contactez nous" at bounding box center [383, 104] width 369 height 6
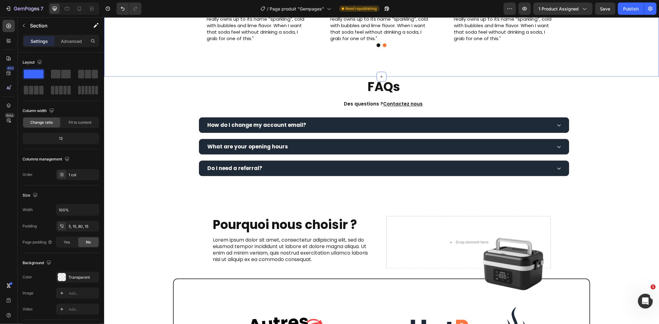
drag, startPoint x: 504, startPoint y: 103, endPoint x: 509, endPoint y: 71, distance: 32.5
click at [602, 7] on span "Save" at bounding box center [605, 8] width 10 height 5
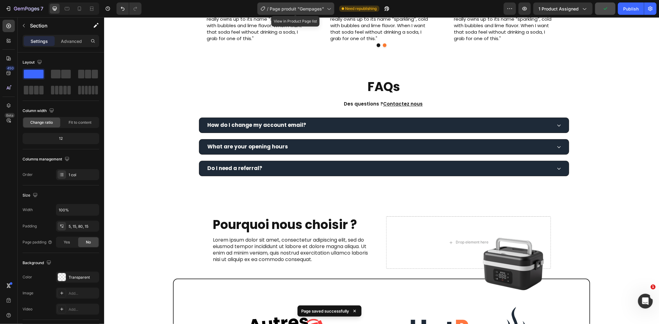
click at [312, 12] on div "/ Page produit "Gempages"" at bounding box center [295, 8] width 77 height 12
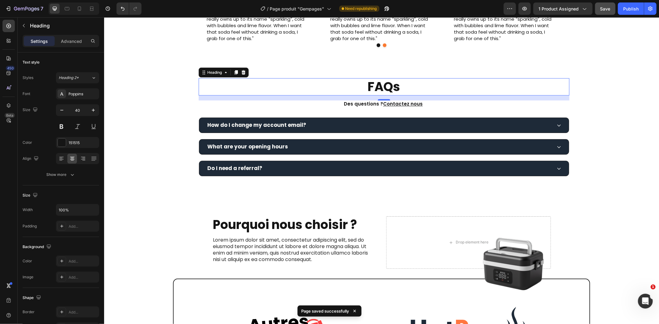
click at [511, 80] on h2 "FAQs" at bounding box center [383, 86] width 371 height 17
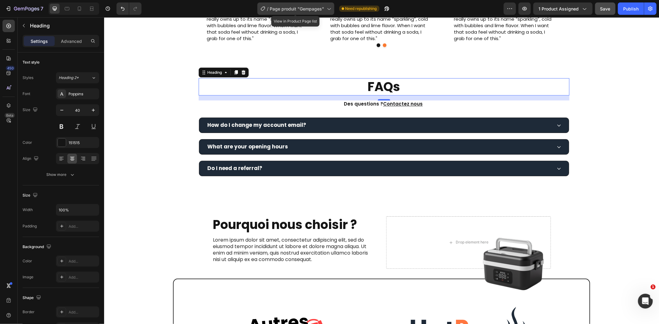
click at [296, 7] on span "Page produit "Gempages"" at bounding box center [297, 9] width 54 height 6
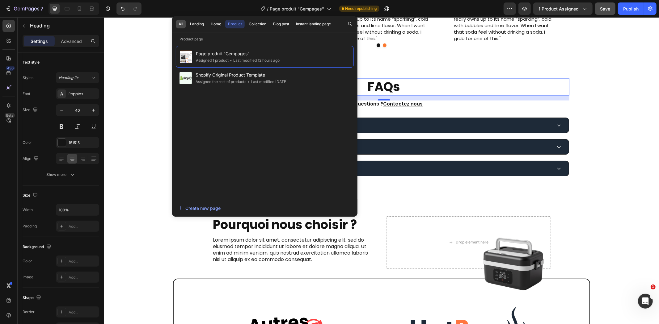
click at [178, 21] on button "All" at bounding box center [181, 24] width 10 height 9
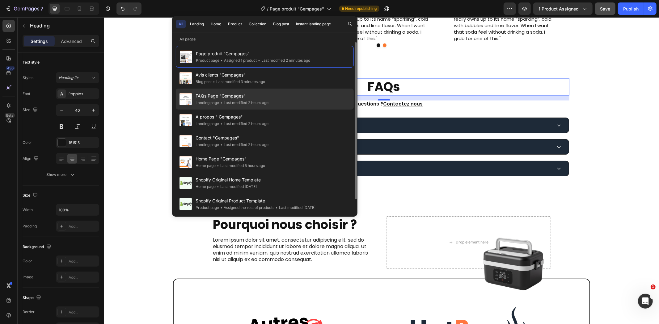
click at [294, 99] on div "FAQs Page "Gempages" Landing page • Last modified 2 hours ago" at bounding box center [265, 99] width 178 height 21
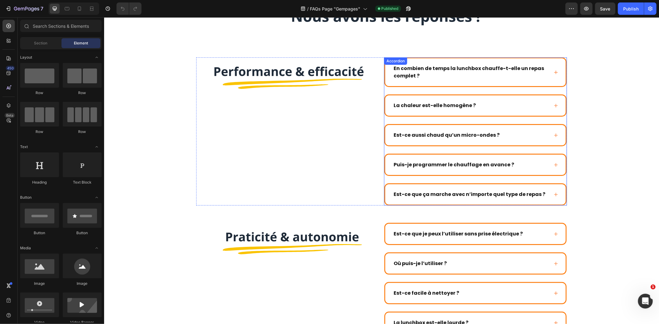
scroll to position [69, 0]
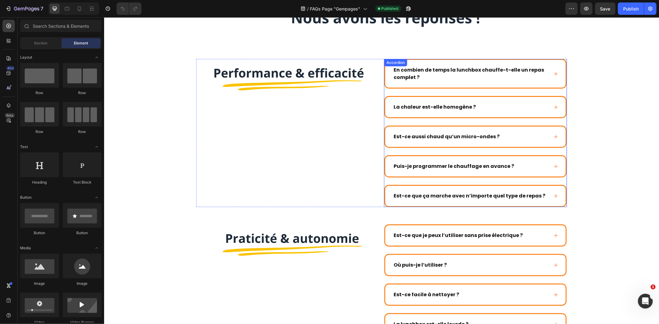
click at [557, 93] on div "En combien de temps la lunchbox chauffe-t-elle un repas complet ? La chaleur es…" at bounding box center [475, 133] width 183 height 148
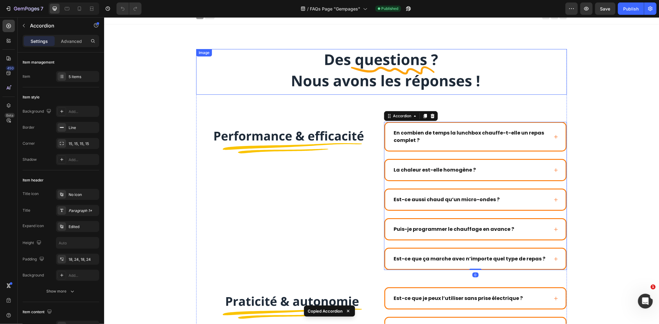
scroll to position [0, 0]
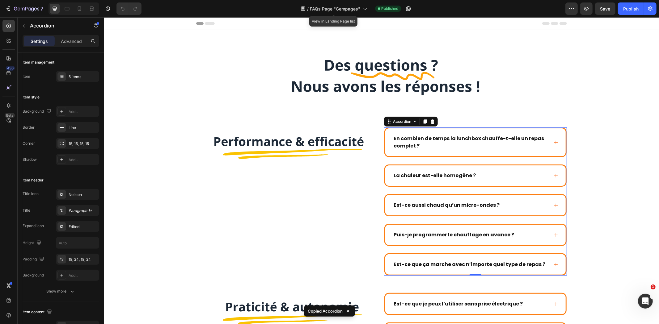
click at [331, 2] on div "/ FAQs Page "Gempages"" at bounding box center [334, 8] width 73 height 15
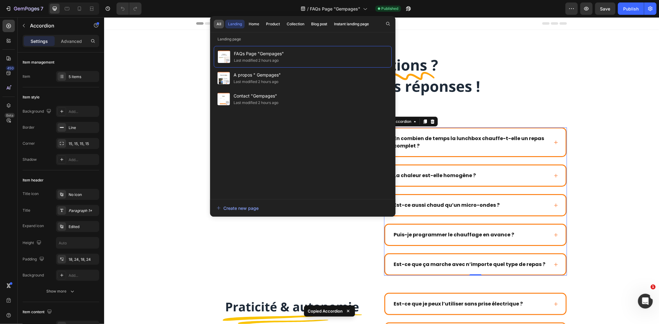
click at [222, 22] on button "All" at bounding box center [219, 24] width 10 height 9
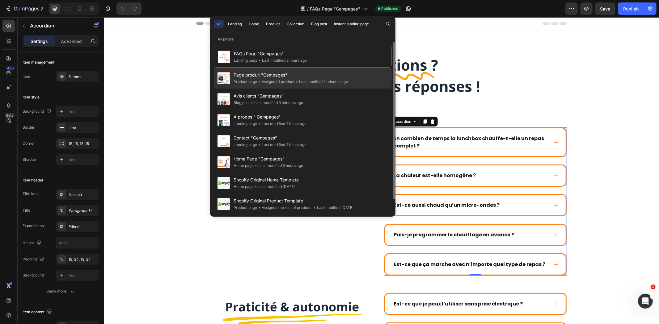
click at [360, 73] on div "Page produit "Gempages" Product page • Assigned 1 product • Last modified 2 min…" at bounding box center [303, 78] width 178 height 21
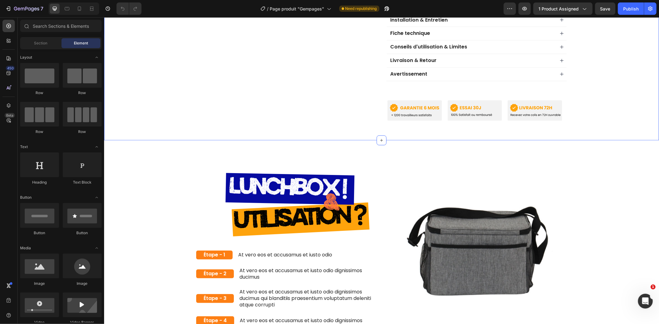
scroll to position [480, 0]
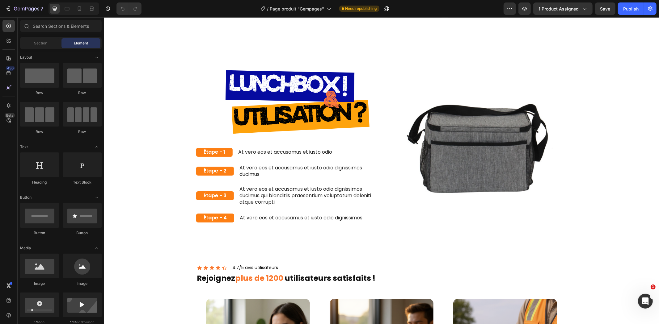
drag, startPoint x: 658, startPoint y: 150, endPoint x: 658, endPoint y: 168, distance: 17.9
click at [658, 168] on html "Header Product Images Image Image Image Image Image Image Image Image Image Ima…" at bounding box center [381, 283] width 555 height 1492
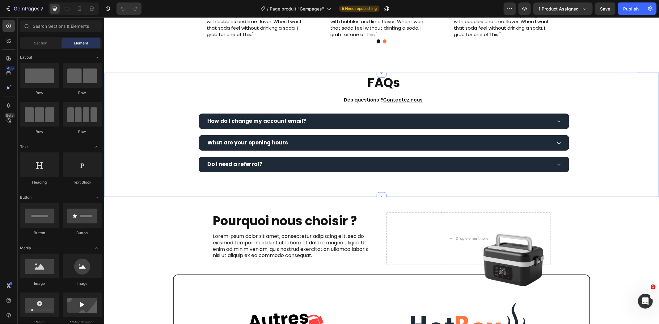
scroll to position [858, 0]
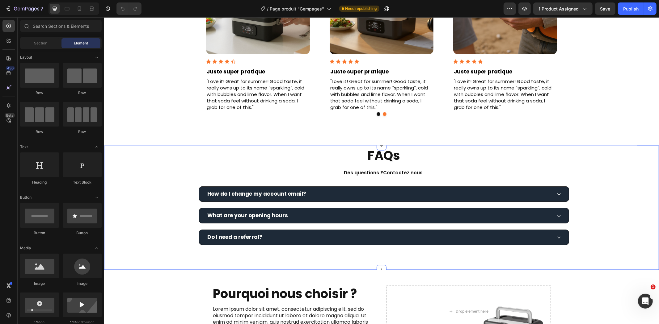
click at [586, 154] on div "FAQs Heading Des questions ? Contactez nous Text block Row How do I change my a…" at bounding box center [383, 196] width 550 height 98
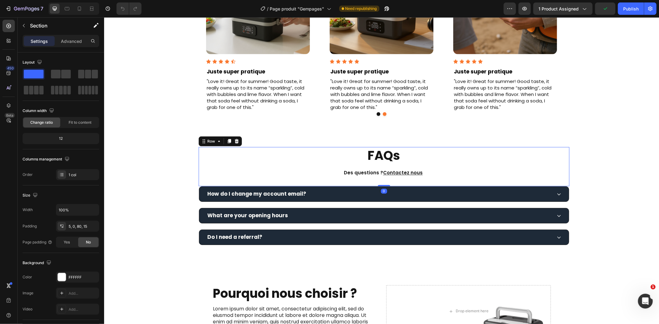
click at [545, 182] on div "FAQs Heading Des questions ? Contactez nous Text block" at bounding box center [383, 167] width 371 height 40
click at [575, 193] on div "FAQs Heading Des questions ? Contactez nous Text block Row 0 How do I change my…" at bounding box center [383, 196] width 550 height 98
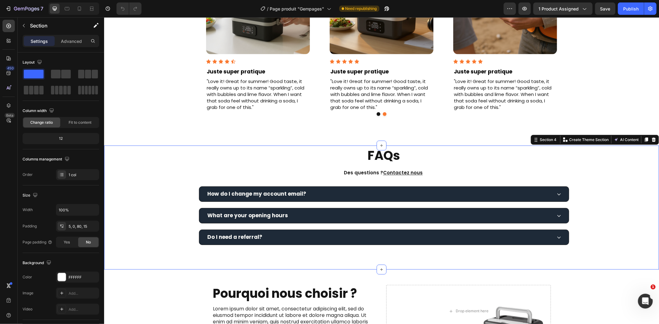
click at [567, 201] on div "FAQs Heading Des questions ? Contactez nous Text block Row How do I change my a…" at bounding box center [383, 196] width 550 height 98
click at [558, 201] on div "How do I change my account email?" at bounding box center [383, 194] width 369 height 15
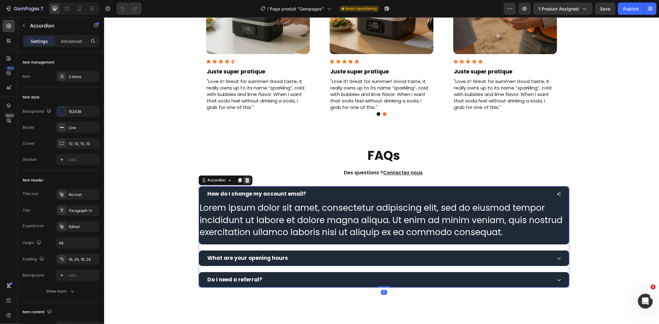
click at [246, 179] on icon at bounding box center [246, 180] width 5 height 5
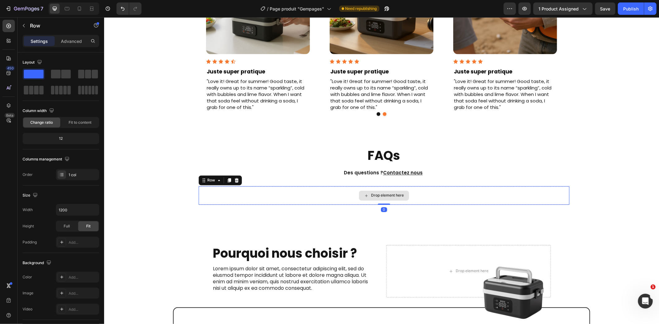
click at [280, 195] on div "Drop element here" at bounding box center [383, 195] width 371 height 19
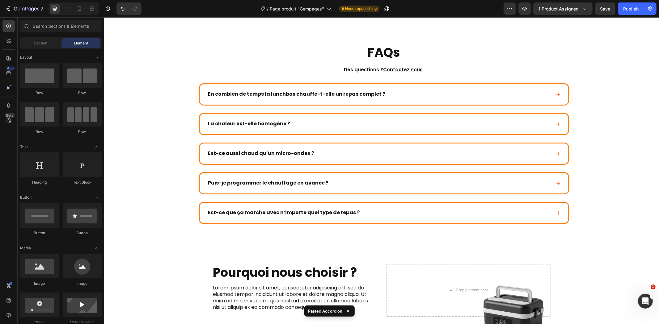
drag, startPoint x: 658, startPoint y: 206, endPoint x: 658, endPoint y: 210, distance: 4.6
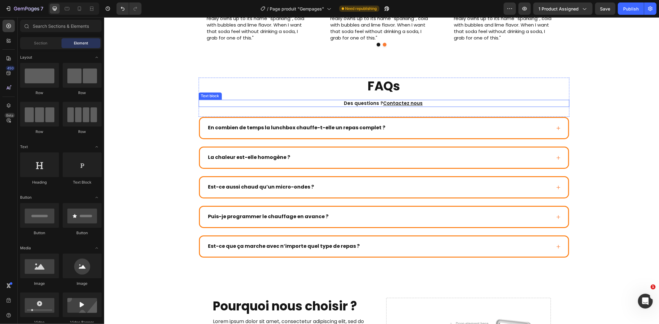
scroll to position [927, 0]
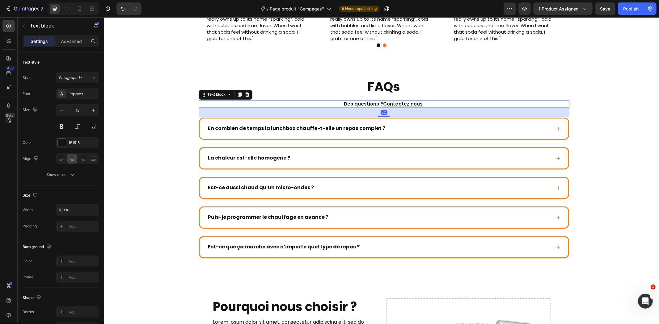
click at [419, 104] on p "Des questions ? Contactez nous" at bounding box center [383, 104] width 369 height 6
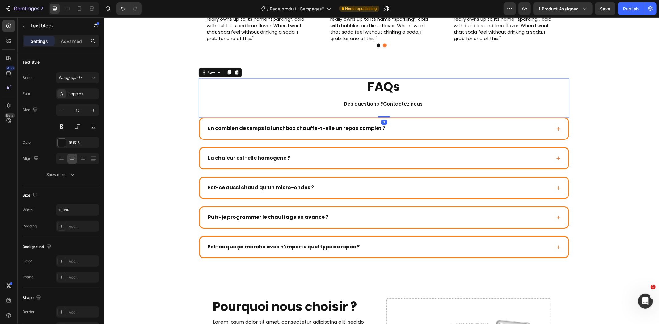
click at [421, 98] on div "FAQs Heading Des questions ? Contactez nous Text block" at bounding box center [383, 98] width 371 height 40
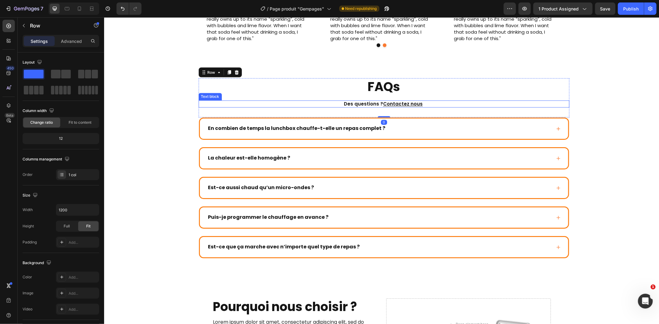
click at [416, 105] on u "Contactez nous" at bounding box center [403, 104] width 40 height 6
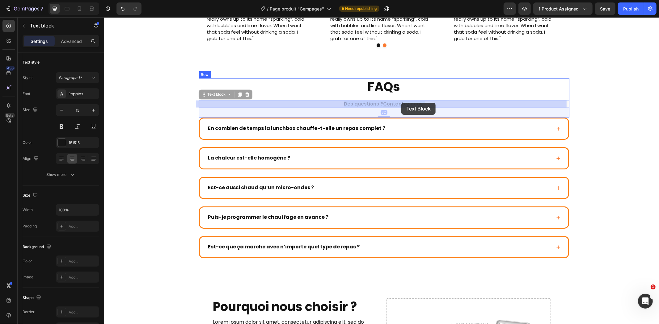
drag, startPoint x: 421, startPoint y: 103, endPoint x: 401, endPoint y: 103, distance: 19.8
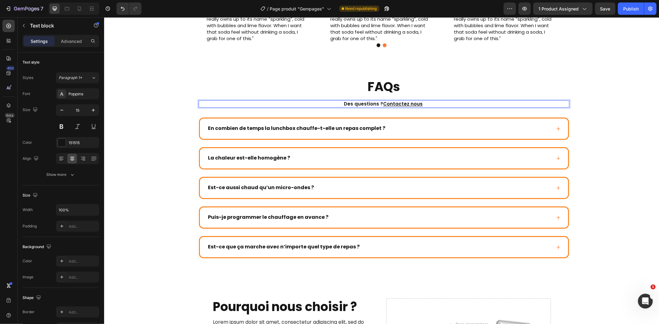
click at [416, 103] on u "Contactez nous" at bounding box center [403, 104] width 40 height 6
click at [420, 103] on p "Des questions ? Contactez nous" at bounding box center [383, 104] width 369 height 6
click at [416, 103] on p "Des questions ? voir notre page FAQs" at bounding box center [383, 104] width 369 height 6
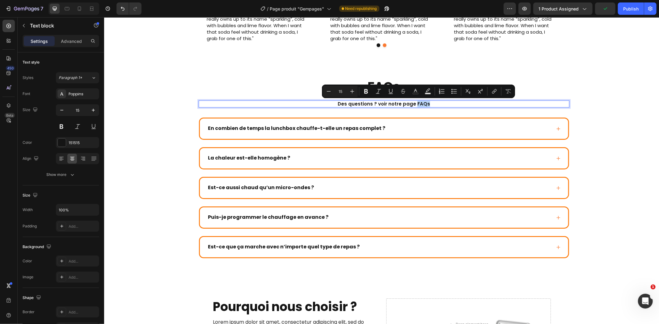
drag, startPoint x: 426, startPoint y: 102, endPoint x: 412, endPoint y: 103, distance: 13.3
click at [412, 103] on p "Des questions ? voir notre page FAQs" at bounding box center [383, 104] width 369 height 6
click at [496, 91] on icon "Editor contextual toolbar" at bounding box center [494, 91] width 6 height 6
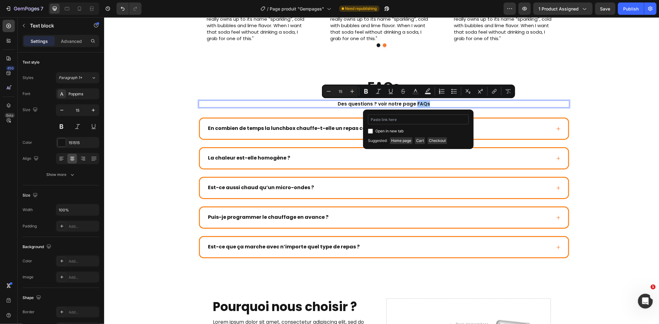
click at [431, 121] on input "Editor contextual toolbar" at bounding box center [418, 120] width 101 height 10
type input "[URL][DOMAIN_NAME]"
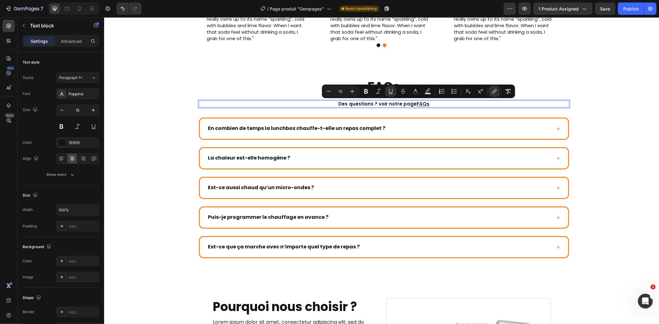
drag, startPoint x: 658, startPoint y: 84, endPoint x: 614, endPoint y: 86, distance: 44.2
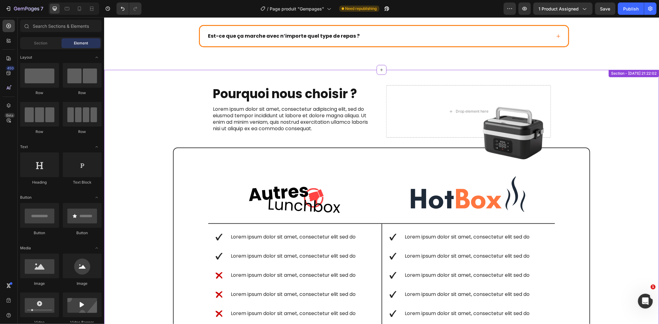
scroll to position [1133, 0]
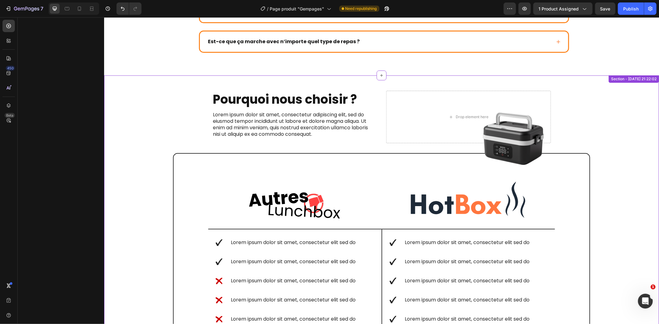
click at [599, 125] on div "Pourquoi nous choisir ? Heading Lorem ipsum dolor sit amet, consectetur adipisc…" at bounding box center [381, 255] width 546 height 329
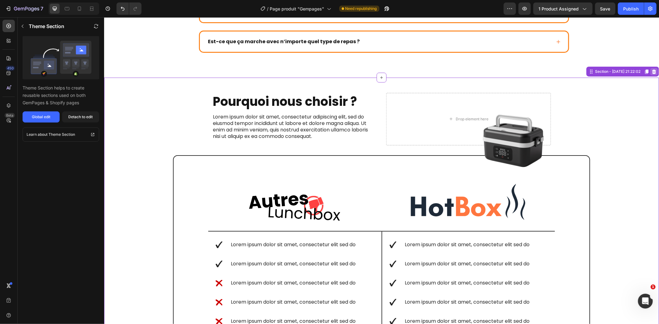
click at [652, 70] on icon at bounding box center [654, 71] width 4 height 4
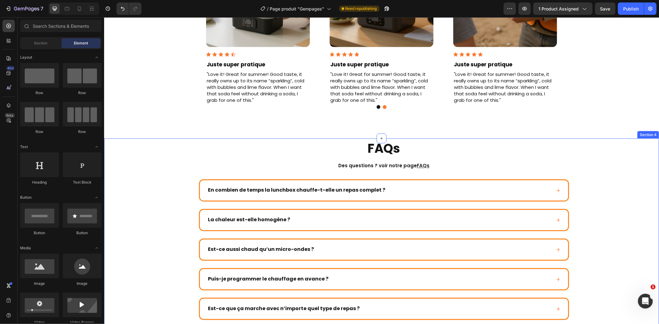
scroll to position [1034, 0]
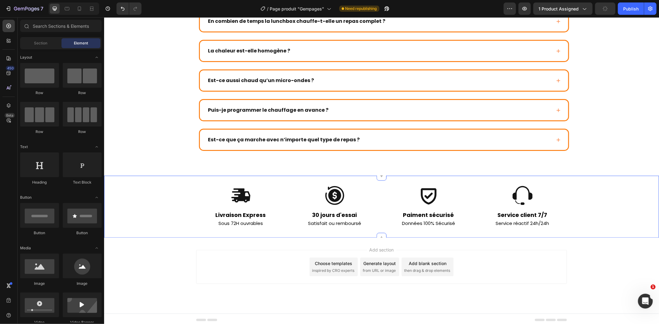
click at [615, 201] on div "Icon Icon Icon Icon Row Livraison Express Sous 72H ouvrables Text Block 30 jour…" at bounding box center [381, 206] width 555 height 42
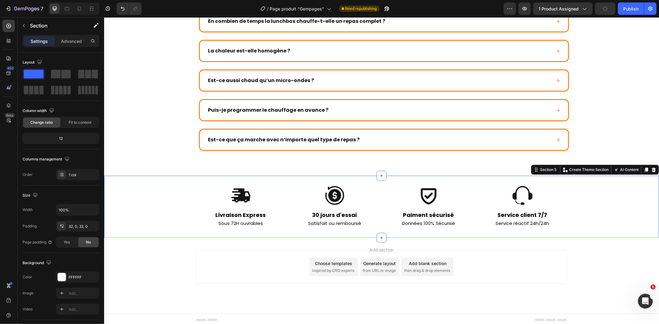
click at [122, 185] on div "Icon Icon Icon Icon Row Livraison Express Sous 72H ouvrables Text Block 30 jour…" at bounding box center [381, 206] width 555 height 42
click at [203, 160] on div "FAQs Heading Des questions ? voir notre page FAQs Text block Row En combien de …" at bounding box center [381, 72] width 555 height 207
drag, startPoint x: 179, startPoint y: 189, endPoint x: 183, endPoint y: 190, distance: 3.7
click at [179, 190] on div "Icon Icon Icon Icon Row Livraison Express Sous 72H ouvrables Text Block 30 jour…" at bounding box center [381, 206] width 555 height 42
click at [652, 169] on icon at bounding box center [654, 169] width 4 height 4
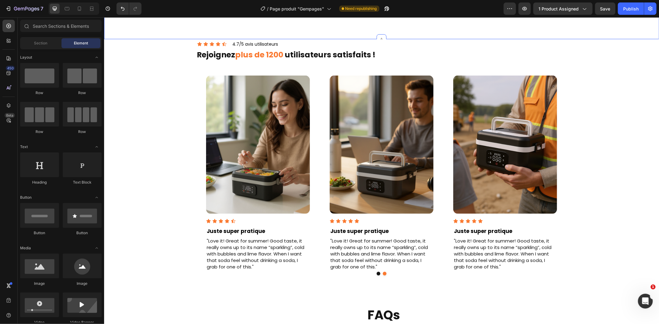
click at [594, 138] on div "Icon Icon Icon Icon Icon Icon List 4.7/5 avis utilisateurs Text Block Row Rejoi…" at bounding box center [381, 160] width 546 height 240
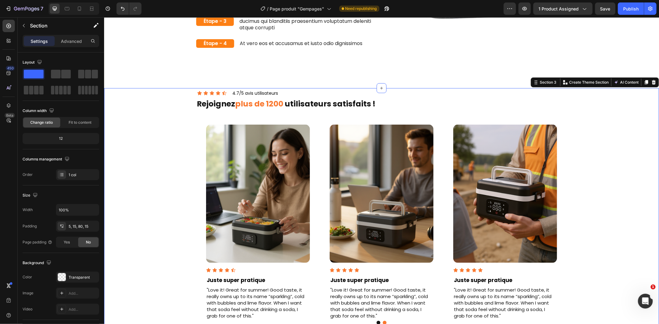
scroll to position [629, 0]
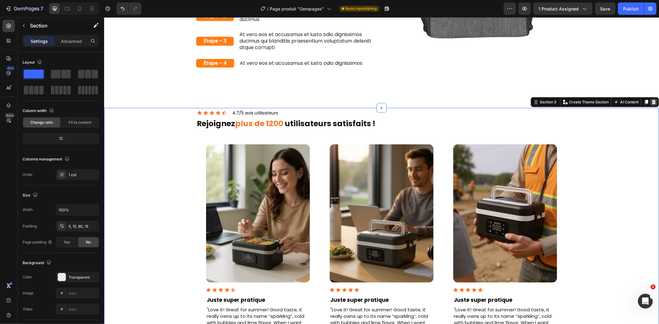
click at [652, 102] on icon at bounding box center [654, 101] width 4 height 4
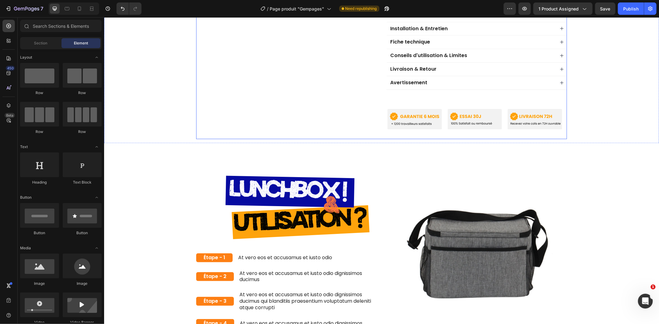
scroll to position [320, 0]
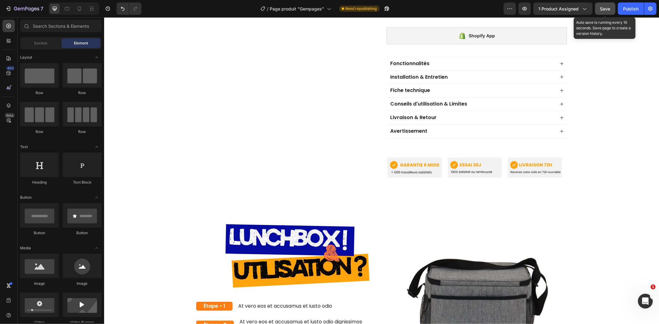
click at [609, 8] on span "Save" at bounding box center [605, 8] width 10 height 5
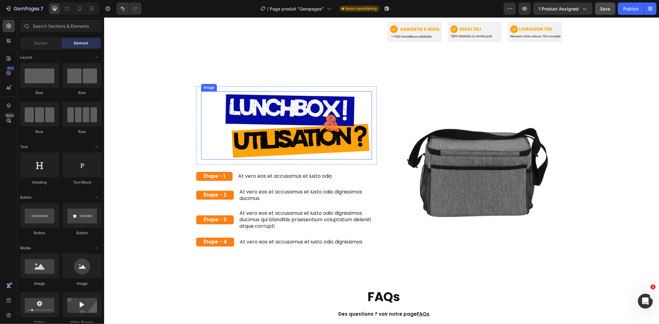
scroll to position [458, 0]
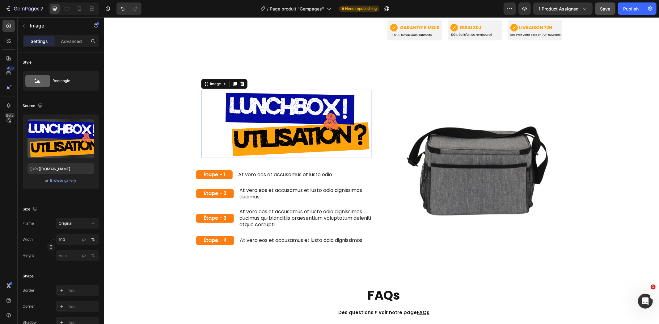
click at [365, 99] on img at bounding box center [286, 124] width 171 height 68
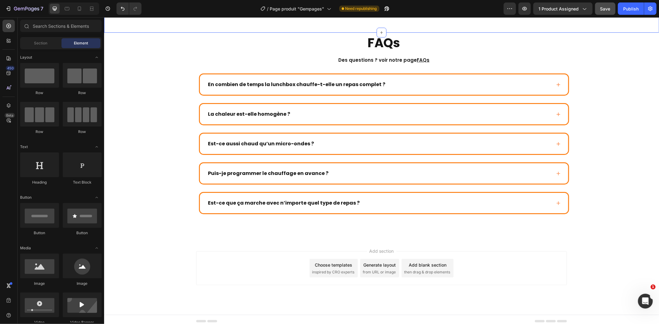
scroll to position [706, 0]
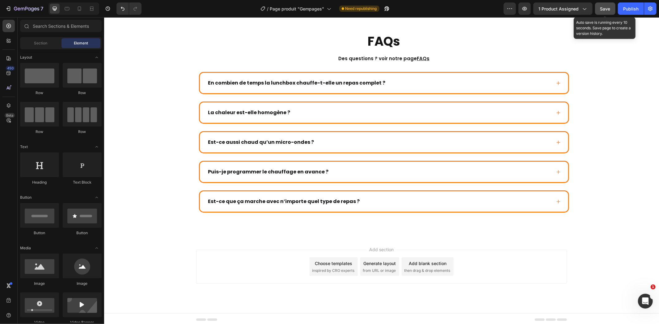
click at [601, 8] on span "Save" at bounding box center [605, 8] width 10 height 5
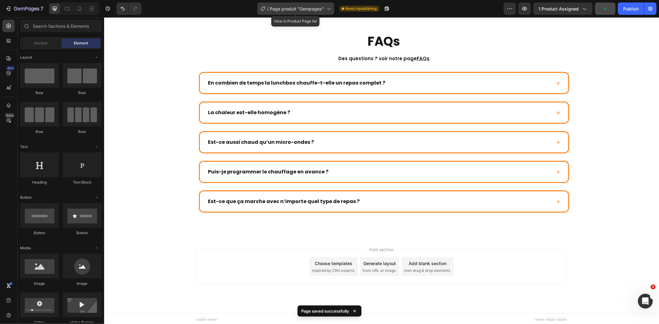
click at [300, 13] on div "/ Page produit "Gempages"" at bounding box center [295, 8] width 77 height 12
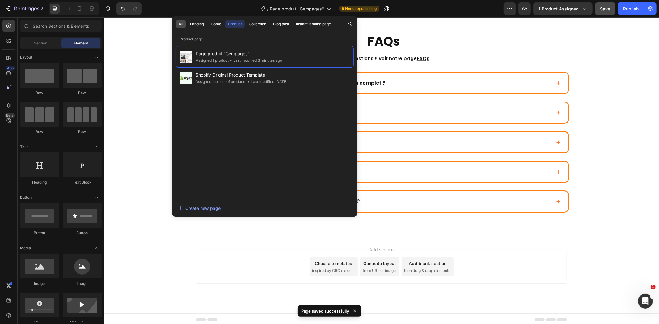
click at [184, 25] on button "All" at bounding box center [181, 24] width 10 height 9
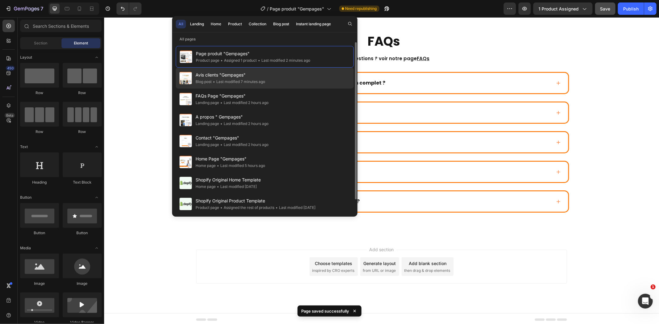
click at [292, 78] on div "Avis clients "Gempages" Blog post • Last modified 7 minutes ago" at bounding box center [265, 78] width 178 height 21
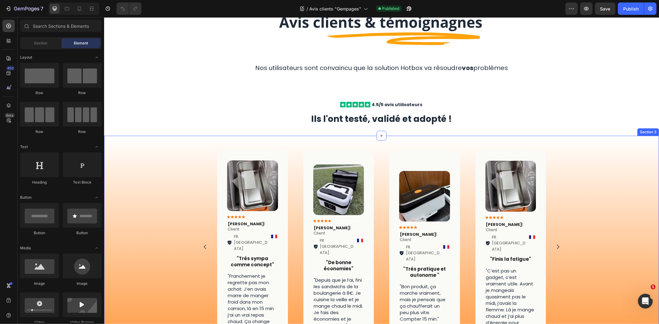
scroll to position [34, 0]
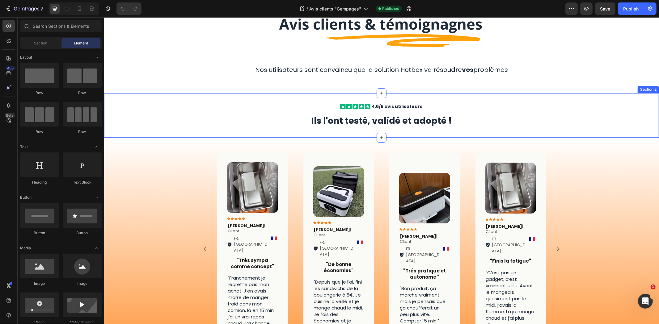
click at [620, 110] on div "Icon Icon Icon Icon Icon Icon List 4.5/5 avis utilisateurs Text Block Row Ils l…" at bounding box center [381, 115] width 555 height 24
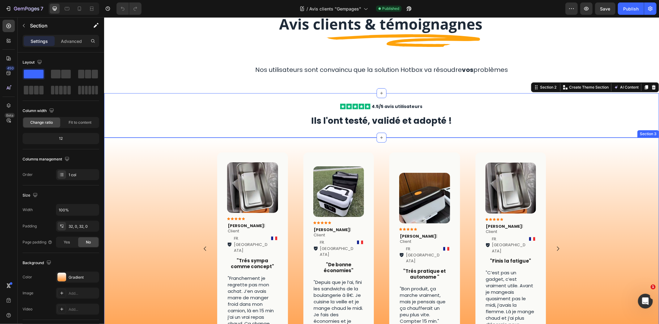
click at [603, 153] on div "Image Icon Icon Icon Icon Icon Icon List [PERSON_NAME] | Client Text Block FR. …" at bounding box center [381, 255] width 555 height 217
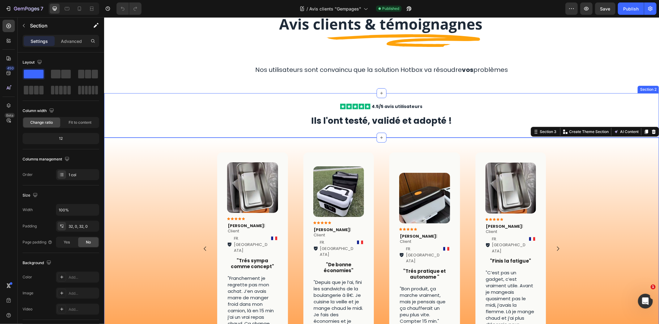
click at [632, 112] on div "Icon Icon Icon Icon Icon Icon List 4.5/5 avis utilisateurs Text Block Row Ils l…" at bounding box center [381, 115] width 555 height 24
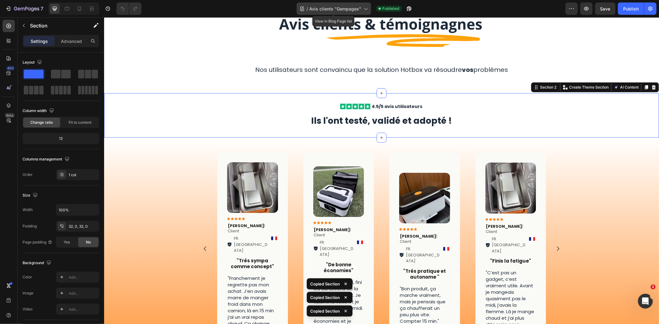
click at [337, 11] on span "Avis clients "Gempages"" at bounding box center [335, 9] width 52 height 6
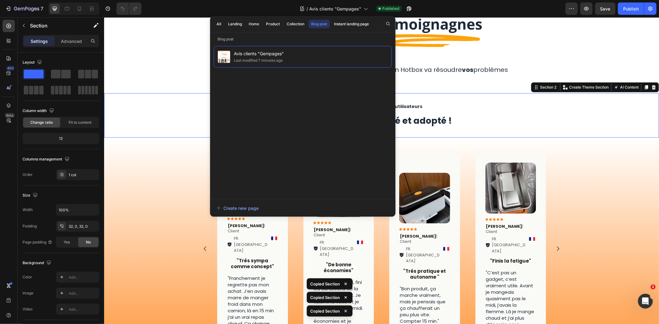
click at [225, 26] on div "All Landing Home Product Collection Blog post Instant landing page" at bounding box center [292, 24] width 165 height 16
click at [220, 26] on div "All" at bounding box center [219, 24] width 5 height 6
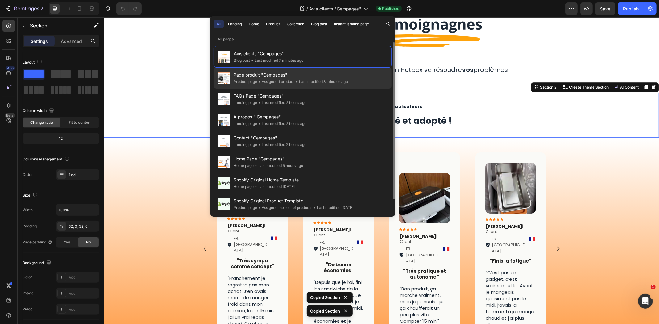
click at [350, 71] on div "Page produit "Gempages" Product page • Assigned 1 product • Last modified 3 min…" at bounding box center [303, 78] width 178 height 21
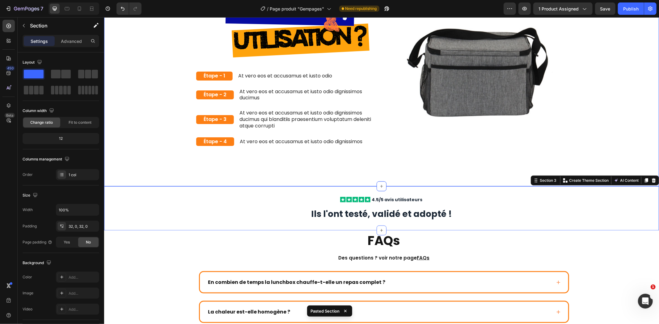
scroll to position [579, 0]
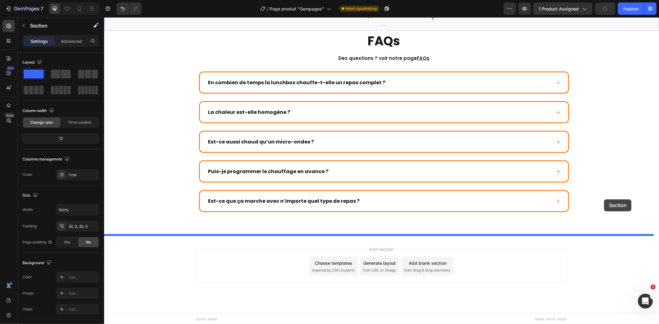
drag, startPoint x: 620, startPoint y: 170, endPoint x: 603, endPoint y: 200, distance: 35.0
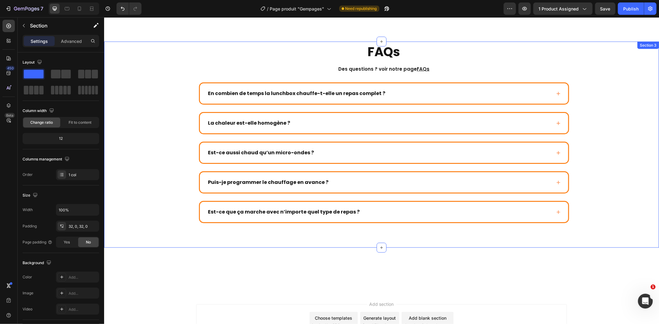
scroll to position [751, 0]
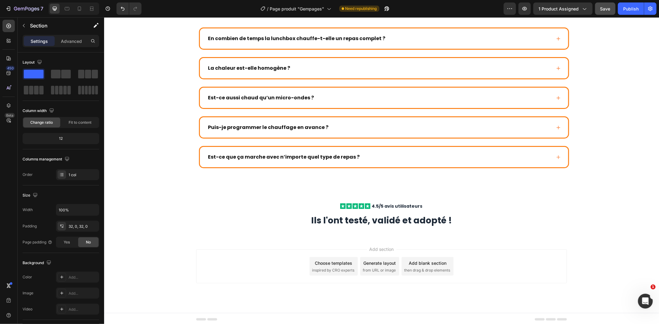
click at [604, 11] on div "Save" at bounding box center [605, 9] width 10 height 6
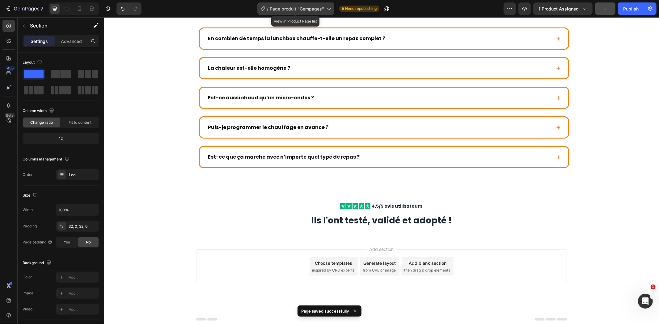
click at [323, 11] on span "Page produit "Gempages"" at bounding box center [297, 9] width 54 height 6
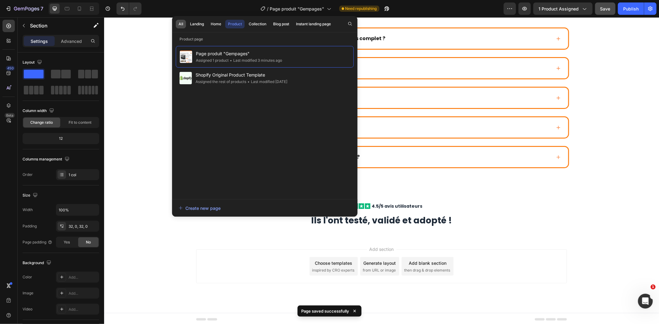
click at [183, 22] on div "All" at bounding box center [181, 24] width 5 height 6
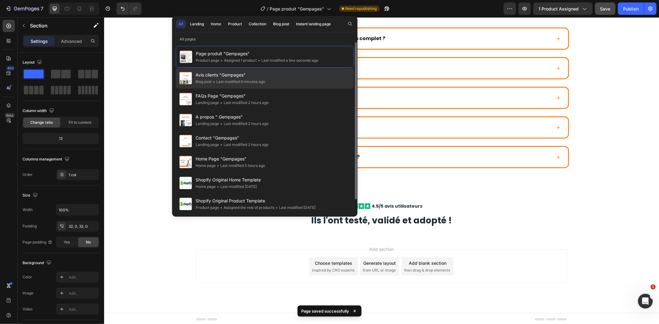
click at [294, 81] on div "Avis clients "Gempages" Blog post • Last modified 8 minutes ago" at bounding box center [265, 78] width 178 height 21
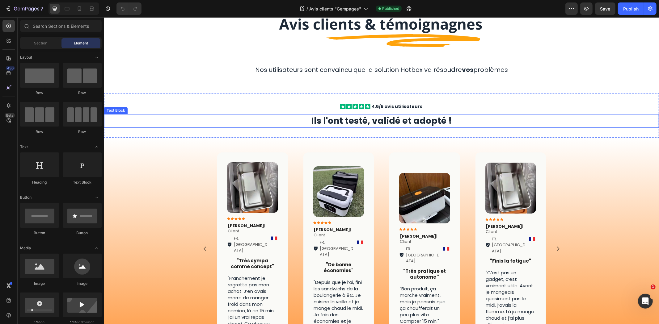
scroll to position [103, 0]
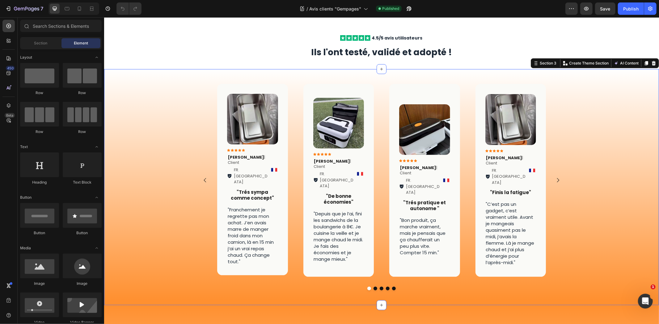
click at [583, 130] on div "Image Icon Icon Icon Icon Icon Icon List [PERSON_NAME] | Client Text Block FR. …" at bounding box center [381, 187] width 555 height 217
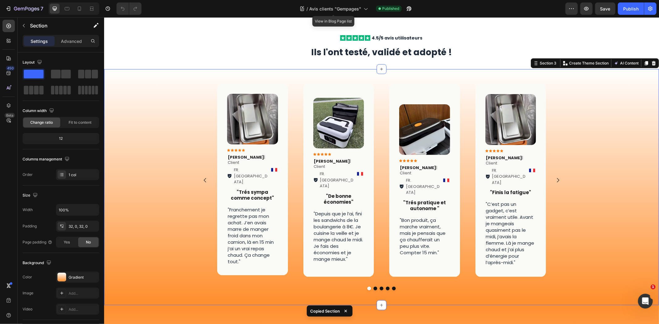
click at [328, 4] on div at bounding box center [329, 4] width 2 height 5
click at [343, 11] on span "Avis clients "Gempages"" at bounding box center [335, 9] width 52 height 6
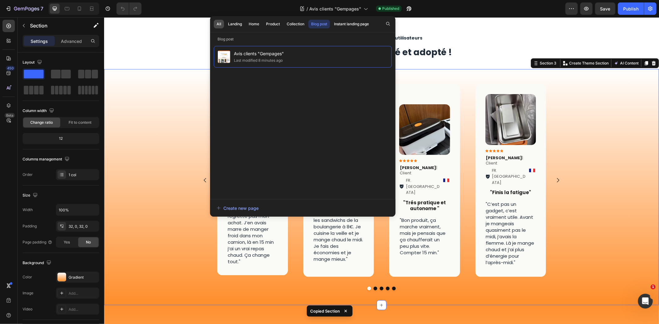
click at [222, 23] on button "All" at bounding box center [219, 24] width 10 height 9
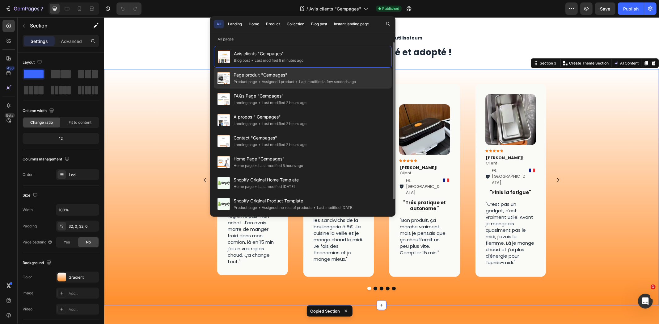
click at [346, 74] on span "Page produit "Gempages"" at bounding box center [295, 74] width 122 height 7
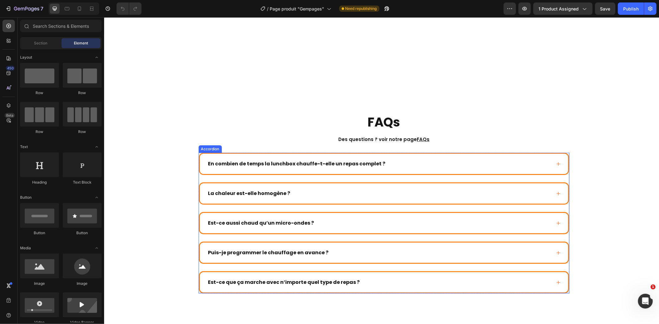
scroll to position [751, 0]
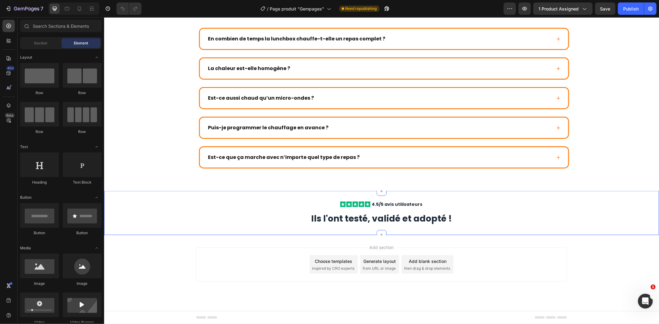
click at [469, 230] on div "Icon Icon Icon Icon Icon Icon List 4.5/5 avis utilisateurs Text Block Row Ils l…" at bounding box center [381, 213] width 555 height 44
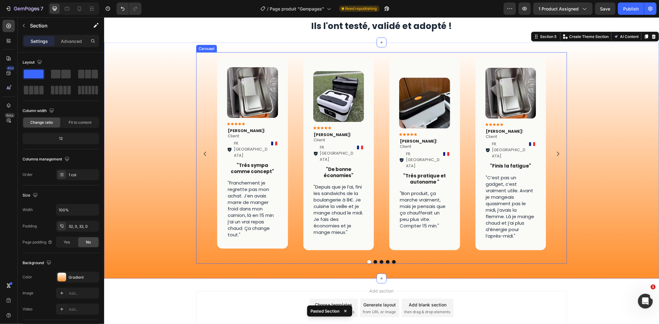
scroll to position [947, 0]
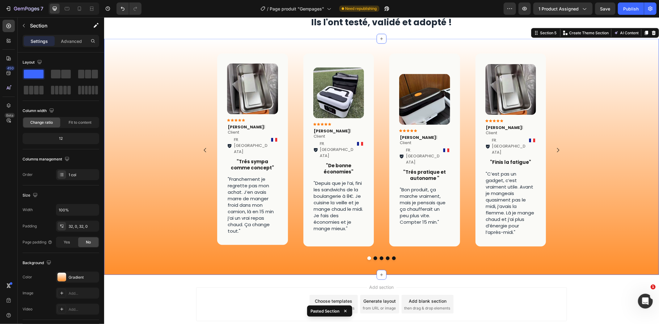
click at [590, 111] on div "Image Icon Icon Icon Icon Icon Icon List [PERSON_NAME] | Client Text Block FR. …" at bounding box center [381, 157] width 555 height 217
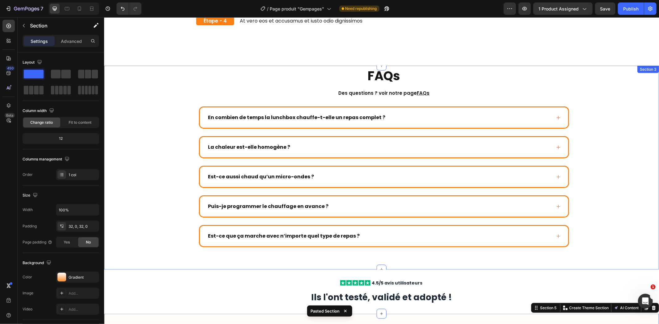
scroll to position [638, 0]
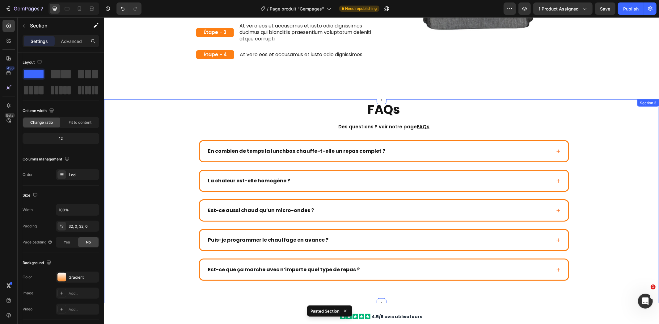
click at [597, 111] on div "FAQs Heading Des questions ? voir notre page FAQs Text block Row En combien de …" at bounding box center [383, 191] width 550 height 180
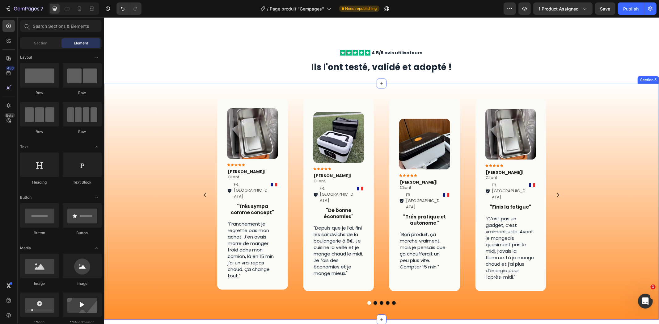
scroll to position [906, 0]
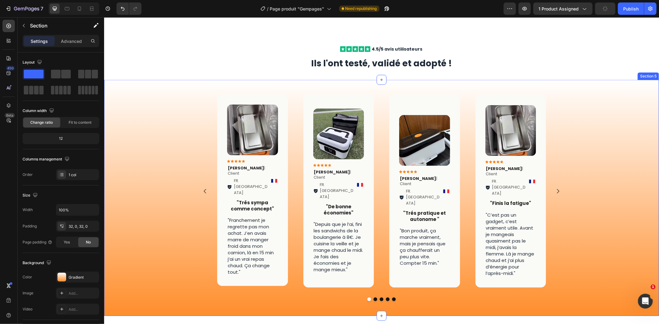
click at [592, 142] on div "Image Icon Icon Icon Icon Icon Icon List [PERSON_NAME] | Client Text Block FR. …" at bounding box center [381, 198] width 555 height 217
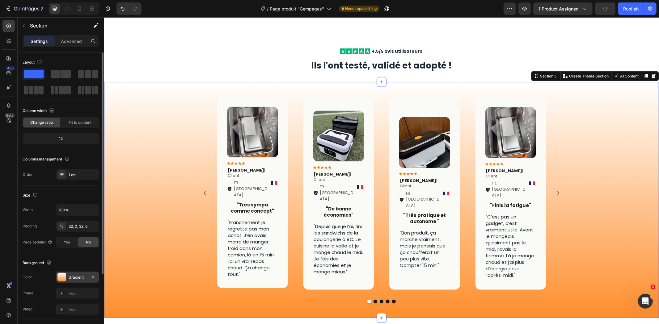
click at [67, 277] on div "Gradient" at bounding box center [77, 277] width 43 height 11
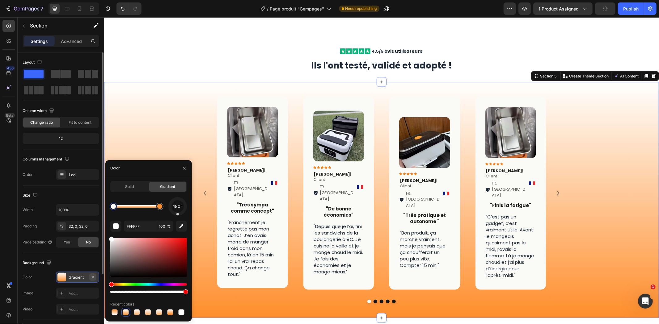
click at [95, 279] on icon "button" at bounding box center [92, 277] width 5 height 5
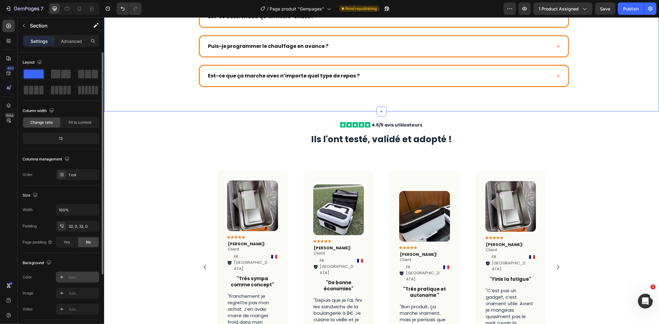
scroll to position [837, 0]
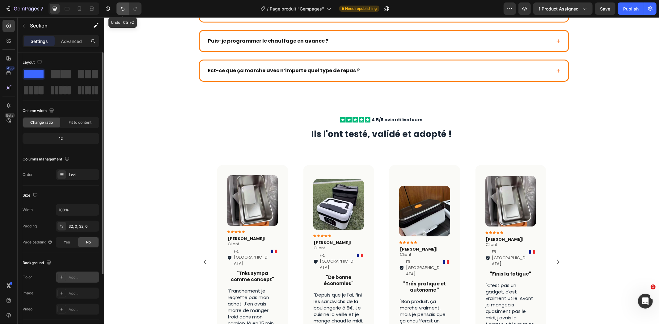
click at [121, 8] on icon "Undo/Redo" at bounding box center [123, 9] width 6 height 6
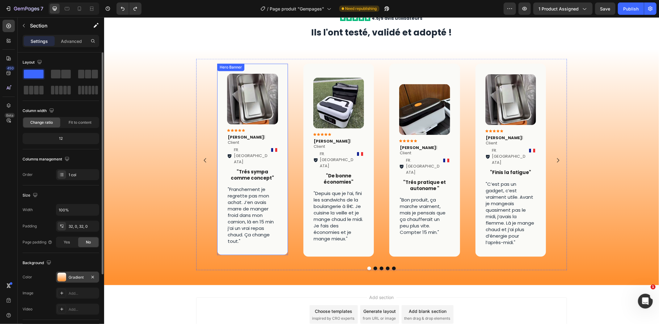
scroll to position [969, 0]
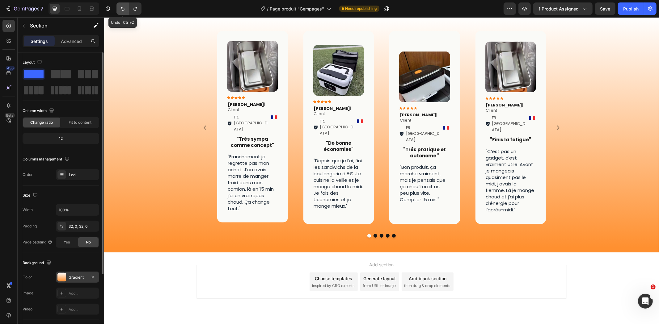
click at [122, 12] on button "Undo/Redo" at bounding box center [122, 8] width 12 height 12
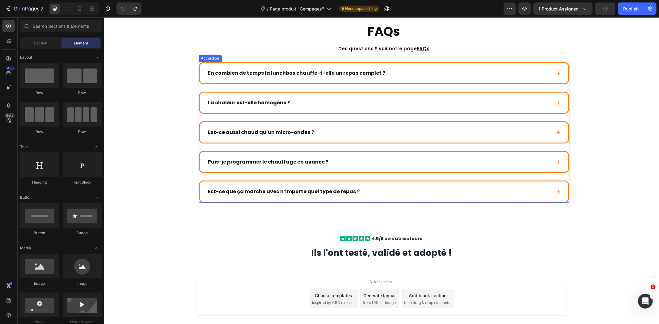
scroll to position [751, 0]
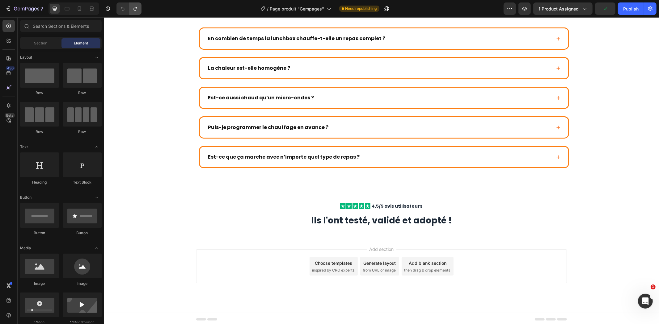
click at [136, 7] on icon "Undo/Redo" at bounding box center [134, 9] width 3 height 4
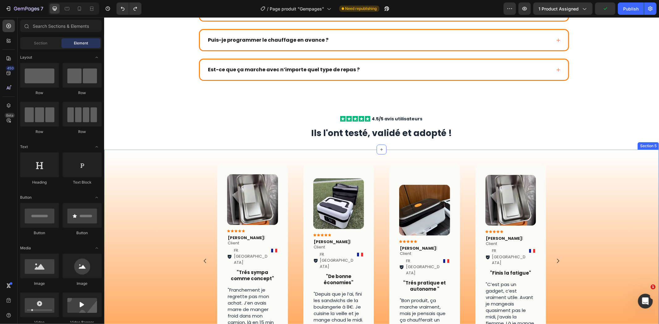
scroll to position [854, 0]
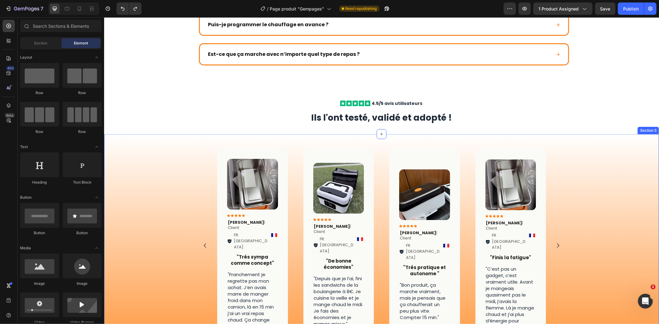
click at [169, 249] on div "Image Icon Icon Icon Icon Icon Icon List [PERSON_NAME] | Client Text Block FR. …" at bounding box center [381, 252] width 555 height 217
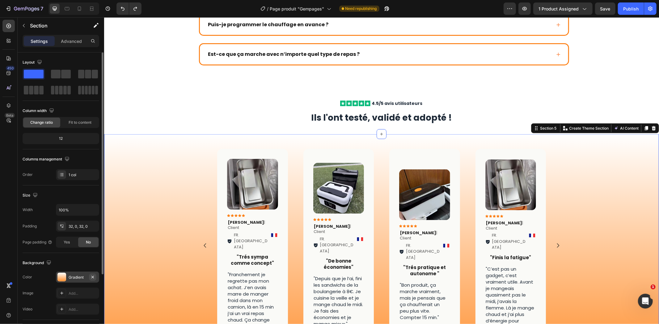
click at [94, 277] on icon "button" at bounding box center [92, 277] width 5 height 5
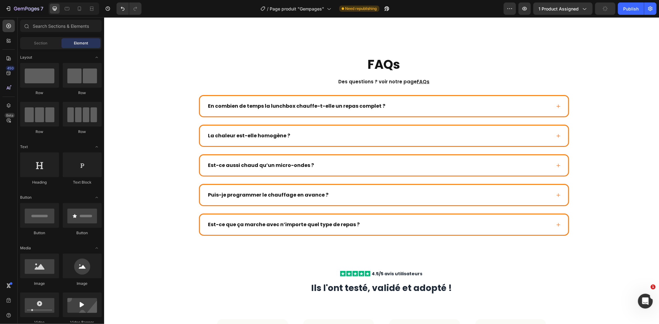
scroll to position [686, 0]
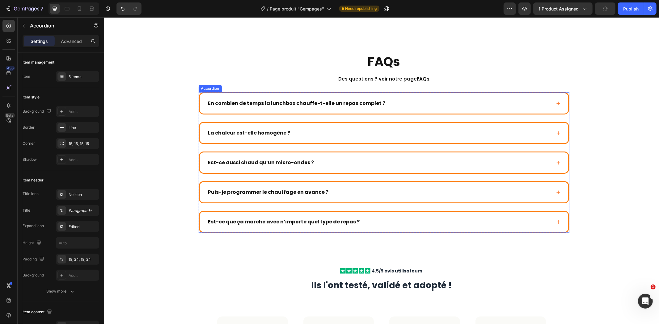
click at [336, 127] on div "La chaleur est-elle homogène ?" at bounding box center [384, 133] width 368 height 20
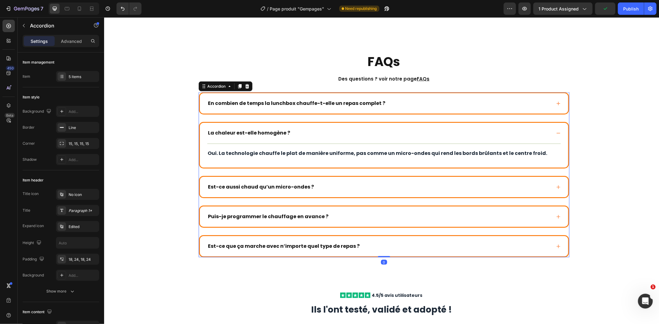
click at [278, 116] on div "En combien de temps la lunchbox chauffe-t-elle un repas complet ? La chaleur es…" at bounding box center [383, 174] width 371 height 165
click at [80, 81] on div "5 items" at bounding box center [77, 76] width 43 height 11
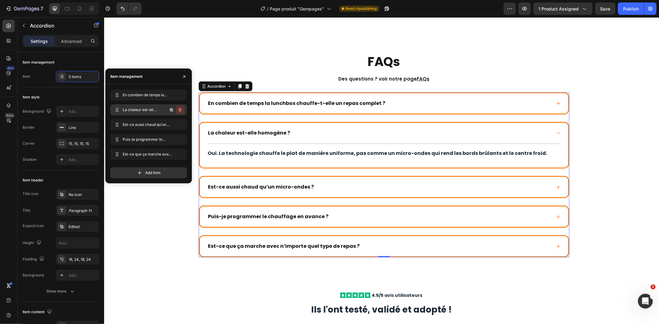
click at [180, 112] on icon "button" at bounding box center [180, 110] width 5 height 5
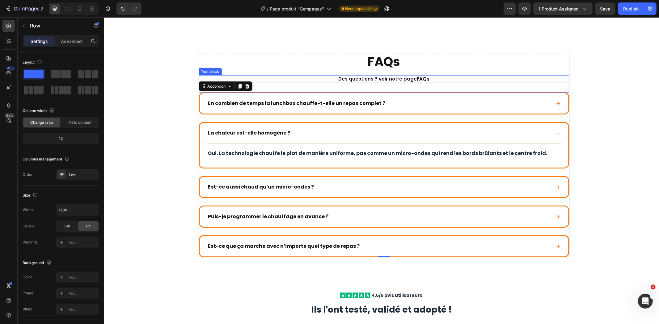
click at [230, 74] on div "FAQs Heading Des questions ? voir notre page FAQs Text block" at bounding box center [383, 73] width 371 height 40
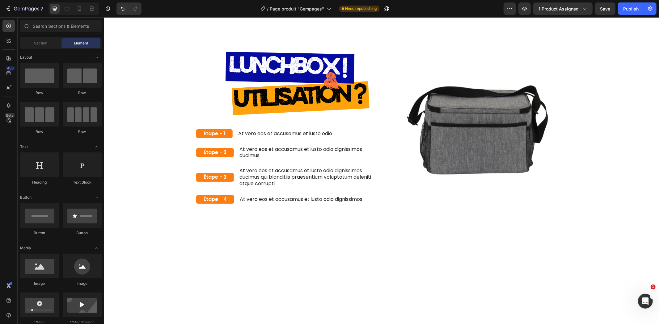
scroll to position [499, 0]
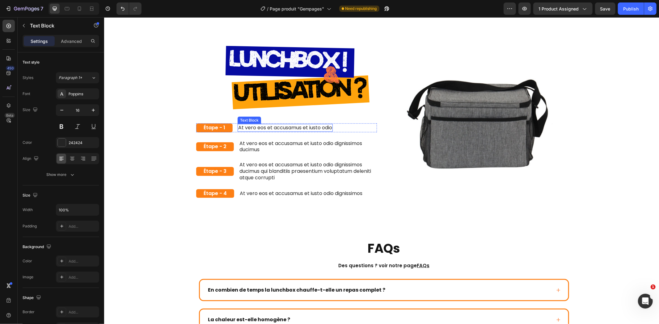
click at [303, 125] on p "At vero eos et accusamus et iusto odio" at bounding box center [285, 128] width 94 height 6
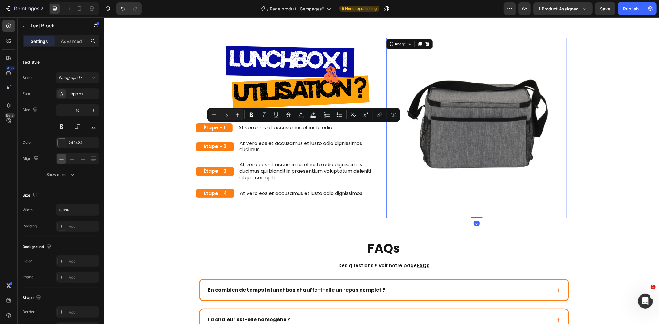
click at [458, 122] on img at bounding box center [476, 128] width 181 height 181
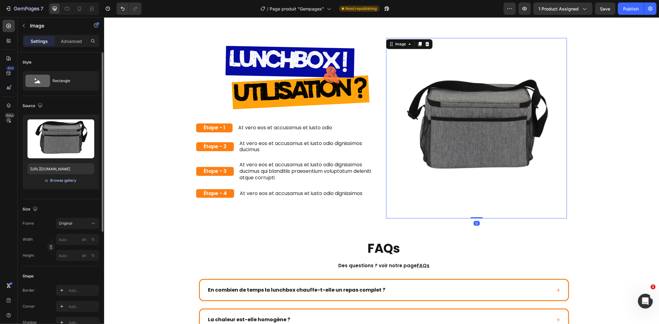
click at [66, 179] on div "Browse gallery" at bounding box center [63, 181] width 26 height 6
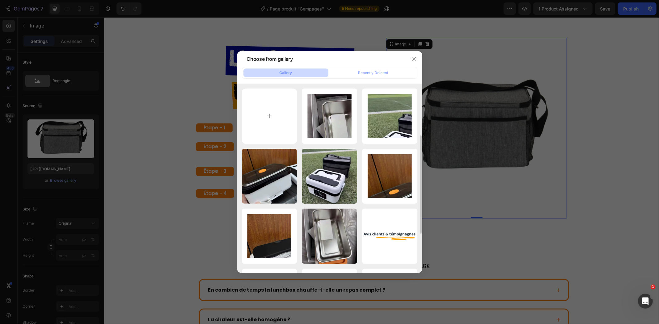
scroll to position [69, 0]
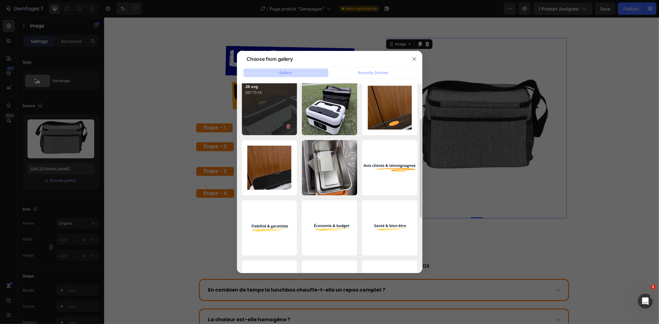
click at [277, 122] on div "28.svg 887.75 kb" at bounding box center [269, 107] width 55 height 55
type input "[URL][DOMAIN_NAME]"
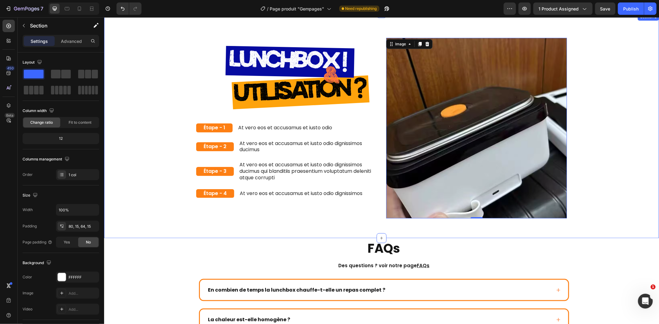
click at [628, 117] on div "Image Row Étape - 1 Text Block At vero eos et accusamus et iusto odio Text Bloc…" at bounding box center [381, 128] width 546 height 181
click at [541, 117] on img at bounding box center [476, 128] width 181 height 181
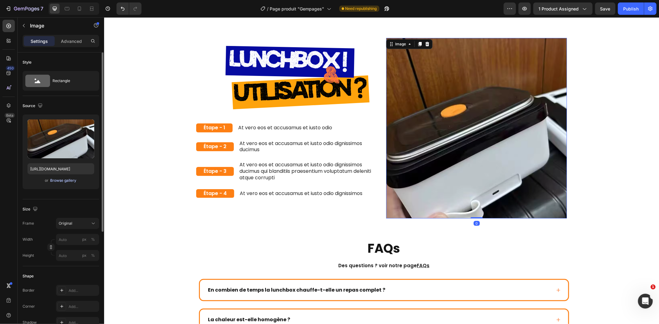
click at [65, 180] on div "Browse gallery" at bounding box center [63, 181] width 26 height 6
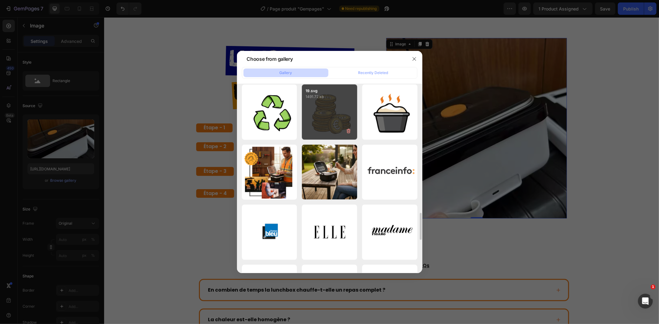
scroll to position [872, 0]
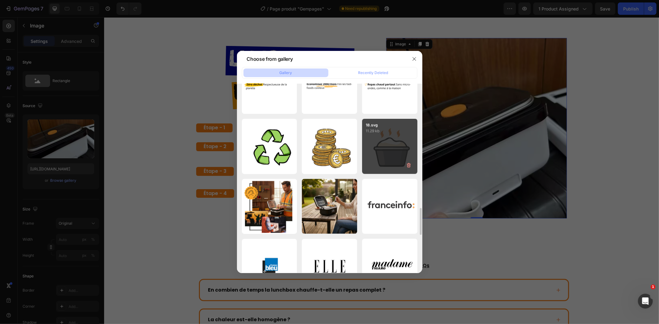
click at [368, 141] on div "18.svg 11.29 kb" at bounding box center [389, 146] width 55 height 55
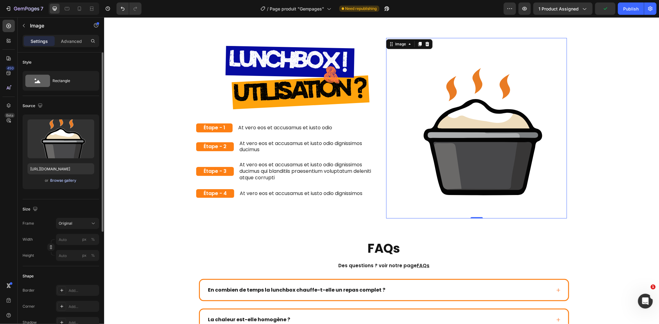
click at [70, 180] on div "Browse gallery" at bounding box center [63, 181] width 26 height 6
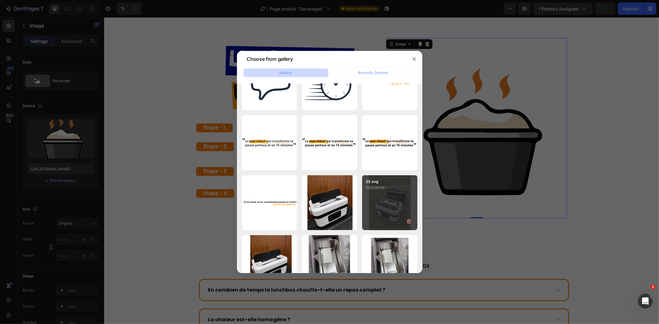
scroll to position [618, 0]
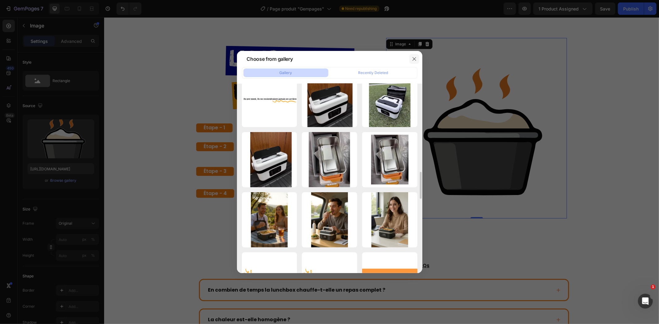
click at [415, 60] on icon "button" at bounding box center [413, 58] width 3 height 3
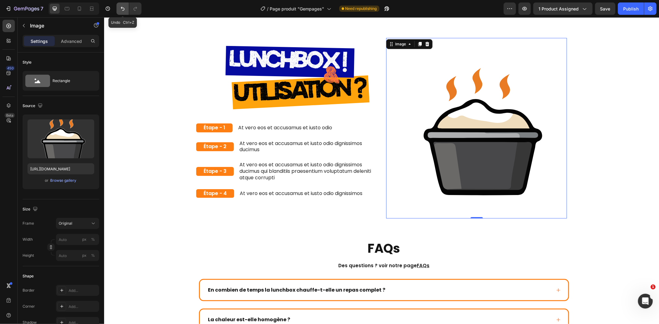
click at [121, 11] on icon "Undo/Redo" at bounding box center [123, 9] width 6 height 6
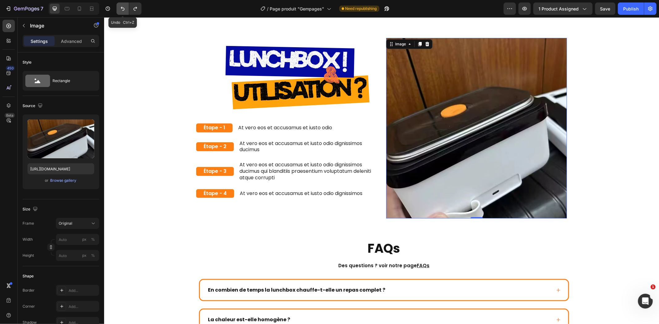
click at [121, 11] on icon "Undo/Redo" at bounding box center [123, 9] width 6 height 6
type input "[URL][DOMAIN_NAME]"
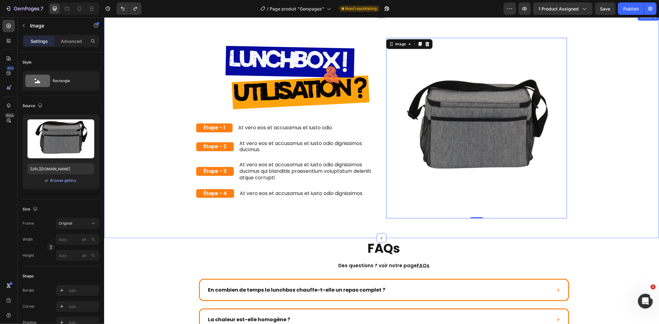
click at [592, 105] on div "Image Row Étape - 1 Text Block At vero eos et accusamus et iusto odio Text Bloc…" at bounding box center [381, 128] width 546 height 181
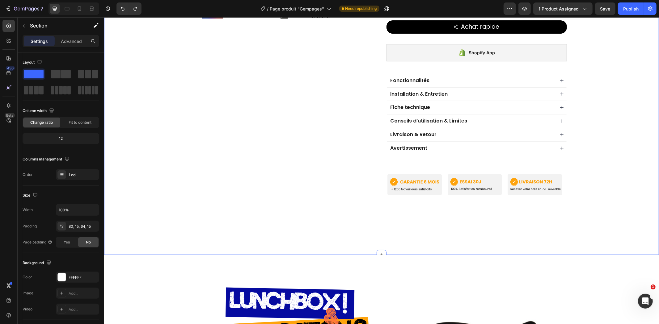
scroll to position [259, 0]
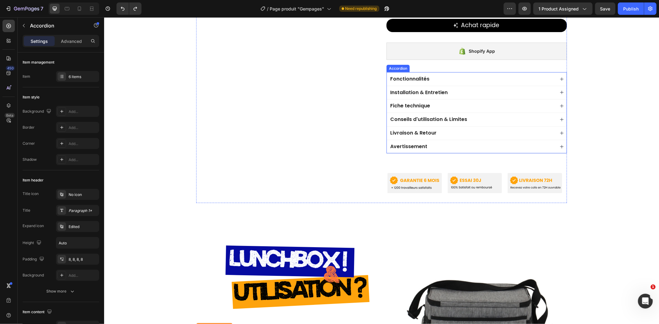
click at [507, 83] on div "Fonctionnalités" at bounding box center [471, 79] width 165 height 8
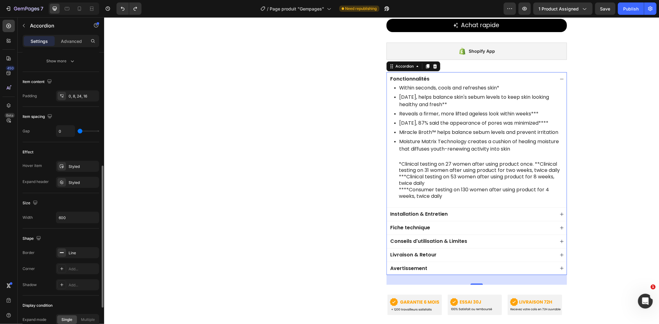
scroll to position [128, 0]
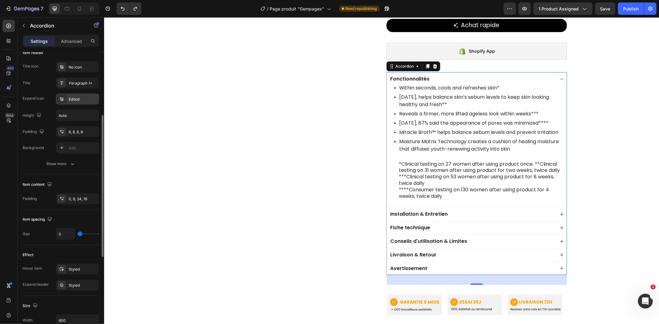
click at [76, 103] on div "Edited" at bounding box center [77, 99] width 43 height 11
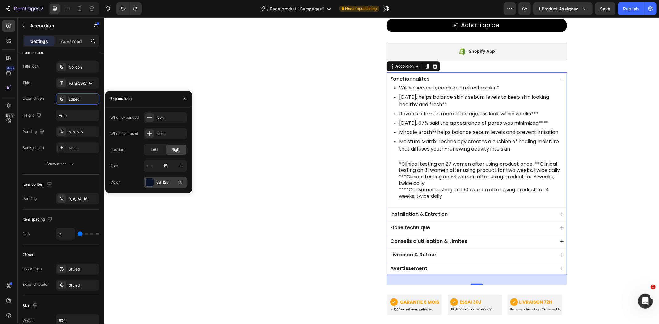
click at [166, 183] on div "081128" at bounding box center [165, 183] width 18 height 6
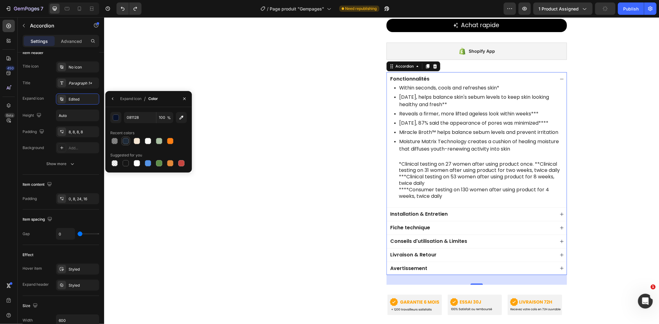
click at [125, 141] on div at bounding box center [126, 141] width 6 height 6
type input "1E2A38"
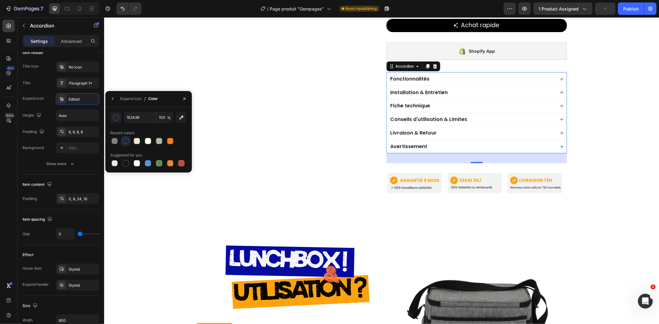
click at [438, 96] on p "Installation & Entretien" at bounding box center [418, 92] width 57 height 6
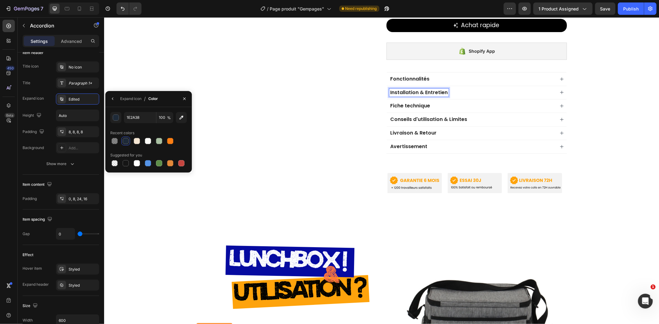
click at [415, 109] on p "Fiche technique" at bounding box center [410, 106] width 40 height 6
click at [463, 99] on div "Installation & Entretien" at bounding box center [476, 93] width 180 height 14
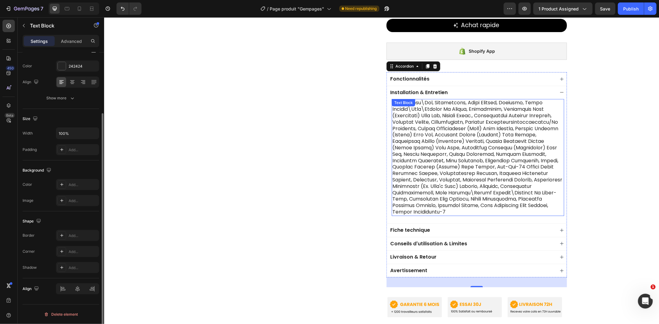
click at [430, 148] on div "Text Block" at bounding box center [477, 157] width 172 height 117
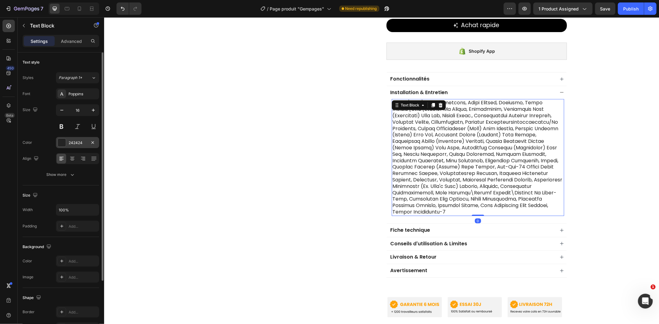
click at [70, 144] on div "242424" at bounding box center [78, 143] width 18 height 6
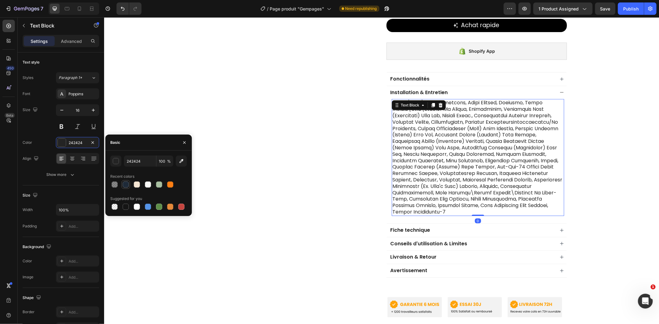
click at [128, 186] on div at bounding box center [126, 185] width 6 height 6
type input "1E2A38"
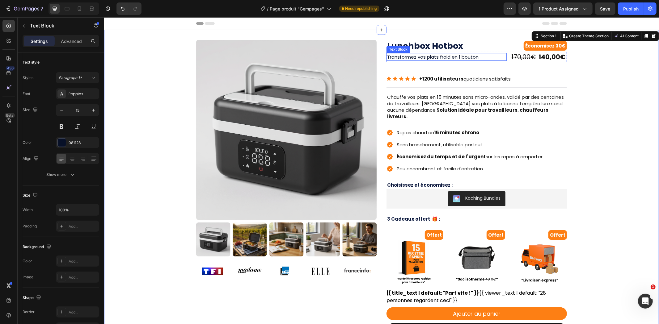
click at [453, 54] on p "Transformez vos plats froid en 1 bouton" at bounding box center [446, 56] width 119 height 6
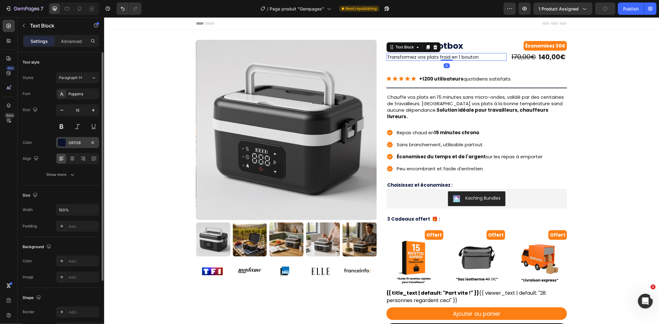
click at [66, 141] on div at bounding box center [61, 142] width 9 height 9
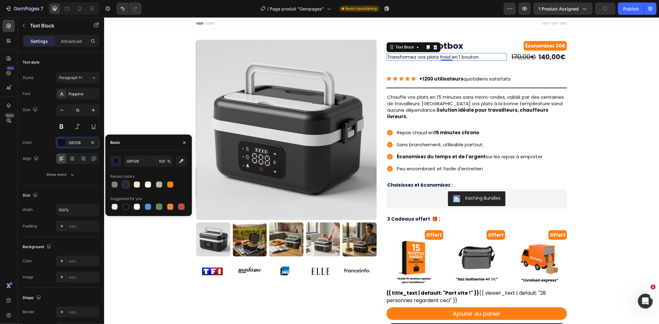
click at [125, 182] on div at bounding box center [126, 185] width 6 height 6
type input "1E2A38"
click at [455, 47] on h2 "Lunchbox Hotbox" at bounding box center [444, 46] width 117 height 12
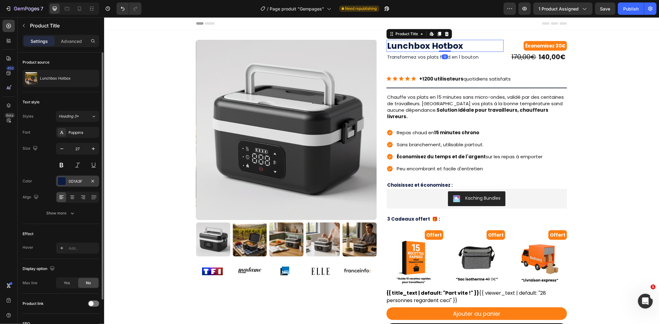
click at [69, 181] on div "0D1A3F" at bounding box center [78, 182] width 18 height 6
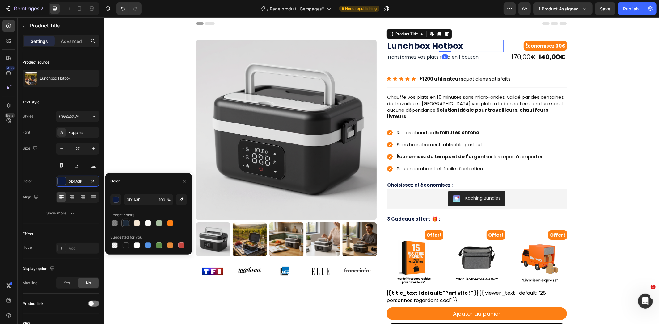
click at [129, 223] on div at bounding box center [126, 223] width 6 height 6
type input "1E2A38"
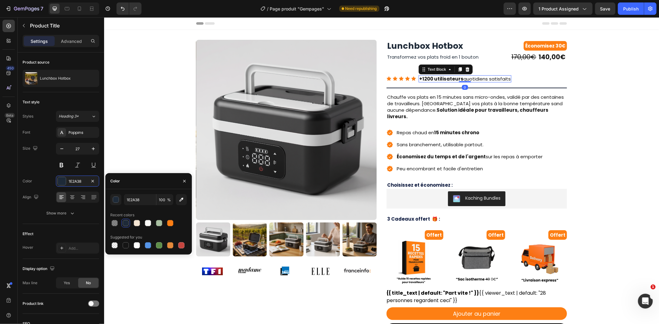
click at [470, 77] on p "+1200 utilisateurs quotidiens satisfaits" at bounding box center [464, 79] width 91 height 6
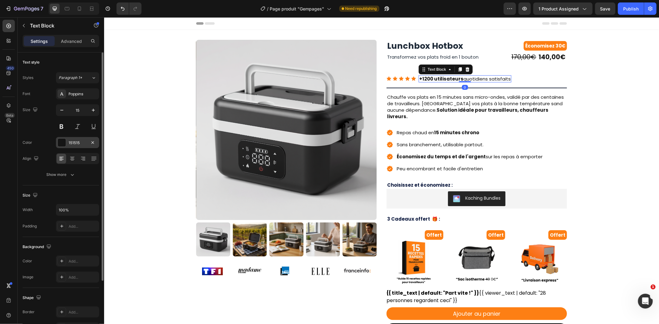
click at [64, 144] on div at bounding box center [62, 143] width 8 height 8
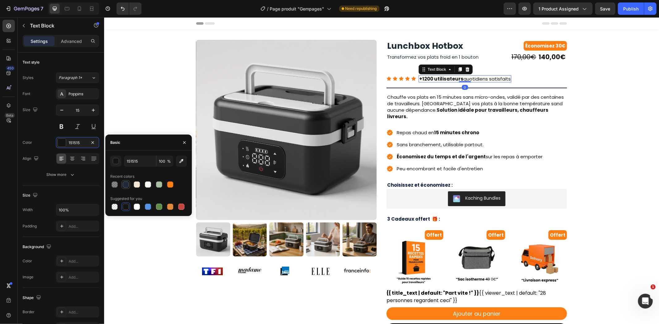
drag, startPoint x: 124, startPoint y: 184, endPoint x: 130, endPoint y: 184, distance: 5.6
click at [125, 184] on div at bounding box center [126, 185] width 6 height 6
type input "1E2A38"
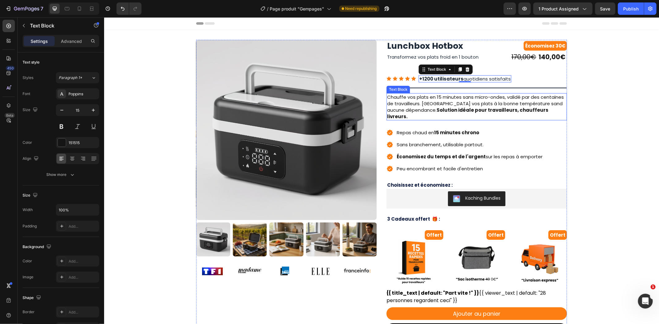
click at [443, 103] on p "Chauffe vos plats en 15 minutes sans micro-ondes, validé par des centaines de t…" at bounding box center [476, 107] width 179 height 26
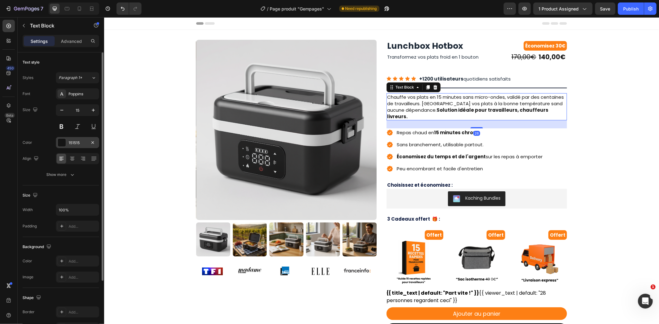
click at [72, 142] on div "151515" at bounding box center [78, 143] width 18 height 6
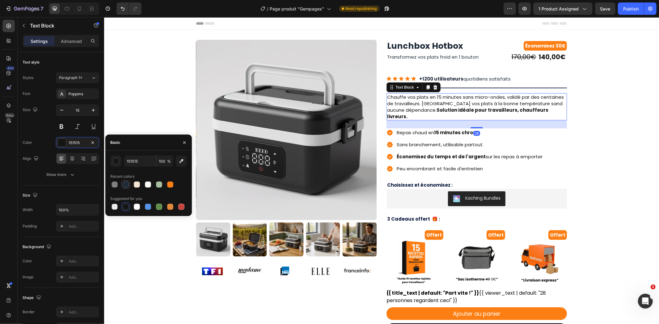
drag, startPoint x: 126, startPoint y: 186, endPoint x: 170, endPoint y: 180, distance: 44.5
click at [126, 186] on div at bounding box center [126, 185] width 6 height 6
type input "1E2A38"
click at [504, 133] on div "Repas chaud en 15 minutes chrono Sans branchement, utilisable partout. Économis…" at bounding box center [464, 150] width 157 height 44
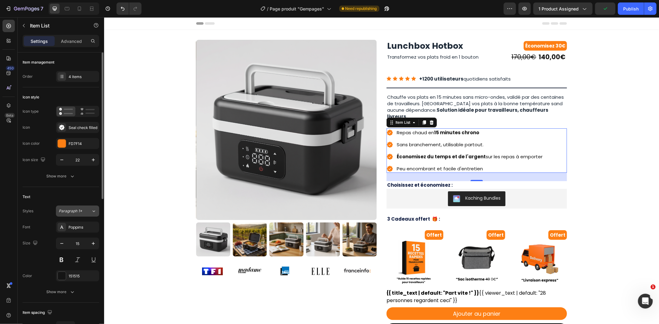
click at [78, 215] on button "Paragraph 1*" at bounding box center [77, 211] width 43 height 11
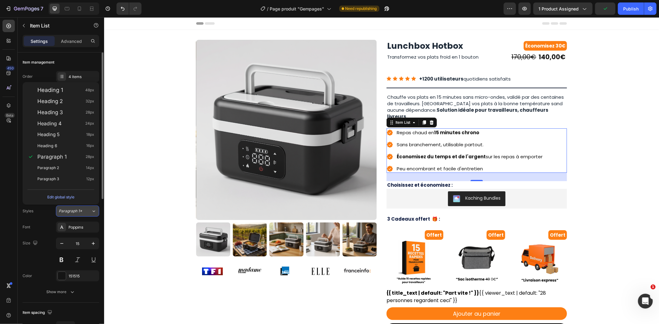
click at [79, 214] on span "Paragraph 1*" at bounding box center [70, 212] width 23 height 6
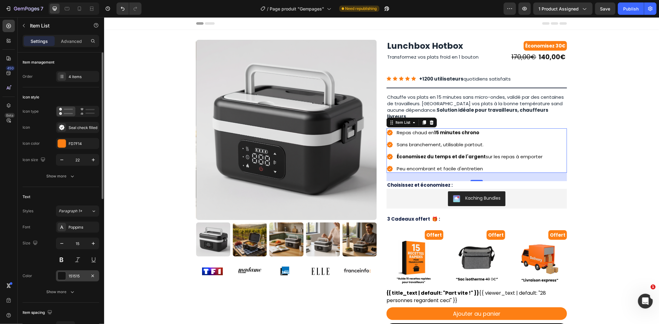
click at [58, 277] on div at bounding box center [62, 276] width 8 height 8
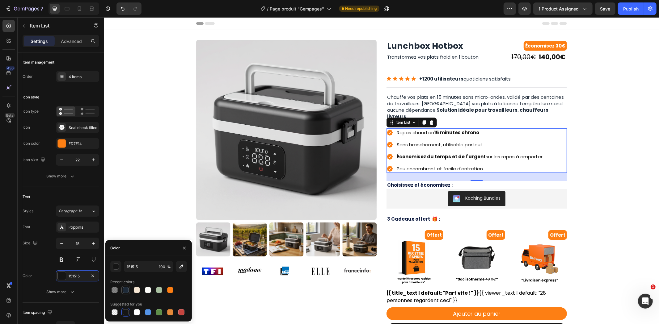
click at [125, 288] on div at bounding box center [126, 290] width 6 height 6
type input "1E2A38"
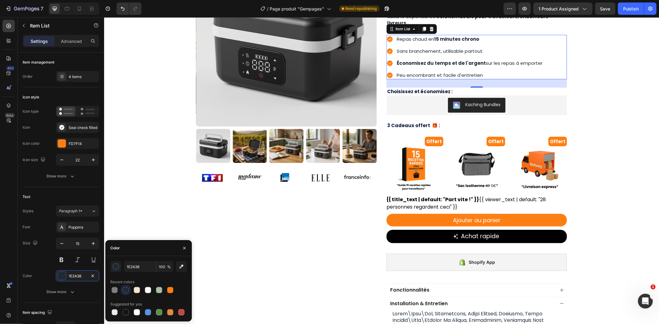
scroll to position [103, 0]
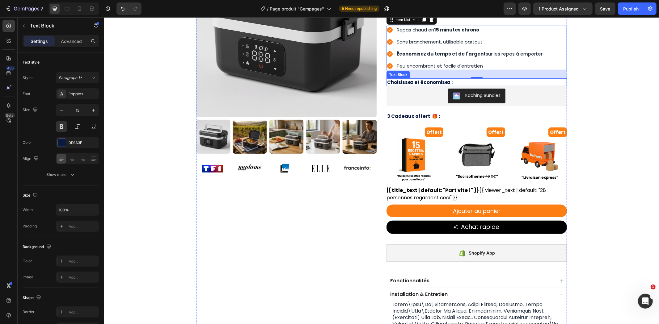
click at [458, 79] on p "Choisissez et économisez :" at bounding box center [476, 82] width 179 height 6
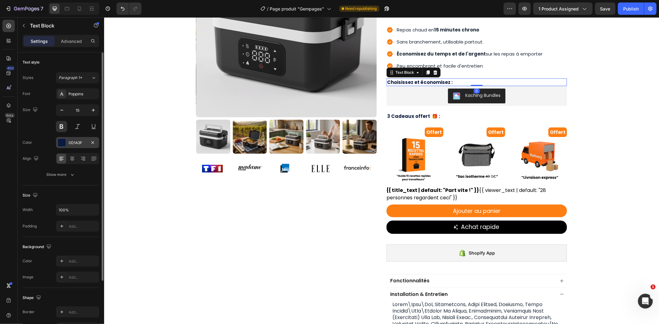
click at [72, 144] on div "0D1A3F" at bounding box center [78, 143] width 18 height 6
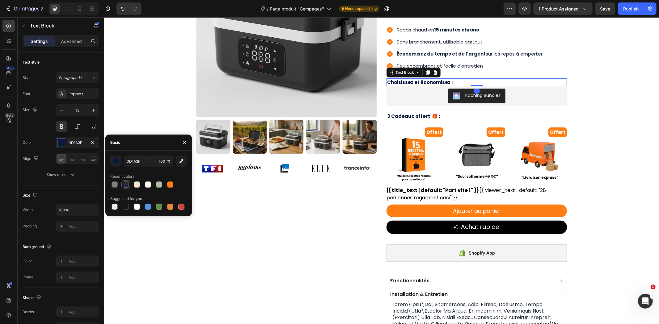
click at [127, 184] on div at bounding box center [126, 185] width 6 height 6
type input "1E2A38"
click at [447, 113] on p "3 Cadeaux offert 🎁 :" at bounding box center [476, 116] width 179 height 6
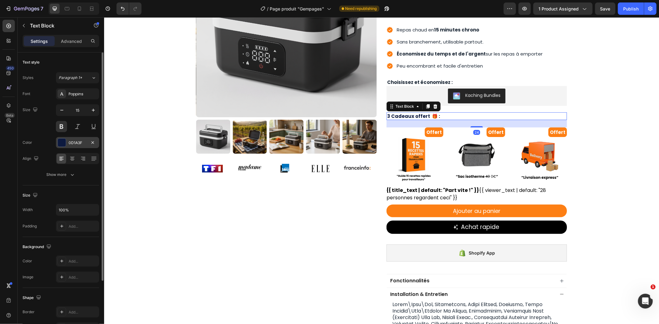
click at [72, 146] on div "0D1A3F" at bounding box center [77, 142] width 43 height 11
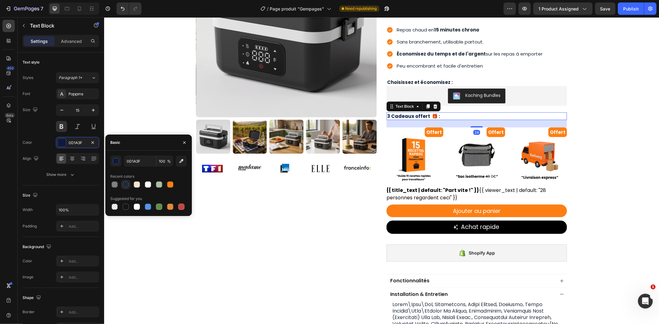
click at [125, 182] on div at bounding box center [126, 185] width 6 height 6
type input "1E2A38"
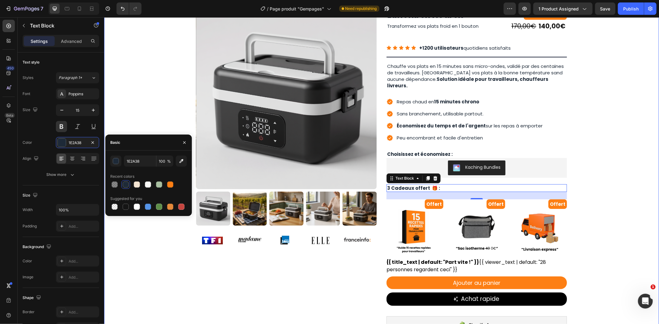
scroll to position [0, 0]
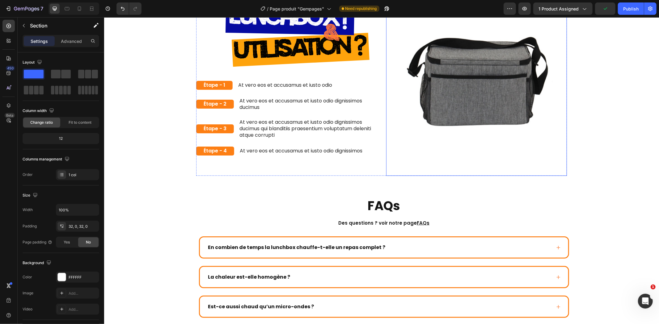
scroll to position [652, 0]
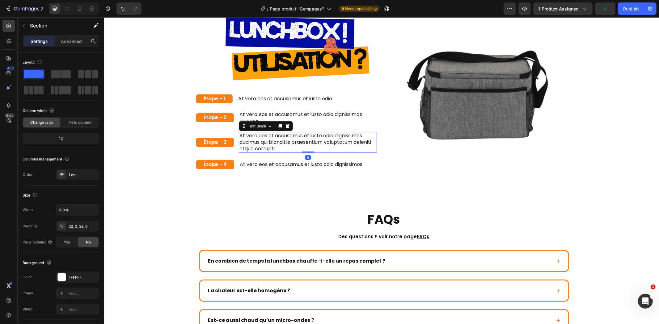
click at [318, 143] on p "At vero eos et accusamus et iusto odio dignissimos ducimus qui blanditiis praes…" at bounding box center [307, 142] width 137 height 19
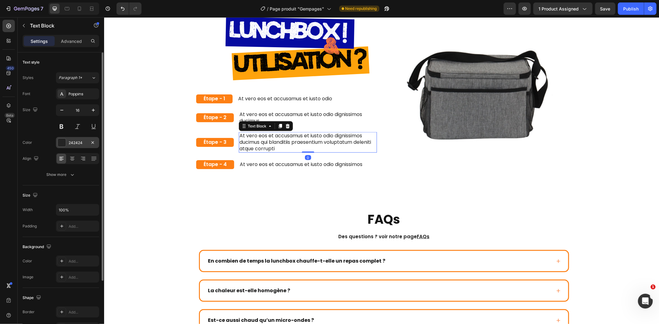
click at [66, 141] on div "242424" at bounding box center [77, 142] width 43 height 11
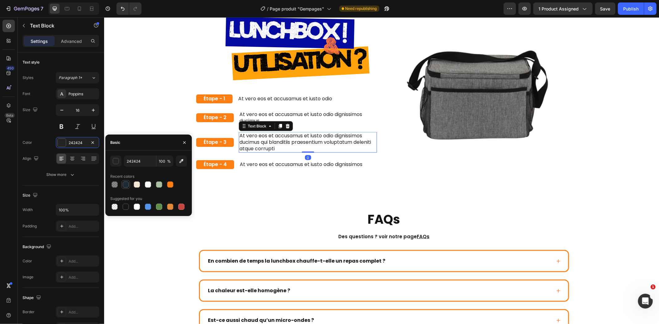
click at [125, 186] on div at bounding box center [126, 185] width 6 height 6
type input "1E2A38"
click at [305, 118] on p "At vero eos et accusamus et iusto odio dignissimos ducimus" at bounding box center [307, 117] width 137 height 13
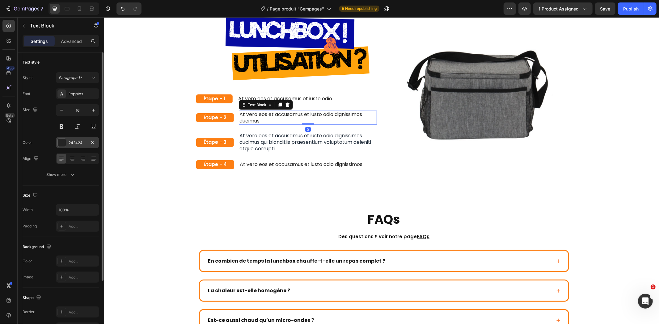
click at [70, 147] on div "242424" at bounding box center [77, 142] width 43 height 11
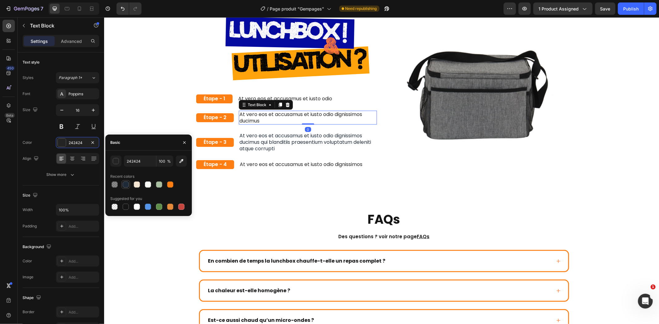
click at [126, 185] on div at bounding box center [126, 185] width 6 height 6
type input "1E2A38"
click at [310, 101] on p "At vero eos et accusamus et iusto odio" at bounding box center [285, 98] width 94 height 6
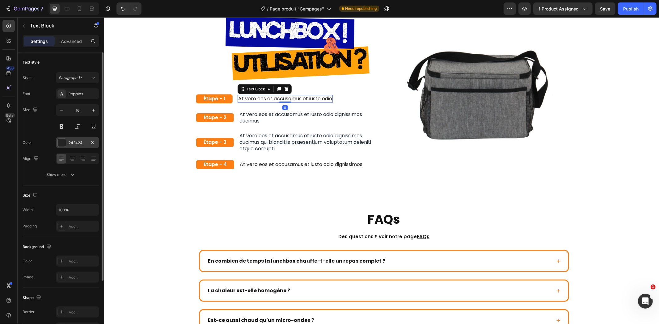
click at [72, 145] on div "242424" at bounding box center [78, 143] width 18 height 6
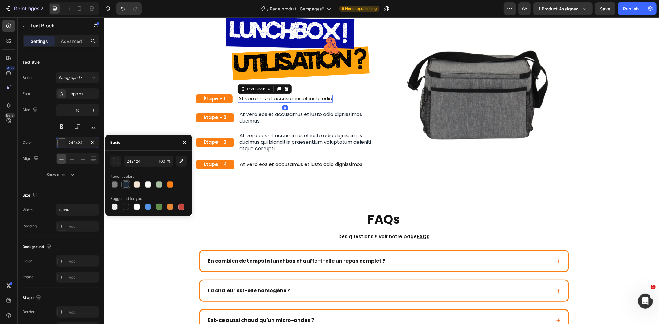
click at [127, 183] on div at bounding box center [126, 185] width 6 height 6
type input "1E2A38"
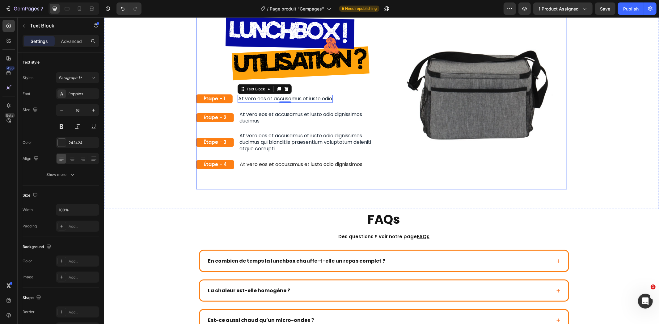
click at [313, 161] on p "At vero eos et accusamus et iusto odio dignissimos" at bounding box center [300, 164] width 123 height 6
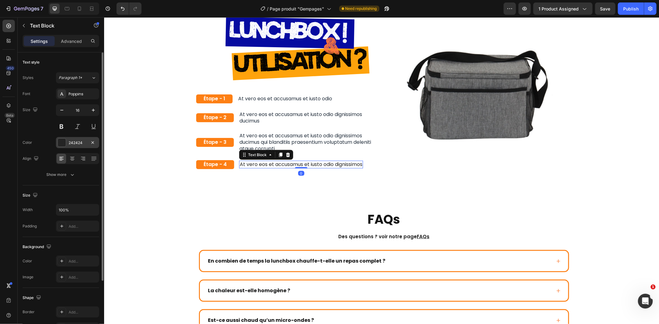
click at [73, 144] on div "242424" at bounding box center [78, 143] width 18 height 6
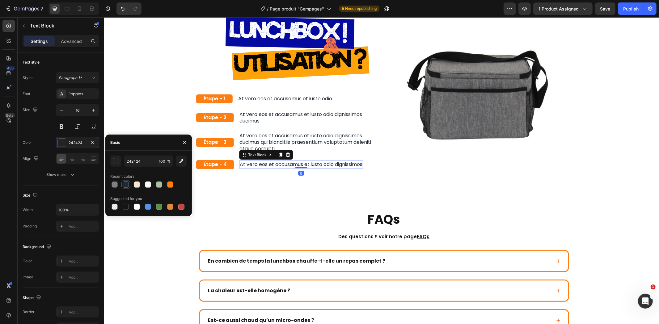
click at [128, 187] on div at bounding box center [126, 185] width 6 height 6
type input "1E2A38"
click at [499, 109] on img at bounding box center [476, 99] width 181 height 181
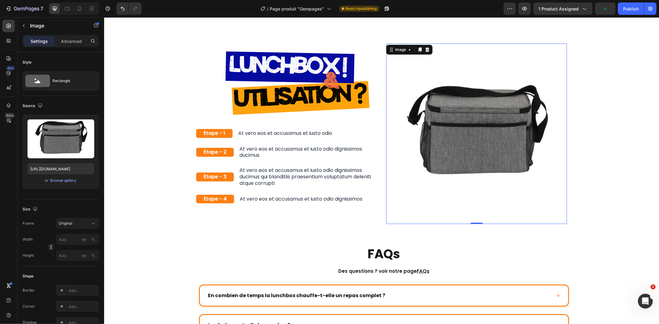
scroll to position [480, 0]
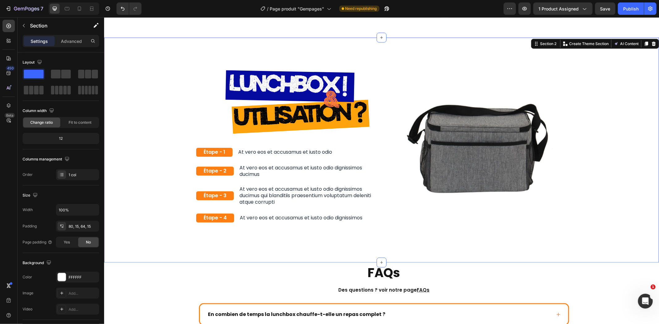
click at [604, 92] on div "Image Row Étape - 1 Text Block At vero eos et accusamus et iusto odio Text Bloc…" at bounding box center [381, 152] width 546 height 181
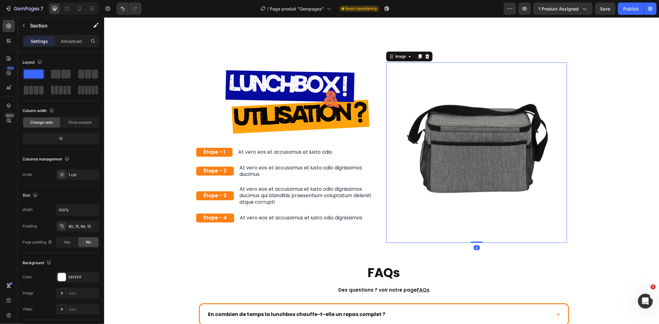
click at [500, 114] on img at bounding box center [476, 152] width 181 height 181
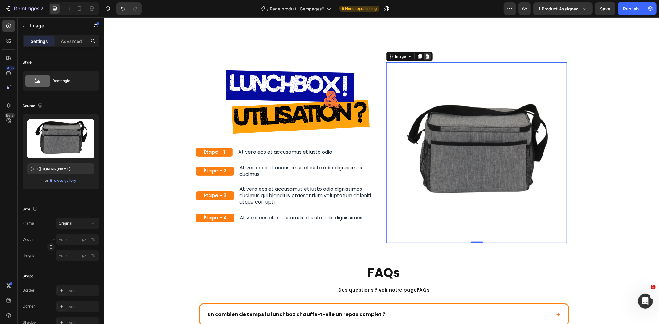
click at [425, 54] on icon at bounding box center [427, 56] width 4 height 4
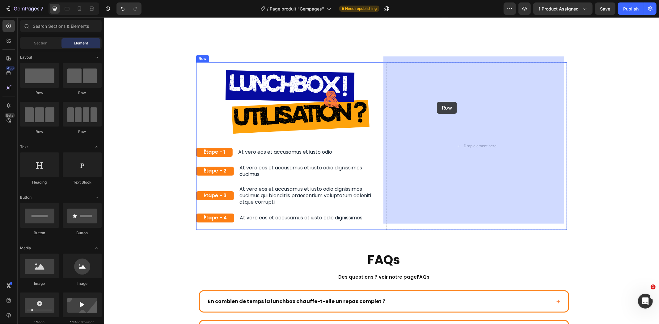
drag, startPoint x: 172, startPoint y: 99, endPoint x: 437, endPoint y: 102, distance: 264.5
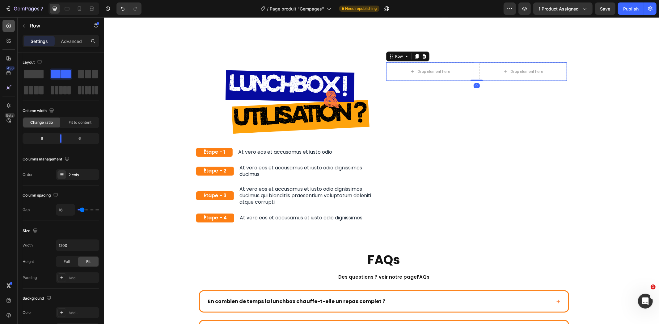
click at [8, 23] on icon at bounding box center [9, 26] width 6 height 6
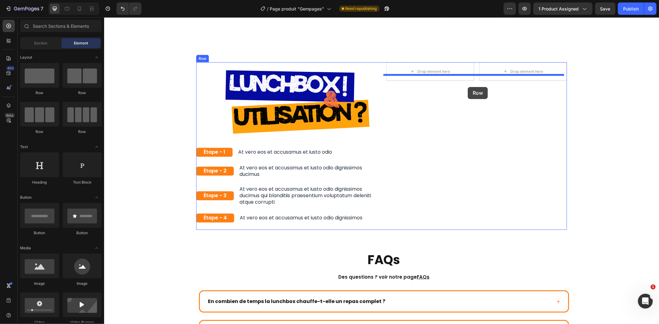
drag, startPoint x: 188, startPoint y: 87, endPoint x: 467, endPoint y: 87, distance: 279.3
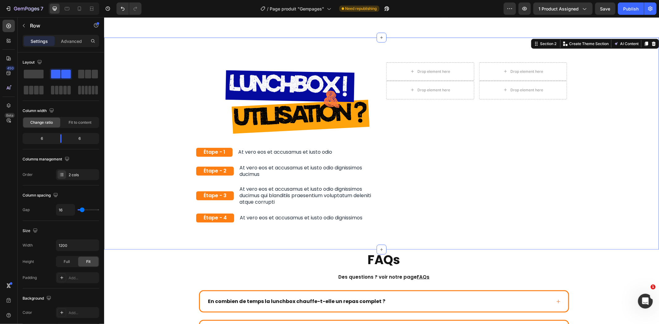
click at [594, 97] on div "Image Row Étape - 1 Text Block At vero eos et accusamus et iusto odio Text Bloc…" at bounding box center [381, 146] width 546 height 168
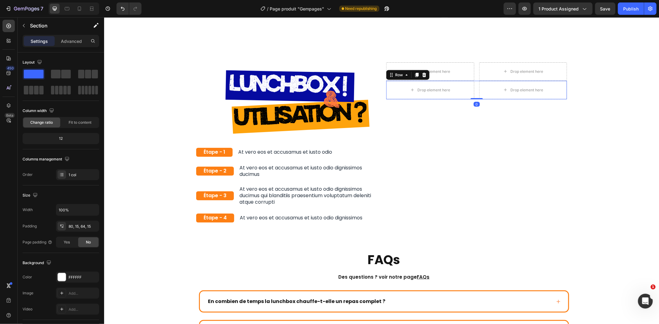
click at [472, 81] on div "Drop element here Drop element here Row 0" at bounding box center [476, 90] width 181 height 19
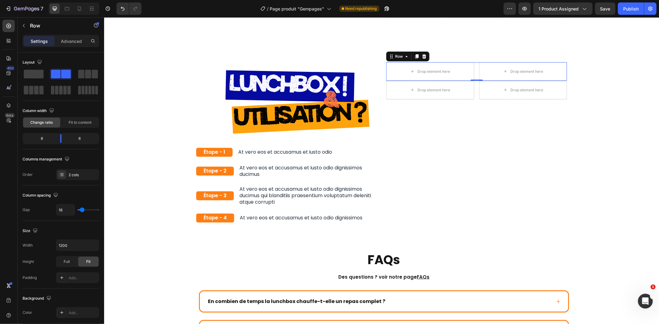
click at [473, 73] on div "Drop element here Drop element here Row 0" at bounding box center [476, 71] width 181 height 19
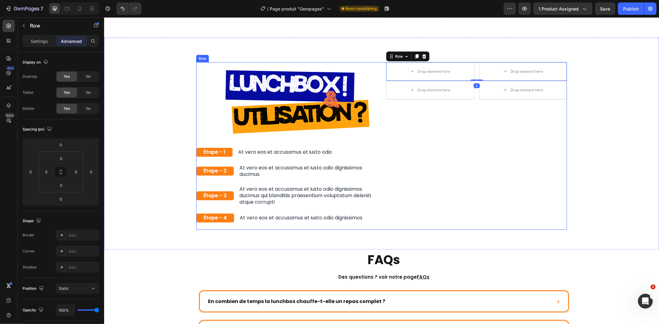
click at [381, 74] on div "Image Row Étape - 1 Text Block At vero eos et accusamus et iusto odio Text Bloc…" at bounding box center [381, 146] width 371 height 168
click at [435, 69] on div "Drop element here" at bounding box center [433, 71] width 33 height 5
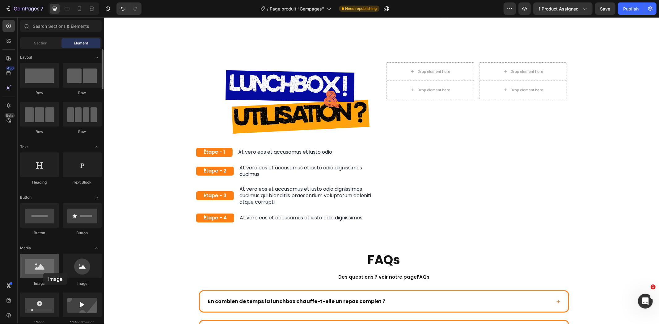
click at [43, 273] on div at bounding box center [39, 266] width 39 height 25
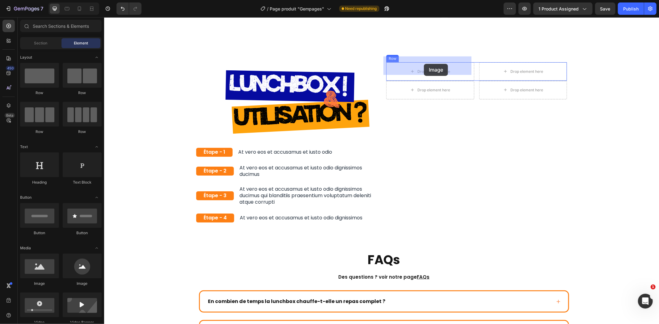
drag, startPoint x: 145, startPoint y: 291, endPoint x: 424, endPoint y: 64, distance: 359.9
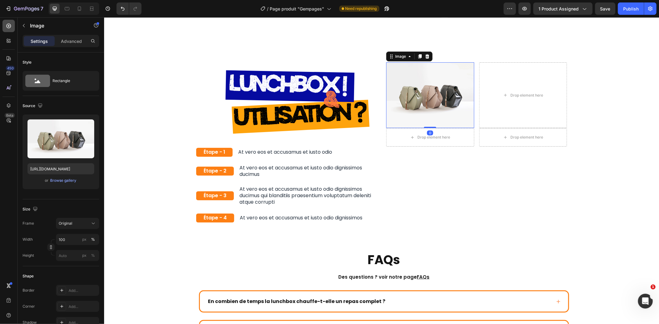
click at [11, 26] on icon at bounding box center [8, 26] width 5 height 5
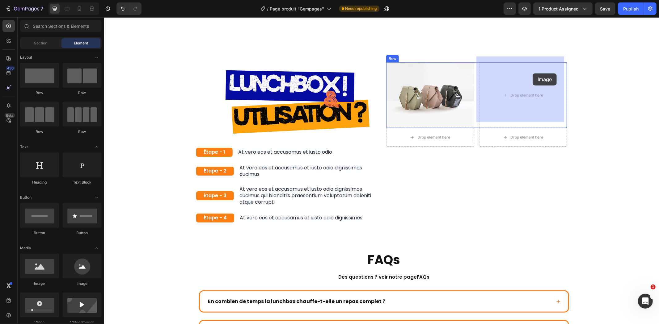
drag, startPoint x: 142, startPoint y: 290, endPoint x: 532, endPoint y: 73, distance: 446.6
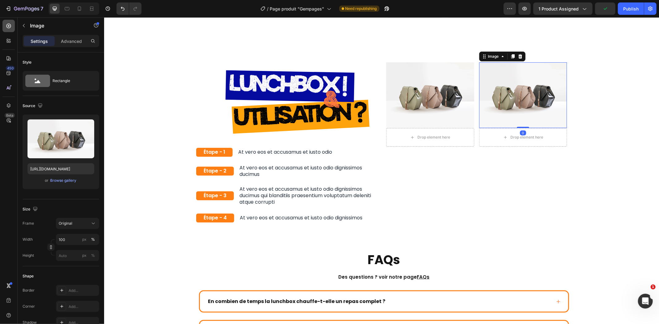
click at [7, 28] on icon at bounding box center [9, 26] width 6 height 6
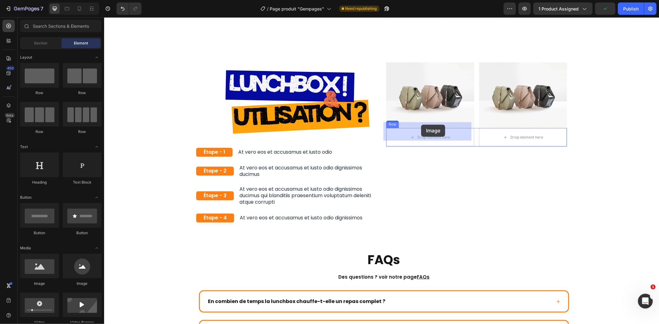
drag, startPoint x: 146, startPoint y: 293, endPoint x: 421, endPoint y: 125, distance: 323.0
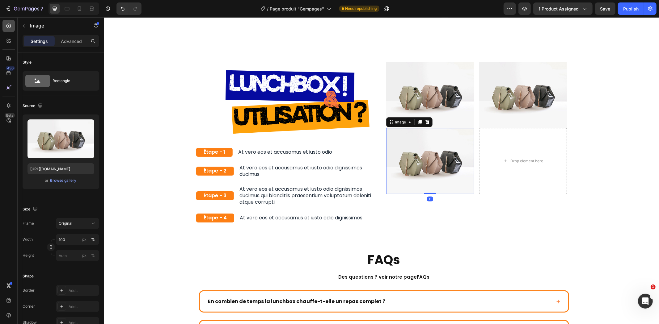
click at [8, 24] on icon at bounding box center [9, 26] width 6 height 6
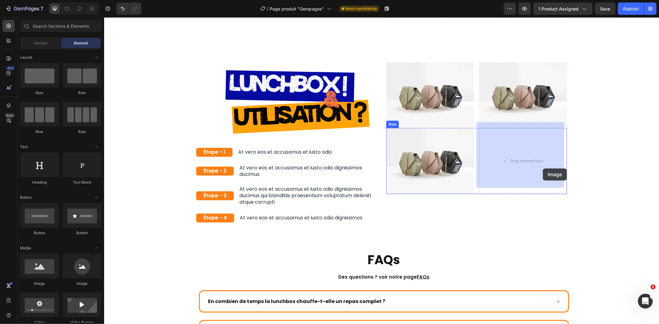
drag, startPoint x: 144, startPoint y: 298, endPoint x: 542, endPoint y: 168, distance: 418.9
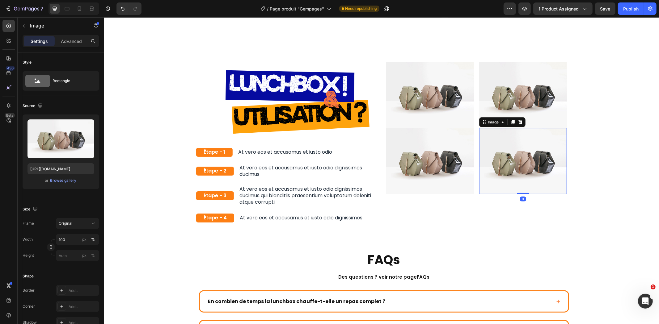
click at [599, 125] on div "Image Row Étape - 1 Text Block At vero eos et accusamus et iusto odio Text Bloc…" at bounding box center [381, 146] width 546 height 168
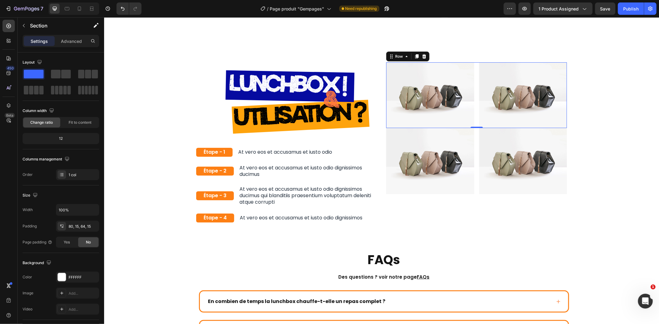
click at [473, 121] on div "Image Image Row 0" at bounding box center [476, 95] width 181 height 66
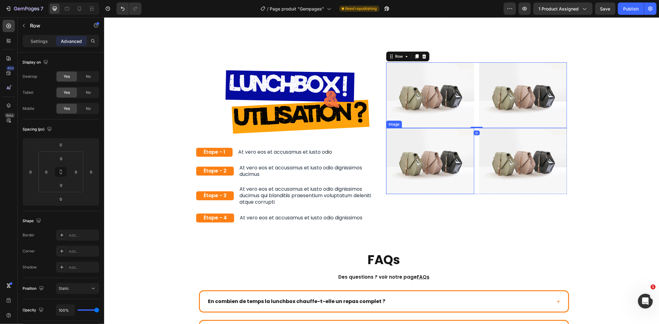
click at [470, 131] on img at bounding box center [430, 161] width 88 height 66
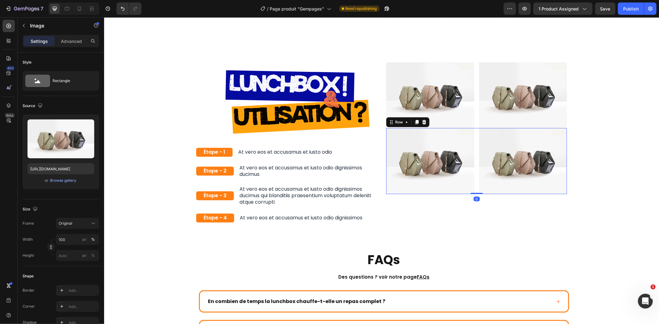
click at [474, 129] on div "Image Image Row 0" at bounding box center [476, 161] width 181 height 66
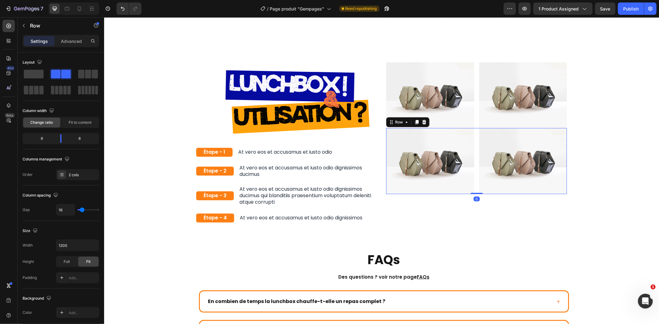
drag, startPoint x: 474, startPoint y: 187, endPoint x: 485, endPoint y: 178, distance: 14.3
click at [485, 178] on div "Image Image Row 0" at bounding box center [476, 161] width 181 height 66
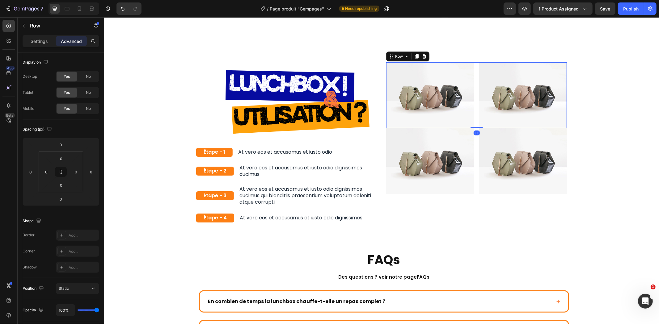
click at [473, 113] on div "Image Image Row 0" at bounding box center [476, 95] width 181 height 66
click at [473, 128] on div "Image Image Row" at bounding box center [476, 161] width 181 height 66
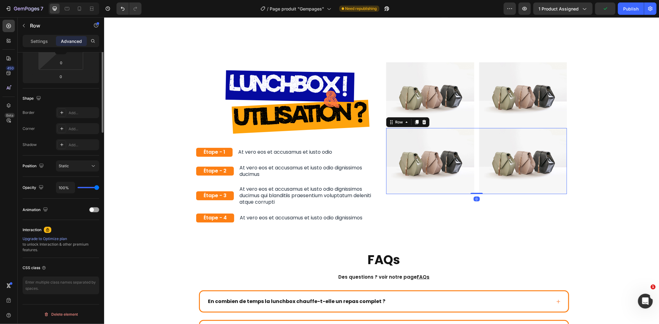
scroll to position [0, 0]
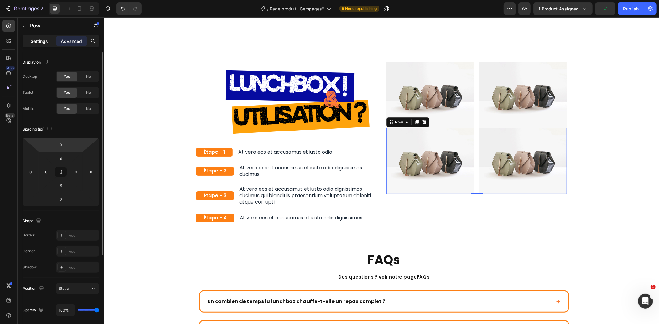
click at [44, 42] on p "Settings" at bounding box center [39, 41] width 17 height 6
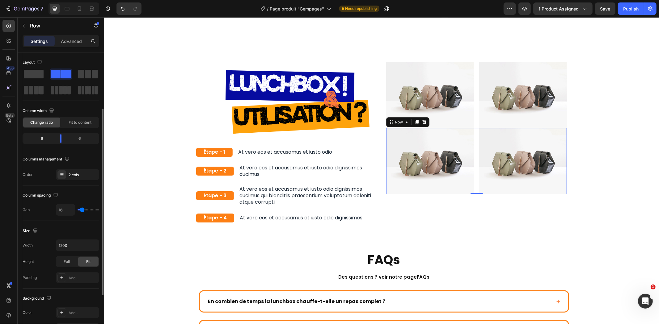
scroll to position [158, 0]
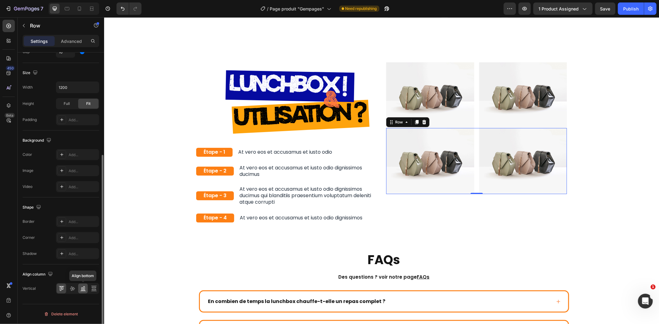
click at [82, 289] on icon at bounding box center [83, 289] width 6 height 6
click at [63, 290] on icon at bounding box center [61, 289] width 6 height 6
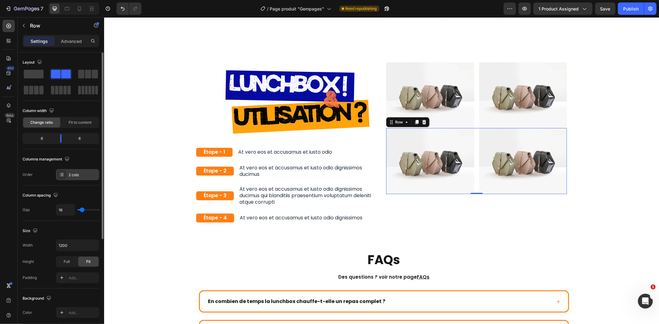
scroll to position [34, 0]
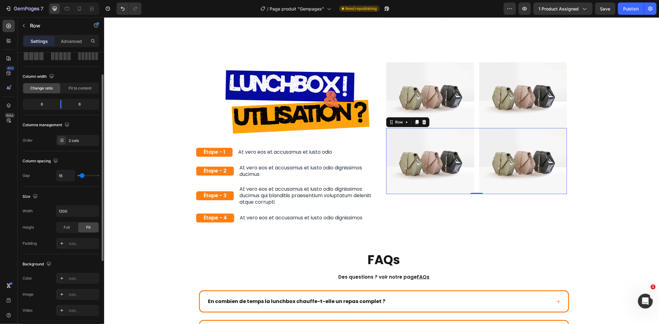
type input "0"
type input "2"
type input "5"
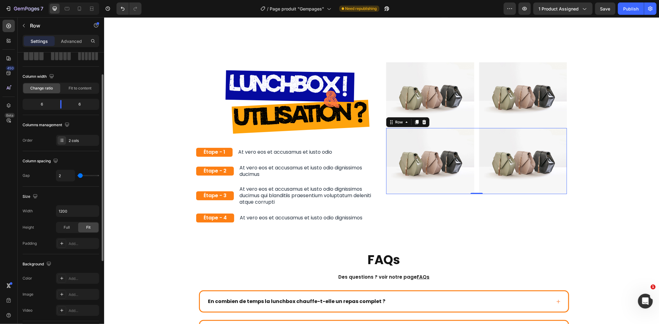
type input "5"
type input "2"
type input "0"
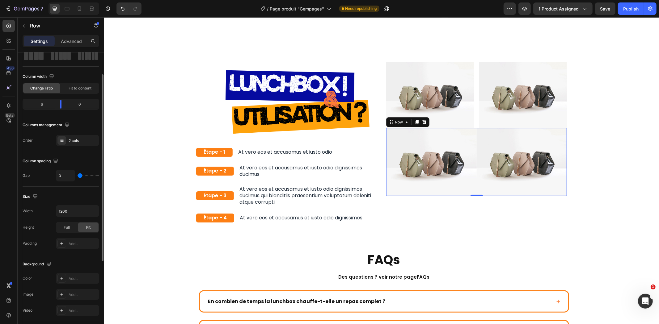
type input "2"
type input "5"
type input "7"
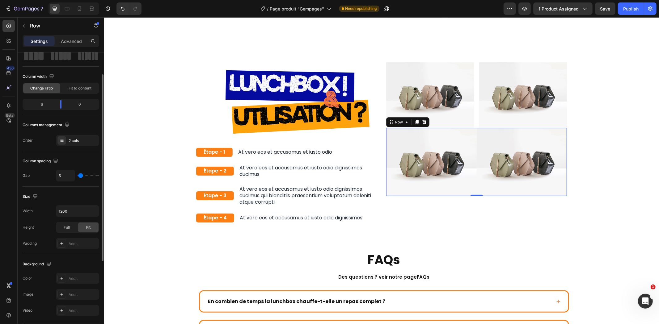
type input "7"
type input "10"
type input "12"
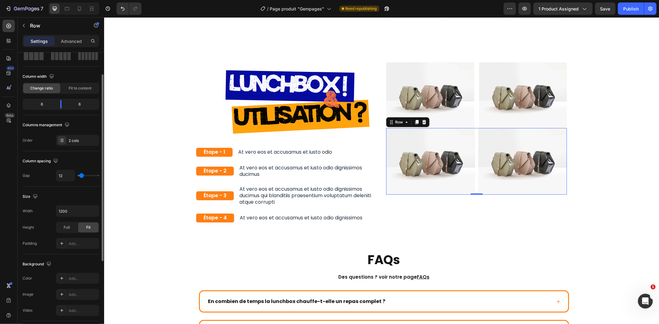
type input "15"
type input "17"
type input "20"
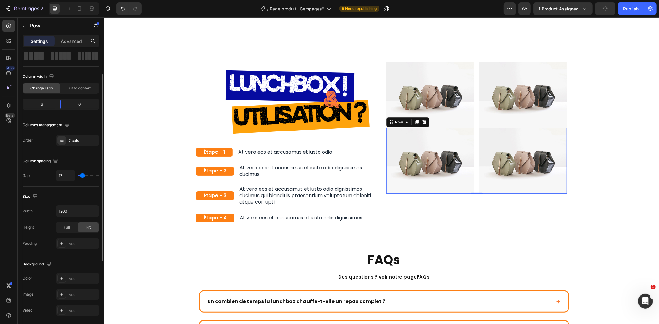
type input "20"
type input "22"
drag, startPoint x: 79, startPoint y: 175, endPoint x: 83, endPoint y: 174, distance: 3.6
type input "22"
click at [83, 175] on input "range" at bounding box center [89, 175] width 22 height 1
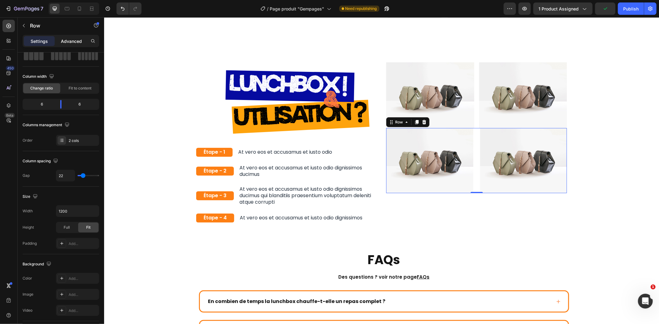
click at [61, 41] on p "Advanced" at bounding box center [71, 41] width 21 height 6
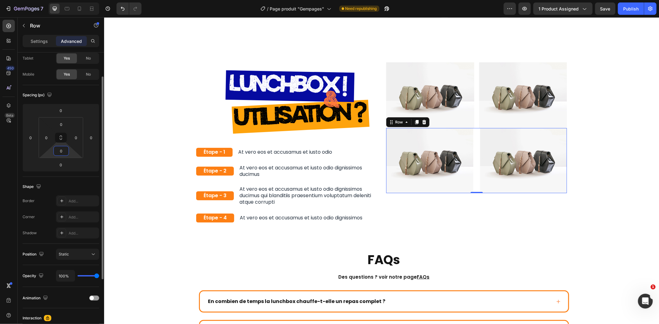
click at [63, 154] on input "0" at bounding box center [61, 150] width 12 height 9
type input "6"
type input "0"
click at [61, 165] on input "0" at bounding box center [61, 164] width 12 height 9
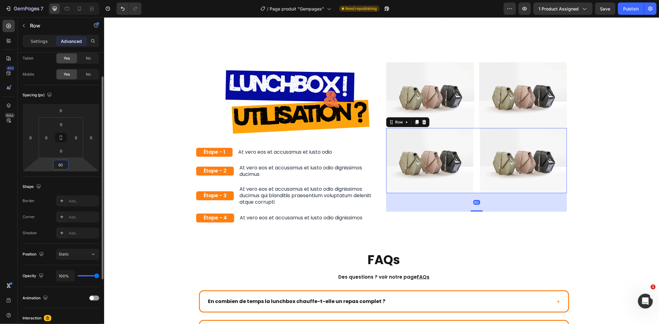
type input "6"
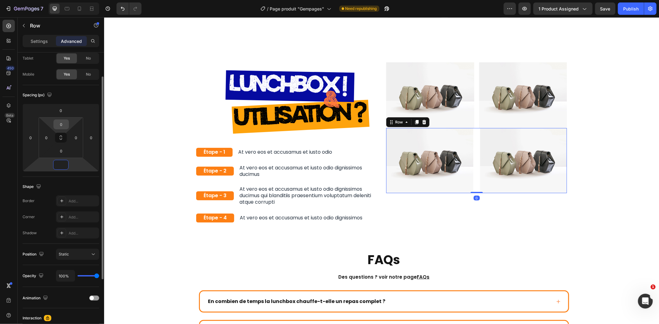
type input "0"
click at [60, 126] on input "0" at bounding box center [61, 124] width 12 height 9
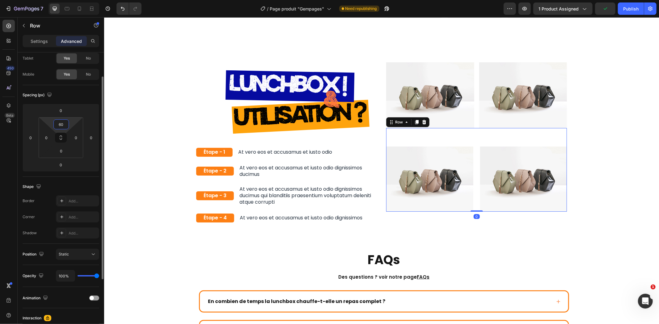
type input "6"
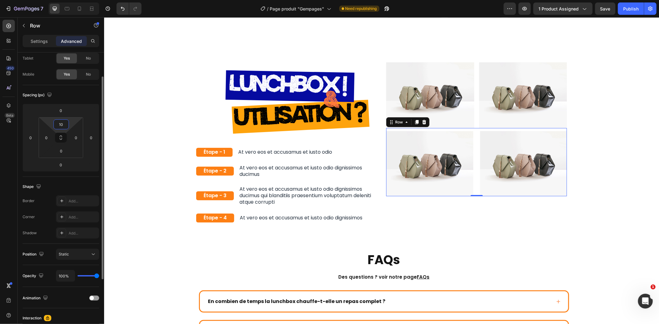
type input "100"
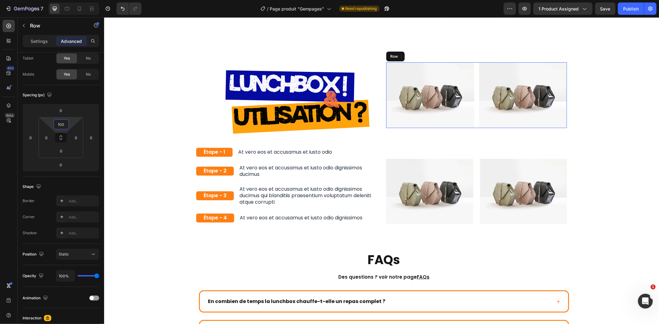
click at [471, 71] on div "Image Image Row" at bounding box center [476, 95] width 181 height 66
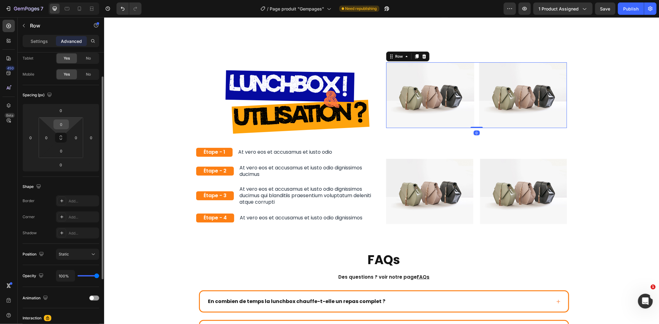
click at [61, 125] on input "0" at bounding box center [61, 124] width 12 height 9
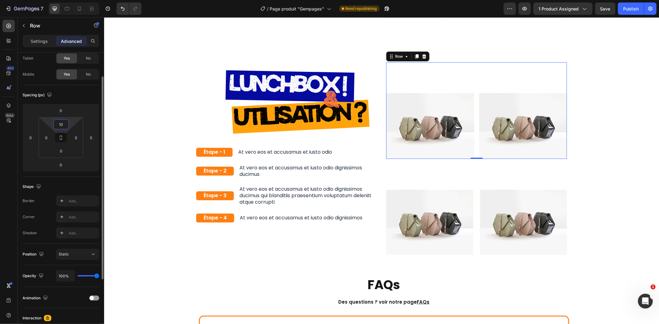
type input "1"
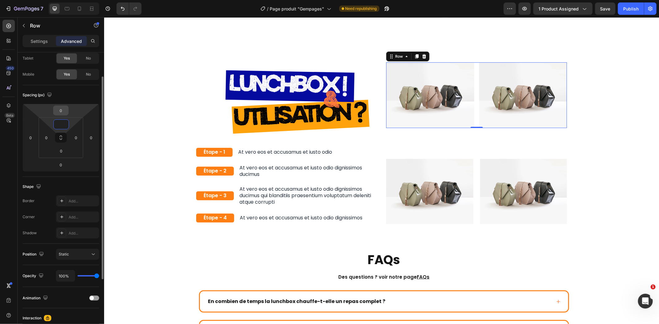
type input "0"
click at [64, 110] on input "0" at bounding box center [61, 110] width 12 height 9
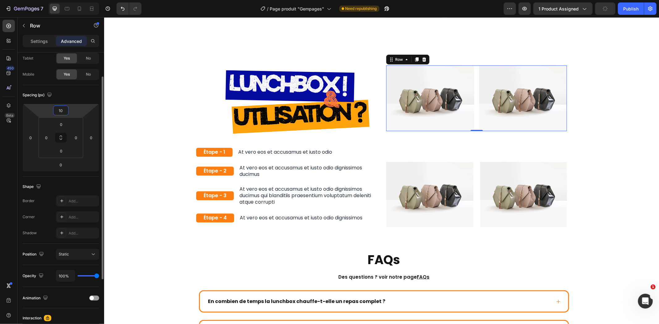
type input "1"
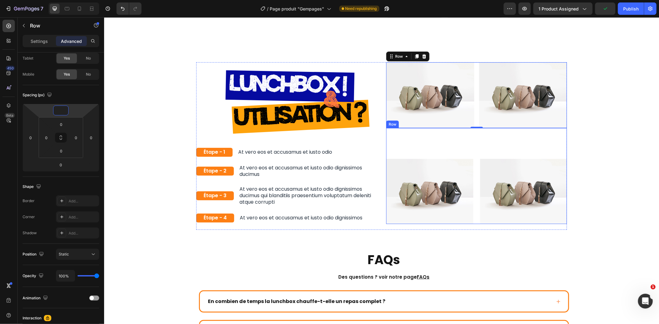
click at [471, 135] on div "Image Image Row" at bounding box center [476, 176] width 181 height 96
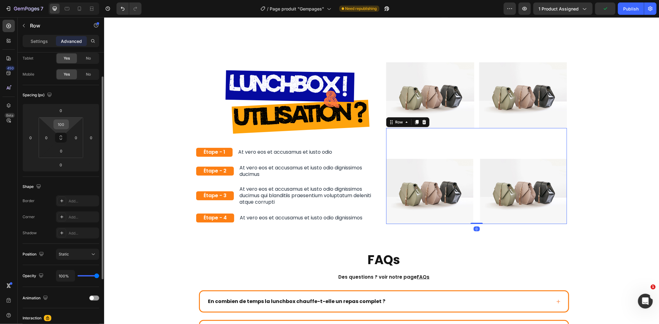
click at [59, 125] on input "100" at bounding box center [61, 124] width 12 height 9
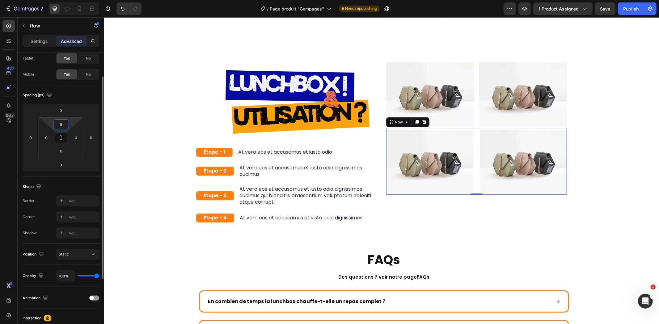
type input "50"
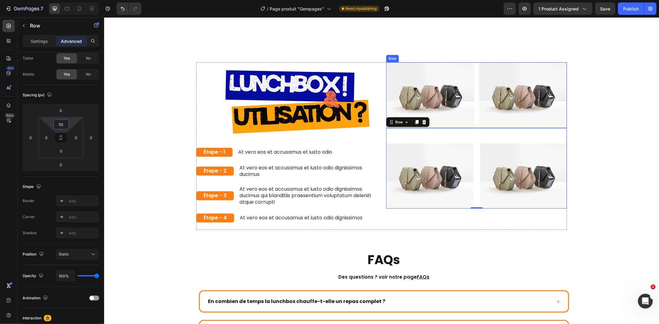
click at [471, 91] on div "Image Image Row" at bounding box center [476, 95] width 181 height 66
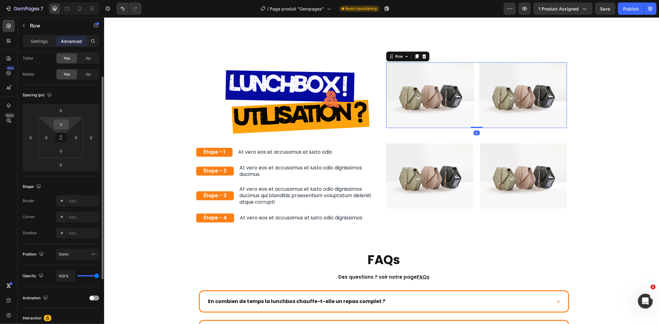
click at [60, 125] on input "0" at bounding box center [61, 124] width 12 height 9
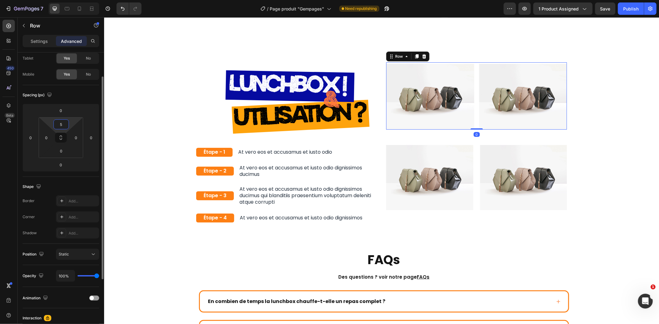
type input "50"
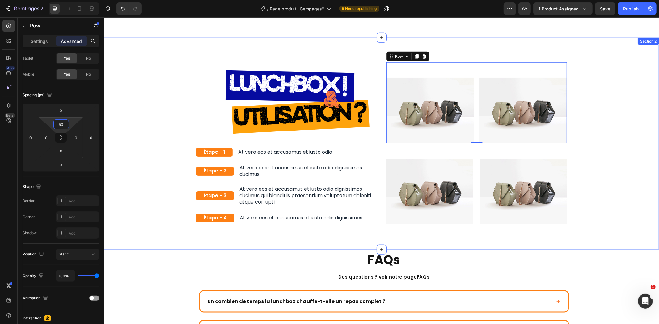
click at [608, 101] on div "Image Row Étape - 1 Text Block At vero eos et accusamus et iusto odio Text Bloc…" at bounding box center [381, 146] width 546 height 168
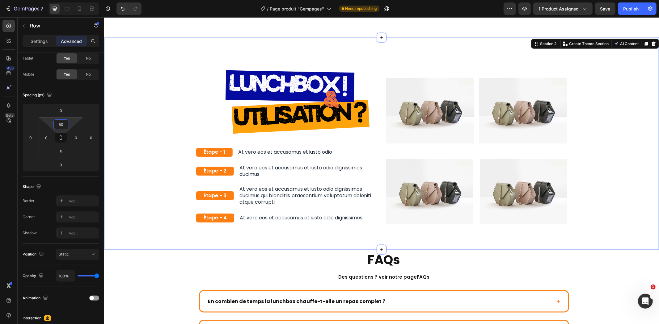
scroll to position [0, 0]
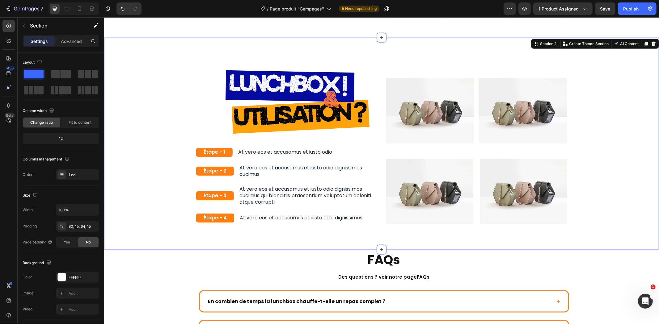
click at [594, 108] on div "Image Row Étape - 1 Text Block At vero eos et accusamus et iusto odio Text Bloc…" at bounding box center [381, 146] width 546 height 168
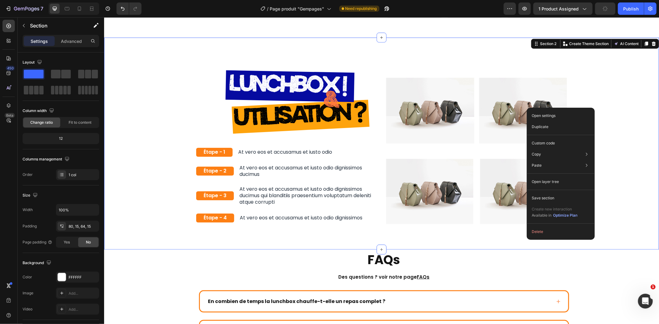
click at [610, 85] on div "Image Row Étape - 1 Text Block At vero eos et accusamus et iusto odio Text Bloc…" at bounding box center [381, 146] width 546 height 168
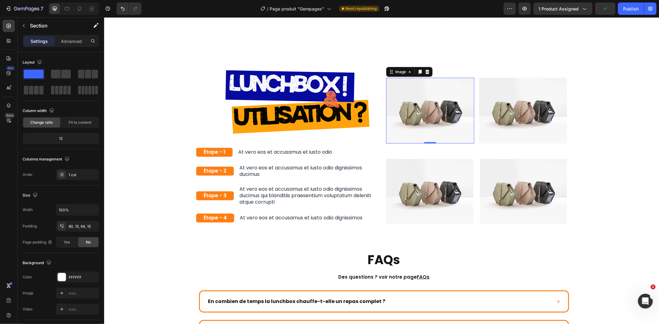
click at [417, 96] on img at bounding box center [430, 111] width 88 height 66
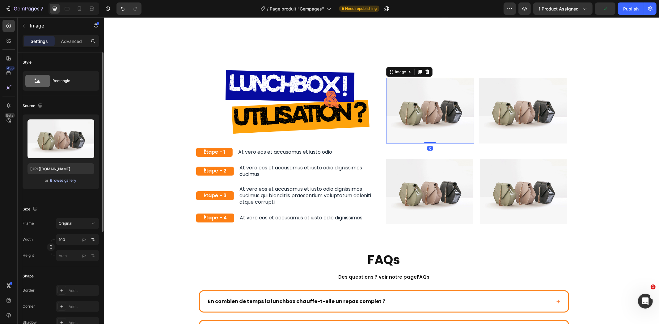
click at [72, 182] on div "Browse gallery" at bounding box center [63, 181] width 26 height 6
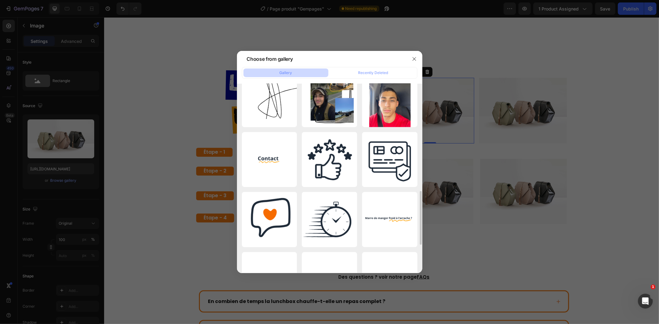
scroll to position [549, 0]
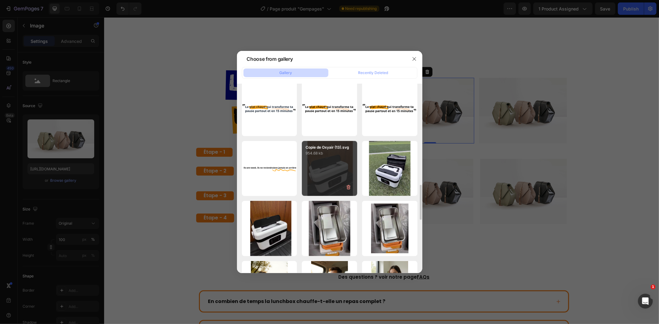
click at [341, 171] on div "Copie de Oxyair (13).svg 954.68 kb" at bounding box center [329, 168] width 55 height 55
type input "https://cdn.shopify.com/s/files/1/0947/1977/0948/files/gempages_584826131627115…"
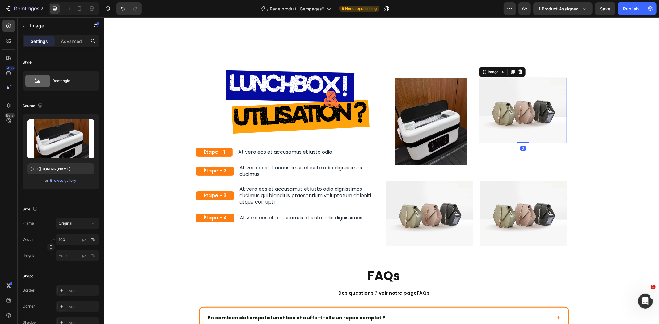
click at [512, 102] on img at bounding box center [523, 111] width 88 height 66
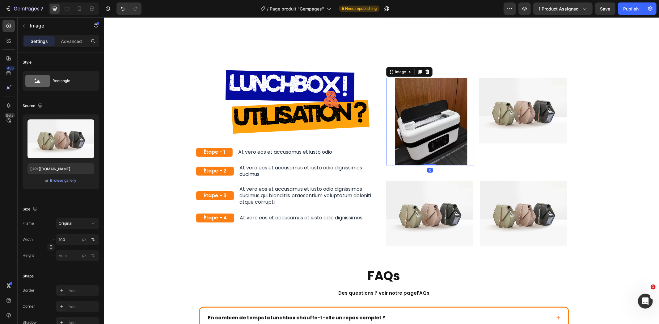
click at [414, 105] on img at bounding box center [430, 122] width 88 height 88
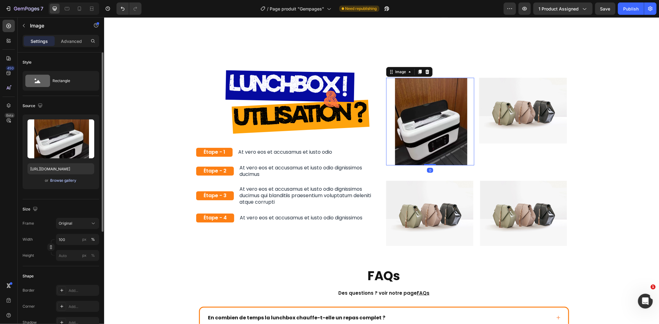
click at [65, 182] on div "Browse gallery" at bounding box center [63, 181] width 26 height 6
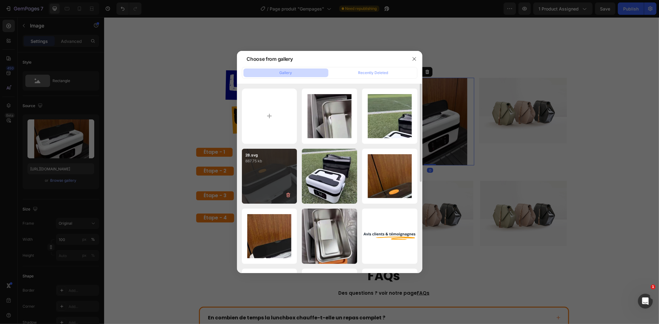
click at [267, 173] on div "28.svg 887.75 kb" at bounding box center [269, 176] width 55 height 55
type input "[URL][DOMAIN_NAME]"
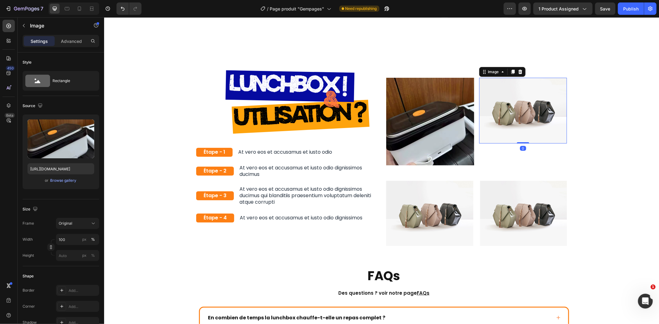
click at [521, 95] on img at bounding box center [523, 111] width 88 height 66
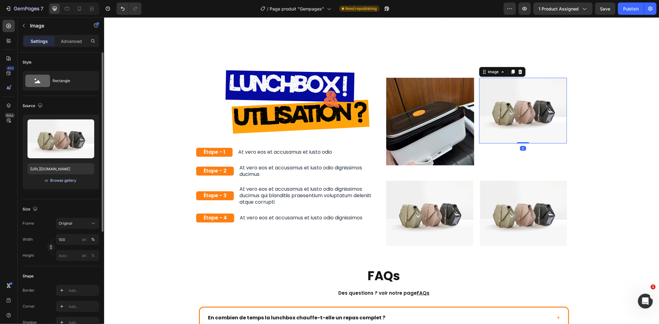
click at [67, 182] on div "Browse gallery" at bounding box center [63, 181] width 26 height 6
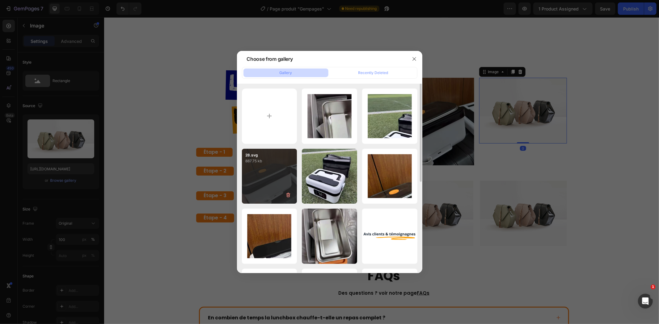
click at [277, 180] on div "28.svg 887.75 kb" at bounding box center [269, 176] width 55 height 55
type input "[URL][DOMAIN_NAME]"
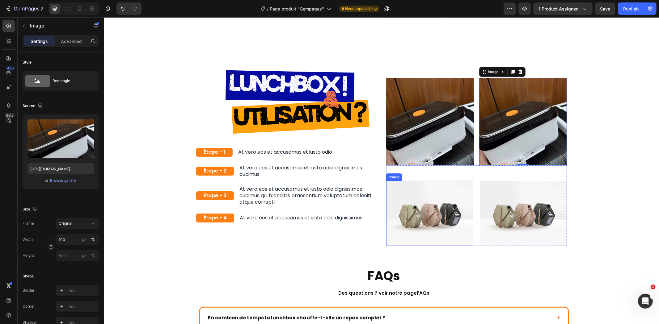
click at [441, 196] on img at bounding box center [429, 213] width 87 height 65
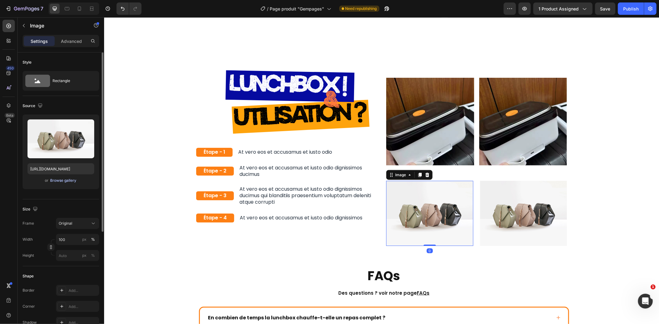
click at [69, 181] on div "Browse gallery" at bounding box center [63, 181] width 26 height 6
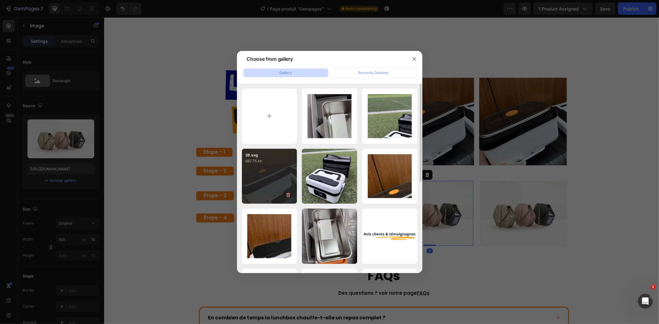
click at [264, 180] on div "28.svg 887.75 kb" at bounding box center [269, 176] width 55 height 55
type input "[URL][DOMAIN_NAME]"
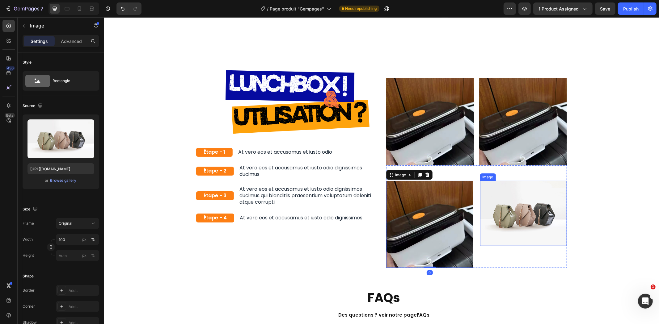
click at [501, 204] on img at bounding box center [523, 213] width 87 height 65
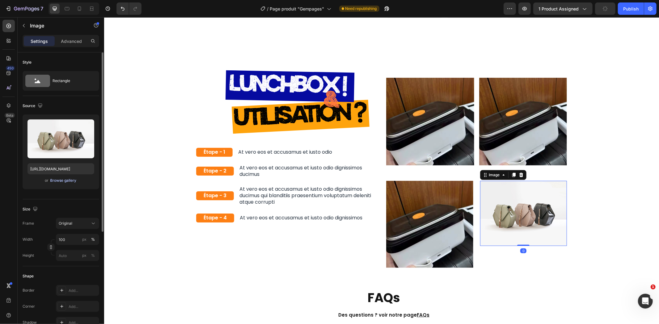
click at [73, 181] on div "Browse gallery" at bounding box center [63, 181] width 26 height 6
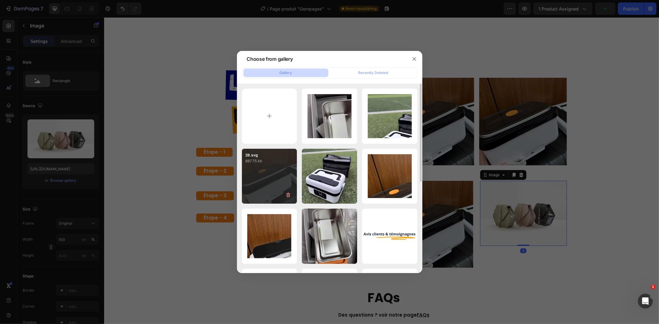
click at [273, 175] on div "28.svg 887.75 kb" at bounding box center [269, 176] width 55 height 55
type input "[URL][DOMAIN_NAME]"
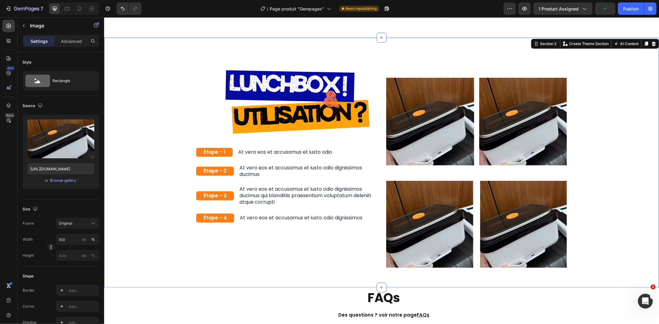
click at [609, 162] on div "Image Row Étape - 1 Text Block At vero eos et accusamus et iusto odio Text Bloc…" at bounding box center [381, 165] width 546 height 206
click at [453, 135] on img at bounding box center [430, 122] width 88 height 88
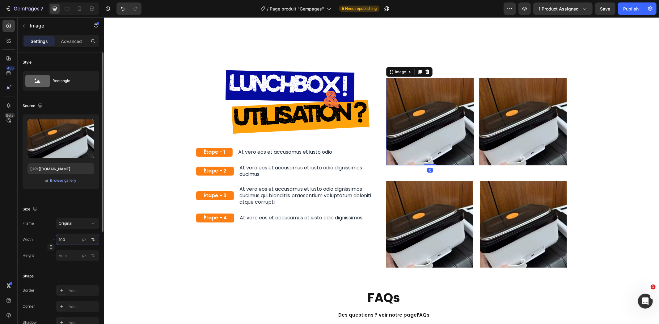
click at [76, 239] on input "100" at bounding box center [77, 239] width 43 height 11
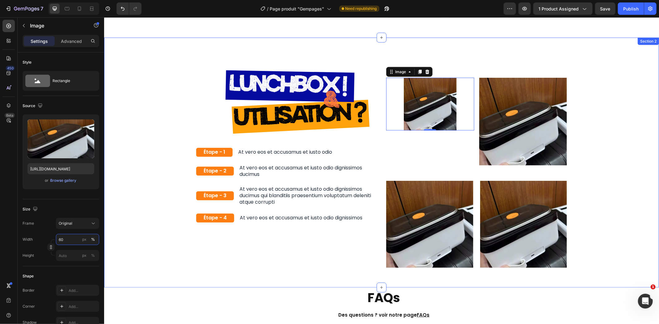
type input "6"
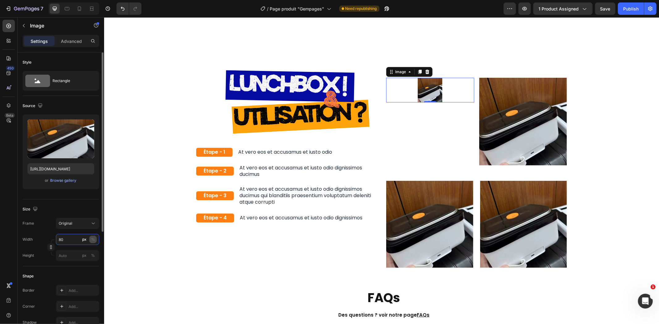
type input "80"
click at [92, 240] on div "%" at bounding box center [93, 240] width 4 height 6
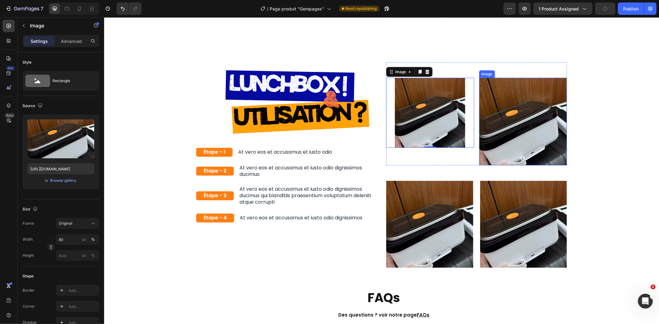
click at [495, 133] on img at bounding box center [523, 122] width 88 height 88
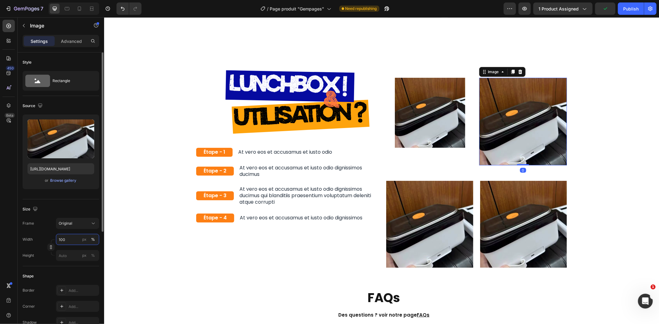
click at [62, 237] on input "100" at bounding box center [77, 239] width 43 height 11
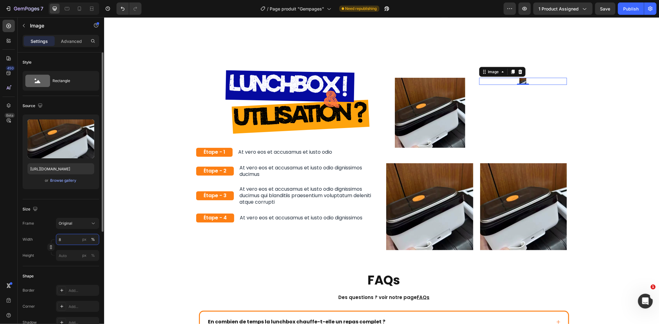
type input "80"
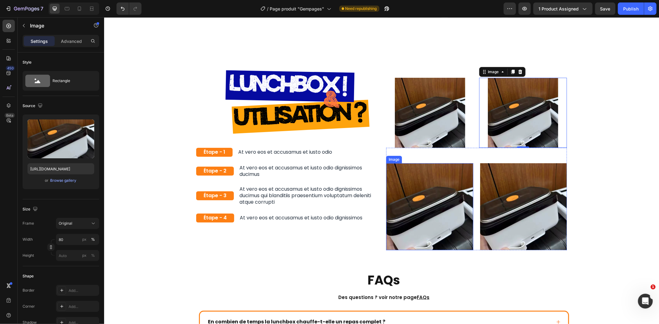
click at [423, 215] on img at bounding box center [429, 206] width 87 height 87
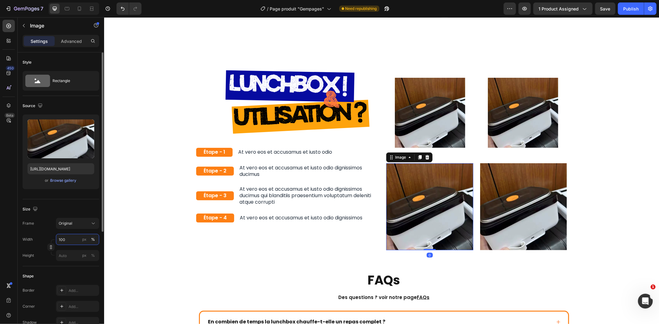
click at [61, 241] on input "100" at bounding box center [77, 239] width 43 height 11
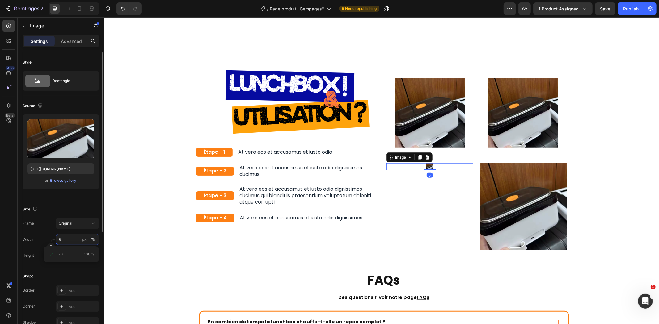
type input "80"
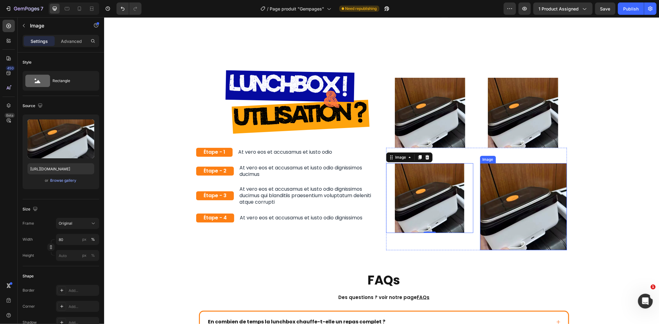
click at [501, 184] on img at bounding box center [523, 206] width 87 height 87
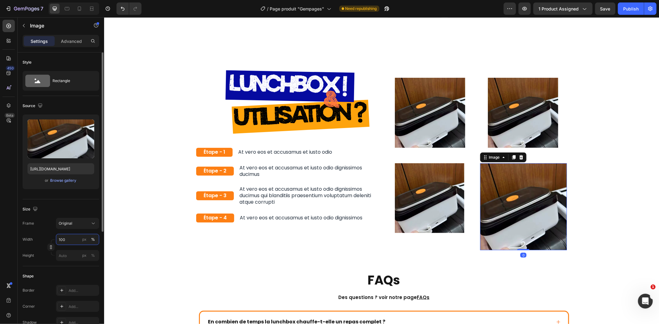
click at [72, 239] on input "100" at bounding box center [77, 239] width 43 height 11
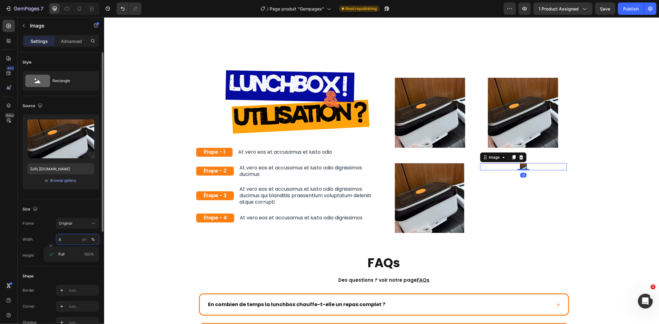
type input "80"
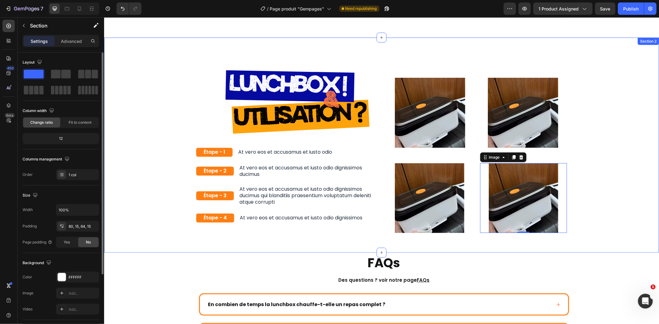
click at [608, 95] on div "Image Row Étape - 1 Text Block At vero eos et accusamus et iusto odio Text Bloc…" at bounding box center [381, 147] width 546 height 171
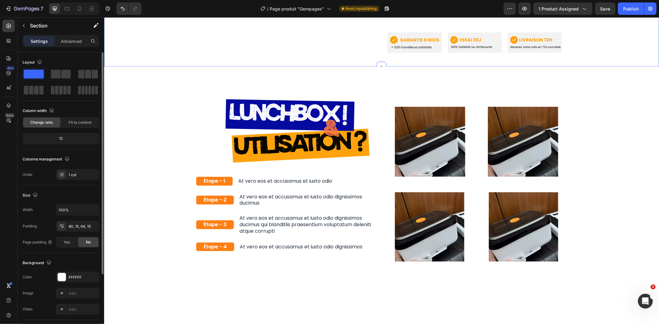
scroll to position [446, 0]
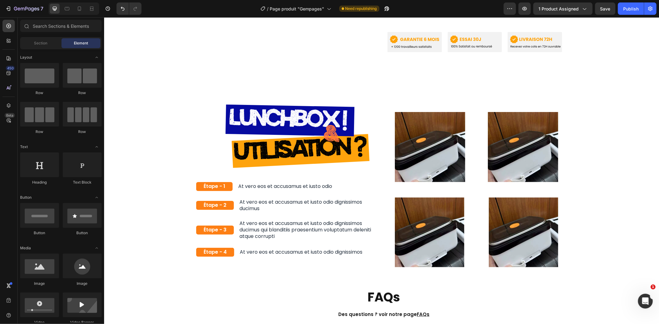
drag, startPoint x: 658, startPoint y: 140, endPoint x: 654, endPoint y: 174, distance: 34.3
click at [654, 174] on html "Header Product Images Image Image Image Image Image Image Image Image Image Ima…" at bounding box center [381, 207] width 555 height 1273
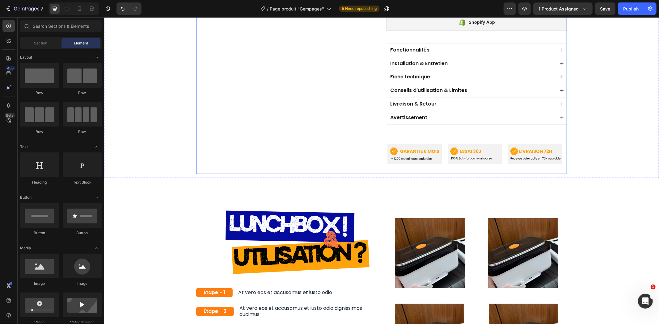
scroll to position [300, 0]
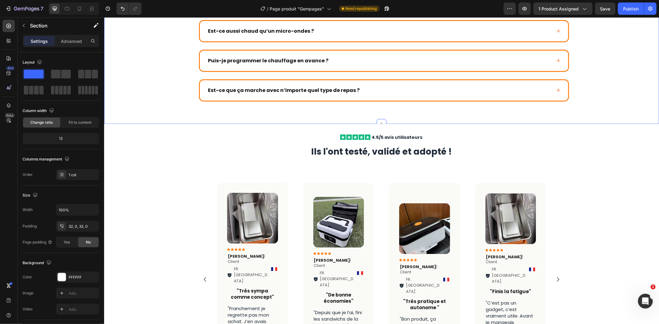
scroll to position [822, 0]
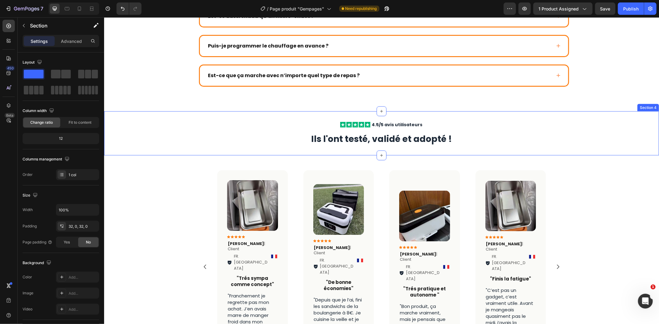
click at [431, 118] on div "Icon Icon Icon Icon Icon Icon List 4.5/5 avis utilisateurs Text Block Row Ils l…" at bounding box center [381, 133] width 555 height 44
click at [505, 98] on div "FAQs Heading Des questions ? voir notre page FAQs Text block Row En combien de …" at bounding box center [381, 8] width 555 height 207
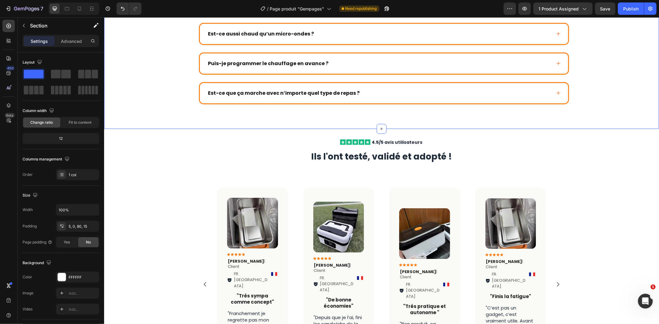
scroll to position [788, 0]
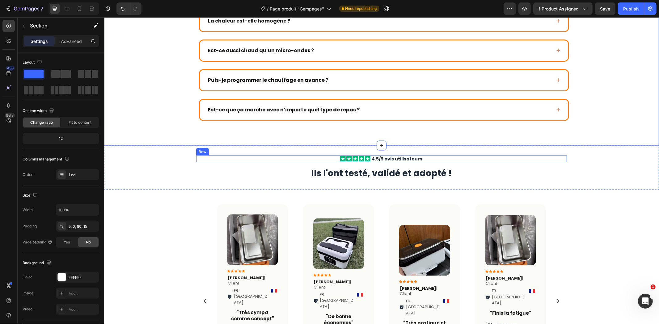
click at [422, 155] on div "Icon Icon Icon Icon Icon Icon List 4.5/5 avis utilisateurs Text Block Row" at bounding box center [381, 158] width 371 height 7
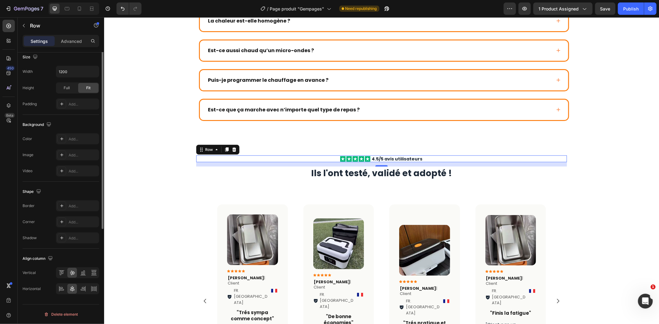
scroll to position [55, 0]
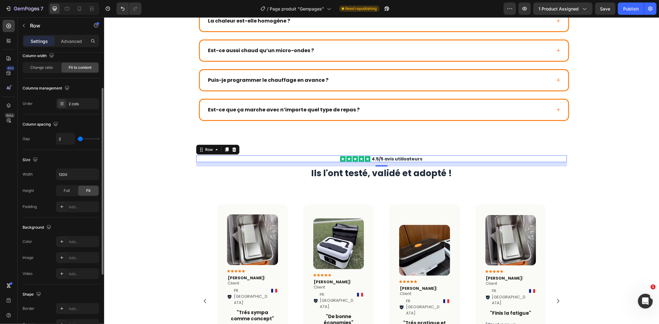
click at [80, 140] on input "range" at bounding box center [89, 138] width 22 height 1
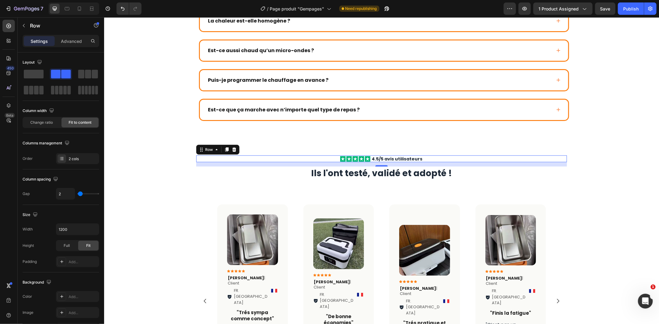
click at [57, 47] on div "Settings Advanced" at bounding box center [61, 44] width 87 height 18
click at [58, 41] on div "Advanced" at bounding box center [71, 41] width 31 height 10
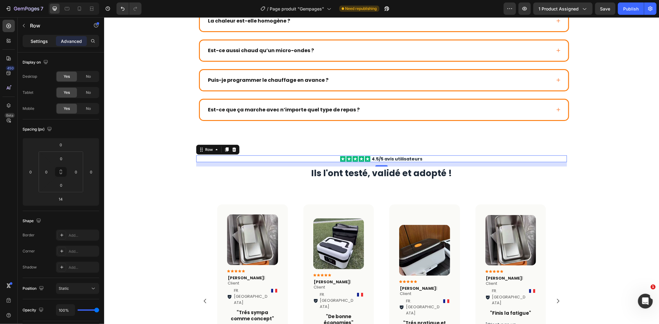
click at [45, 41] on p "Settings" at bounding box center [39, 41] width 17 height 6
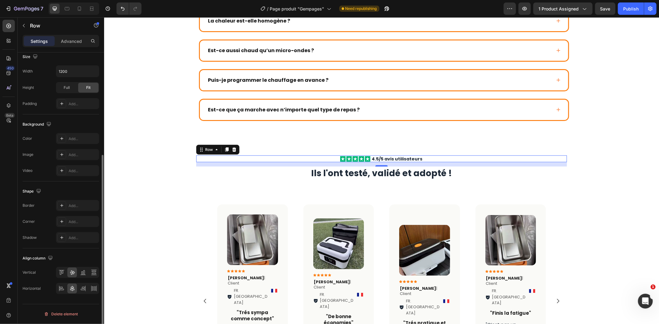
scroll to position [55, 0]
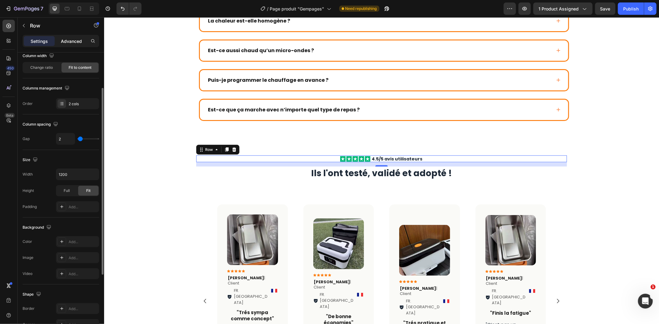
click at [63, 41] on p "Advanced" at bounding box center [71, 41] width 21 height 6
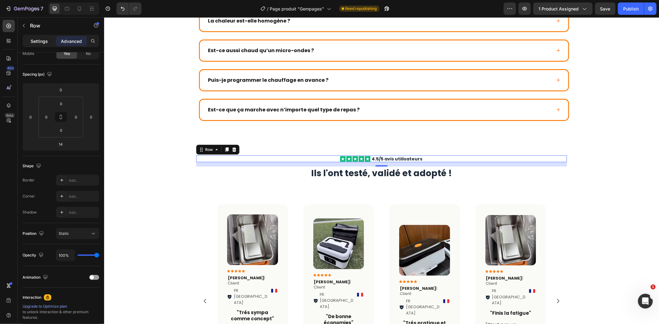
click at [44, 41] on p "Settings" at bounding box center [39, 41] width 17 height 6
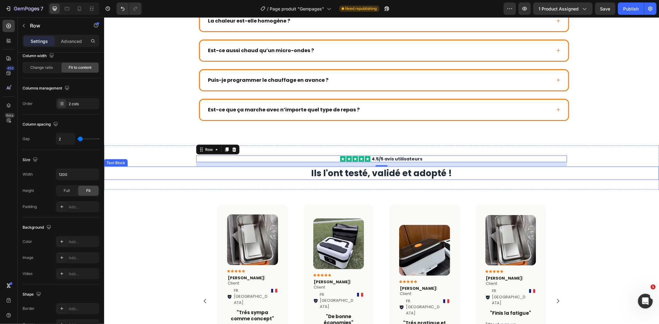
click at [463, 170] on p "Ils l'ont testé, validé et adopté !" at bounding box center [381, 173] width 554 height 12
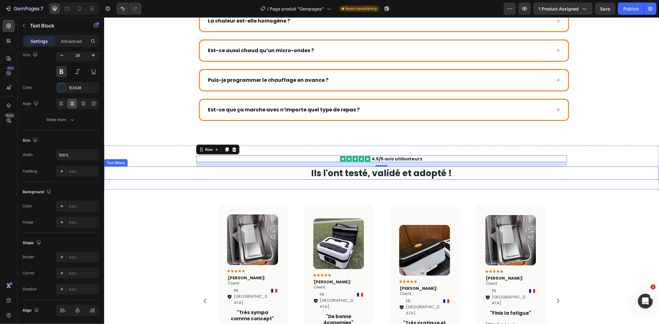
scroll to position [0, 0]
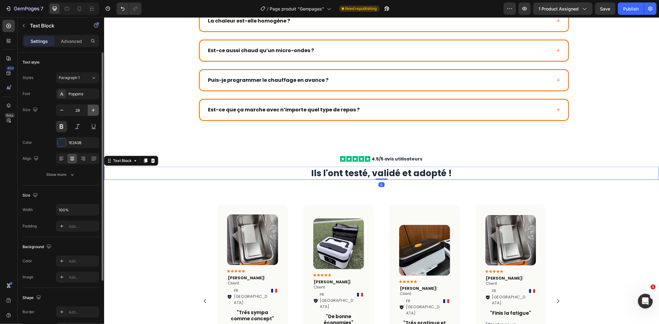
click at [95, 112] on icon "button" at bounding box center [93, 110] width 6 height 6
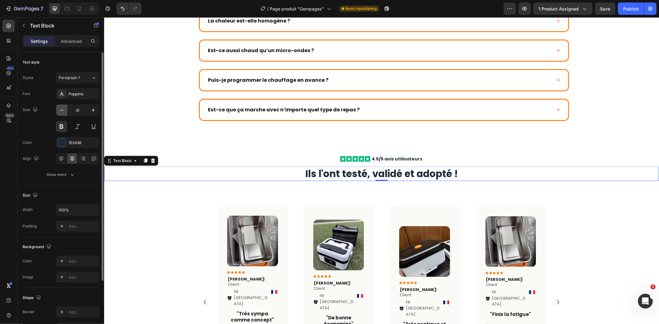
click at [62, 109] on icon "button" at bounding box center [62, 110] width 6 height 6
type input "30"
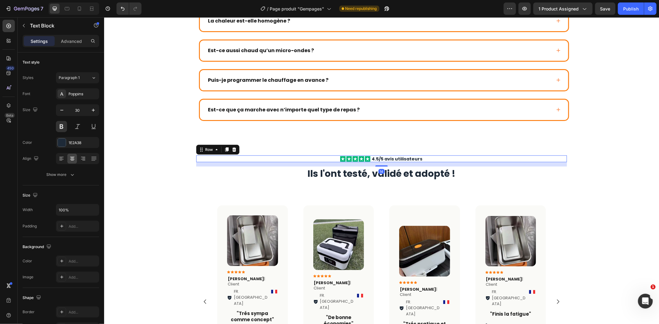
click at [439, 157] on div "Icon Icon Icon Icon Icon Icon List 4.5/5 avis utilisateurs Text Block Row 14" at bounding box center [381, 158] width 371 height 7
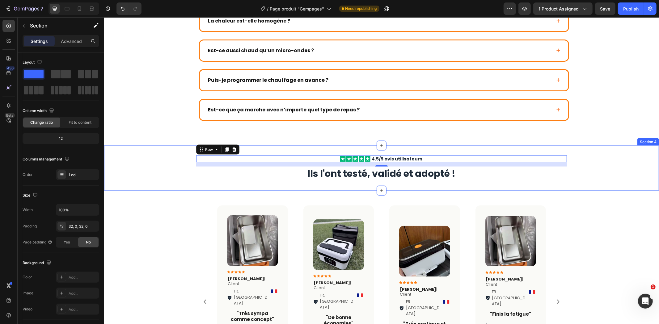
click at [610, 157] on div "Icon Icon Icon Icon Icon Icon List 4.5/5 avis utilisateurs Text Block Row 14 Il…" at bounding box center [381, 167] width 555 height 25
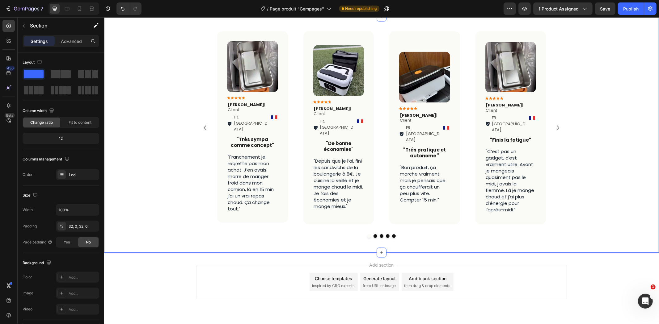
click at [587, 162] on div "Image Icon Icon Icon Icon Icon Icon List [PERSON_NAME] | Client Text Block FR. …" at bounding box center [381, 134] width 555 height 217
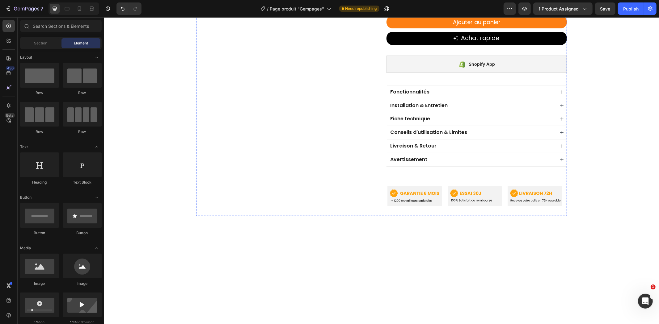
scroll to position [325, 0]
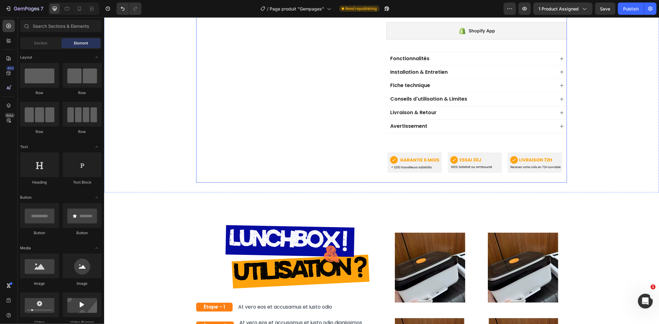
click at [486, 122] on div "Avertissement" at bounding box center [471, 126] width 165 height 8
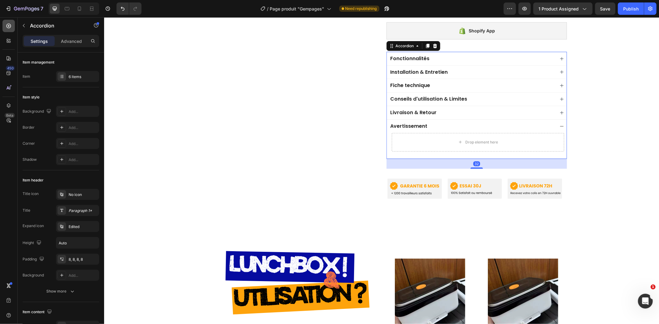
click at [10, 25] on icon at bounding box center [9, 26] width 6 height 6
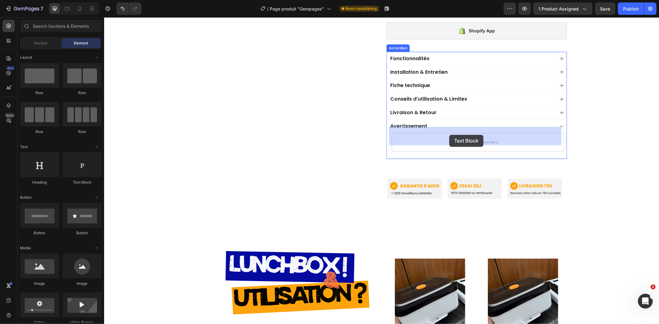
drag, startPoint x: 182, startPoint y: 186, endPoint x: 449, endPoint y: 135, distance: 272.1
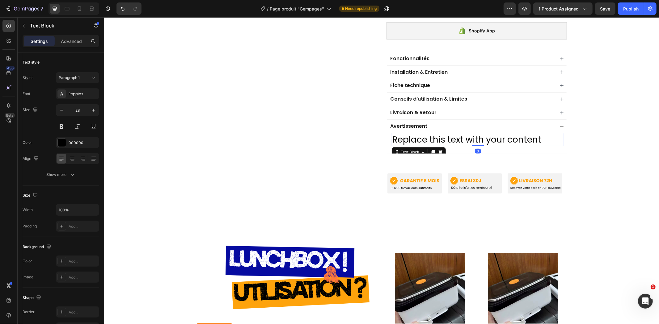
click at [443, 133] on div "Replace this text with your content" at bounding box center [477, 139] width 172 height 13
click at [443, 133] on p "Replace this text with your content" at bounding box center [477, 139] width 171 height 12
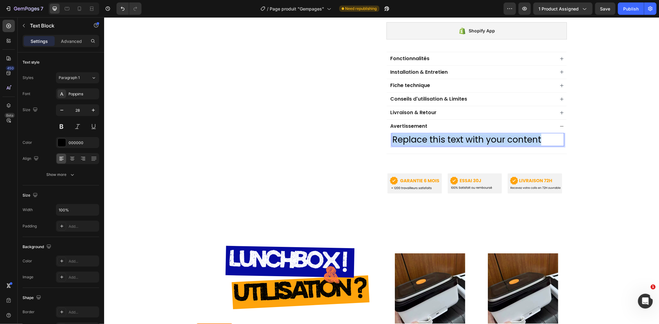
click at [443, 133] on p "Replace this text with your content" at bounding box center [477, 139] width 171 height 12
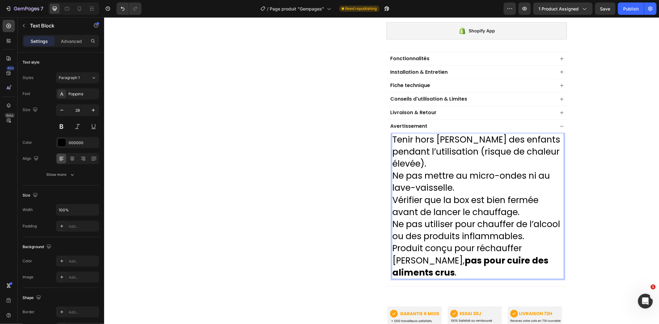
click at [392, 133] on p "Tenir hors de portée des enfants pendant l’utilisation (risque de chaleur élevé…" at bounding box center [477, 151] width 171 height 36
click at [392, 171] on p "Ne pas mettre au micro-ondes ni au lave-vaisselle." at bounding box center [477, 182] width 171 height 24
click at [392, 194] on p "Vérifier que la box est bien fermée avant de lancer le chauffage." at bounding box center [477, 206] width 171 height 24
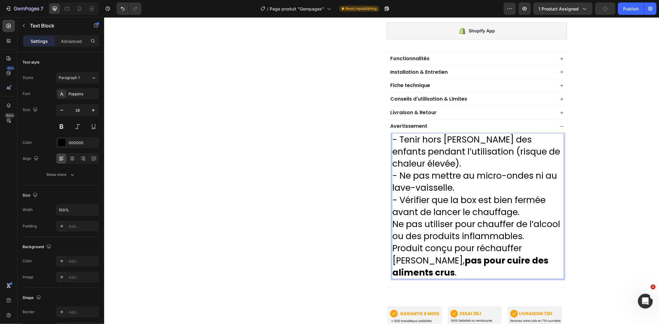
click at [392, 207] on p "- Vérifier que la box est bien fermée avant de lancer le chauffage." at bounding box center [477, 206] width 171 height 24
click at [392, 218] on p "Ne pas utiliser pour chauffer de l’alcool ou des produits inflammables." at bounding box center [477, 230] width 171 height 24
click at [392, 242] on p "Produit conçu pour réchauffer les repas, pas pour cuire des aliments crus ." at bounding box center [477, 260] width 171 height 36
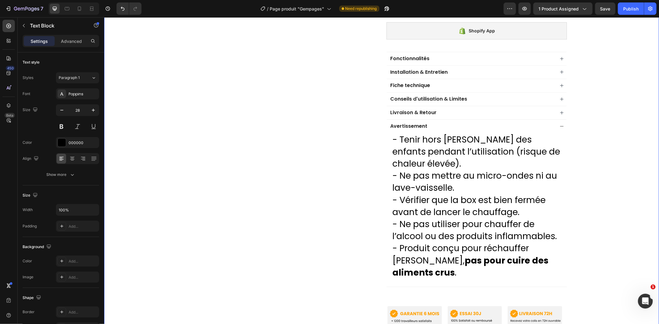
click at [572, 231] on div "Product Images Image Image Image Image Image Image Image Image Image Image Marq…" at bounding box center [381, 25] width 555 height 622
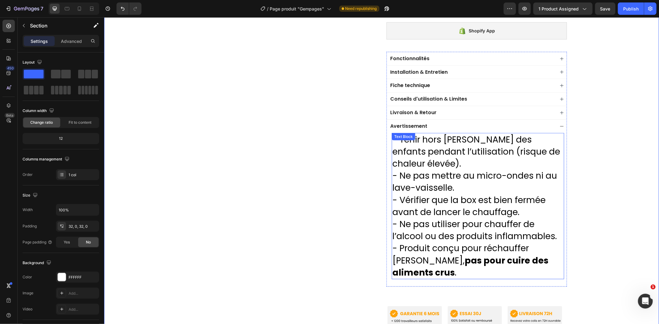
click at [487, 242] on p "- Produit conçu pour réchauffer les repas, pas pour cuire des aliments crus ." at bounding box center [477, 260] width 171 height 36
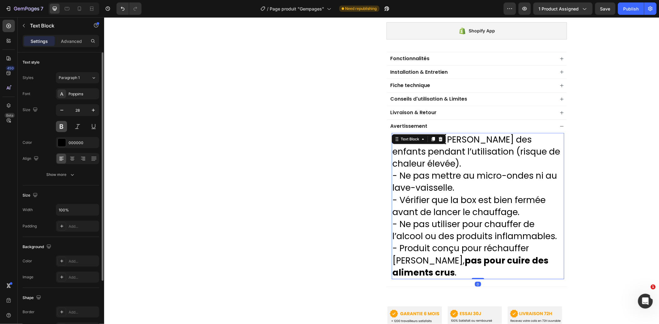
click at [64, 129] on button at bounding box center [61, 126] width 11 height 11
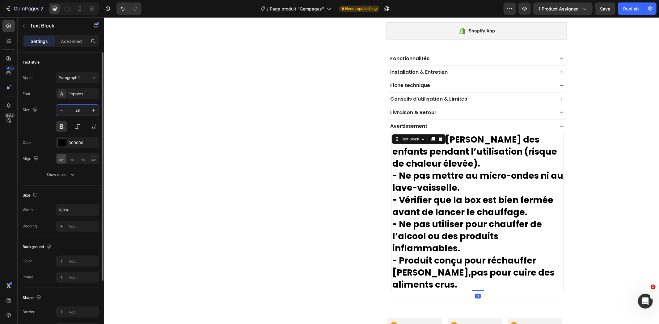
click at [79, 110] on input "28" at bounding box center [77, 110] width 20 height 11
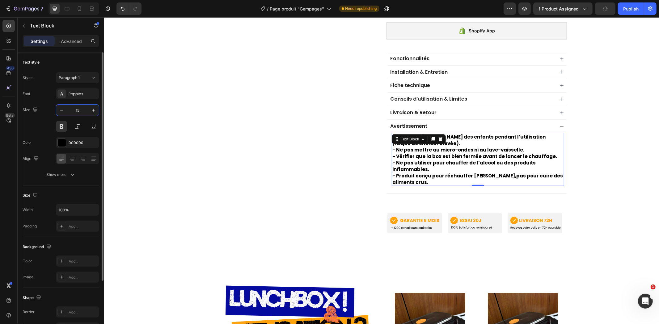
type input "1"
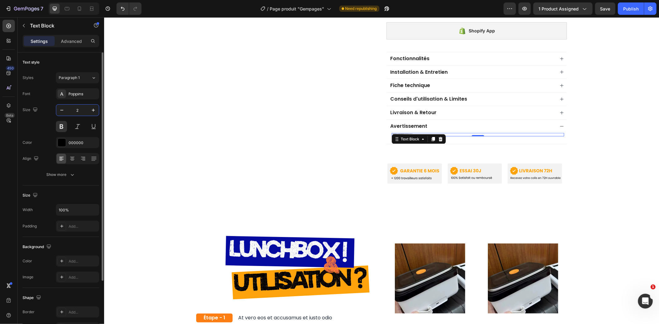
type input "20"
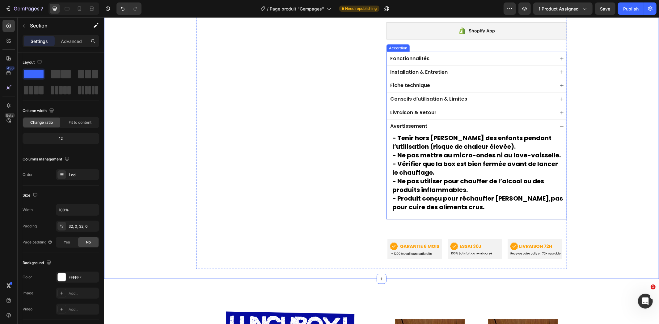
click at [458, 119] on div "Avertissement" at bounding box center [476, 126] width 180 height 14
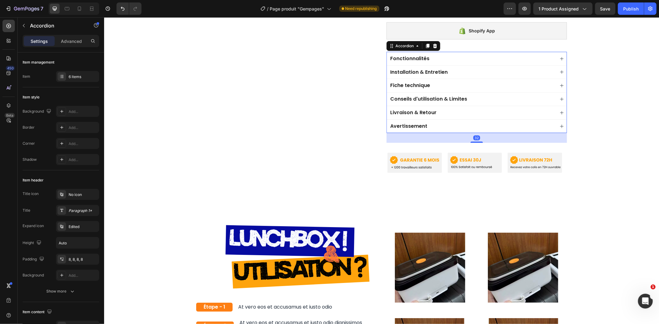
click at [458, 122] on div "Avertissement" at bounding box center [471, 126] width 165 height 8
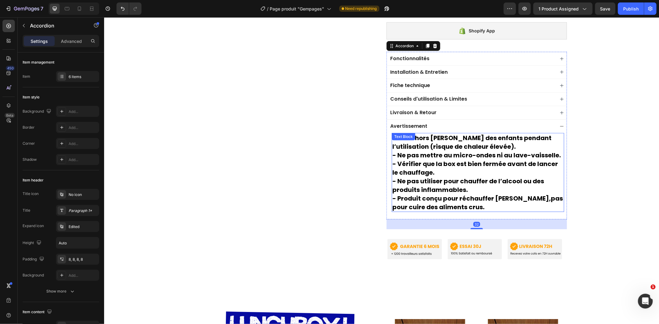
click at [446, 137] on p "- Tenir hors de portée des enfants pendant l’utilisation (risque de chaleur éle…" at bounding box center [477, 141] width 171 height 17
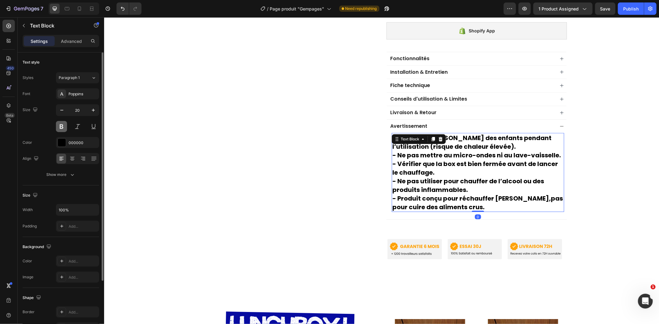
click at [64, 130] on button at bounding box center [61, 126] width 11 height 11
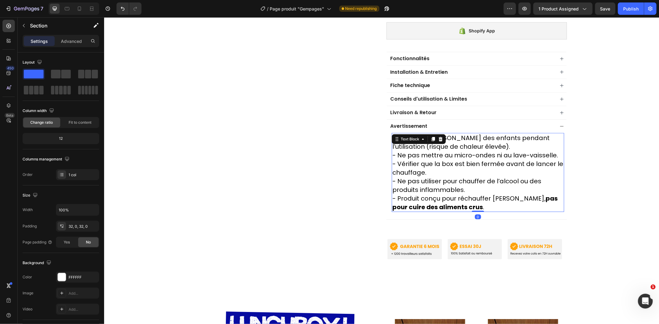
click at [544, 177] on p "- Ne pas utiliser pour chauffer de l’alcool ou des produits inflammables." at bounding box center [477, 185] width 171 height 17
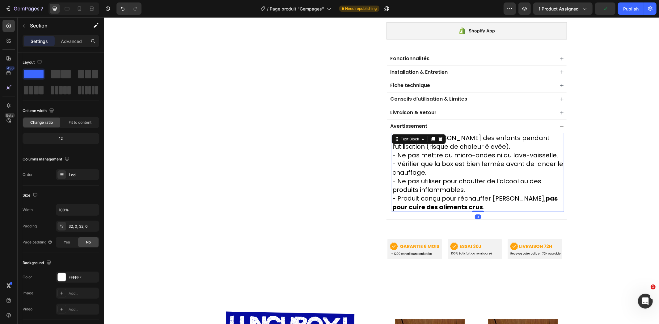
click at [515, 136] on p "- Tenir hors de portée des enfants pendant l’utilisation (risque de chaleur éle…" at bounding box center [477, 141] width 171 height 17
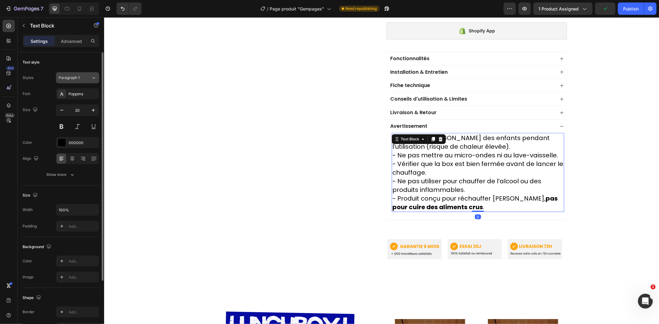
click at [77, 79] on span "Paragraph 1" at bounding box center [69, 78] width 21 height 6
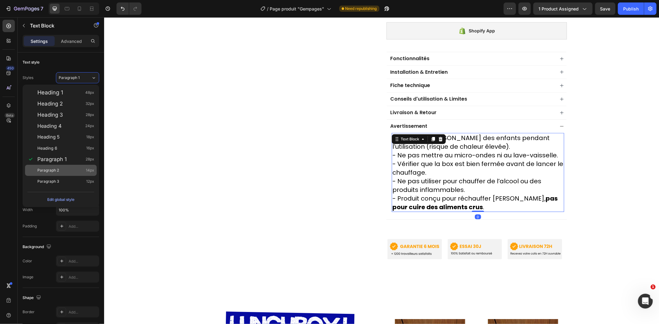
click at [64, 168] on div "Paragraph 2 14px" at bounding box center [65, 170] width 57 height 6
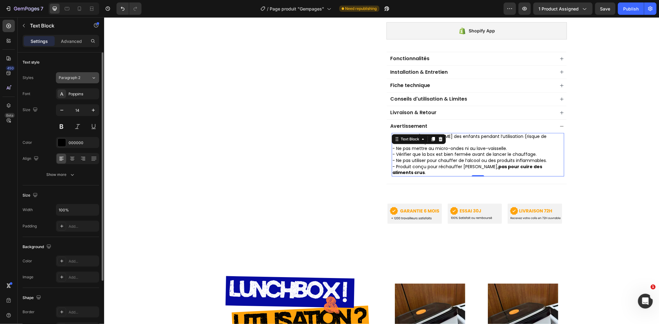
click at [86, 82] on button "Paragraph 2" at bounding box center [77, 77] width 43 height 11
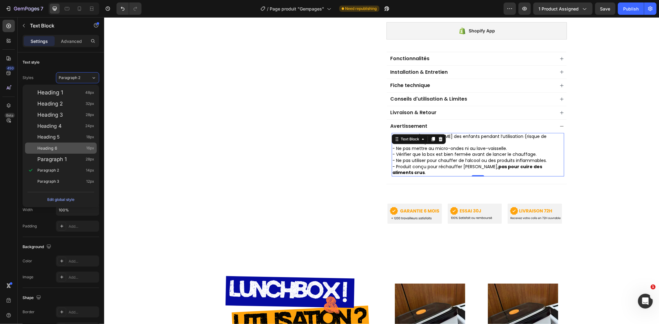
click at [63, 148] on div "Heading 6 16px" at bounding box center [65, 148] width 57 height 6
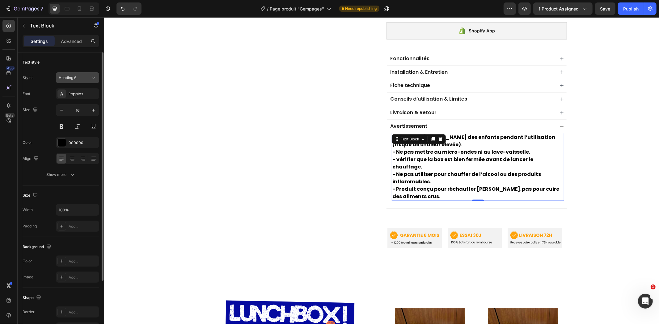
click at [83, 79] on div "Heading 6" at bounding box center [71, 78] width 25 height 6
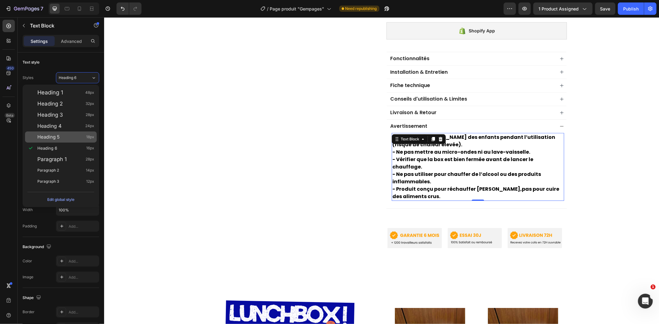
click at [71, 132] on div "Heading 5 18px" at bounding box center [61, 137] width 72 height 11
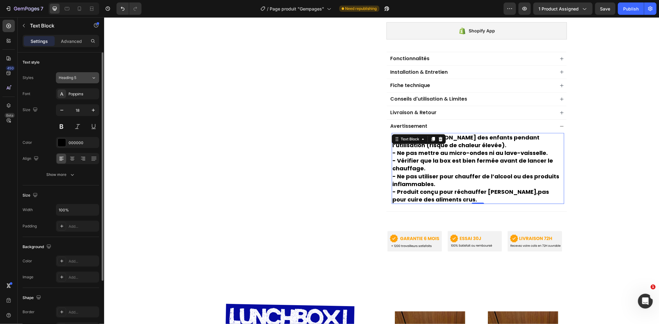
click at [84, 78] on div "Heading 5" at bounding box center [75, 78] width 32 height 6
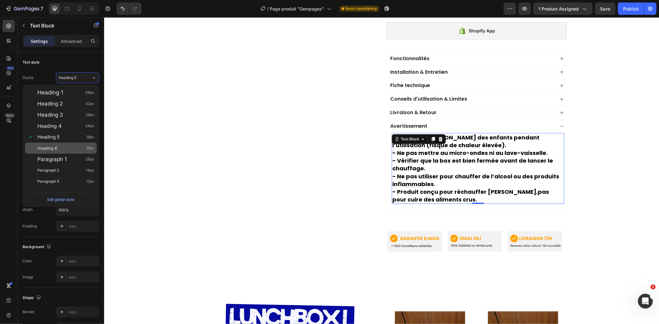
click at [66, 148] on div "Heading 6 16px" at bounding box center [65, 148] width 57 height 6
type input "16"
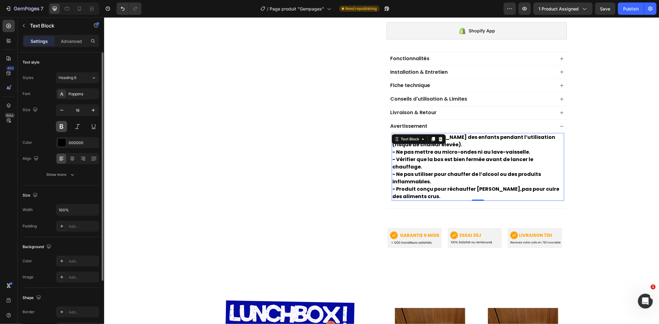
click at [58, 124] on button at bounding box center [61, 126] width 11 height 11
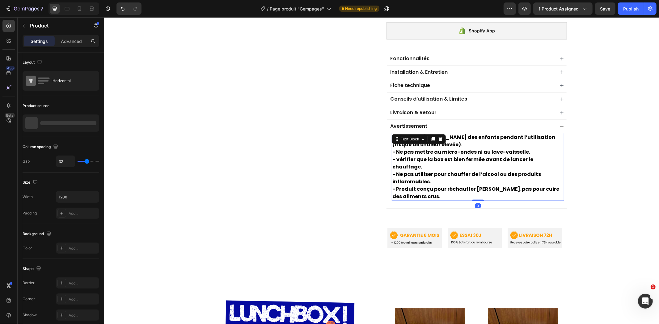
click at [481, 185] on p "- Produit conçu pour réchauffer les repas, pas pour cuire des aliments crus ." at bounding box center [477, 192] width 171 height 15
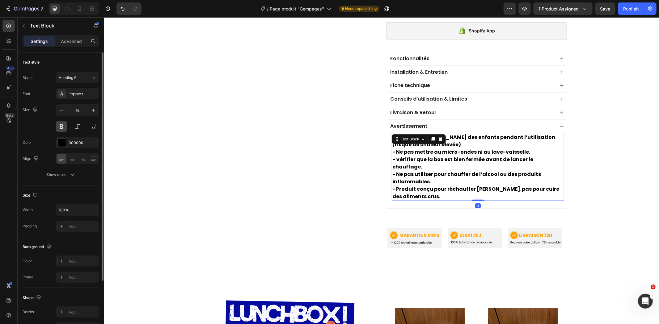
click at [58, 125] on button at bounding box center [61, 126] width 11 height 11
click at [78, 78] on div "Heading 6" at bounding box center [71, 78] width 25 height 6
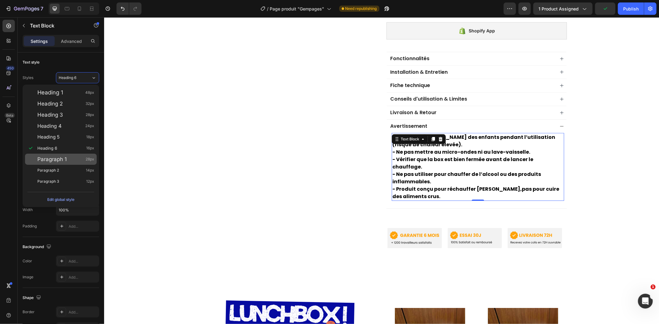
click at [59, 158] on span "Paragraph 1" at bounding box center [51, 159] width 29 height 6
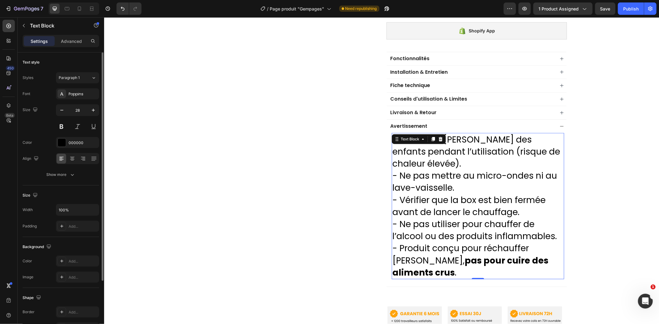
click at [69, 112] on input "28" at bounding box center [77, 110] width 20 height 11
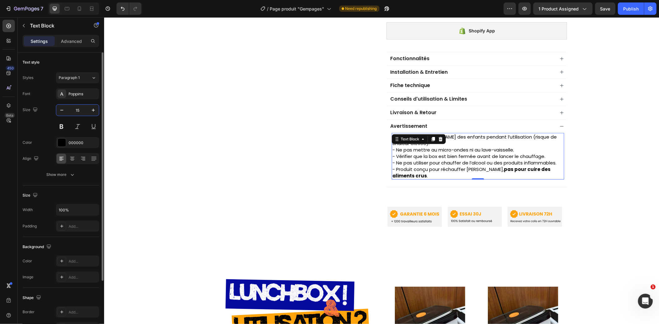
click at [79, 107] on input "15" at bounding box center [77, 110] width 20 height 11
type input "1"
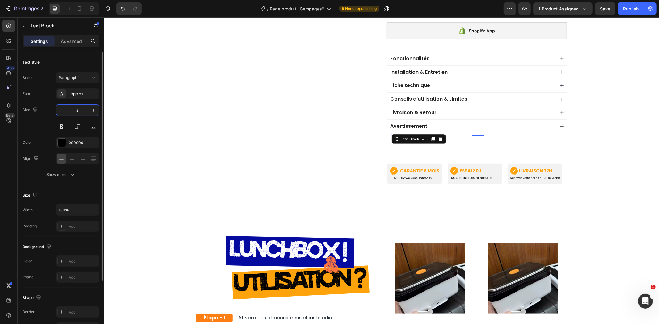
type input "20"
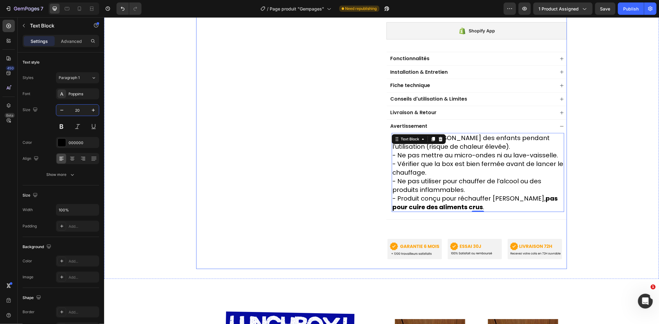
click at [500, 160] on p "- Vérifier que la box est bien fermée avant de lancer le chauffage." at bounding box center [477, 167] width 171 height 17
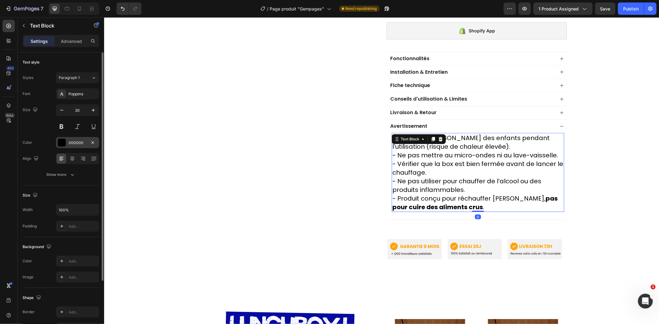
click at [65, 141] on div at bounding box center [62, 143] width 8 height 8
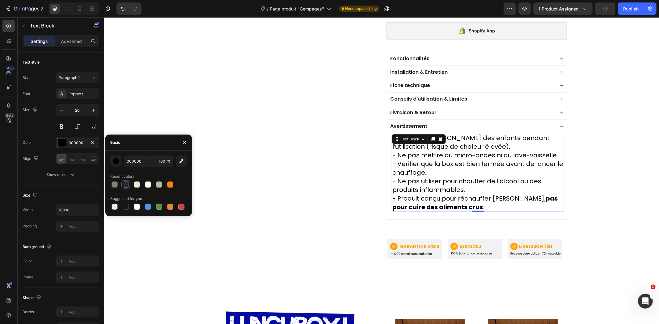
click at [127, 185] on div at bounding box center [126, 185] width 6 height 6
type input "1E2A38"
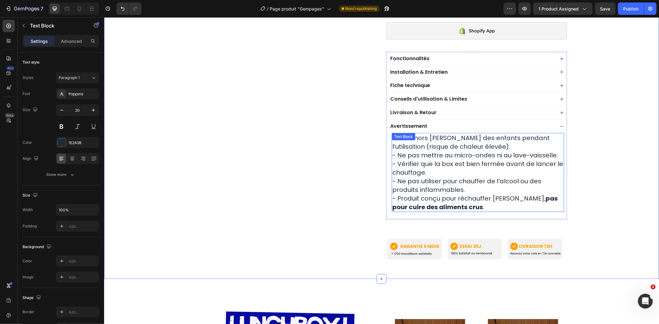
click at [502, 138] on p "- Tenir hors de portée des enfants pendant l’utilisation (risque de chaleur éle…" at bounding box center [477, 141] width 171 height 17
click at [480, 122] on div "Avertissement" at bounding box center [471, 126] width 165 height 8
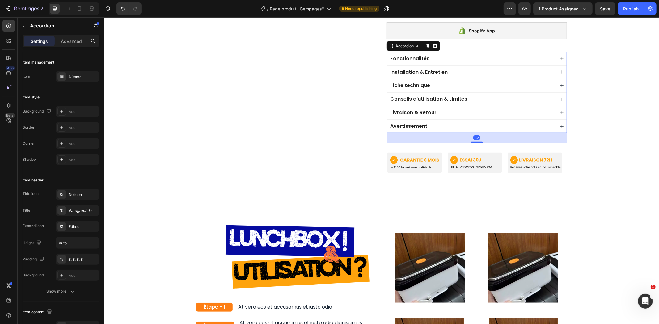
click at [479, 124] on div "Avertissement" at bounding box center [471, 126] width 165 height 8
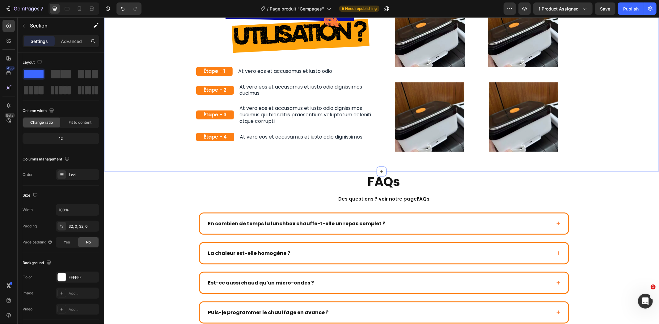
scroll to position [669, 0]
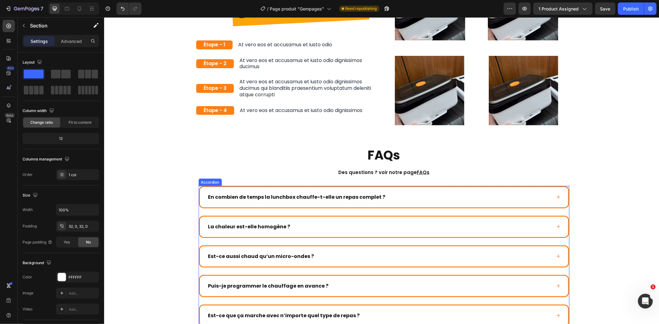
click at [503, 199] on div "En combien de temps la lunchbox chauffe-t-elle un repas complet ?" at bounding box center [379, 196] width 344 height 9
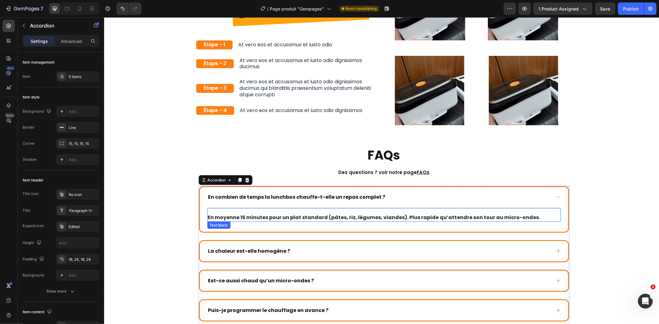
click at [359, 220] on p "En moyenne 15 minutes pour un plat standard (pâtes, riz, légumes, viandes). Plu…" at bounding box center [384, 217] width 352 height 7
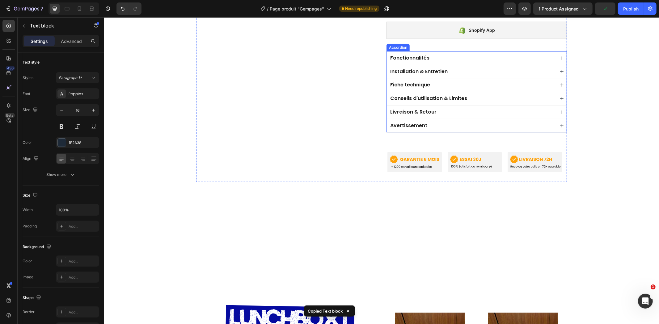
scroll to position [291, 0]
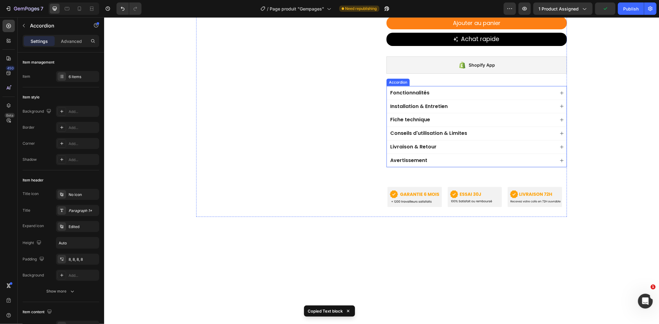
click at [466, 156] on div "Avertissement" at bounding box center [471, 160] width 165 height 8
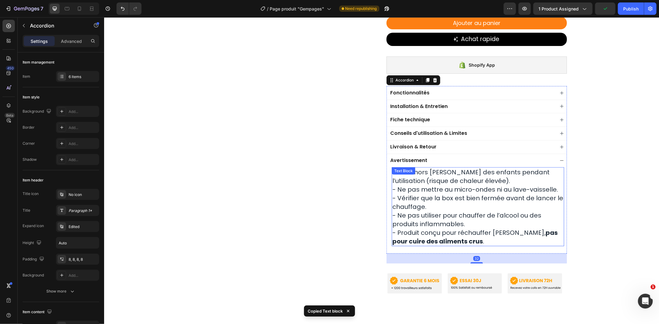
click at [465, 173] on p "- Tenir hors de portée des enfants pendant l’utilisation (risque de chaleur éle…" at bounding box center [477, 176] width 171 height 17
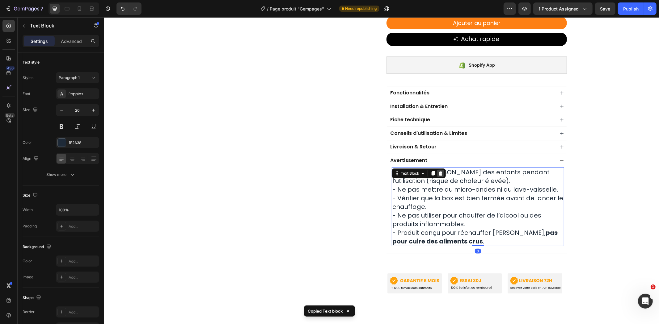
click at [438, 171] on icon at bounding box center [440, 173] width 5 height 5
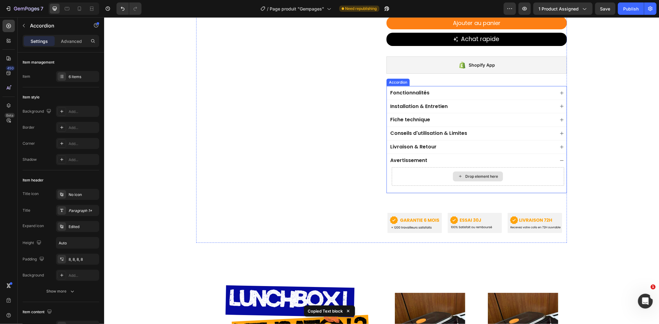
click at [448, 173] on div "Drop element here" at bounding box center [477, 176] width 172 height 19
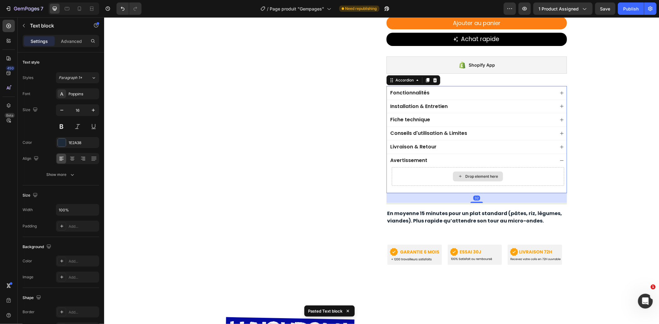
click at [498, 167] on div "Drop element here" at bounding box center [477, 176] width 172 height 19
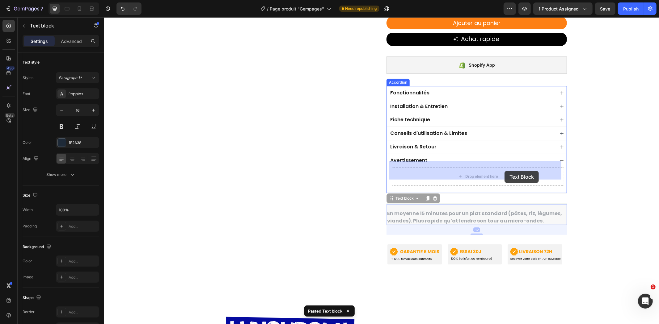
drag, startPoint x: 514, startPoint y: 202, endPoint x: 504, endPoint y: 171, distance: 32.4
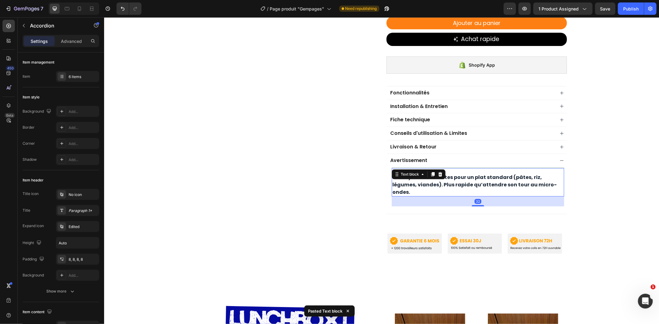
click at [563, 160] on div "Avertissement" at bounding box center [476, 161] width 180 height 14
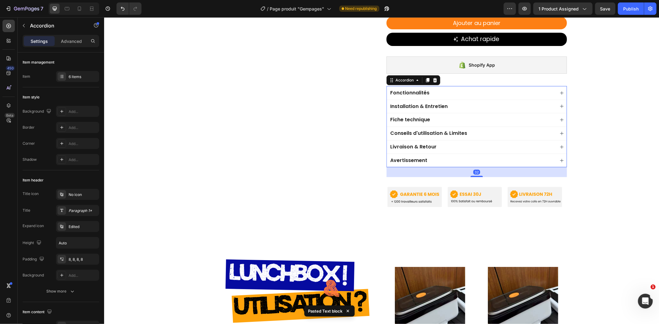
click at [490, 157] on div "Avertissement" at bounding box center [471, 160] width 165 height 8
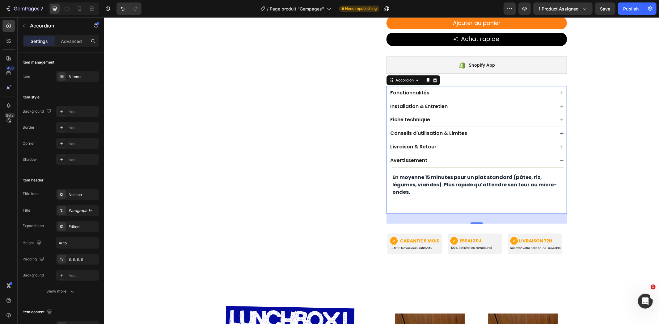
click at [526, 156] on div "Avertissement" at bounding box center [471, 160] width 165 height 8
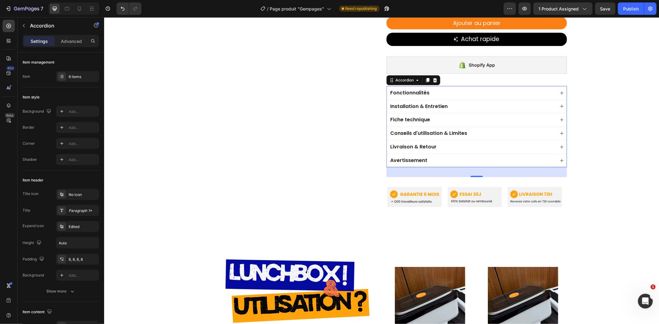
click at [488, 157] on div "Avertissement" at bounding box center [471, 160] width 165 height 8
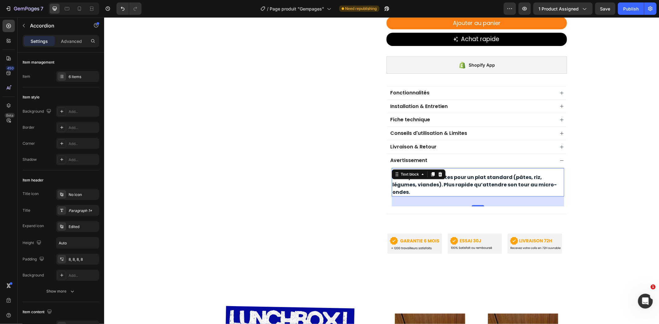
click at [481, 174] on p "En moyenne 15 minutes pour un plat standard (pâtes, riz, légumes, viandes). Plu…" at bounding box center [477, 185] width 171 height 22
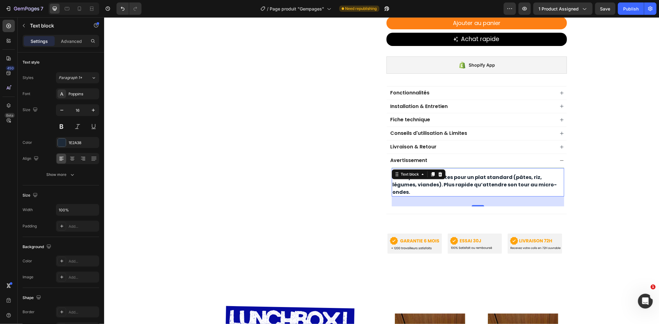
click at [481, 174] on p "En moyenne 15 minutes pour un plat standard (pâtes, riz, légumes, viandes). Plu…" at bounding box center [477, 185] width 171 height 22
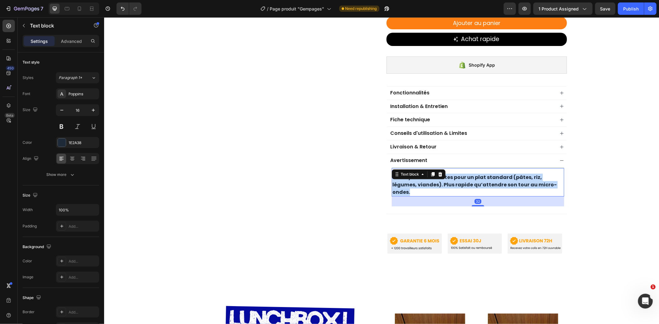
click at [481, 174] on p "En moyenne 15 minutes pour un plat standard (pâtes, riz, légumes, viandes). Plu…" at bounding box center [477, 185] width 171 height 22
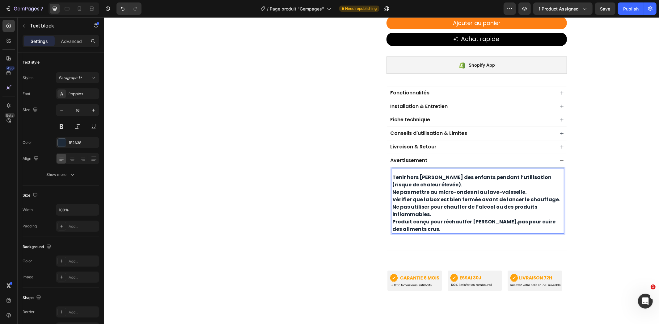
click at [392, 174] on p "Tenir hors de portée des enfants pendant l’utilisation (risque de chaleur élevé…" at bounding box center [477, 181] width 171 height 15
click at [392, 188] on p "Ne pas mettre au micro-ondes ni au lave-vaisselle." at bounding box center [477, 191] width 171 height 7
click at [392, 203] on p "Ne pas utiliser pour chauffer de l’alcool ou des produits inflammables." at bounding box center [477, 210] width 171 height 15
click at [392, 218] on p "Produit conçu pour réchauffer les repas, pas pour cuire des aliments crus ." at bounding box center [477, 225] width 171 height 15
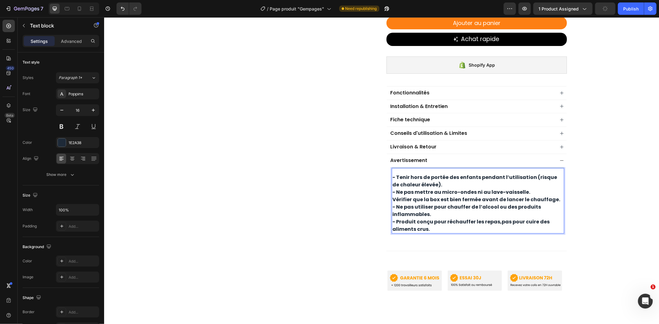
click at [594, 165] on div "Product Images Image Image Image Image Image Image Image Image Image Image Marq…" at bounding box center [381, 25] width 555 height 552
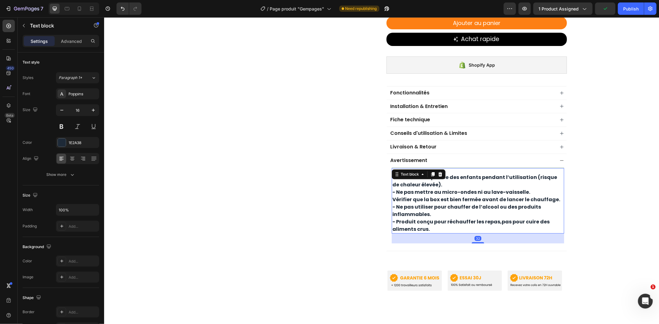
click at [451, 180] on p "- Tenir hors de portée des enfants pendant l’utilisation (risque de chaleur éle…" at bounding box center [477, 181] width 171 height 15
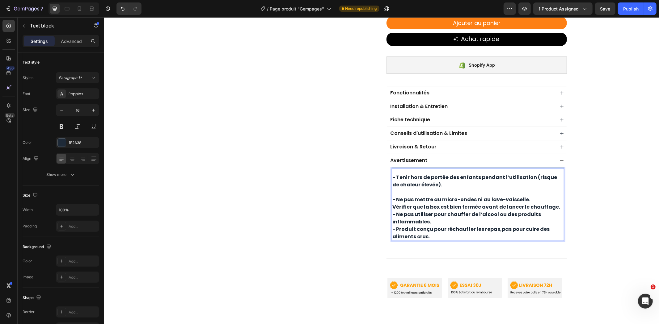
click at [530, 196] on p "- Ne pas mettre au micro-ondes ni au lave-vaisselle." at bounding box center [477, 199] width 171 height 7
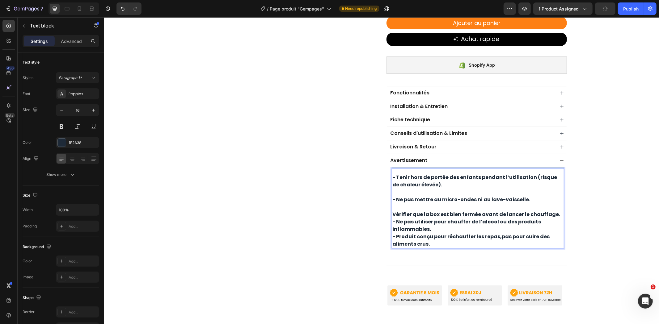
click at [392, 211] on p "Vérifier que la box est bien fermée avant de lancer le chauffage." at bounding box center [477, 214] width 171 height 7
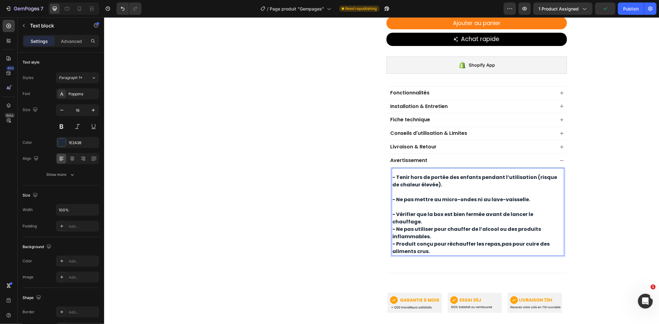
click at [558, 226] on p "- Ne pas utiliser pour chauffer de l’alcool ou des produits inflammables." at bounding box center [477, 233] width 171 height 15
click at [558, 211] on p "- Vérifier que la box est bien fermée avant de lancer le chauffage." at bounding box center [477, 218] width 171 height 15
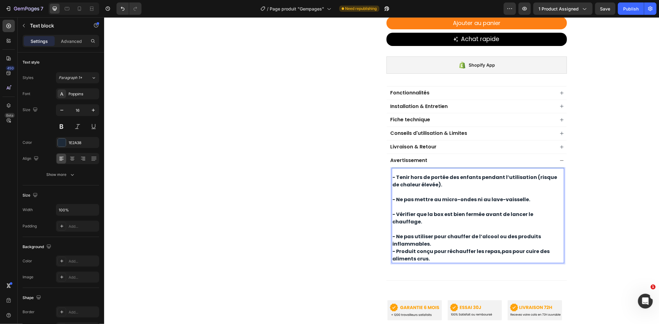
click at [490, 233] on p "- Ne pas utiliser pour chauffer de l’alcool ou des produits inflammables." at bounding box center [477, 240] width 171 height 15
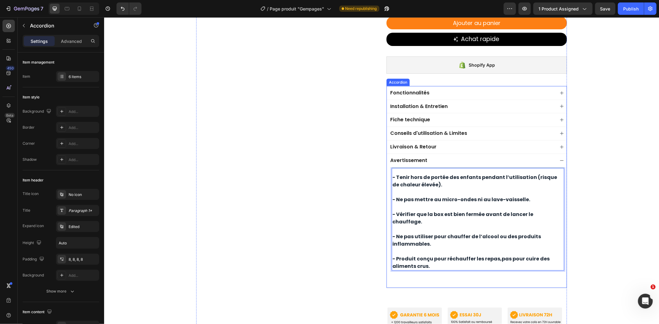
click at [551, 155] on div "Avertissement" at bounding box center [476, 161] width 180 height 14
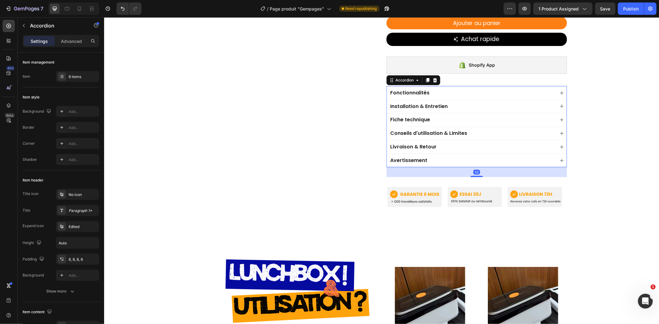
click at [551, 155] on div "Avertissement" at bounding box center [476, 161] width 180 height 14
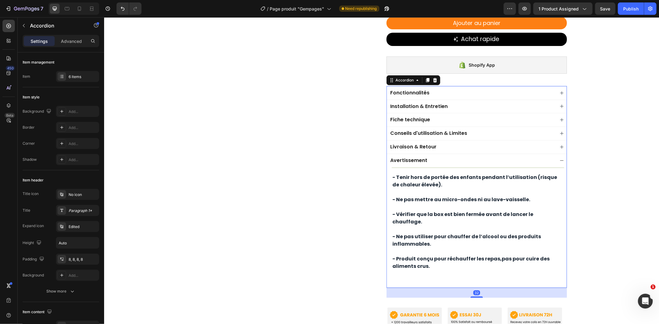
click at [551, 155] on div "Avertissement" at bounding box center [476, 161] width 180 height 14
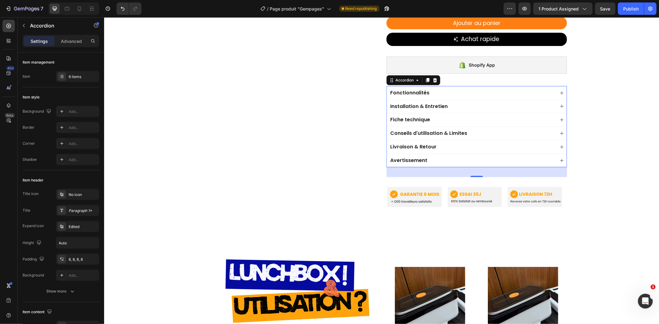
click at [440, 156] on div "Avertissement" at bounding box center [471, 160] width 165 height 8
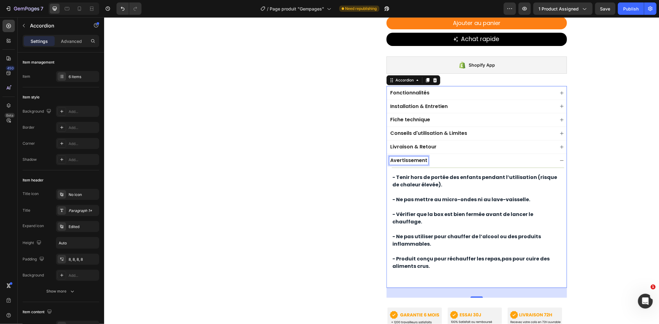
click at [423, 156] on div "Avertissement" at bounding box center [408, 160] width 39 height 8
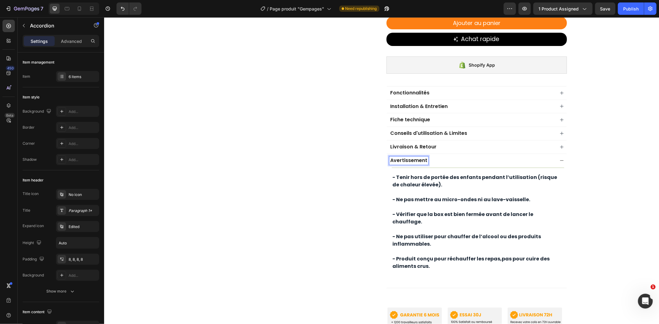
click at [460, 156] on div "Avertissement" at bounding box center [471, 160] width 165 height 8
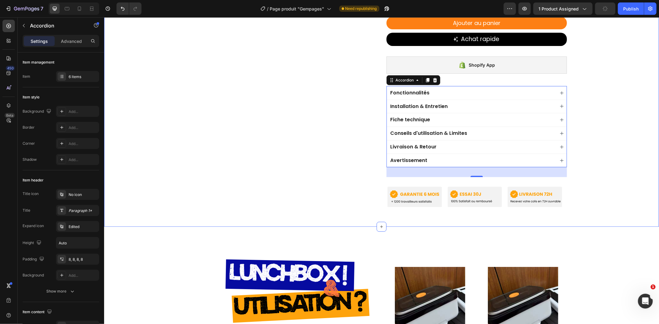
drag, startPoint x: 615, startPoint y: 107, endPoint x: 475, endPoint y: 107, distance: 139.9
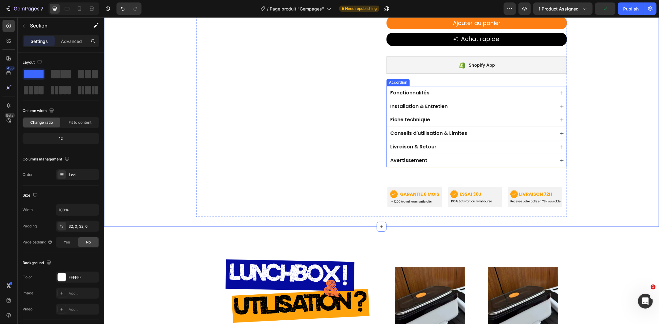
click at [445, 113] on div "Fiche technique" at bounding box center [476, 120] width 180 height 14
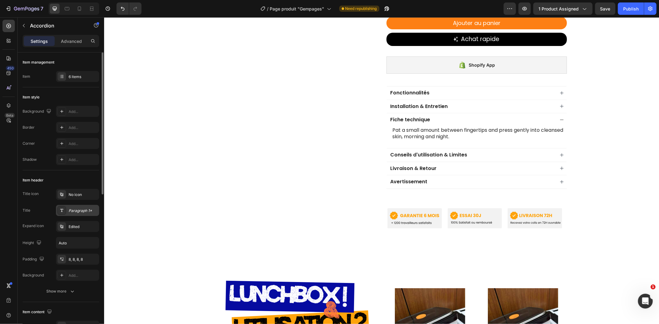
click at [74, 208] on div "Paragraph 1*" at bounding box center [83, 211] width 29 height 6
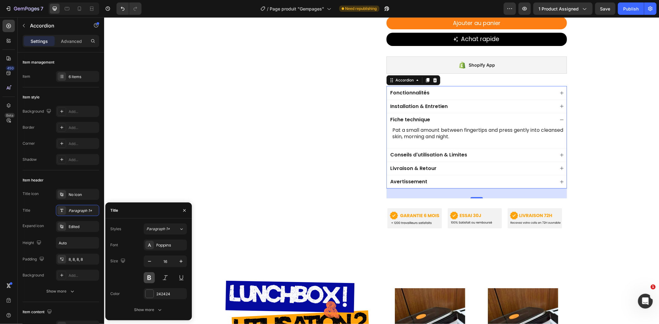
click at [150, 277] on button at bounding box center [149, 277] width 11 height 11
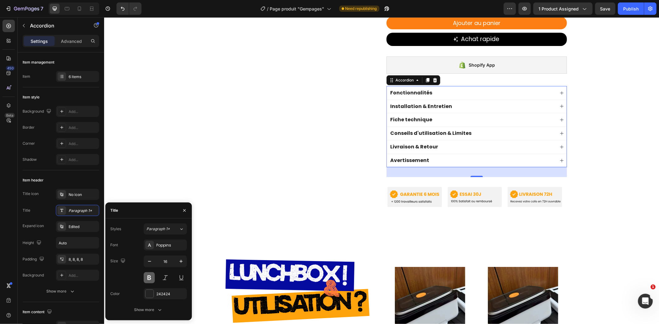
click at [150, 277] on button at bounding box center [149, 277] width 11 height 11
click at [391, 119] on div "Fiche technique" at bounding box center [476, 120] width 180 height 14
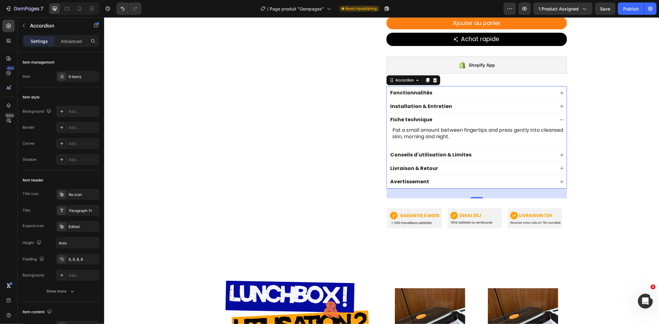
click at [459, 178] on div "Avertissement" at bounding box center [471, 182] width 165 height 8
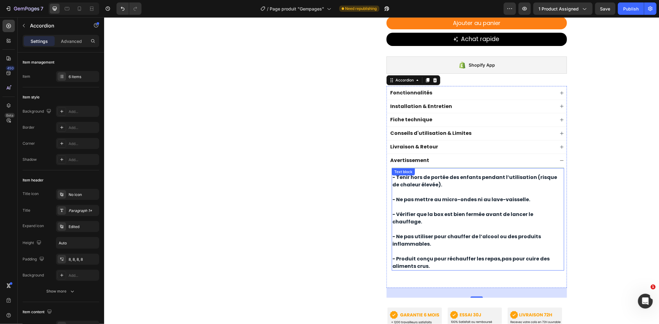
click at [478, 188] on p at bounding box center [477, 191] width 171 height 7
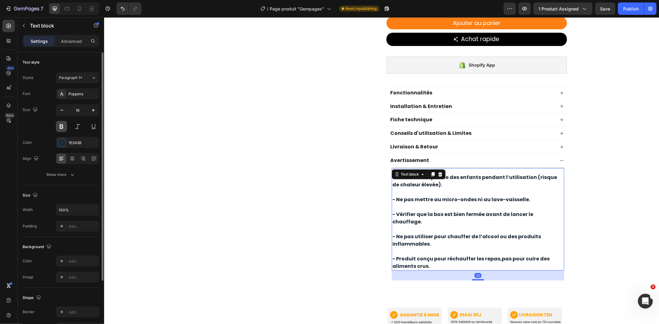
click at [58, 125] on button at bounding box center [61, 126] width 11 height 11
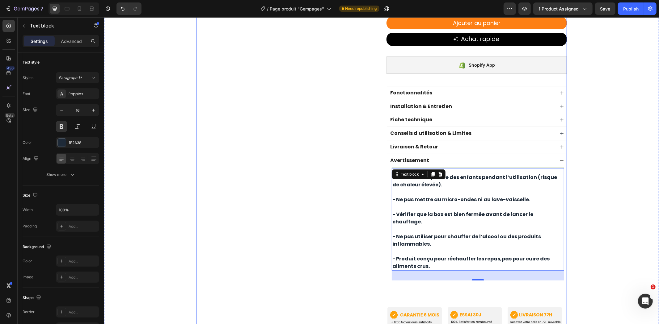
click at [356, 188] on div "Product Images Image Image Image Image Image Image Image Image Image Image Marq…" at bounding box center [286, 43] width 180 height 589
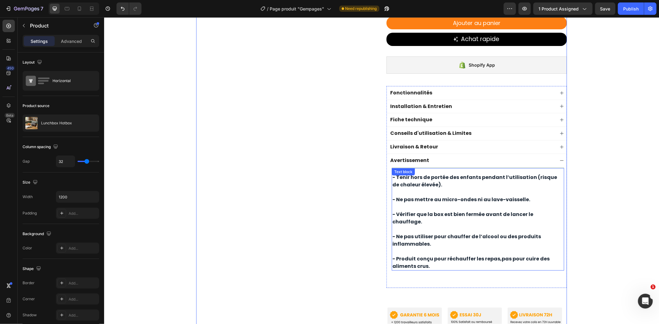
click at [506, 196] on p "- Ne pas mettre au micro-ondes ni au lave-vaisselle." at bounding box center [477, 199] width 171 height 7
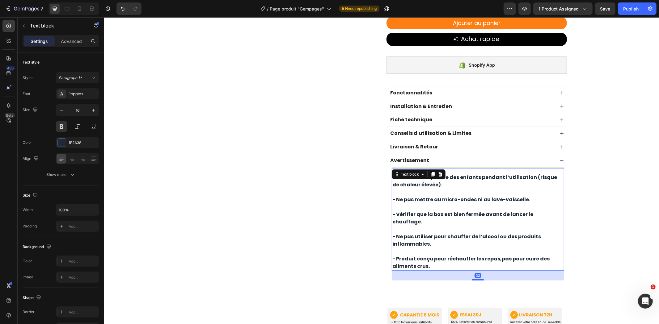
click at [426, 255] on p "- Produit conçu pour réchauffer les repas, pas pour cuire des aliments crus ." at bounding box center [477, 262] width 171 height 15
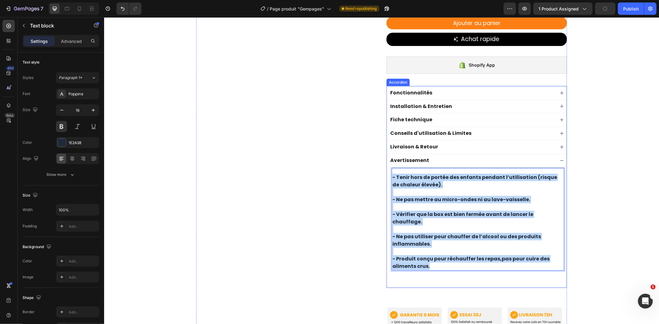
drag, startPoint x: 438, startPoint y: 253, endPoint x: 385, endPoint y: 170, distance: 98.4
click at [386, 170] on div "- Tenir hors de portée des enfants pendant l’utilisation (risque de chaleur éle…" at bounding box center [476, 227] width 180 height 121
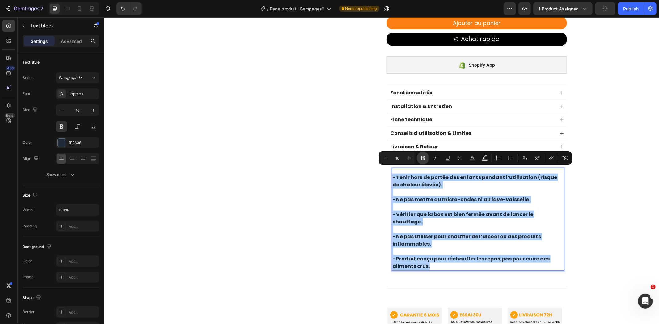
click at [422, 158] on icon "Editor contextual toolbar" at bounding box center [423, 158] width 4 height 5
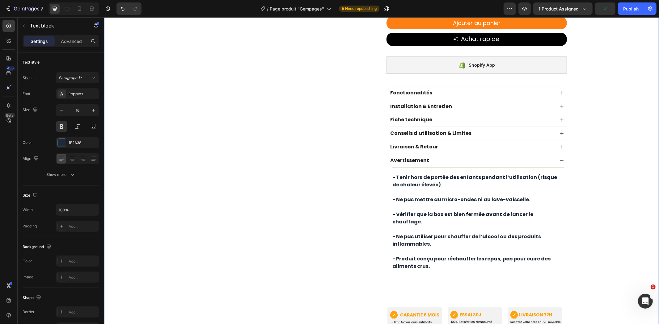
click at [581, 187] on div "Product Images Image Image Image Image Image Image Image Image Image Image Marq…" at bounding box center [381, 43] width 555 height 589
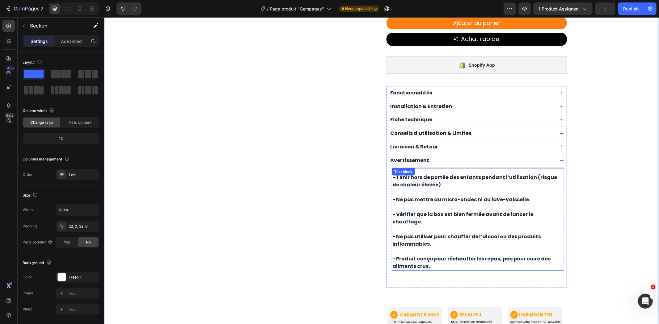
click at [517, 188] on p "Rich Text Editor. Editing area: main" at bounding box center [477, 191] width 171 height 7
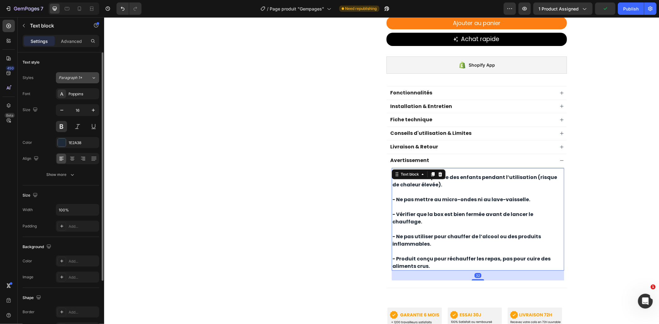
click at [70, 78] on span "Paragraph 1*" at bounding box center [70, 78] width 23 height 6
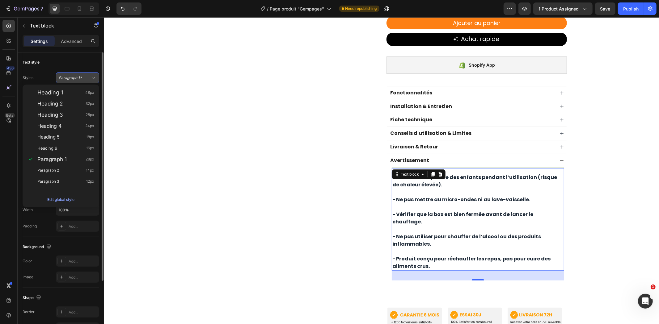
click at [76, 77] on span "Paragraph 1*" at bounding box center [70, 78] width 23 height 6
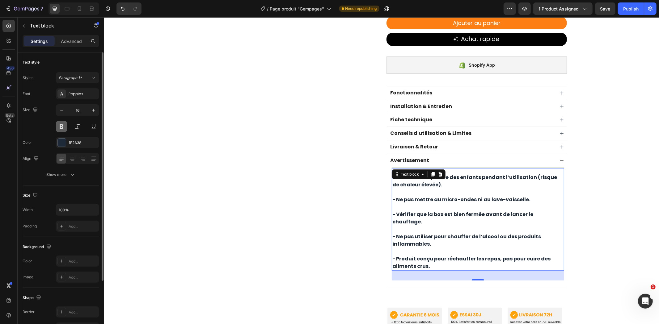
click at [64, 129] on button at bounding box center [61, 126] width 11 height 11
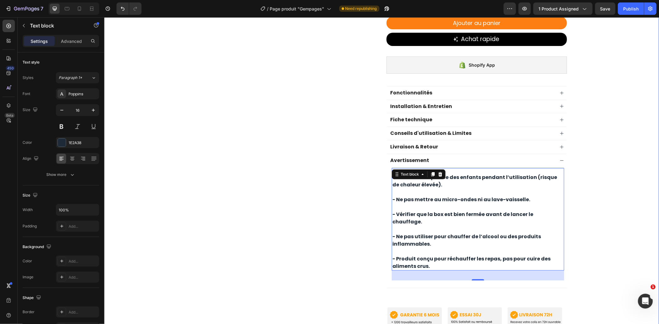
click at [313, 159] on div "Product Images Image Image Image Image Image Image Image Image Image Image Marq…" at bounding box center [286, 43] width 180 height 589
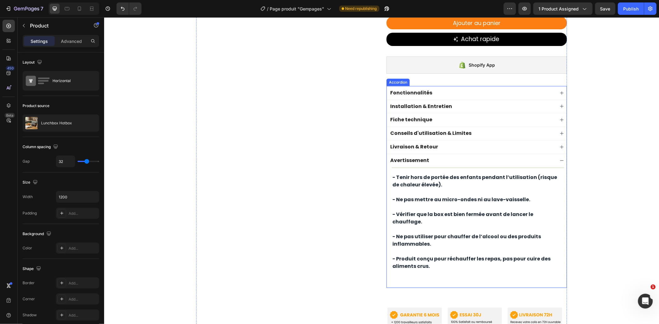
click at [441, 156] on div "Avertissement" at bounding box center [471, 160] width 165 height 8
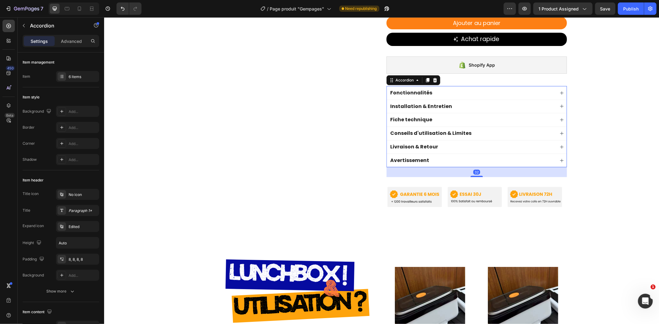
click at [441, 156] on div "Avertissement" at bounding box center [471, 160] width 165 height 8
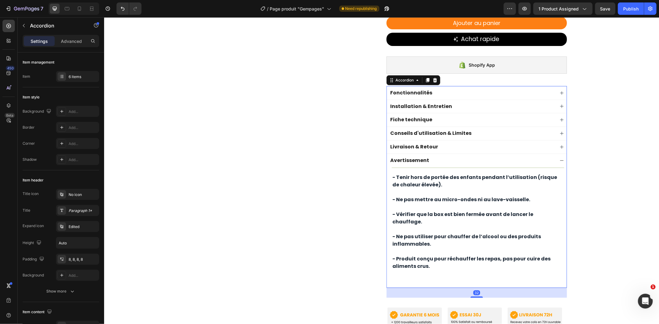
click at [441, 156] on div "Avertissement" at bounding box center [471, 160] width 165 height 8
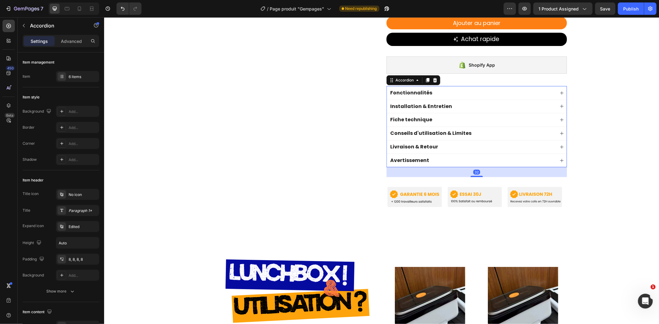
click at [430, 140] on div "Livraison & Retour" at bounding box center [476, 147] width 180 height 14
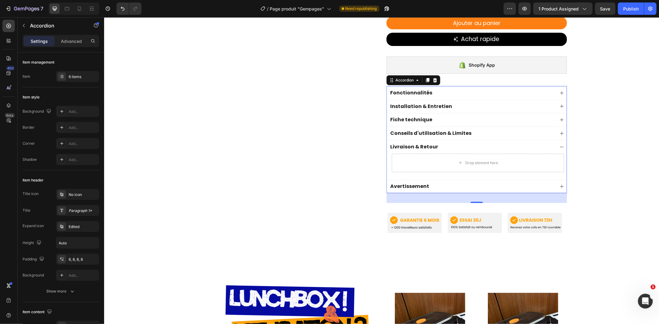
click at [465, 143] on div "Livraison & Retour" at bounding box center [471, 147] width 165 height 8
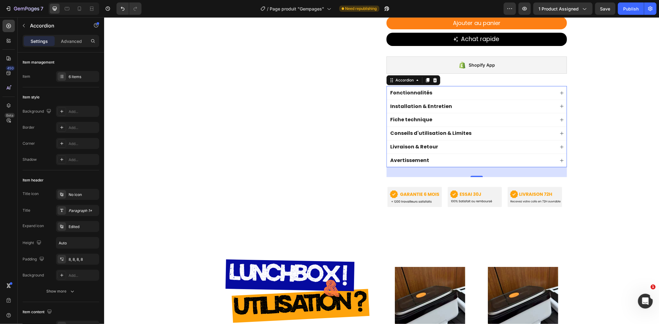
click at [465, 143] on div "Livraison & Retour" at bounding box center [471, 147] width 165 height 8
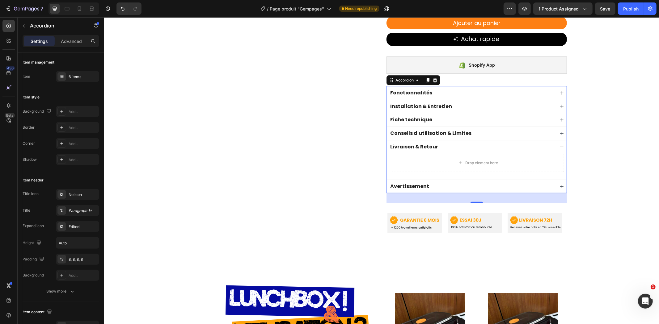
click at [465, 143] on div "Livraison & Retour" at bounding box center [471, 147] width 165 height 8
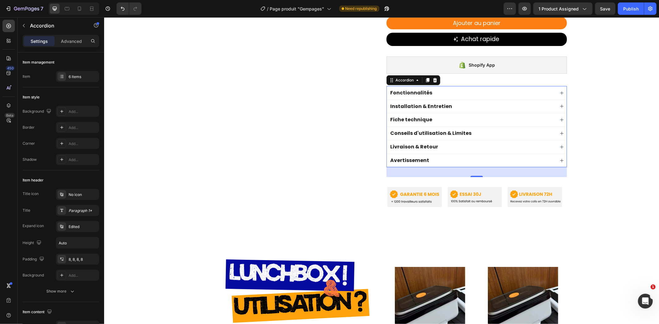
click at [468, 156] on div "Avertissement" at bounding box center [471, 160] width 165 height 8
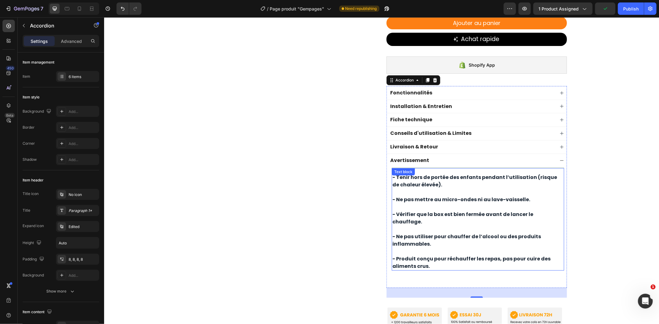
click at [478, 177] on p "- Tenir hors de portée des enfants pendant l’utilisation (risque de chaleur éle…" at bounding box center [477, 181] width 171 height 15
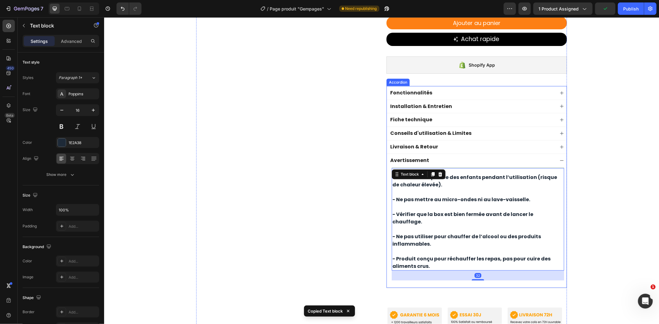
click at [474, 145] on div "Livraison & Retour" at bounding box center [476, 147] width 180 height 14
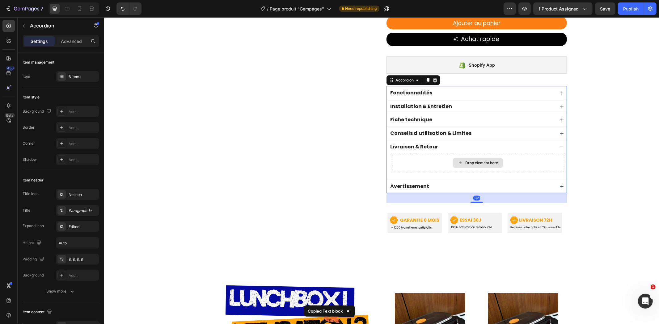
click at [459, 159] on div "Drop element here" at bounding box center [478, 163] width 50 height 10
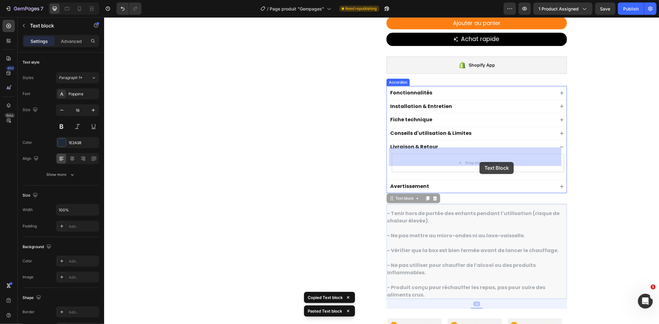
drag, startPoint x: 487, startPoint y: 199, endPoint x: 479, endPoint y: 161, distance: 38.8
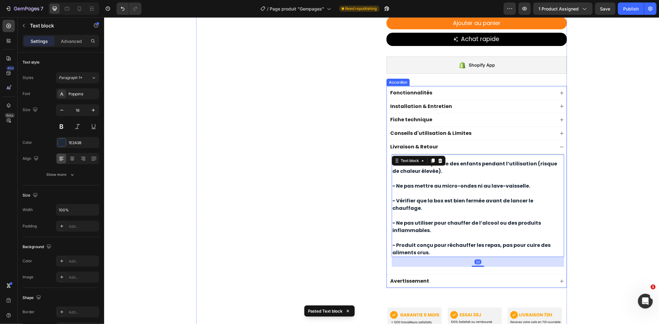
click at [525, 277] on div "Avertissement" at bounding box center [471, 281] width 165 height 8
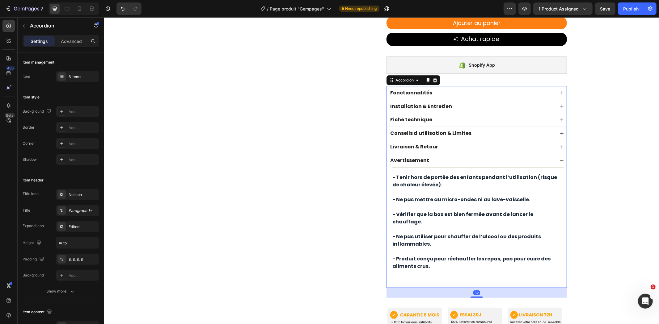
click at [493, 144] on div "Livraison & Retour" at bounding box center [471, 147] width 165 height 8
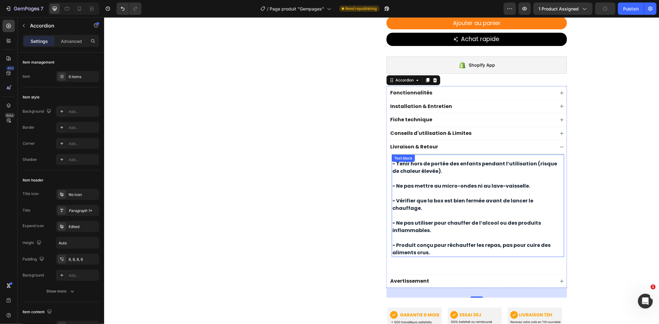
click at [455, 162] on p "- Tenir hors de portée des enfants pendant l’utilisation (risque de chaleur éle…" at bounding box center [477, 167] width 171 height 15
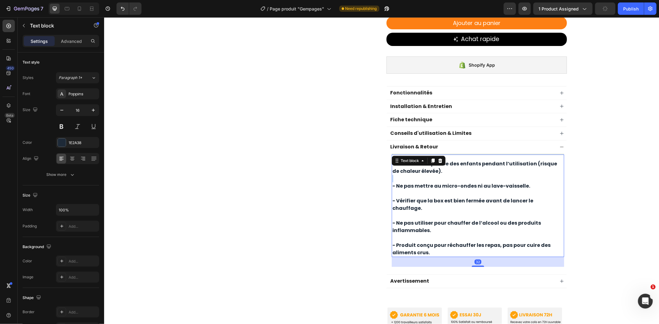
click at [455, 162] on p "- Tenir hors de portée des enfants pendant l’utilisation (risque de chaleur éle…" at bounding box center [477, 167] width 171 height 15
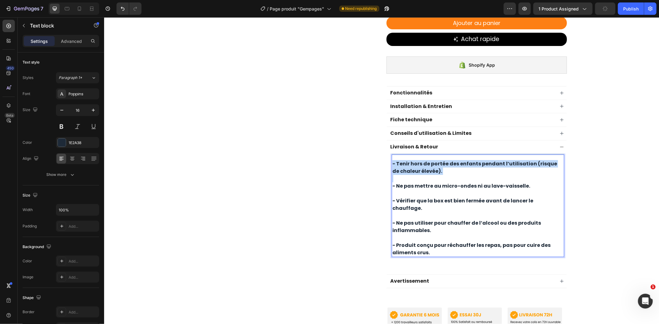
click at [455, 162] on p "- Tenir hors de portée des enfants pendant l’utilisation (risque de chaleur éle…" at bounding box center [477, 167] width 171 height 15
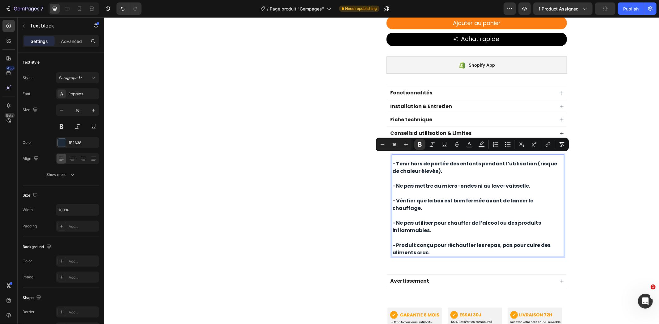
click at [447, 234] on p "Rich Text Editor. Editing area: main" at bounding box center [477, 237] width 171 height 7
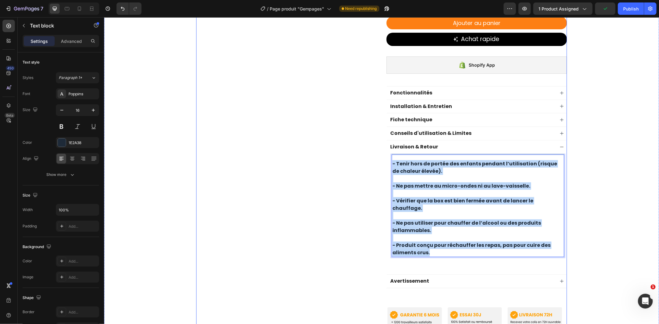
drag, startPoint x: 436, startPoint y: 237, endPoint x: 383, endPoint y: 152, distance: 100.6
click at [383, 152] on div "Product Images Image Image Image Image Image Image Image Image Image Image Marq…" at bounding box center [381, 43] width 371 height 589
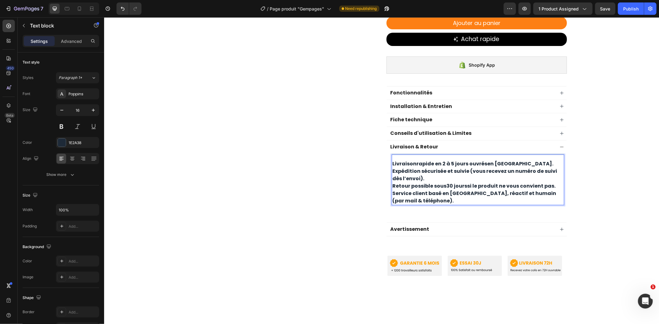
click at [392, 160] on p "Livraison rapide en 2 à 5 jours ouvrés en [GEOGRAPHIC_DATA]." at bounding box center [477, 163] width 171 height 7
click at [419, 171] on p "Expédition sécurisée et suivie (vous recevez un numéro de suivi dès l’envoi)." at bounding box center [477, 174] width 171 height 15
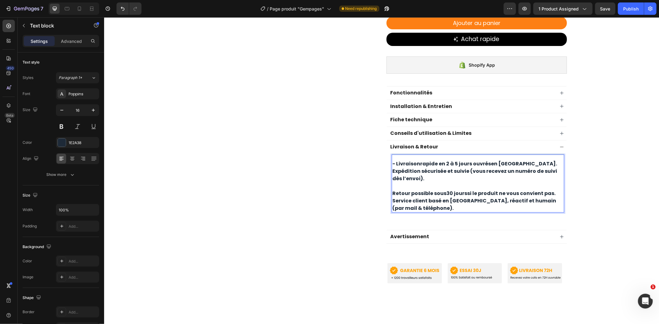
click at [392, 190] on p "Retour possible sous 30 jours si le produit ne vous convient pas." at bounding box center [477, 193] width 171 height 7
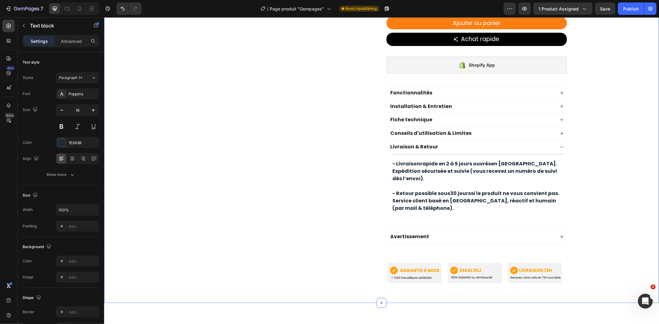
click at [594, 146] on div "Product Images Image Image Image Image Image Image Image Image Image Image Marq…" at bounding box center [381, 21] width 555 height 545
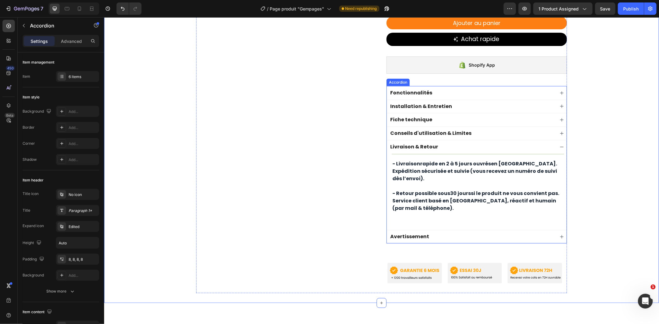
click at [520, 144] on div "Livraison & Retour" at bounding box center [471, 147] width 165 height 8
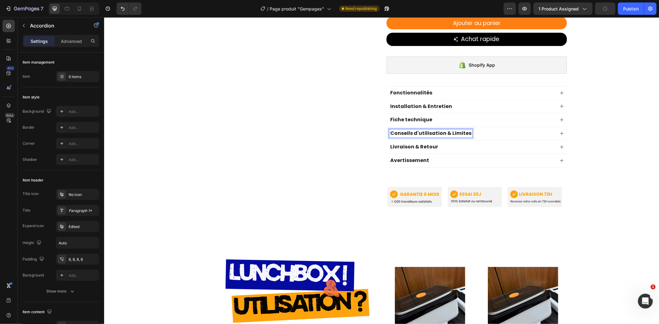
click at [486, 129] on div "Conseils d'utilisation & Limites" at bounding box center [471, 133] width 165 height 8
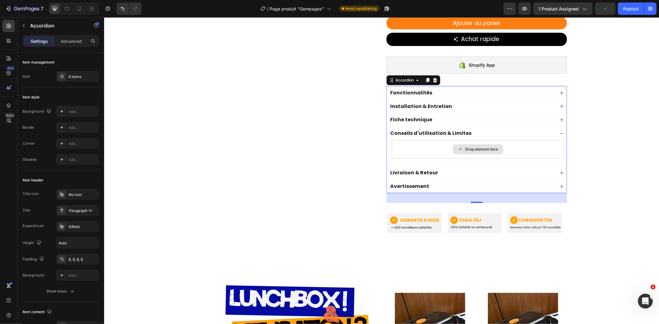
click at [474, 147] on div "Drop element here" at bounding box center [481, 149] width 33 height 5
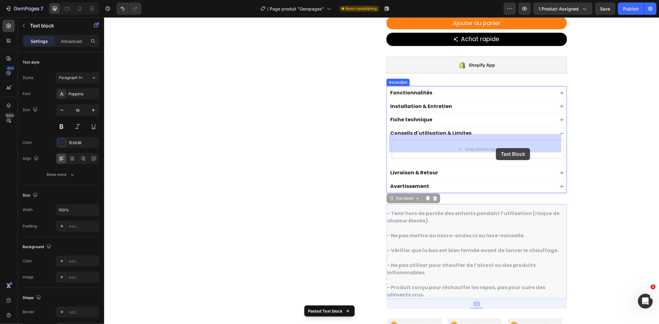
drag, startPoint x: 492, startPoint y: 201, endPoint x: 496, endPoint y: 148, distance: 53.5
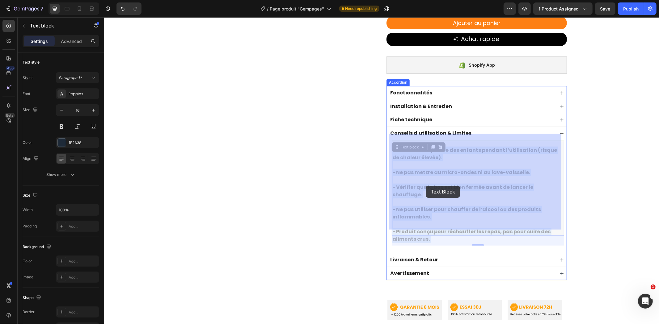
drag, startPoint x: 444, startPoint y: 225, endPoint x: 425, endPoint y: 186, distance: 43.2
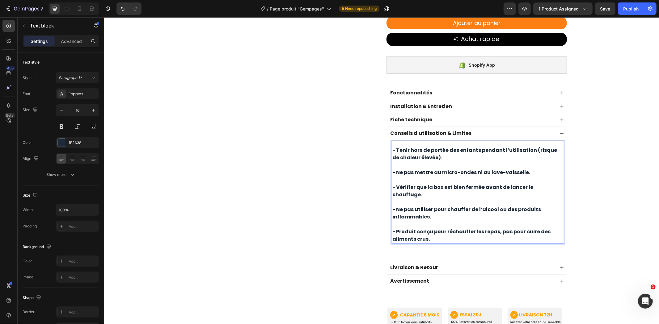
click at [433, 228] on strong "- Produit conçu pour réchauffer les repas, pas pour cuire des aliments crus." at bounding box center [471, 235] width 158 height 15
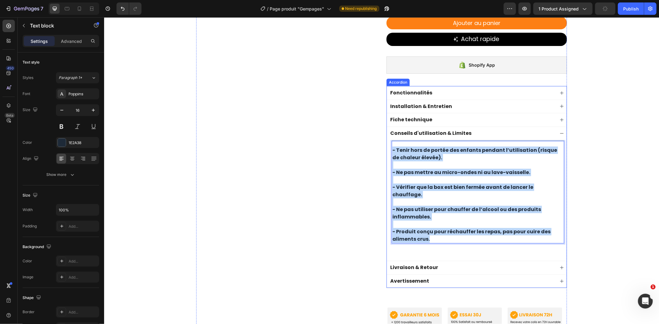
drag, startPoint x: 433, startPoint y: 222, endPoint x: 385, endPoint y: 143, distance: 92.7
click at [386, 143] on div "- Tenir hors de portée des enfants pendant l’utilisation (risque de chaleur éle…" at bounding box center [476, 200] width 180 height 121
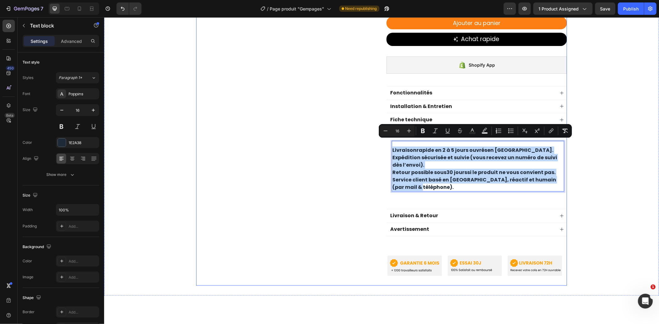
drag, startPoint x: 427, startPoint y: 179, endPoint x: 377, endPoint y: 137, distance: 64.7
click at [377, 137] on div "Product Images Image Image Image Image Image Image Image Image Image Image Marq…" at bounding box center [381, 17] width 371 height 537
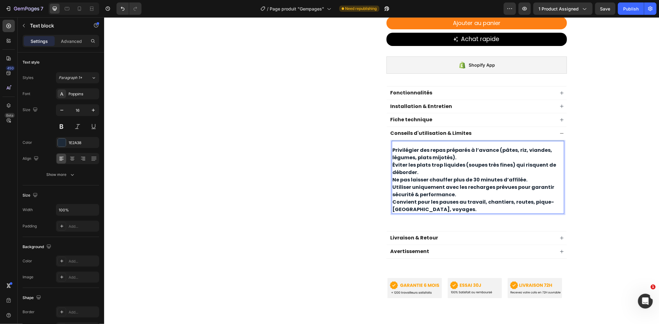
click at [392, 146] on p "Privilégier des repas préparés à l’avance (pâtes, riz, viandes, légumes, plats …" at bounding box center [477, 153] width 171 height 15
click at [392, 161] on p "Éviter les plats trop liquides (soupes très fines) qui risquent de déborder." at bounding box center [477, 168] width 171 height 15
click at [392, 176] on p "Ne pas laisser chauffer plus de 30 minutes d’affilée." at bounding box center [477, 179] width 171 height 7
click at [392, 184] on p "Utiliser uniquement avec les recharges prévues pour garantir sécurité & perform…" at bounding box center [477, 191] width 171 height 15
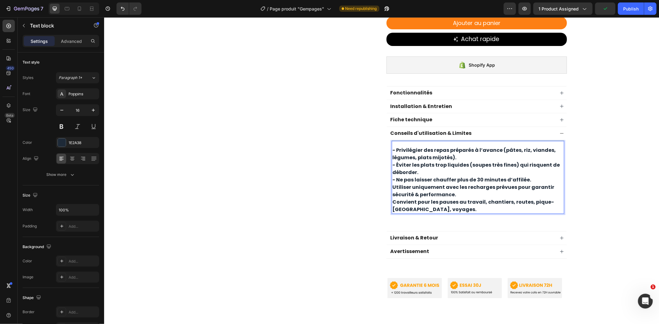
click at [392, 184] on p "Utiliser uniquement avec les recharges prévues pour garantir sécurité & perform…" at bounding box center [477, 191] width 171 height 15
click at [392, 198] on p "Convient pour les pauses au travail, chantiers, routes, pique-[GEOGRAPHIC_DATA]…" at bounding box center [477, 205] width 171 height 15
click at [453, 151] on p "- Privilégier des repas préparés à l’avance (pâtes, riz, viandes, légumes, plat…" at bounding box center [477, 153] width 171 height 15
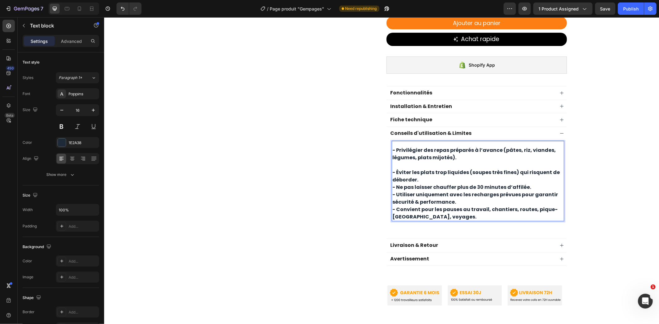
click at [440, 176] on p "- Éviter les plats trop liquides (soupes très fines) qui risquent de déborder." at bounding box center [477, 176] width 171 height 15
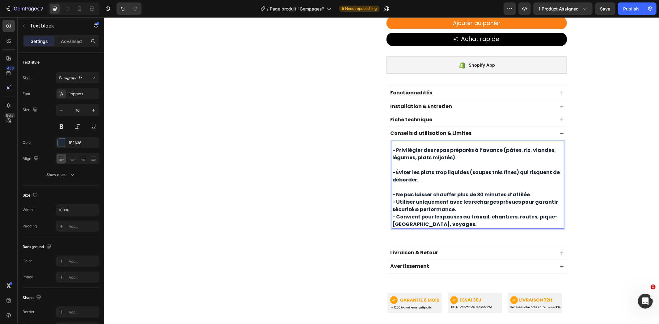
click at [535, 191] on p "- Ne pas laisser chauffer plus de 30 minutes d’affilée." at bounding box center [477, 194] width 171 height 7
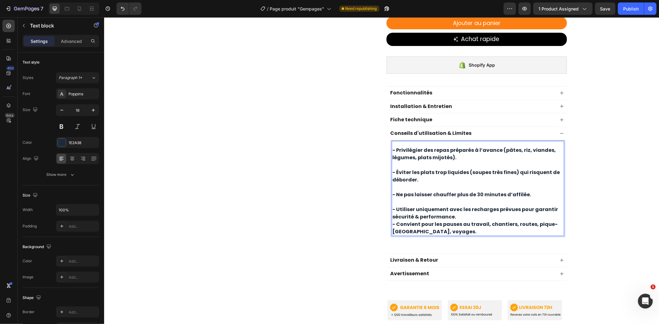
click at [472, 209] on p "- Utiliser uniquement avec les recharges prévues pour garantir sécurité & perfo…" at bounding box center [477, 213] width 171 height 15
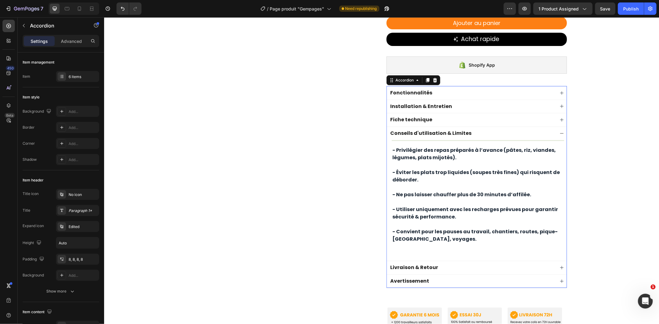
click at [540, 129] on div "Conseils d'utilisation & Limites" at bounding box center [471, 133] width 165 height 8
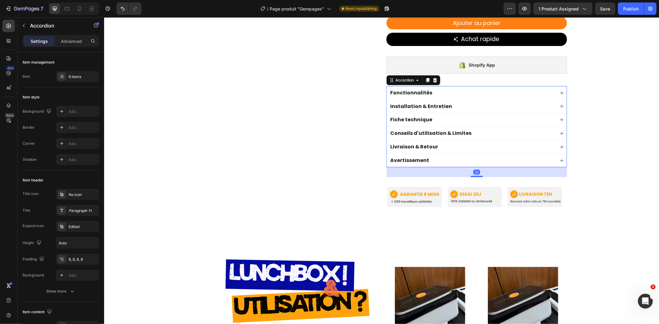
click at [485, 119] on div "Fiche technique" at bounding box center [476, 120] width 180 height 14
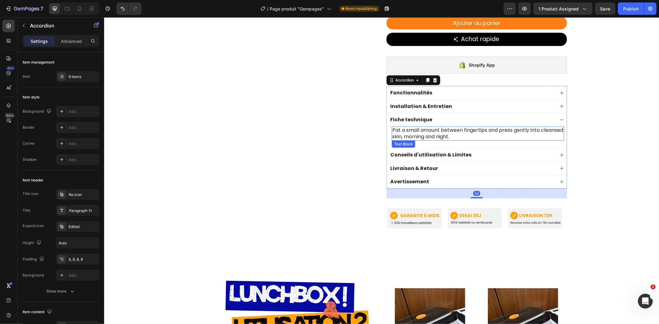
click at [462, 131] on p "Pat a small amount between fingertips and press gently into cleansed skin, morn…" at bounding box center [477, 133] width 171 height 13
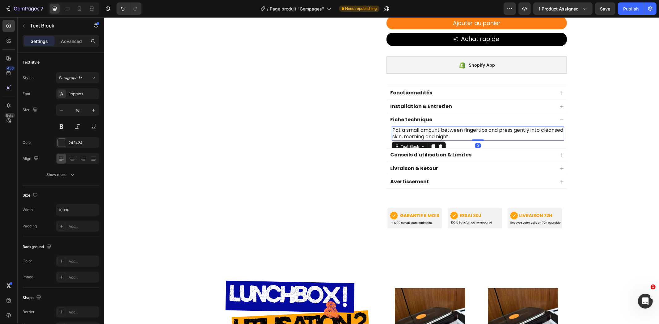
click at [462, 130] on p "Pat a small amount between fingertips and press gently into cleansed skin, morn…" at bounding box center [477, 133] width 171 height 13
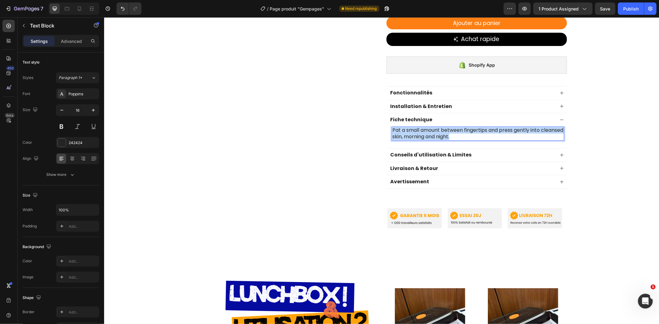
click at [462, 130] on p "Pat a small amount between fingertips and press gently into cleansed skin, morn…" at bounding box center [477, 133] width 171 height 13
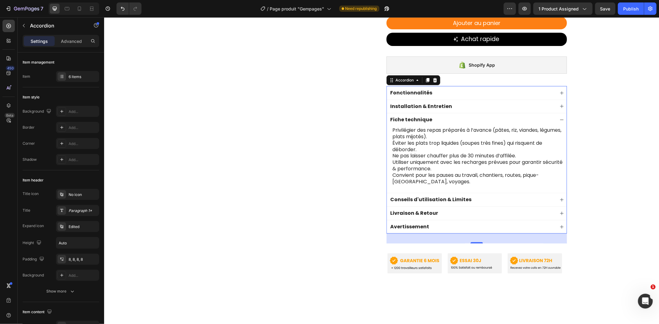
click at [487, 193] on div "Conseils d'utilisation & Limites" at bounding box center [476, 200] width 180 height 14
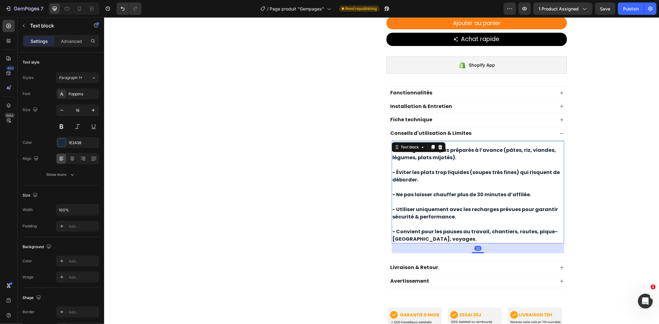
click at [501, 161] on p at bounding box center [477, 164] width 171 height 7
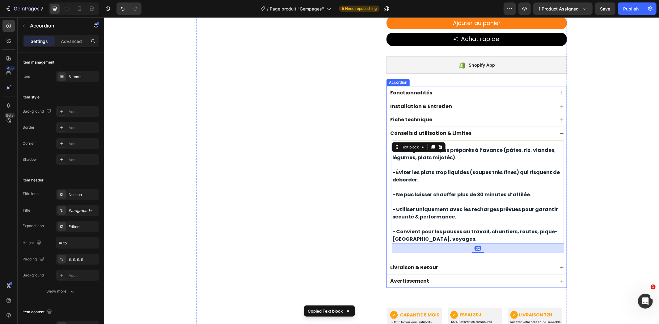
click at [508, 116] on div "Fiche technique" at bounding box center [471, 120] width 165 height 8
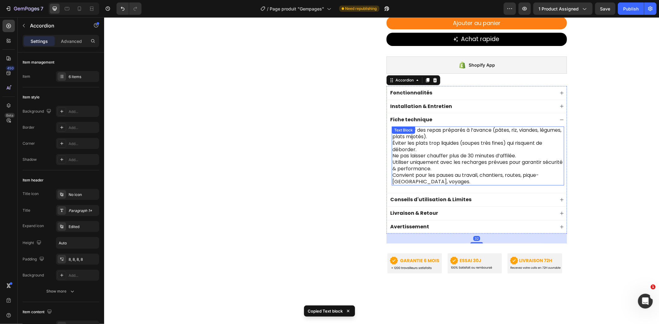
click at [542, 129] on p "Privilégier des repas préparés à l’avance (pâtes, riz, viandes, légumes, plats …" at bounding box center [477, 133] width 171 height 13
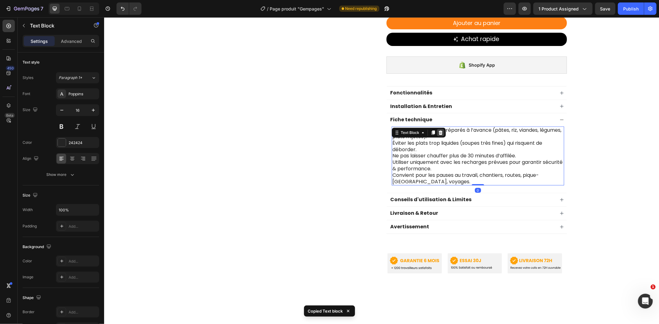
click at [438, 129] on div at bounding box center [440, 132] width 7 height 7
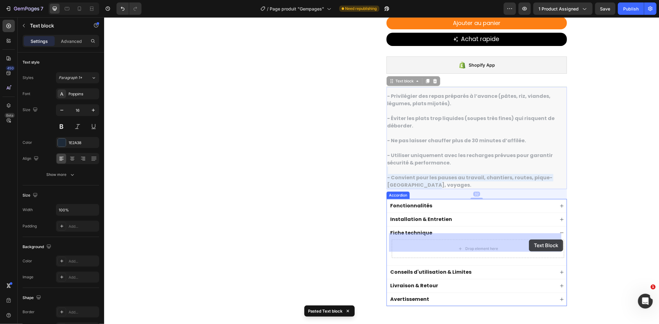
drag, startPoint x: 557, startPoint y: 157, endPoint x: 529, endPoint y: 238, distance: 86.0
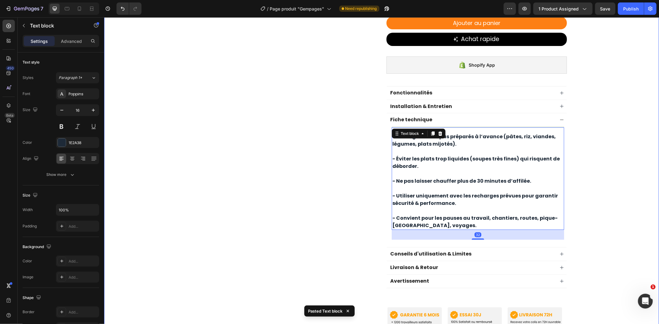
click at [586, 160] on div "Product Images Image Image Image Image Image Image Image Image Image Image Marq…" at bounding box center [381, 43] width 555 height 589
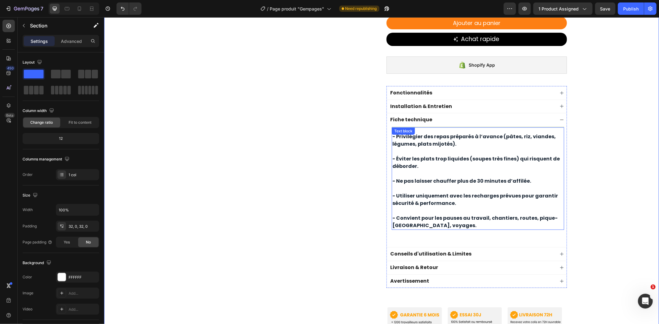
click at [439, 133] on p "- Privilégier des repas préparés à l’avance (pâtes, riz, viandes, légumes, plat…" at bounding box center [477, 140] width 171 height 15
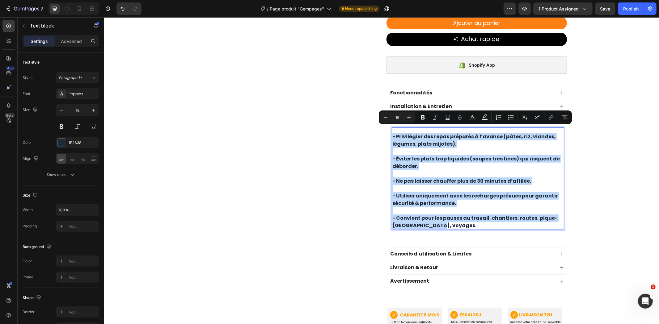
drag, startPoint x: 438, startPoint y: 218, endPoint x: 390, endPoint y: 131, distance: 99.3
click at [391, 132] on div "- Privilégier des repas préparés à l’avance (pâtes, riz, viandes, légumes, plat…" at bounding box center [477, 181] width 172 height 98
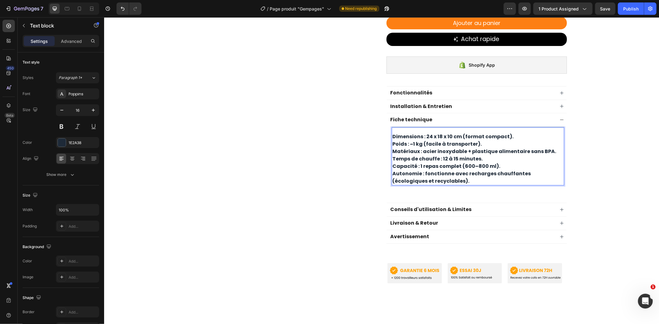
click at [392, 133] on p "Dimensions : 24 x 18 x 10 cm (format compact)." at bounding box center [477, 136] width 171 height 7
click at [392, 140] on p "Poids : ~1 kg (facile à transporter)." at bounding box center [477, 143] width 171 height 7
click at [391, 146] on div "- Dimensions : 24 x 18 x 10 cm (format compact). - Poids : ~1 kg (facile à tran…" at bounding box center [477, 158] width 172 height 53
click at [392, 155] on p "Temps de chauffe : 12 à 15 minutes." at bounding box center [477, 158] width 171 height 7
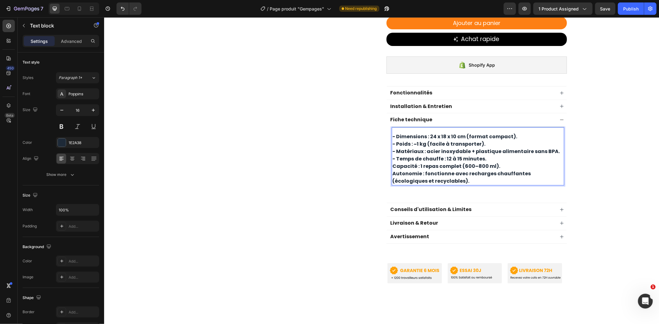
click at [392, 162] on p "Capacité : 1 repas complet (600–800 ml)." at bounding box center [477, 165] width 171 height 7
click at [392, 170] on p "Autonomie : fonctionne avec recharges chauffantes (écologiques et recyclables)." at bounding box center [477, 177] width 171 height 15
click at [521, 133] on p "- Dimensions : 24 x 18 x 10 cm (format compact)." at bounding box center [477, 136] width 171 height 7
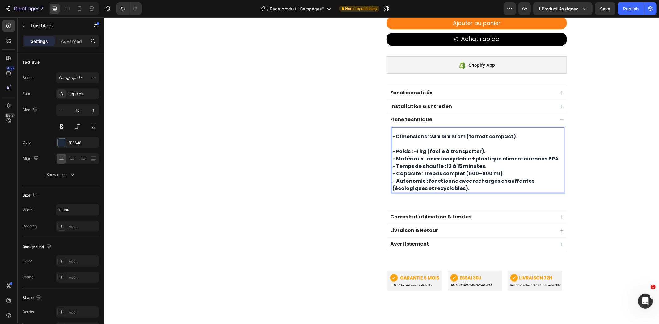
click at [503, 148] on p "- Poids : ~1 kg (facile à transporter)." at bounding box center [477, 151] width 171 height 7
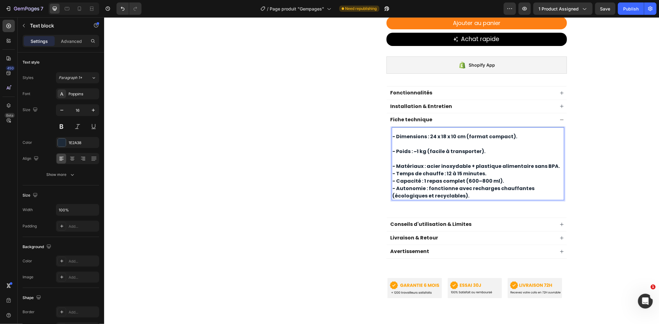
click at [554, 162] on p "- Matériaux : acier inoxydable + plastique alimentaire sans BPA." at bounding box center [477, 165] width 171 height 7
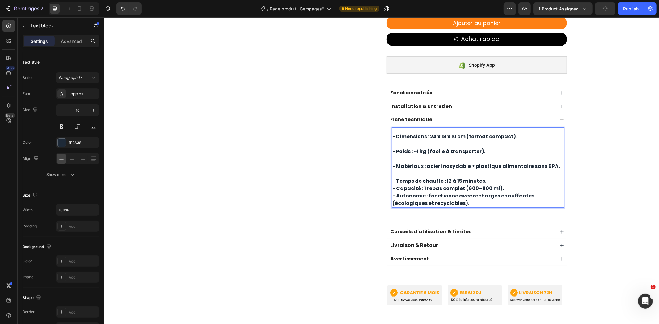
click at [504, 177] on p "- Temps de chauffe : 12 à 15 minutes." at bounding box center [477, 180] width 171 height 7
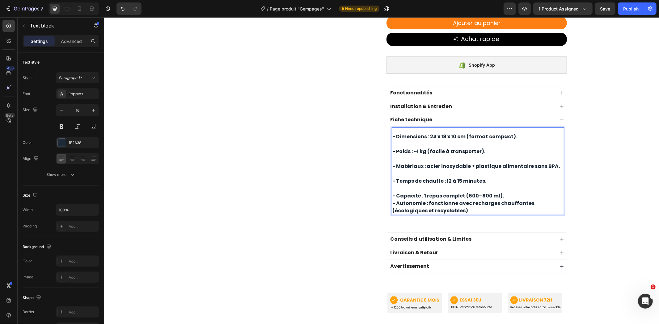
click at [508, 192] on p "- Capacité : 1 repas complet (600–800 ml)." at bounding box center [477, 195] width 171 height 7
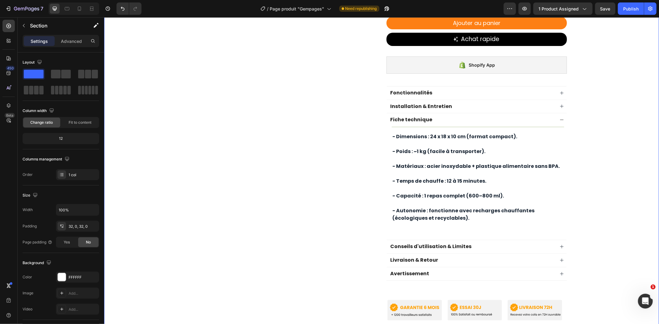
click at [589, 151] on div "Product Images Image Image Image Image Image Image Image Image Image Image Marq…" at bounding box center [381, 40] width 555 height 582
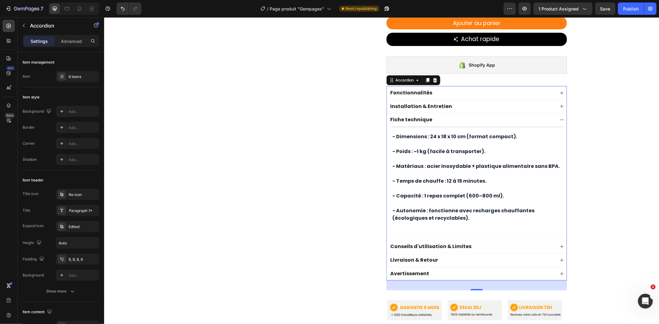
click at [551, 116] on div "Fiche technique" at bounding box center [471, 120] width 165 height 8
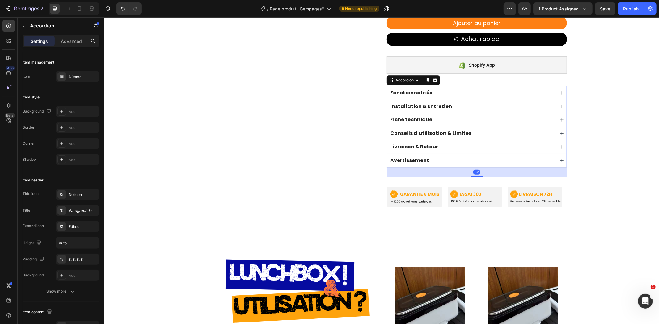
click at [493, 103] on div "Installation & Entretien" at bounding box center [471, 106] width 165 height 8
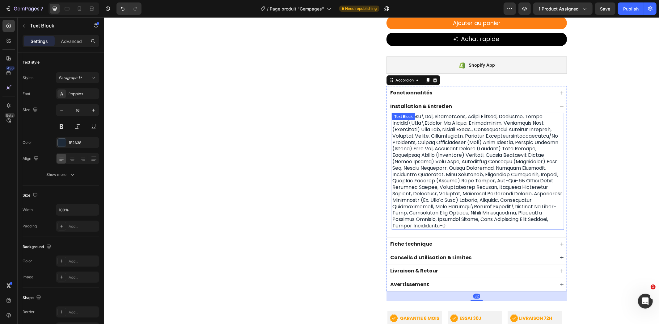
click at [461, 138] on p at bounding box center [477, 171] width 171 height 116
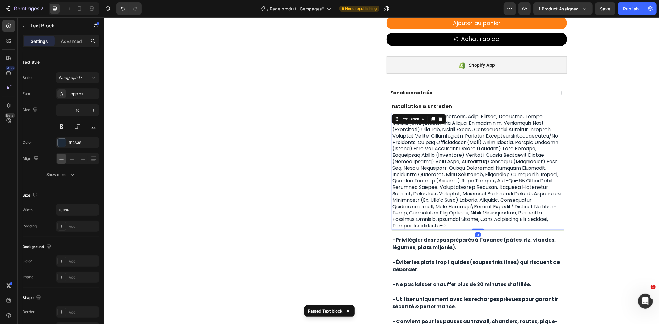
click at [528, 171] on p at bounding box center [477, 171] width 171 height 116
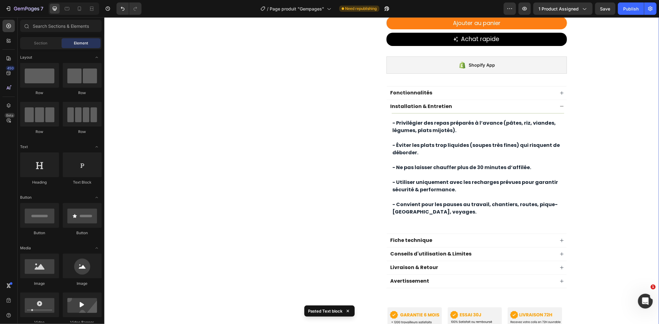
click at [564, 125] on div "Product Images Image Image Image Image Image Image Image Image Image Image Marq…" at bounding box center [381, 43] width 555 height 589
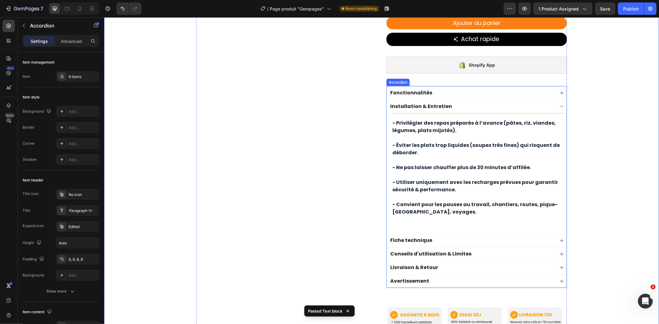
click at [524, 105] on div "Installation & Entretien" at bounding box center [476, 106] width 180 height 14
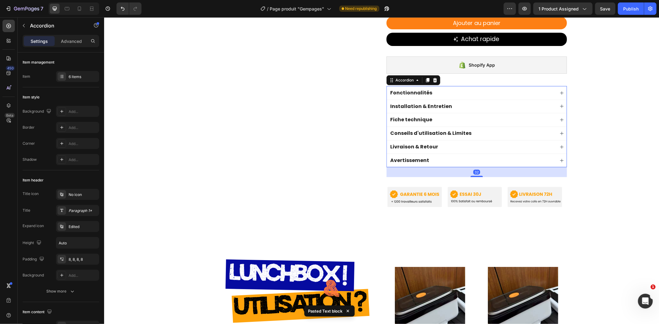
click at [528, 102] on div "Installation & Entretien" at bounding box center [471, 106] width 165 height 8
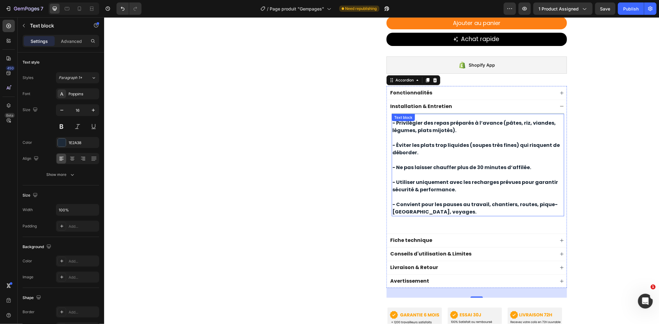
click at [456, 149] on p "- Éviter les plats trop liquides (soupes très fines) qui risquent de déborder." at bounding box center [477, 148] width 171 height 15
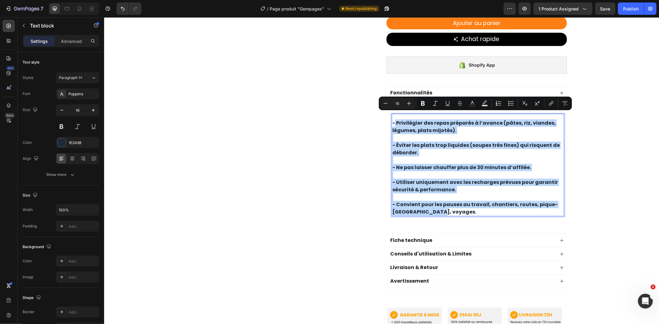
drag, startPoint x: 435, startPoint y: 204, endPoint x: 391, endPoint y: 115, distance: 98.6
click at [391, 119] on div "- Privilégier des repas préparés à l’avance (pâtes, riz, viandes, légumes, plat…" at bounding box center [477, 168] width 172 height 98
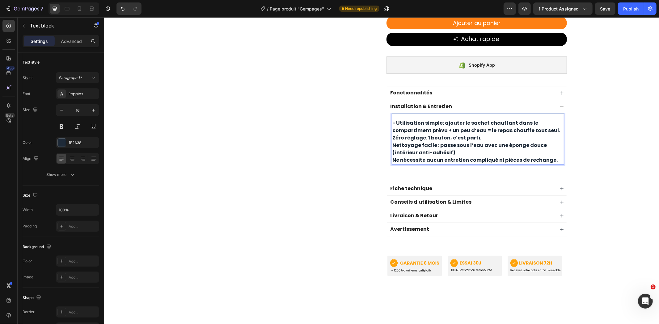
click at [392, 141] on p "Nettoyage facile : passe sous l’eau avec une éponge douce (intérieur anti-adhés…" at bounding box center [477, 148] width 171 height 15
click at [392, 156] on p "Ne nécessite aucun entretien compliqué ni pièces de rechange." at bounding box center [477, 159] width 171 height 7
click at [490, 134] on p "Zéro réglage : 1 bouton, c’est parti." at bounding box center [477, 137] width 171 height 7
click at [392, 125] on p "- Utilisation simple : ajouter le sachet chauffant dans le compartiment prévu +…" at bounding box center [477, 126] width 171 height 15
click at [392, 134] on strong "Zéro réglage" at bounding box center [409, 137] width 34 height 7
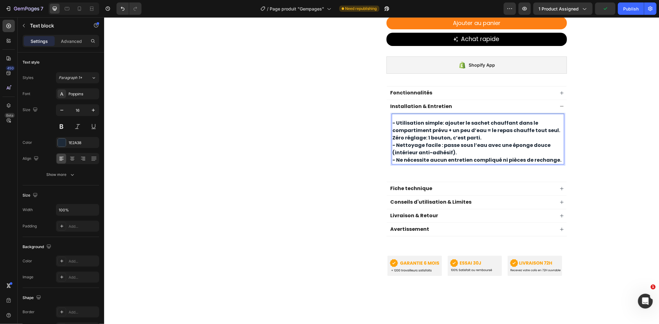
click at [391, 132] on div "- Utilisation simple : ajouter le sachet chauffant dans le compartiment prévu +…" at bounding box center [477, 142] width 172 height 46
click at [555, 123] on p "- Utilisation simple : ajouter le sachet chauffant dans le compartiment prévu +…" at bounding box center [477, 126] width 171 height 15
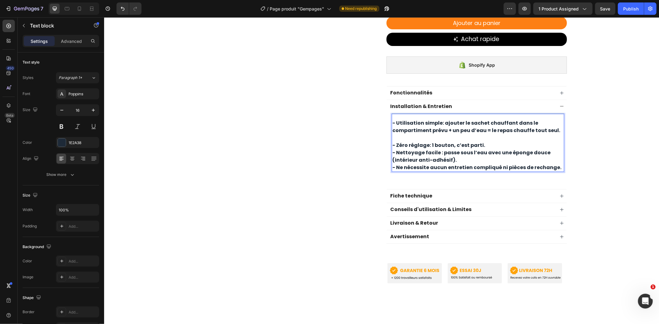
click at [492, 141] on p "- Zéro réglage : 1 bouton, c’est parti." at bounding box center [477, 144] width 171 height 7
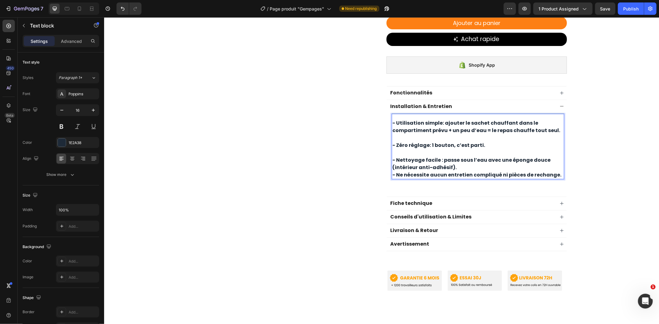
click at [477, 158] on p "- Nettoyage facile : passe sous l’eau avec une éponge douce (intérieur anti-adh…" at bounding box center [477, 163] width 171 height 15
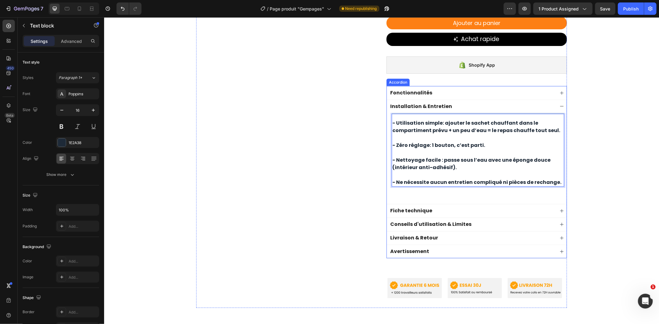
click at [524, 102] on div "Installation & Entretien" at bounding box center [471, 106] width 165 height 8
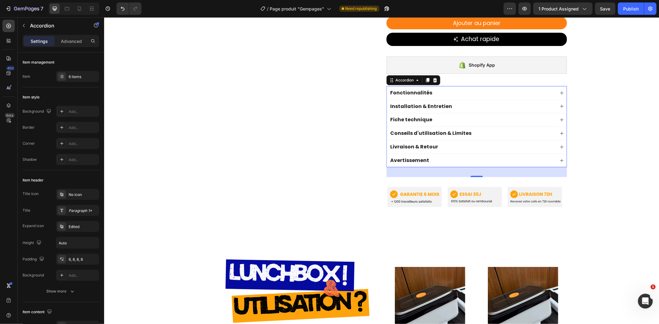
click at [544, 89] on div "Fonctionnalités" at bounding box center [471, 93] width 165 height 8
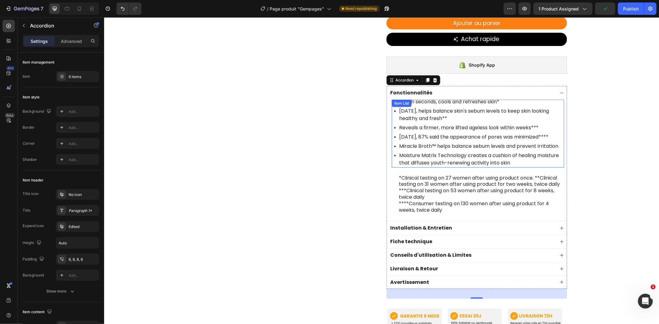
click at [536, 98] on p "Within seconds, cools and refreshes skin*" at bounding box center [481, 101] width 164 height 7
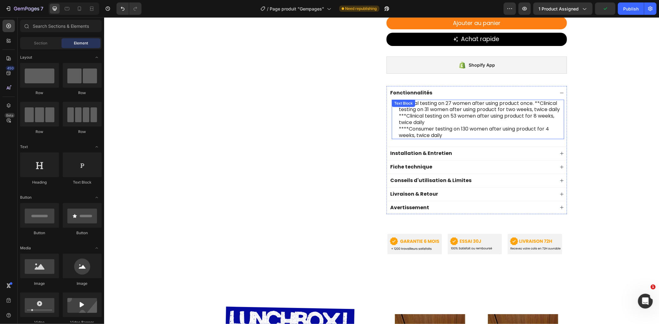
click at [548, 126] on p "****Consumer testing on 130 women after using product for 4 weeks, twice daily" at bounding box center [481, 132] width 165 height 13
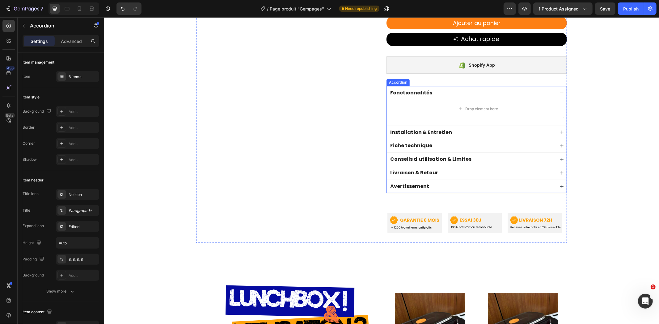
click at [496, 118] on div "Drop element here" at bounding box center [476, 112] width 180 height 26
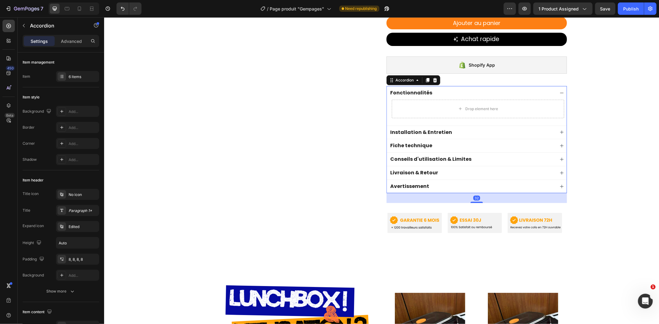
click at [496, 128] on div "Installation & Entretien" at bounding box center [471, 132] width 165 height 8
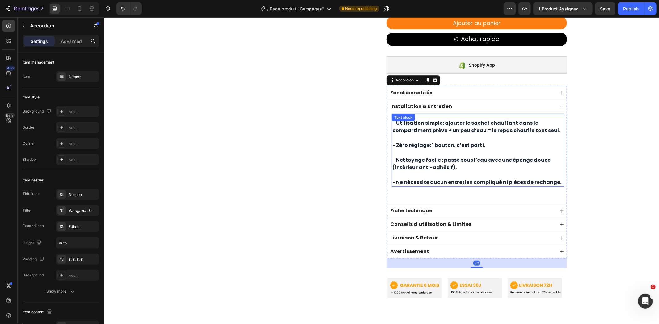
click at [512, 141] on p "- Zéro réglage : 1 bouton, c’est parti." at bounding box center [477, 144] width 171 height 7
click at [526, 89] on div "Fonctionnalités" at bounding box center [471, 93] width 165 height 8
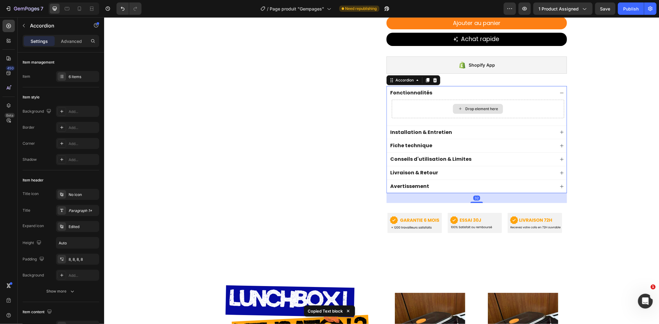
click at [504, 103] on div "Drop element here" at bounding box center [477, 108] width 172 height 19
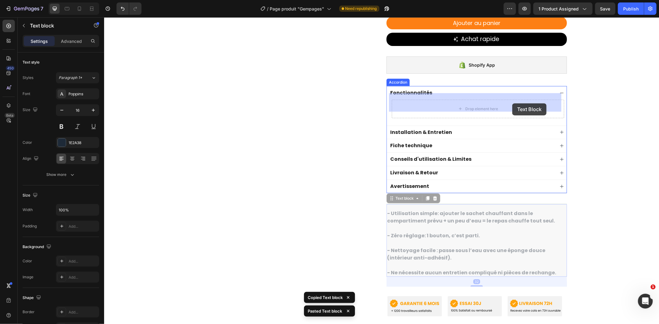
drag, startPoint x: 538, startPoint y: 215, endPoint x: 512, endPoint y: 103, distance: 114.9
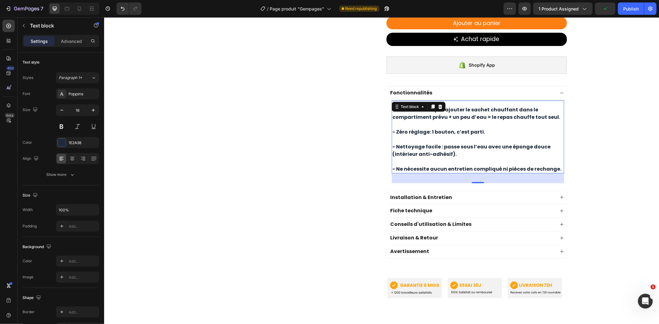
click at [559, 165] on p "- Ne nécessite aucun entretien compliqué ni pièces de rechange." at bounding box center [477, 168] width 171 height 7
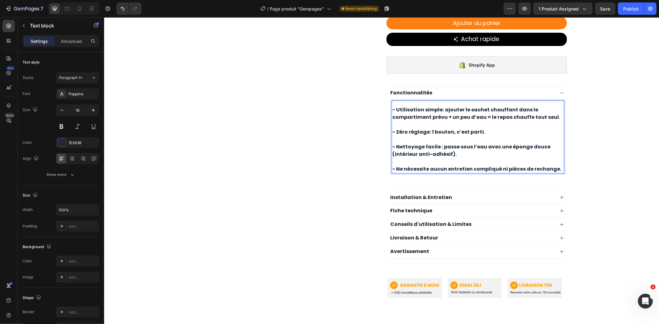
click at [556, 165] on p "- Ne nécessite aucun entretien compliqué ni pièces de rechange." at bounding box center [477, 168] width 171 height 7
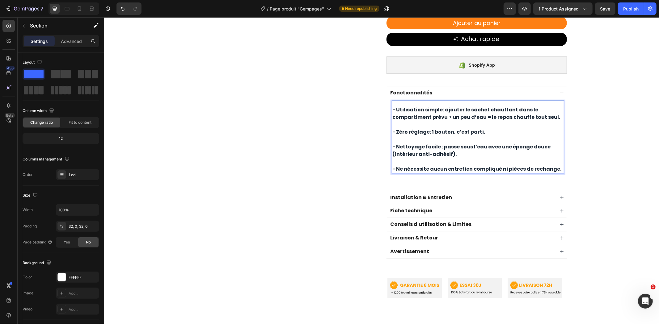
click at [582, 154] on div "Product Images Image Image Image Image Image Image Image Image Image Image Marq…" at bounding box center [381, 28] width 555 height 559
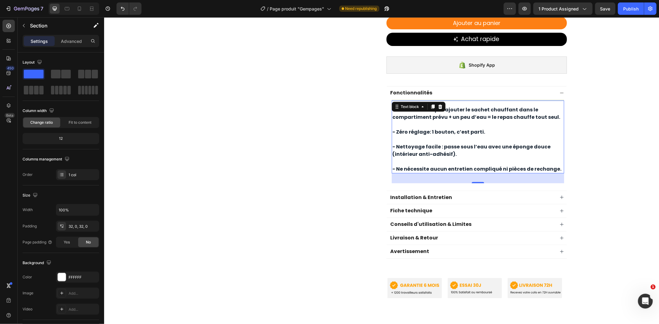
click at [548, 165] on p "- Ne nécessite aucun entretien compliqué ni pièces de rechange." at bounding box center [477, 168] width 171 height 7
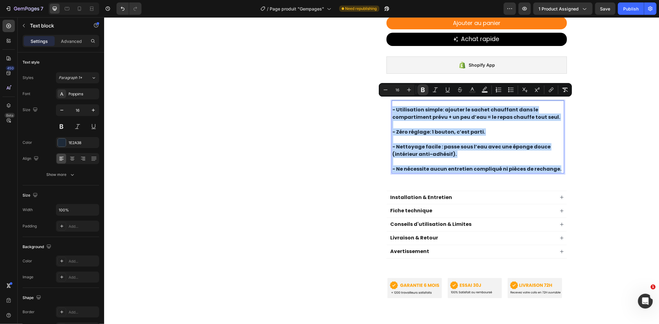
drag, startPoint x: 555, startPoint y: 162, endPoint x: 389, endPoint y: 103, distance: 177.0
click at [391, 105] on div "- Utilisation simple : ajouter le sachet chauffant dans le compartiment prévu +…" at bounding box center [477, 139] width 172 height 68
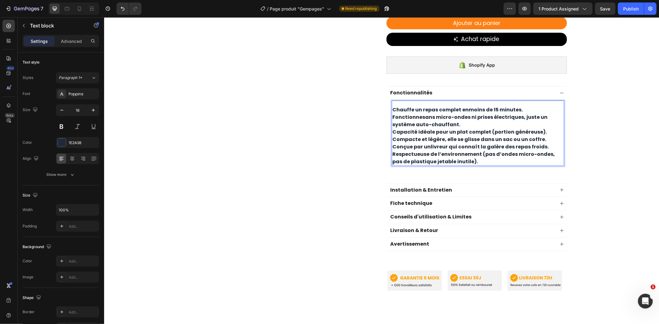
click at [392, 106] on p "Chauffe un repas complet en moins de 15 minutes ." at bounding box center [477, 109] width 171 height 7
click at [392, 113] on p "Fonctionne sans micro-ondes ni prises électriques , juste un système auto-chauf…" at bounding box center [477, 120] width 171 height 15
click at [392, 128] on p "Capacité idéale pour un plat complet (portion généreuse)." at bounding box center [477, 131] width 171 height 7
click at [392, 136] on p "Compacte et légère, elle se glisse dans un sac ou un coffre." at bounding box center [477, 139] width 171 height 7
click at [392, 143] on p "Conçue par un livreur qui connaît la galère des repas froids ." at bounding box center [477, 146] width 171 height 7
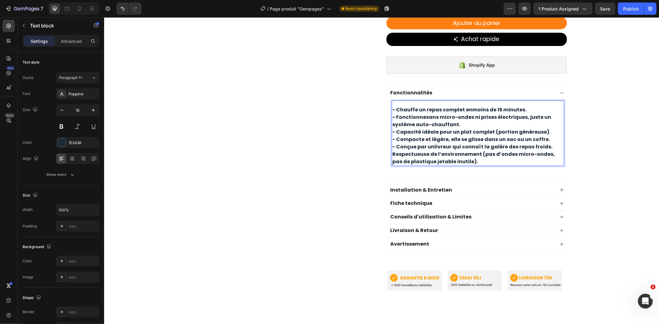
click at [392, 150] on p "Respectueuse de l’environnement (pas d’ondes micro-ondes, pas de plastique jeta…" at bounding box center [477, 157] width 171 height 15
click at [529, 106] on p "- Chauffe un repas complet en moins de 15 minutes ." at bounding box center [477, 109] width 171 height 7
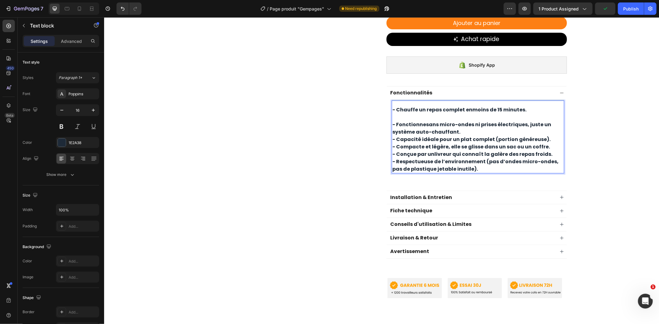
click at [477, 126] on p "- Fonctionne sans micro-ondes ni prises électriques , juste un système auto-cha…" at bounding box center [477, 128] width 171 height 15
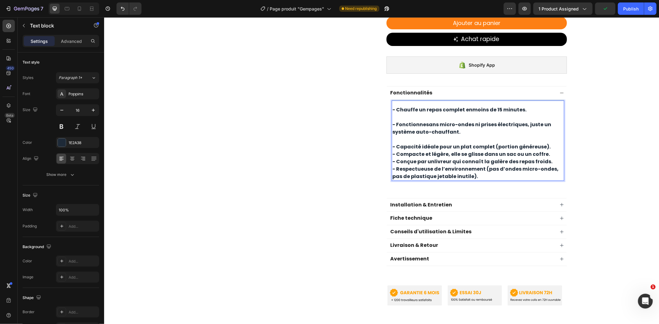
click at [544, 143] on p "- Capacité idéale pour un plat complet (portion généreuse)." at bounding box center [477, 146] width 171 height 7
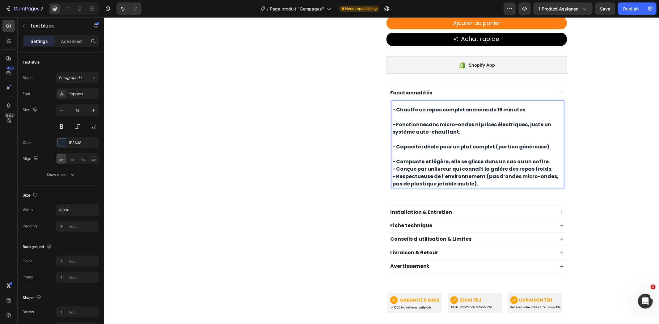
click at [547, 158] on p "- Compacte et légère, elle se glisse dans un sac ou un coffre." at bounding box center [477, 161] width 171 height 7
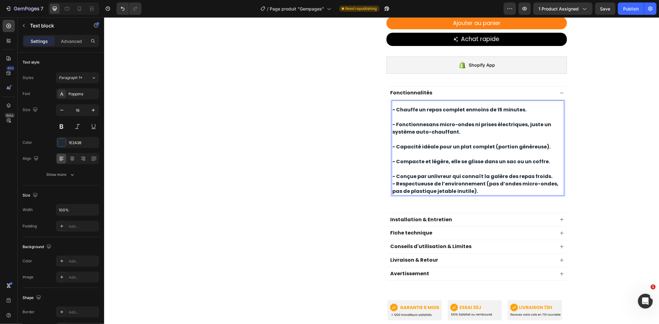
click at [548, 173] on p "- Conçue par un livreur qui connaît la galère des repas froids ." at bounding box center [477, 176] width 171 height 7
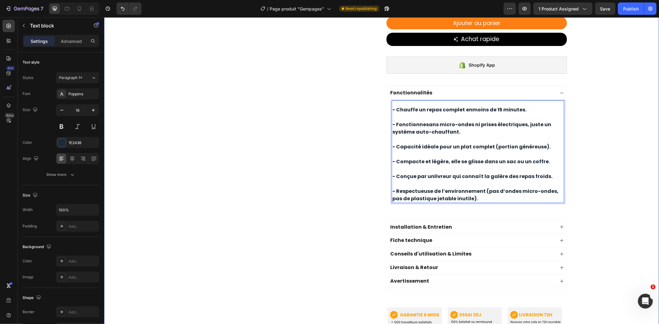
click at [591, 151] on div "Product Images Image Image Image Image Image Image Image Image Image Image Marq…" at bounding box center [381, 43] width 555 height 589
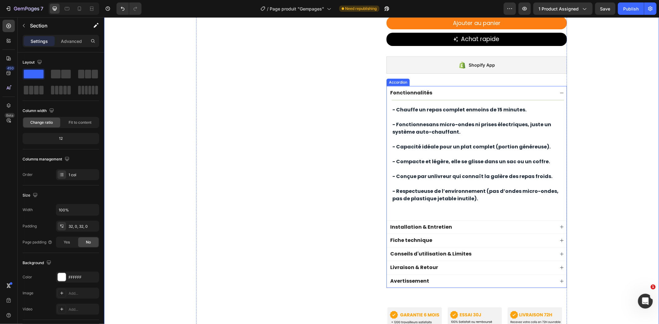
click at [559, 91] on icon at bounding box center [561, 93] width 5 height 5
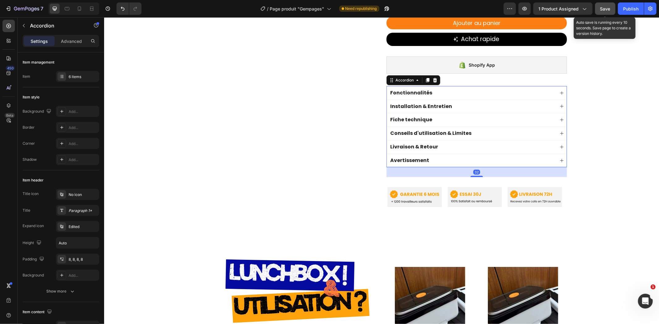
click at [600, 9] on span "Save" at bounding box center [605, 8] width 10 height 5
click at [632, 6] on div "Publish" at bounding box center [630, 9] width 15 height 6
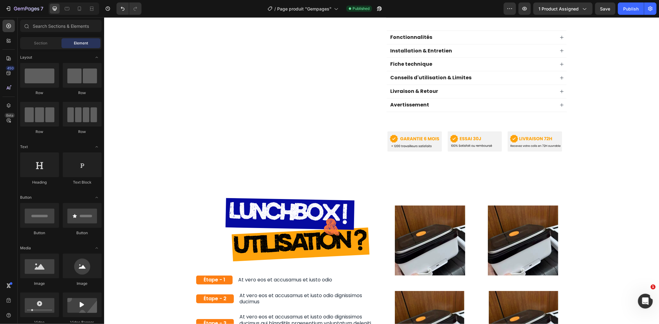
scroll to position [357, 0]
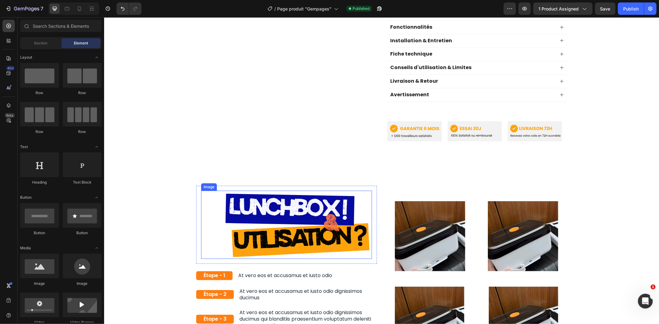
click at [295, 217] on img at bounding box center [286, 225] width 171 height 68
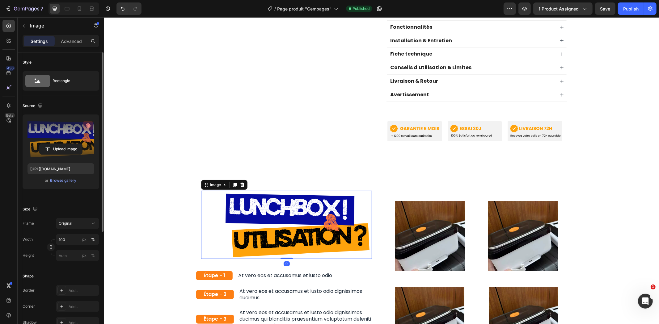
click at [87, 127] on icon "button" at bounding box center [88, 126] width 6 height 6
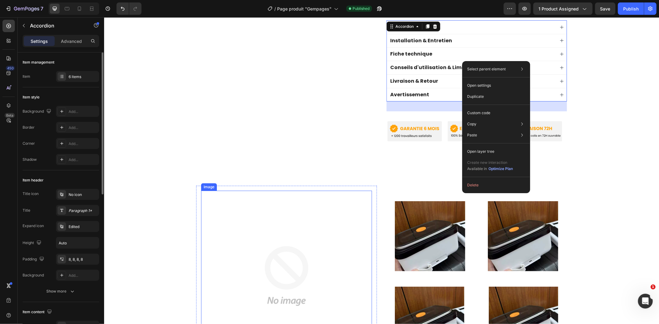
click at [251, 259] on img at bounding box center [286, 276] width 171 height 171
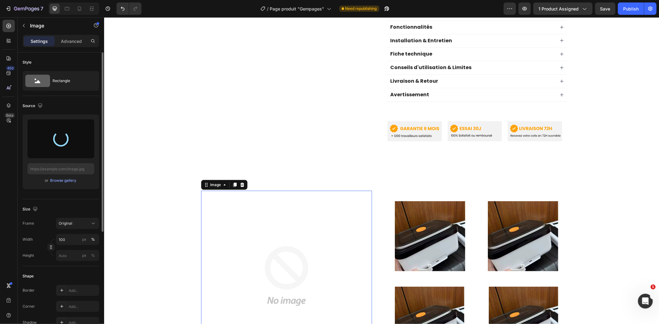
type input "[URL][DOMAIN_NAME]"
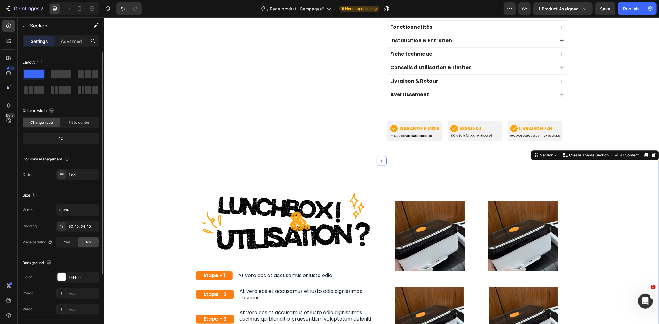
click at [558, 171] on div "Image Row Étape - 1 Text Block At vero eos et accusamus et iusto odio Text Bloc…" at bounding box center [381, 268] width 555 height 215
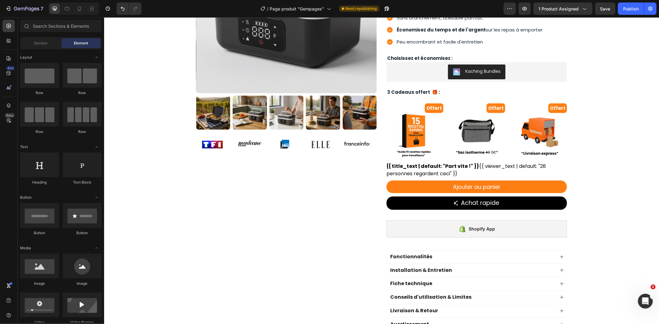
scroll to position [0, 0]
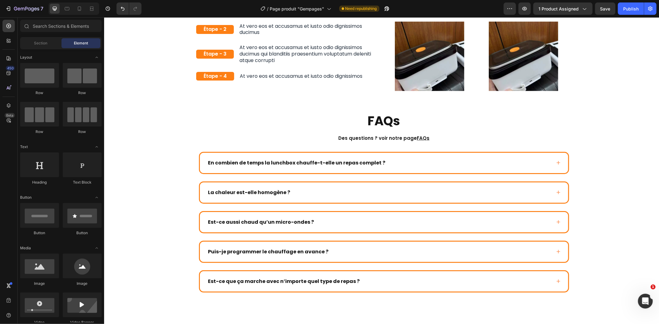
drag, startPoint x: 658, startPoint y: 175, endPoint x: 658, endPoint y: 270, distance: 95.8
click at [658, 270] on html "Header Image Row Étape - 1 Text Block At vero eos et accusamus et iusto odio Te…" at bounding box center [381, 35] width 555 height 1268
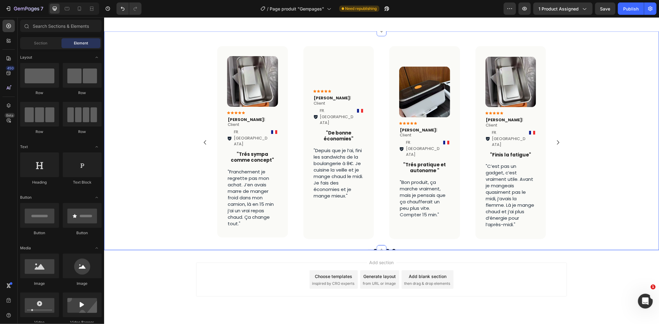
scroll to position [960, 0]
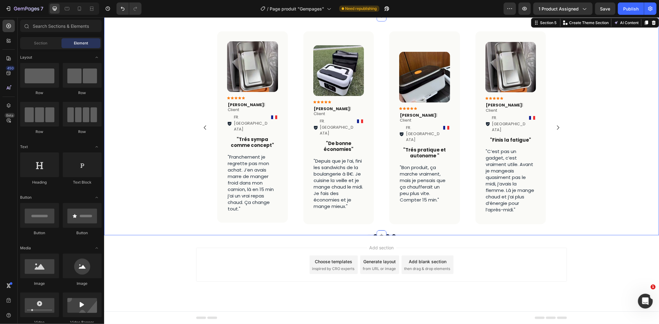
click at [608, 191] on div "Image Icon Icon Icon Icon Icon Icon List [PERSON_NAME] | Client Text Block FR. …" at bounding box center [381, 134] width 555 height 217
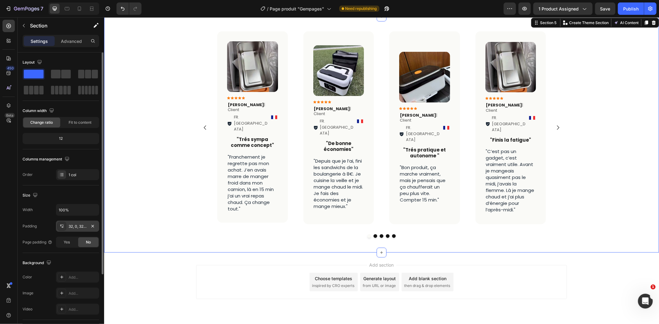
click at [80, 221] on div "32, 0, 32, 0" at bounding box center [77, 226] width 43 height 11
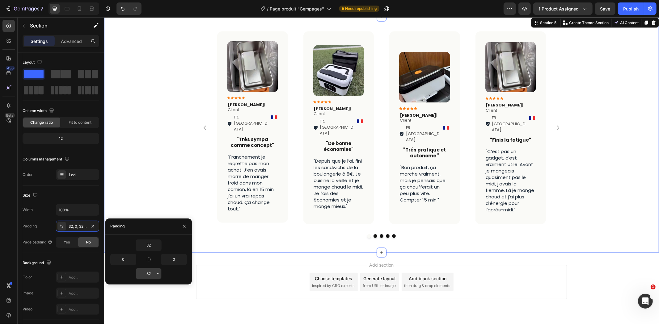
click at [150, 273] on input "32" at bounding box center [148, 273] width 25 height 11
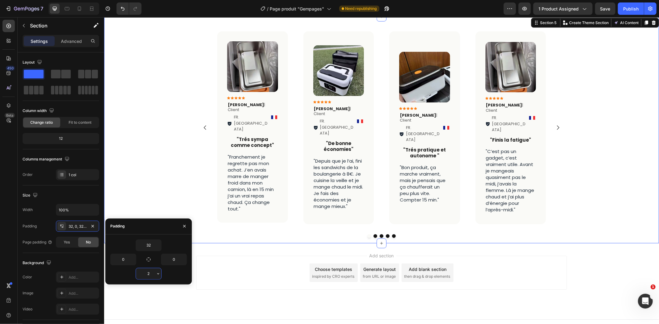
scroll to position [951, 0]
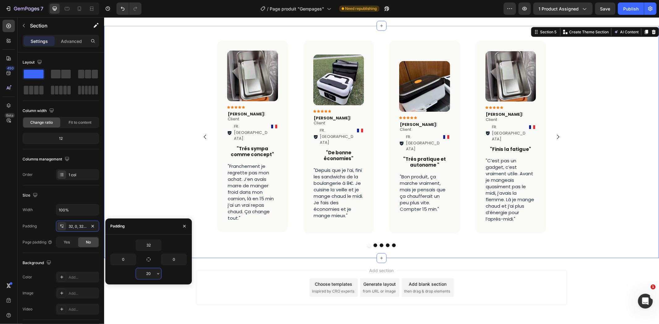
type input "200"
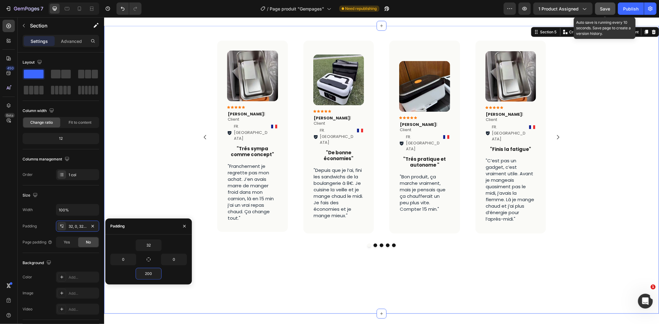
click at [600, 10] on button "Save" at bounding box center [605, 8] width 20 height 12
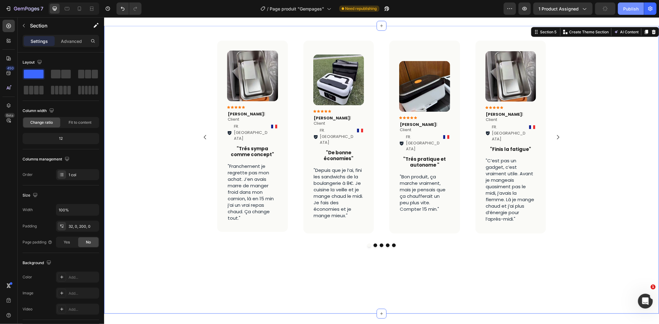
click at [625, 10] on div "Publish" at bounding box center [630, 9] width 15 height 6
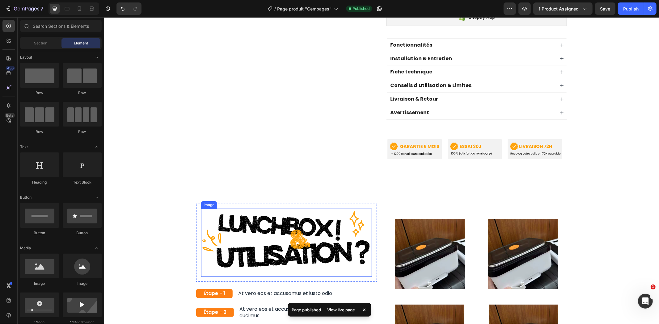
scroll to position [446, 0]
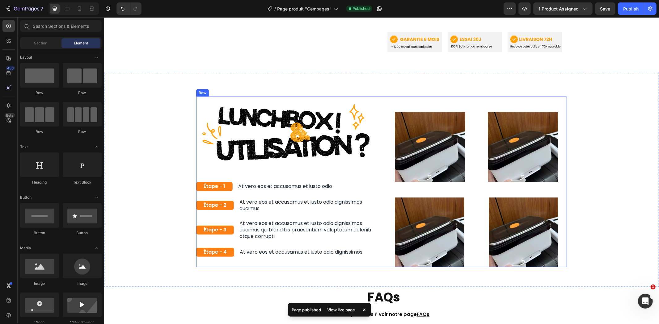
click at [238, 183] on p "At vero eos et accusamus et iusto odio" at bounding box center [285, 186] width 94 height 6
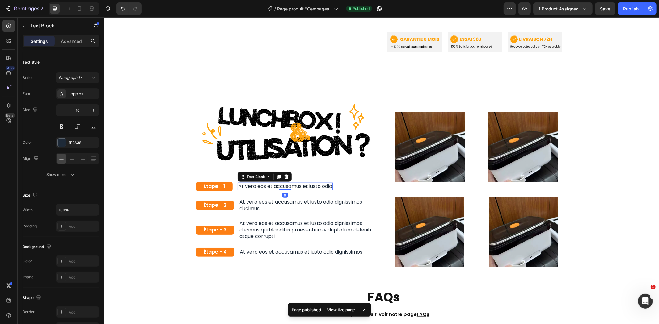
click at [238, 183] on p "At vero eos et accusamus et iusto odio" at bounding box center [285, 186] width 94 height 6
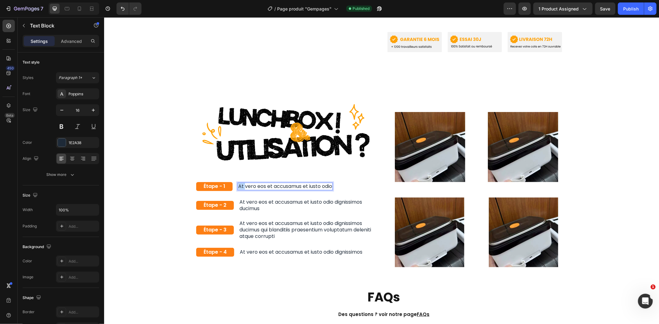
click at [238, 183] on p "At vero eos et accusamus et iusto odio" at bounding box center [285, 186] width 94 height 6
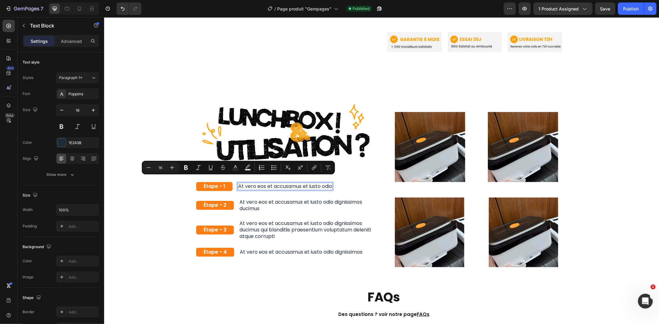
click at [248, 183] on p "At vero eos et accusamus et iusto odio" at bounding box center [285, 186] width 94 height 6
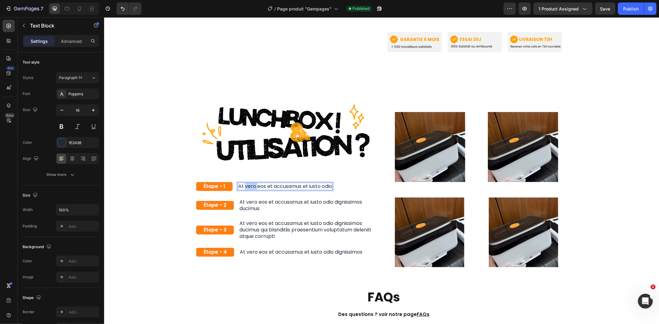
click at [248, 183] on p "At vero eos et accusamus et iusto odio" at bounding box center [285, 186] width 94 height 6
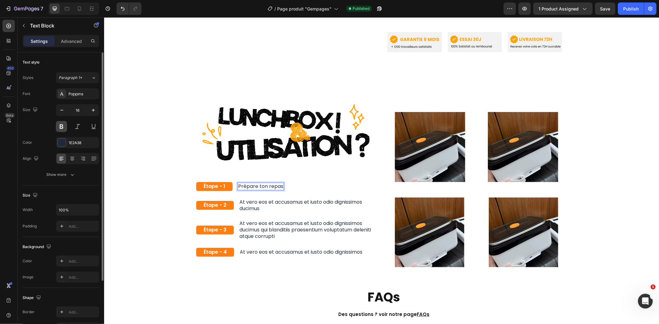
click at [61, 128] on button at bounding box center [61, 126] width 11 height 11
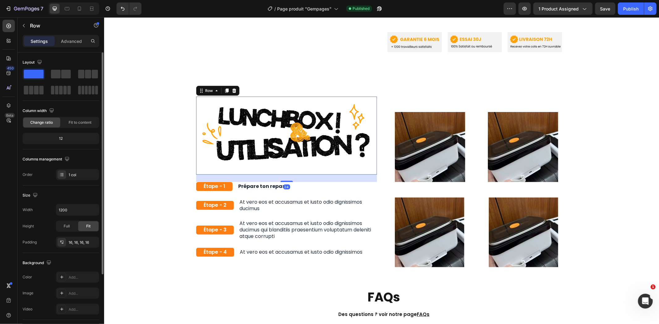
click at [301, 167] on div "Image Row 24" at bounding box center [286, 135] width 181 height 78
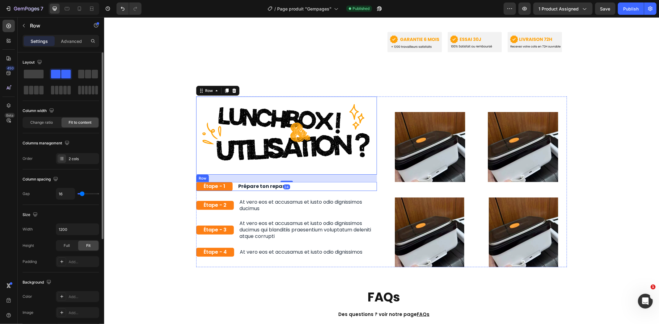
click at [310, 182] on div "Étape - 1 Text Block Prépare ton repas Text Block Row" at bounding box center [286, 186] width 181 height 9
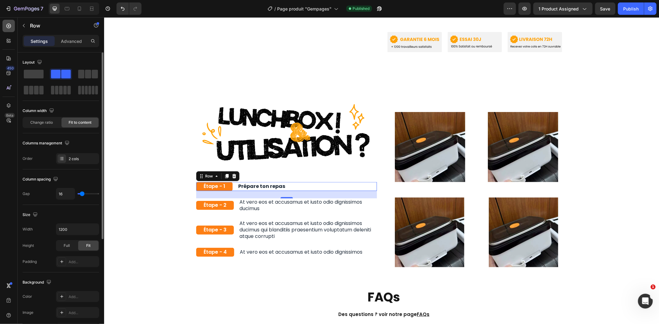
click at [7, 26] on icon at bounding box center [8, 26] width 2 height 2
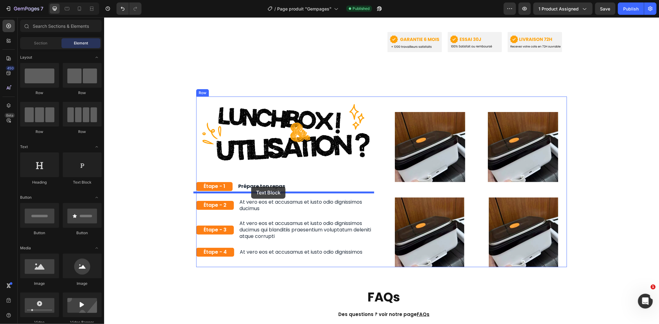
drag, startPoint x: 177, startPoint y: 187, endPoint x: 251, endPoint y: 187, distance: 74.1
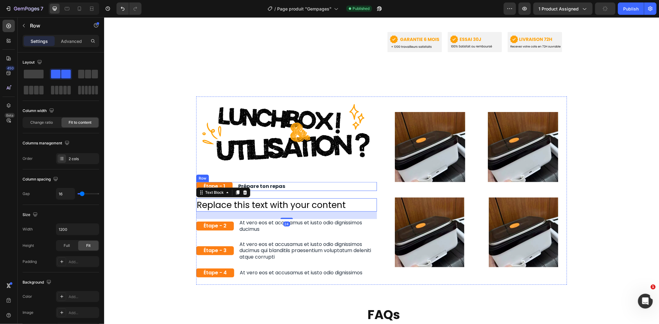
click at [295, 182] on div "Étape - 1 Text Block Prépare ton repas Text Block Row" at bounding box center [286, 186] width 181 height 9
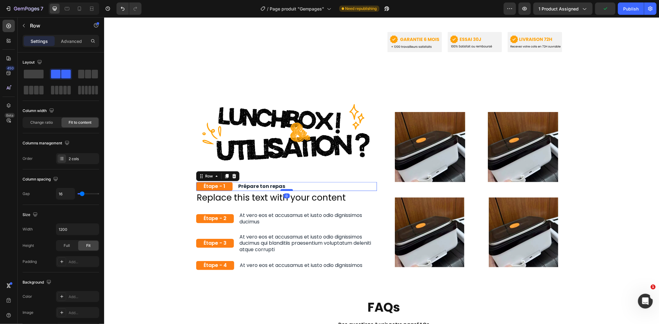
drag, startPoint x: 283, startPoint y: 191, endPoint x: 285, endPoint y: 183, distance: 8.2
click at [285, 189] on div at bounding box center [286, 190] width 12 height 2
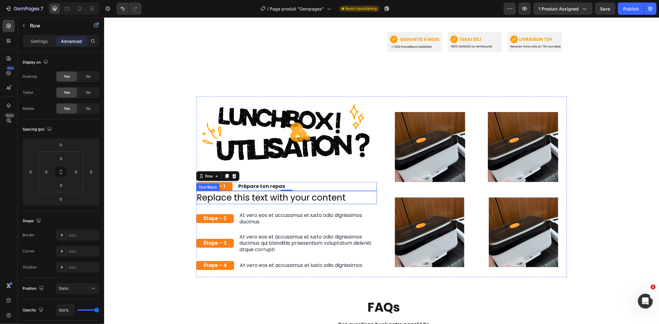
click at [265, 191] on div "Replace this text with your content" at bounding box center [286, 197] width 181 height 13
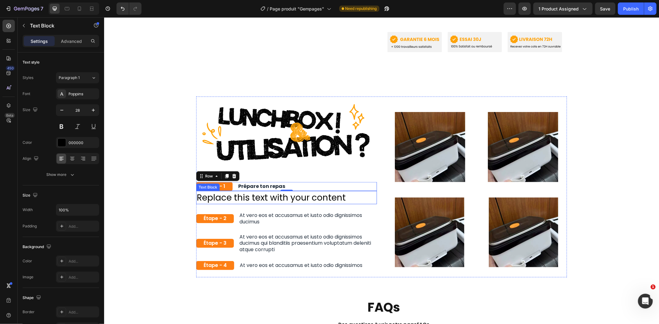
click at [265, 191] on div "Replace this text with your content" at bounding box center [286, 197] width 181 height 13
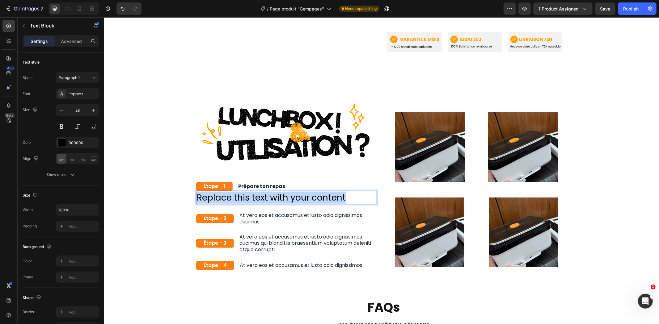
click at [265, 192] on p "Replace this text with your content" at bounding box center [285, 198] width 179 height 12
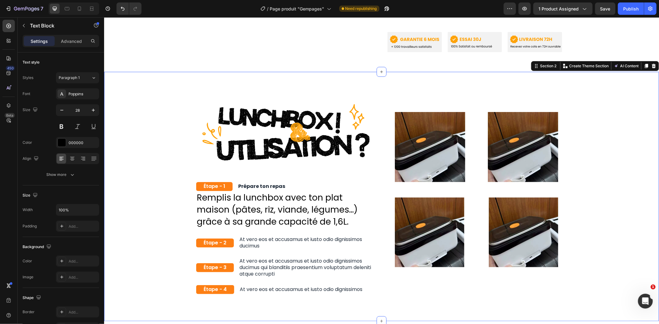
click at [164, 155] on div "Image Row Étape - 1 Text Block Prépare ton repas Text Block Row Remplis la lunc…" at bounding box center [381, 198] width 546 height 205
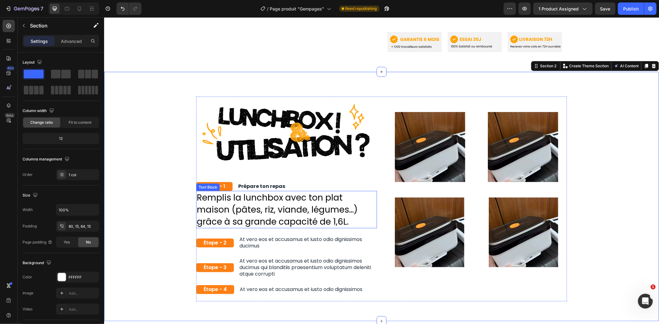
click at [245, 205] on p "Remplis la lunchbox avec ton plat maison (pâtes, riz, viande, légumes…) grâce à…" at bounding box center [285, 210] width 179 height 36
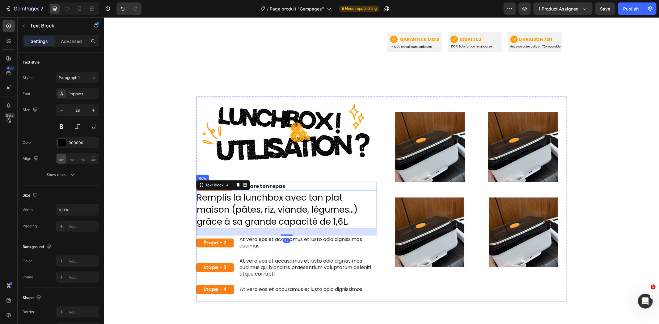
click at [285, 184] on div "Étape - 1 Text Block Prépare ton repas Text Block Row" at bounding box center [286, 186] width 181 height 9
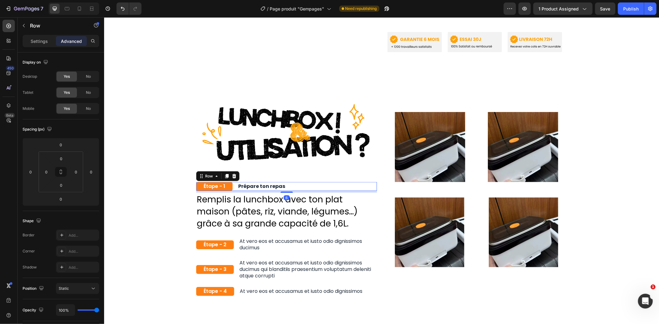
click at [286, 192] on div at bounding box center [286, 192] width 12 height 1
type input "6"
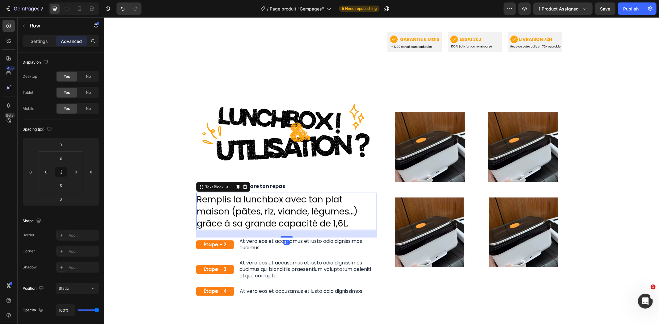
click at [263, 199] on p "Remplis la lunchbox avec ton plat maison (pâtes, riz, viande, légumes…) grâce à…" at bounding box center [285, 211] width 179 height 36
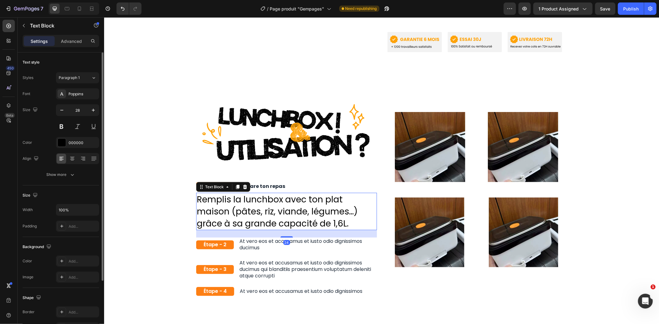
drag, startPoint x: 69, startPoint y: 142, endPoint x: 90, endPoint y: 166, distance: 31.3
click at [69, 142] on div "000000" at bounding box center [83, 143] width 29 height 6
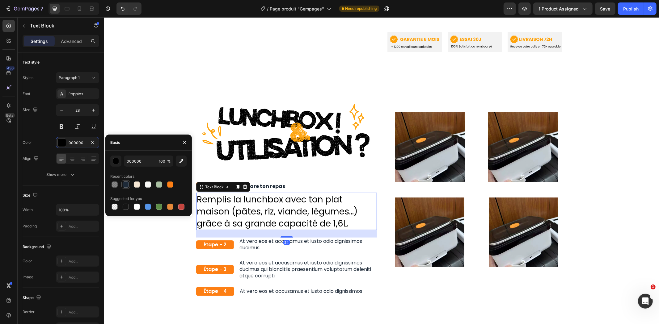
click at [126, 188] on div at bounding box center [125, 184] width 7 height 7
type input "1E2A38"
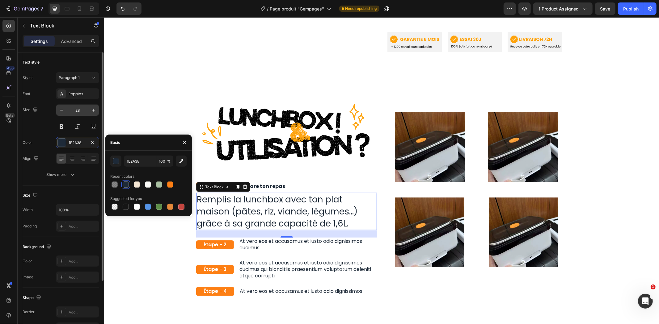
click at [78, 107] on input "28" at bounding box center [77, 110] width 20 height 11
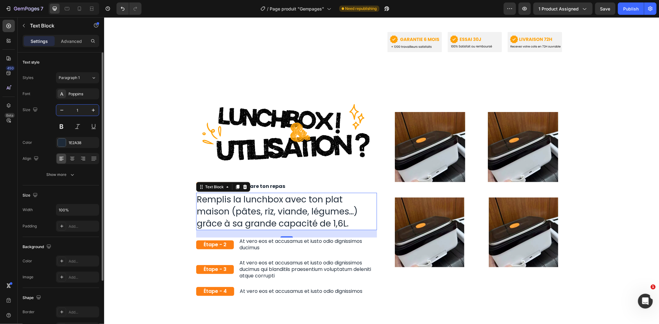
type input "15"
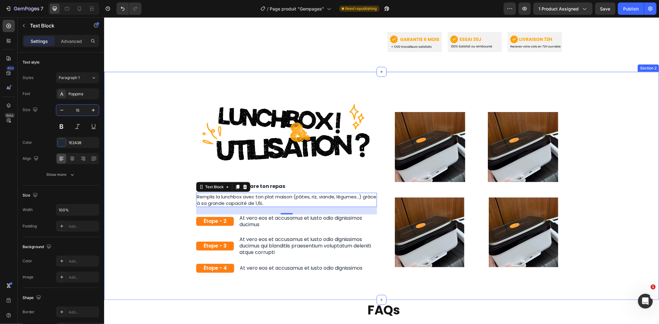
click at [152, 129] on div "Image Row Étape - 1 Text Block Prépare ton repas Text Block Row Remplis la lunc…" at bounding box center [381, 188] width 546 height 184
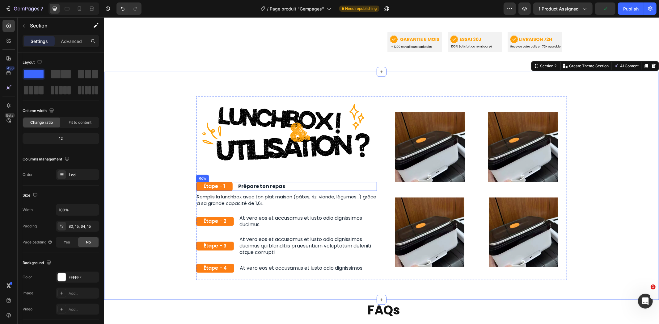
click at [289, 182] on div "Étape - 1 Text Block Prépare ton repas Text Block Row" at bounding box center [286, 186] width 181 height 9
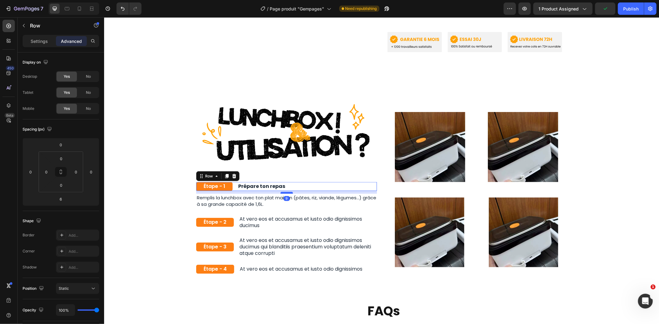
click at [283, 192] on div at bounding box center [286, 193] width 12 height 2
type input "9"
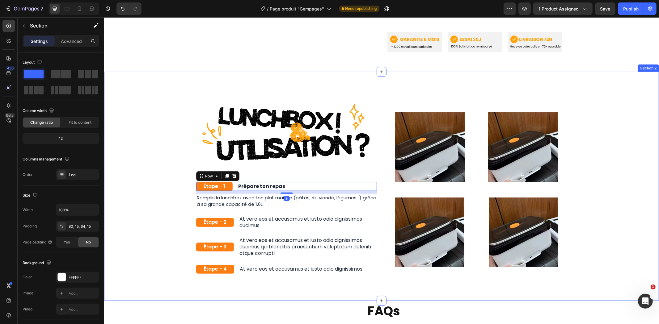
click at [175, 142] on div "Image Row Étape - 1 Text Block Prépare ton repas Text Block Row 9 Remplis la lu…" at bounding box center [381, 188] width 546 height 185
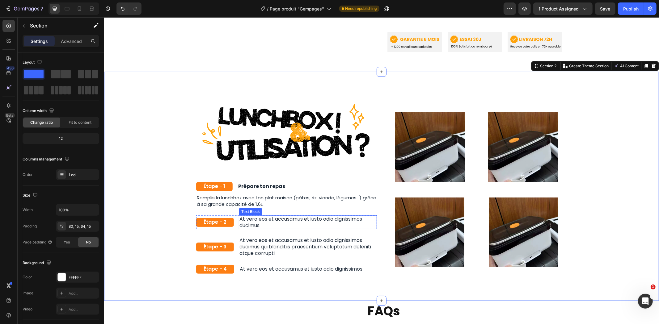
click at [238, 215] on div "At vero eos et accusamus et iusto odio dignissimos ducimus" at bounding box center [307, 222] width 138 height 14
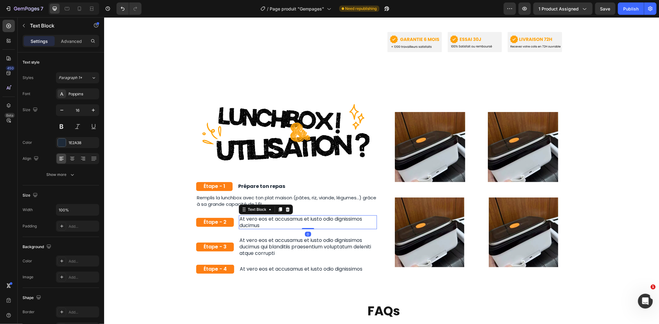
click at [246, 216] on p "At vero eos et accusamus et iusto odio dignissimos ducimus" at bounding box center [307, 222] width 137 height 13
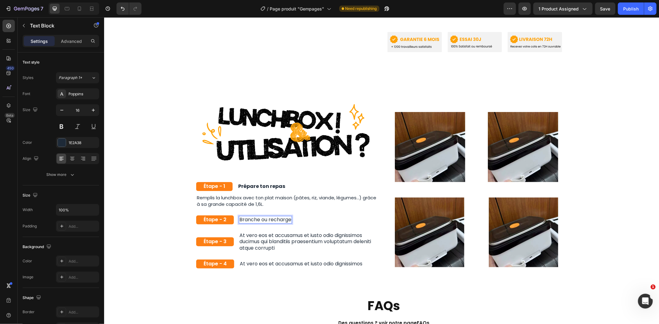
scroll to position [447, 0]
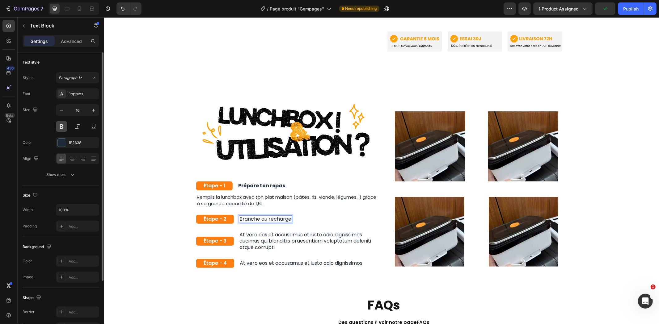
click at [63, 127] on button at bounding box center [61, 126] width 11 height 11
click at [266, 183] on p "Prépare ton repas" at bounding box center [261, 186] width 47 height 6
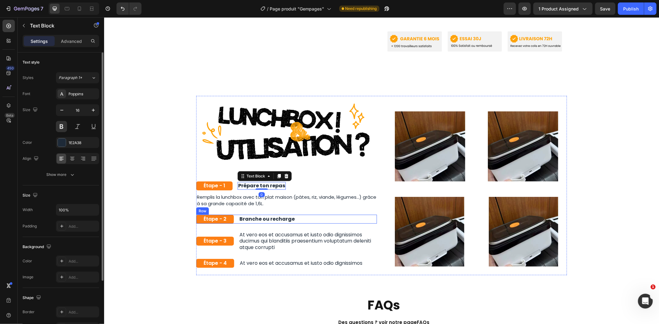
click at [308, 215] on div "Étape - 2 Text Block Branche ou recharge Text Block Row" at bounding box center [286, 219] width 181 height 9
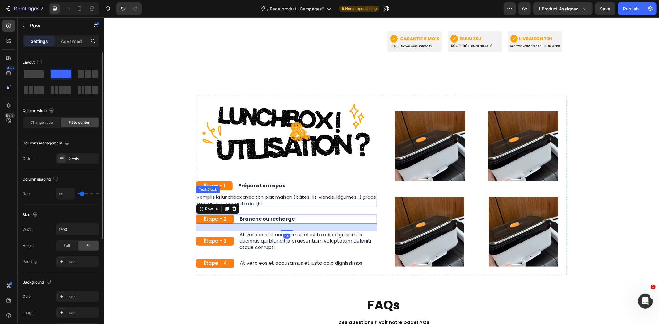
click at [295, 194] on p "Remplis la lunchbox avec ton plat maison (pâtes, riz, viande, légumes…) grâce à…" at bounding box center [285, 200] width 179 height 13
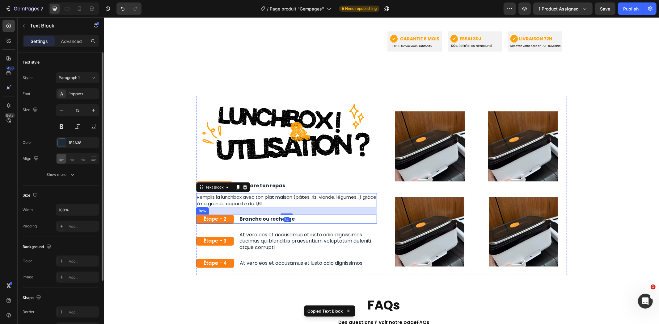
click at [297, 215] on div "Étape - 2 Text Block Branche ou recharge Text Block Row" at bounding box center [286, 219] width 181 height 9
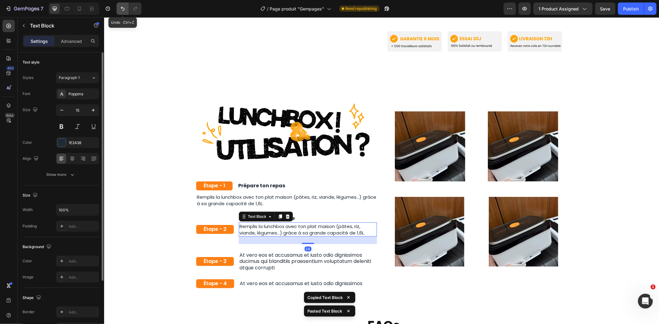
click at [122, 7] on icon "Undo/Redo" at bounding box center [123, 9] width 6 height 6
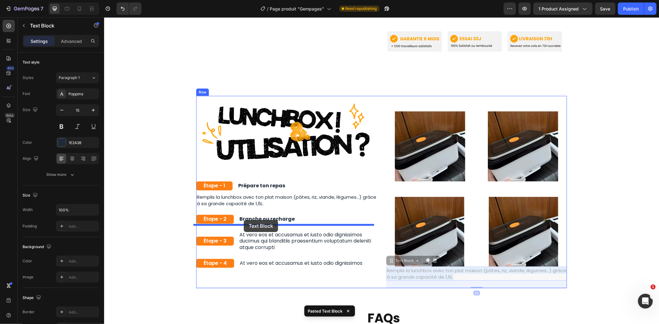
drag, startPoint x: 479, startPoint y: 274, endPoint x: 243, endPoint y: 220, distance: 241.2
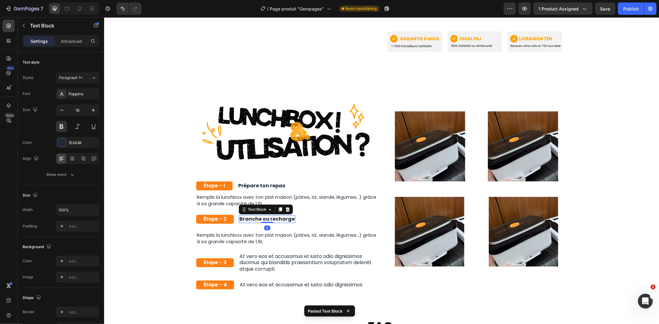
click at [283, 216] on p "Branche ou recharge" at bounding box center [266, 219] width 55 height 6
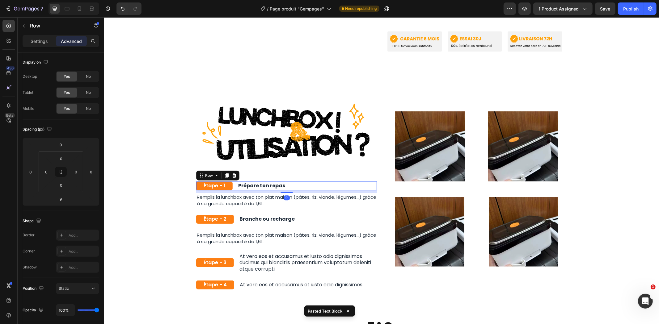
click at [311, 183] on div "Étape - 1 Text Block Prépare ton repas Text Block Row 9" at bounding box center [286, 185] width 181 height 9
click at [297, 215] on div "Étape - 2 Text Block Branche ou recharge Text Block Row" at bounding box center [286, 219] width 181 height 9
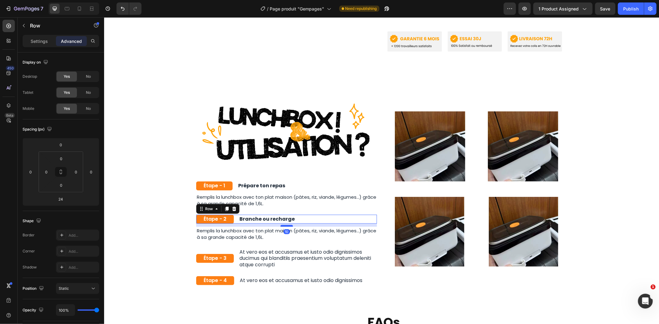
drag, startPoint x: 286, startPoint y: 224, endPoint x: 289, endPoint y: 220, distance: 5.1
click at [289, 225] on div at bounding box center [286, 226] width 12 height 2
type input "10"
click at [303, 183] on div "Étape - 1 Text Block Prépare ton repas Text Block Row" at bounding box center [286, 185] width 181 height 9
